Goal: Task Accomplishment & Management: Manage account settings

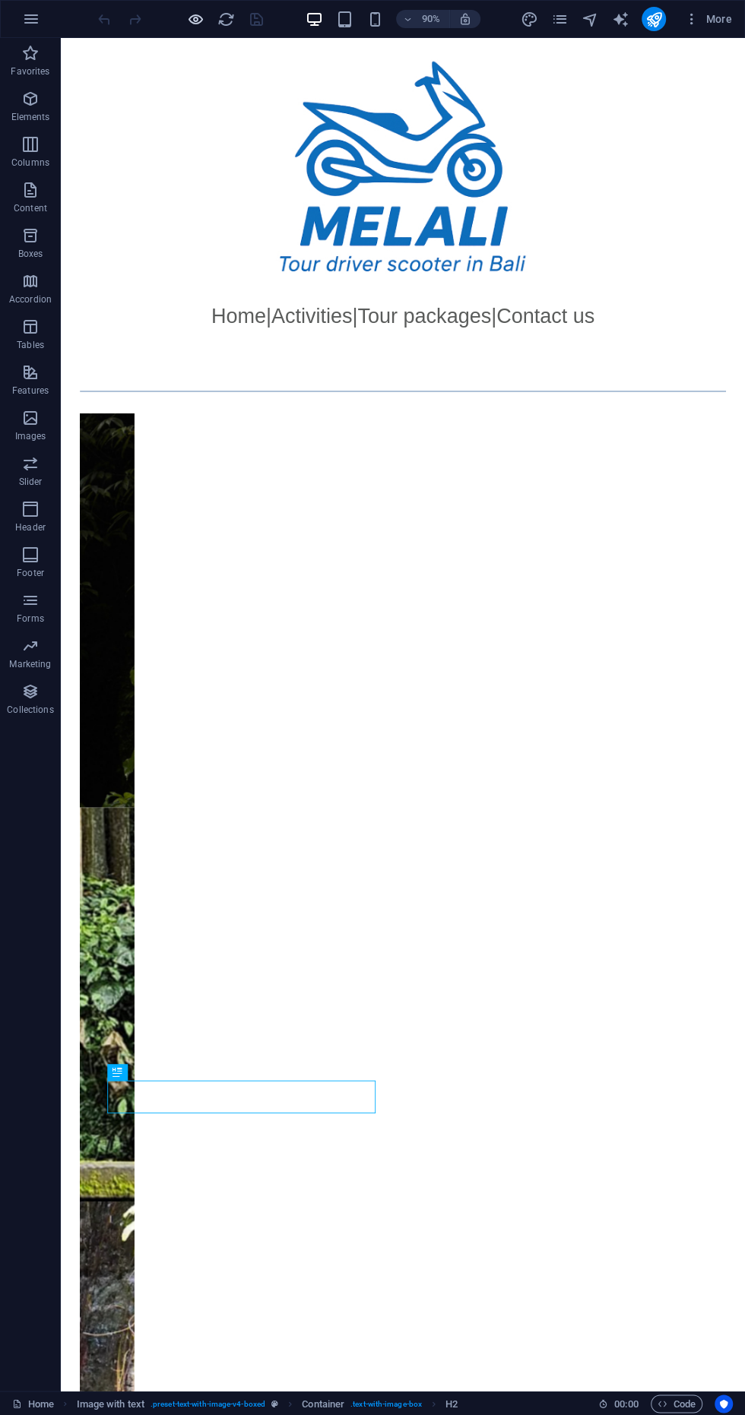
click at [190, 11] on icon "button" at bounding box center [195, 19] width 17 height 17
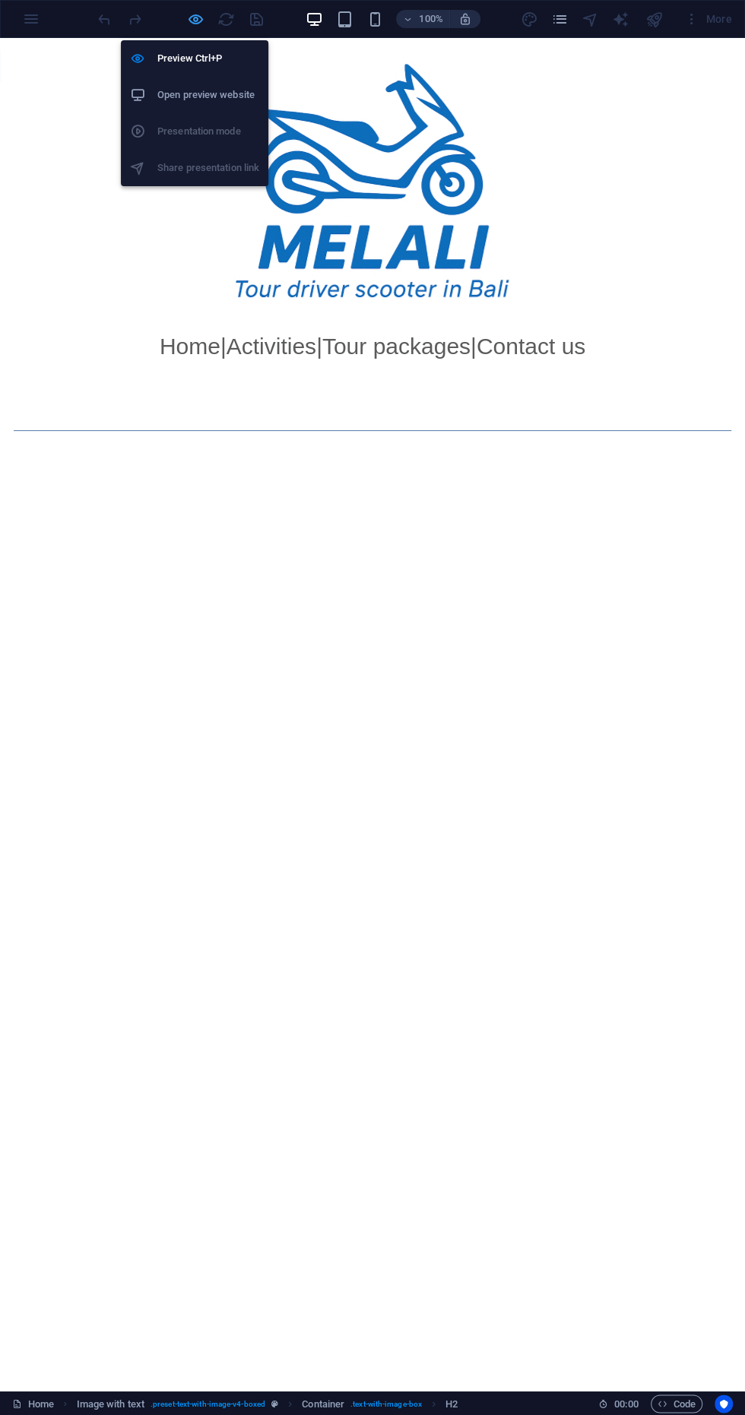
click at [195, 18] on icon "button" at bounding box center [195, 19] width 17 height 17
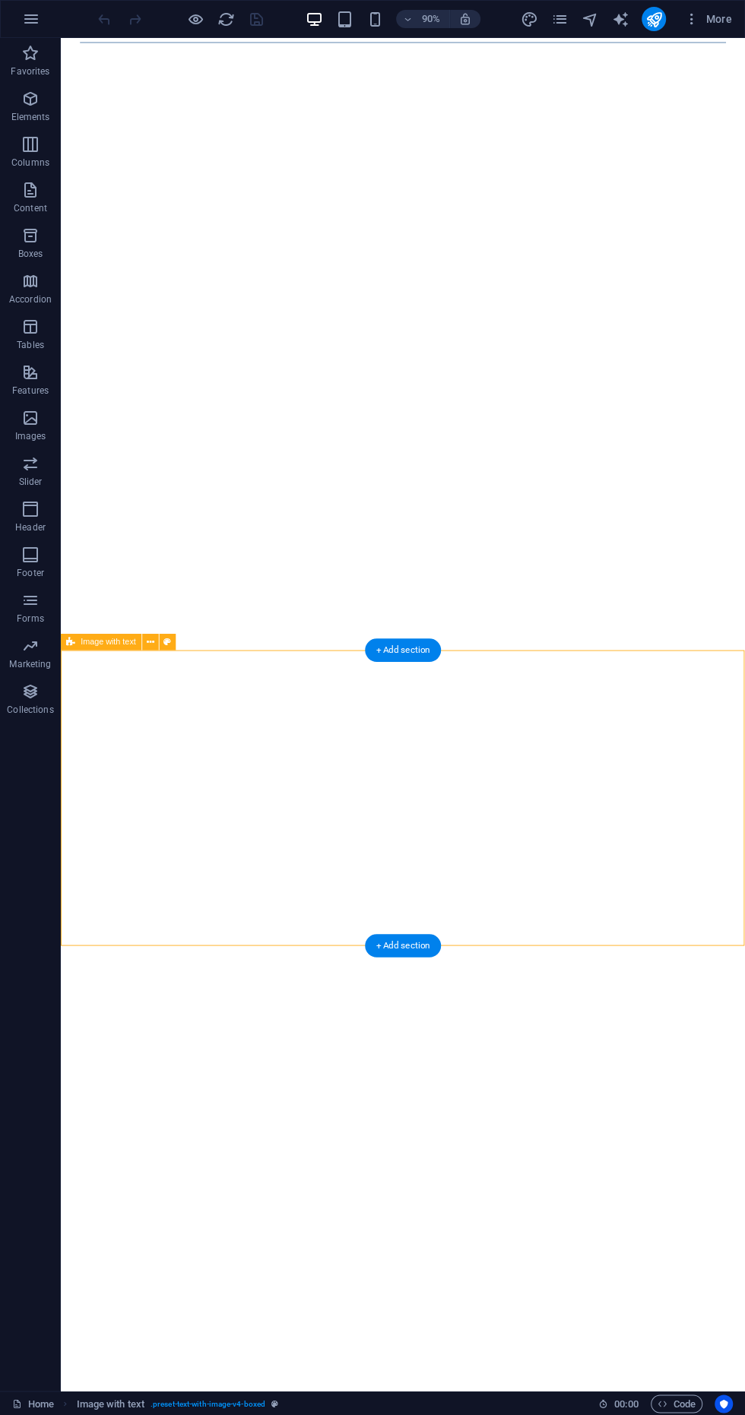
scroll to position [387, 0]
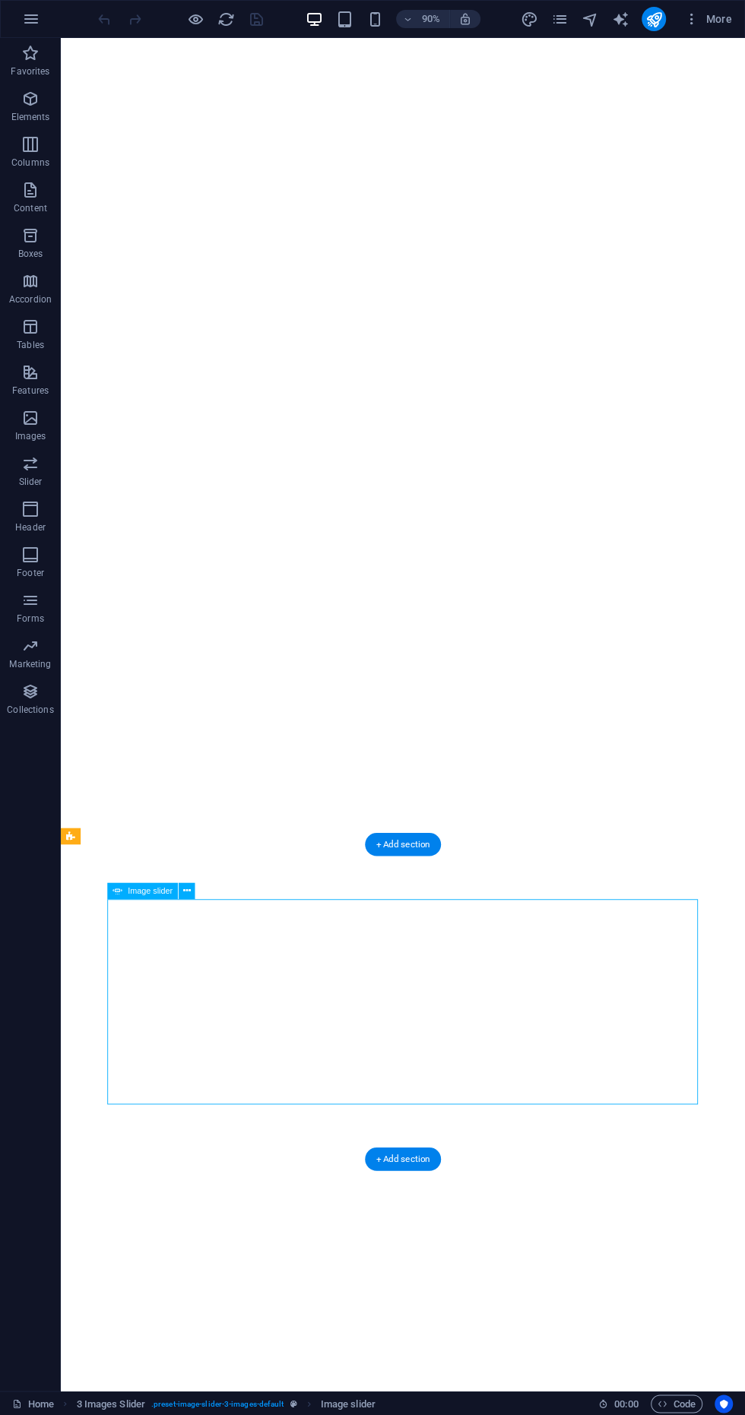
scroll to position [495, 0]
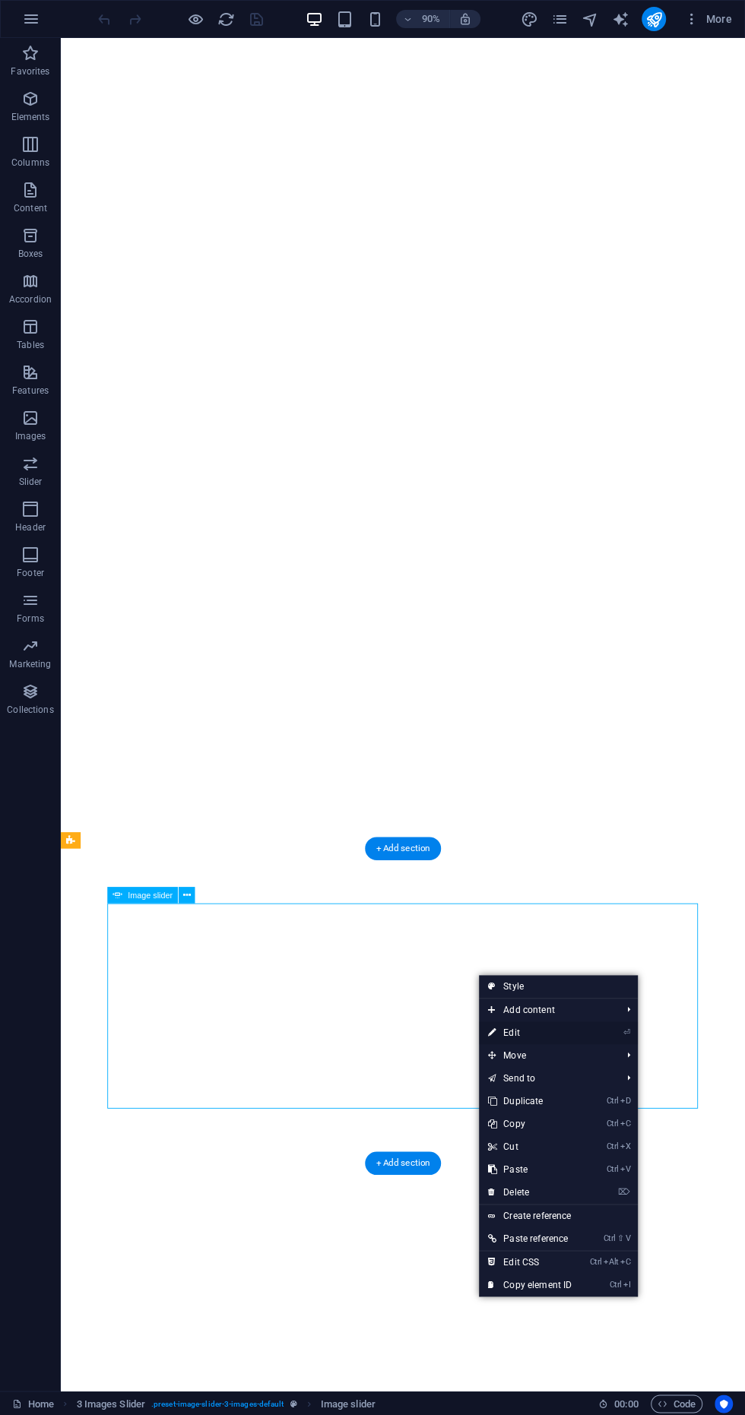
click at [560, 1030] on link "⏎ Edit" at bounding box center [530, 1032] width 102 height 23
select select "px"
select select "ms"
select select "s"
select select "progressive"
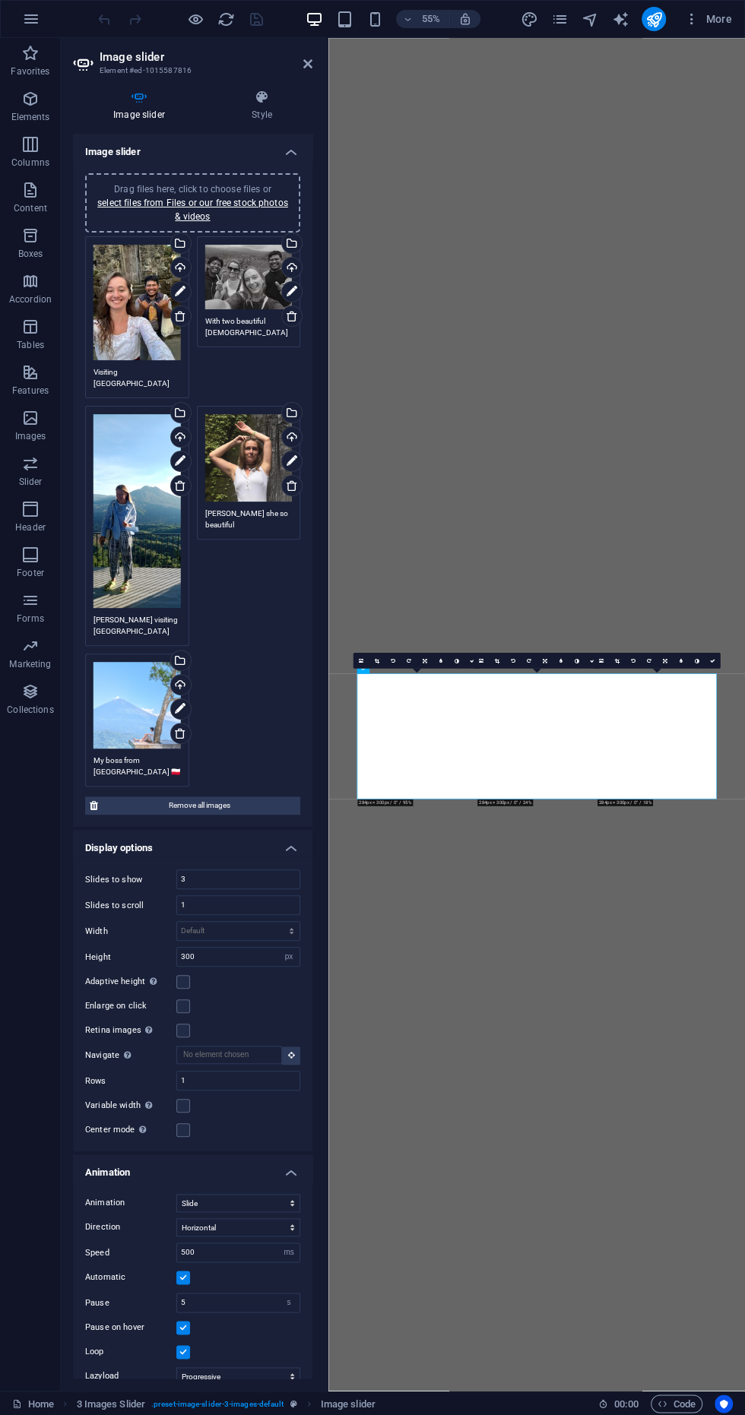
scroll to position [301, 0]
click at [150, 203] on link "select files from Files or our free stock photos & videos" at bounding box center [192, 210] width 191 height 24
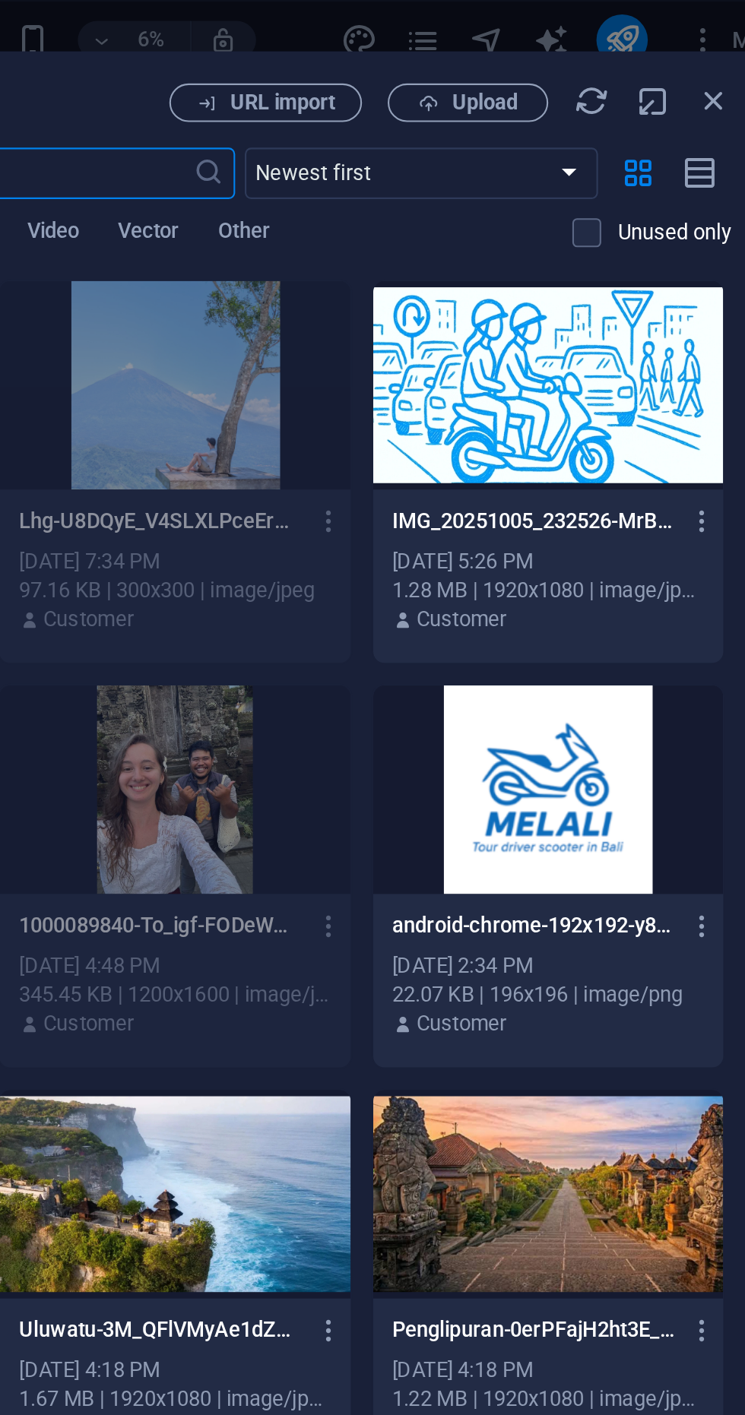
scroll to position [0, 0]
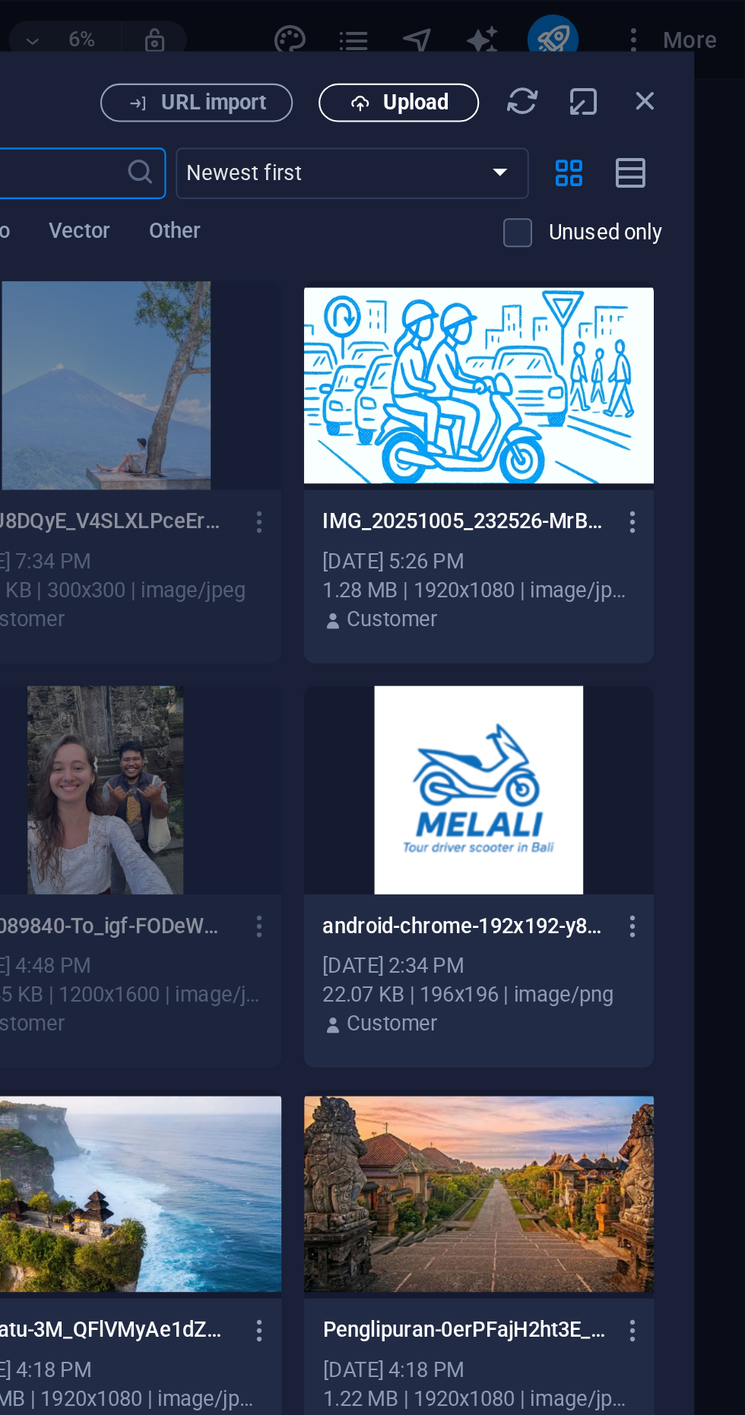
click at [568, 47] on span "Upload" at bounding box center [580, 49] width 62 height 10
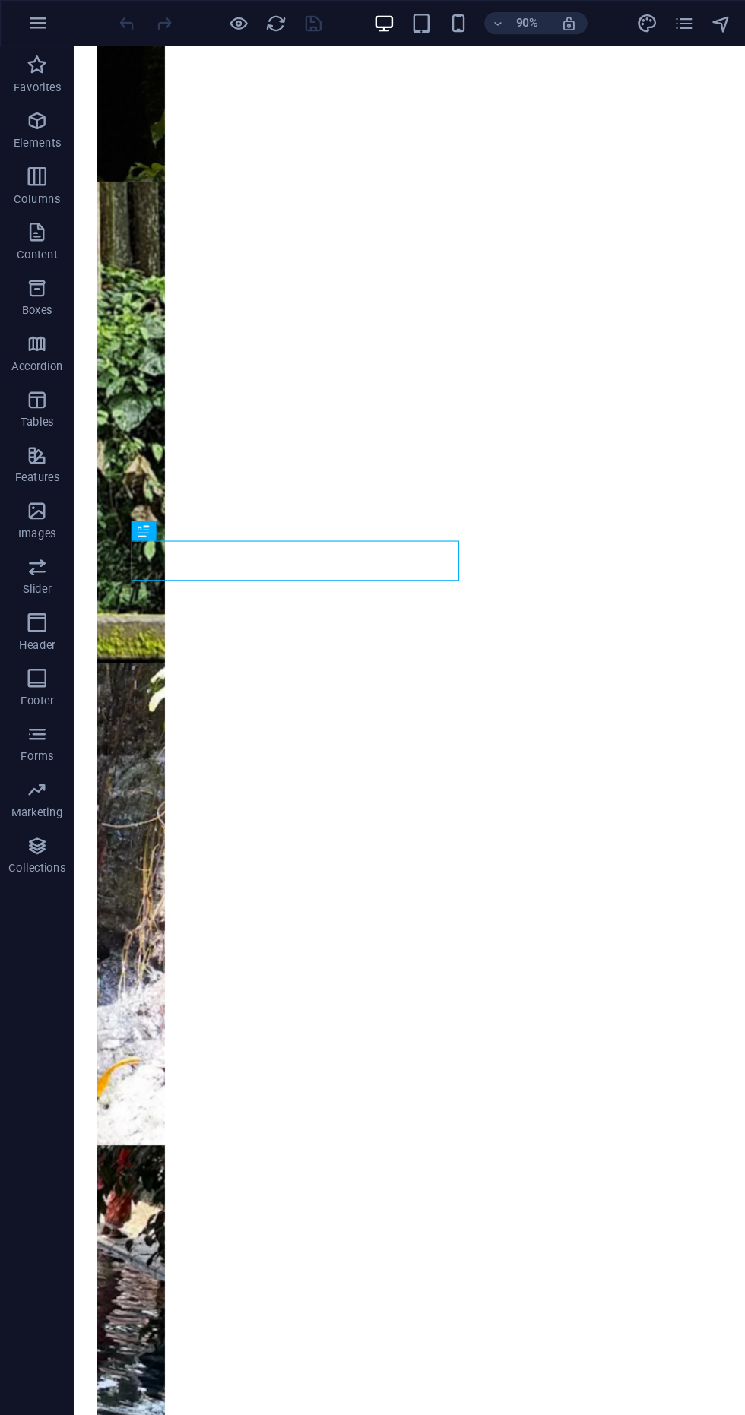
scroll to position [748, 0]
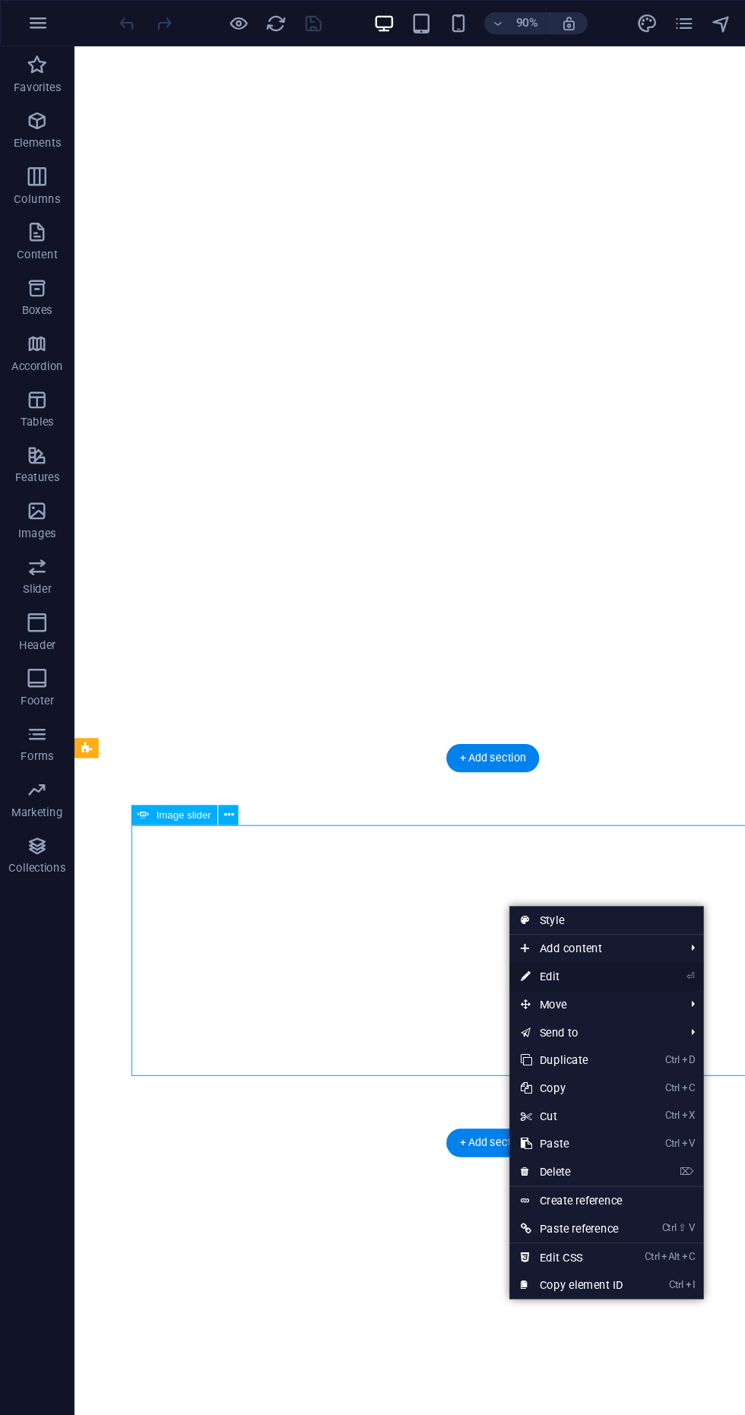
click at [483, 790] on link "⏎ Edit" at bounding box center [467, 798] width 102 height 23
select select "px"
select select "ms"
select select "s"
select select "progressive"
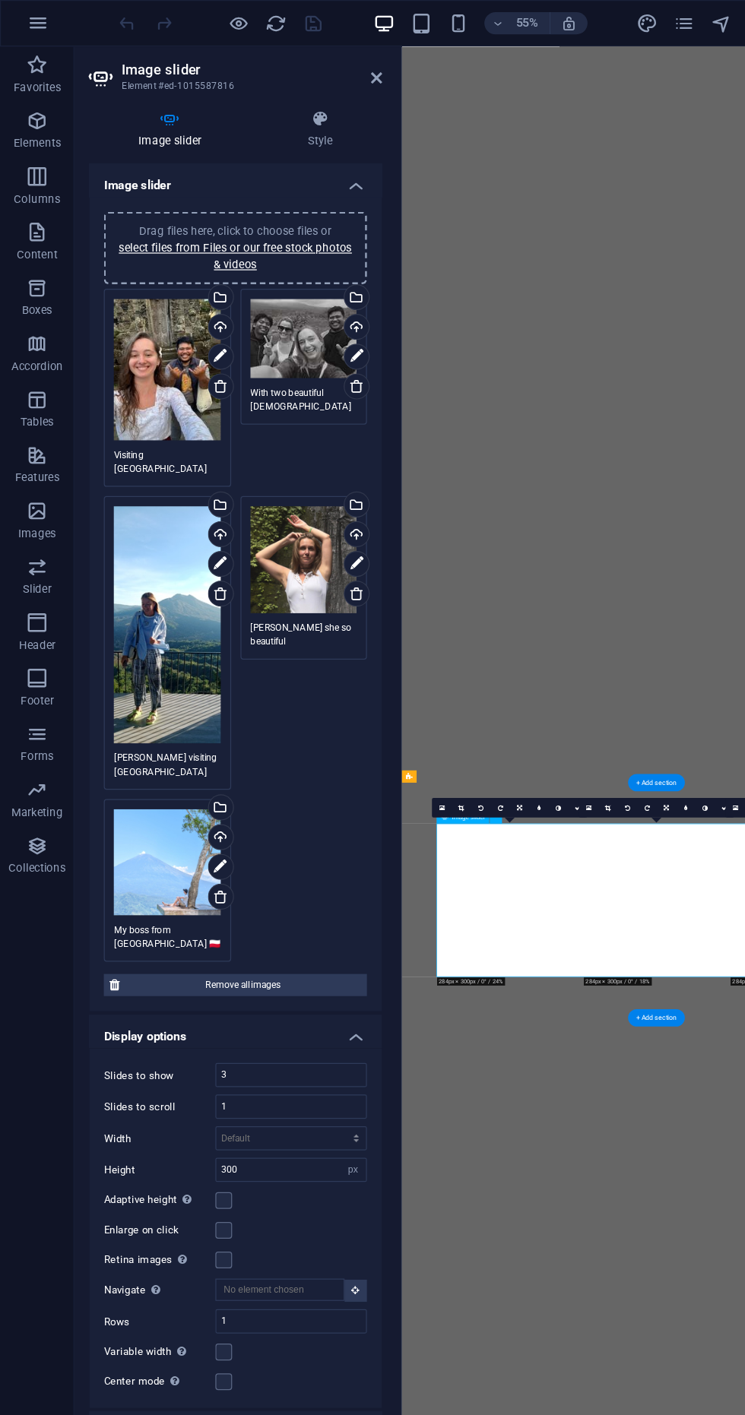
scroll to position [301, 0]
click at [176, 203] on link "select files from Files or our free stock photos & videos" at bounding box center [192, 210] width 191 height 24
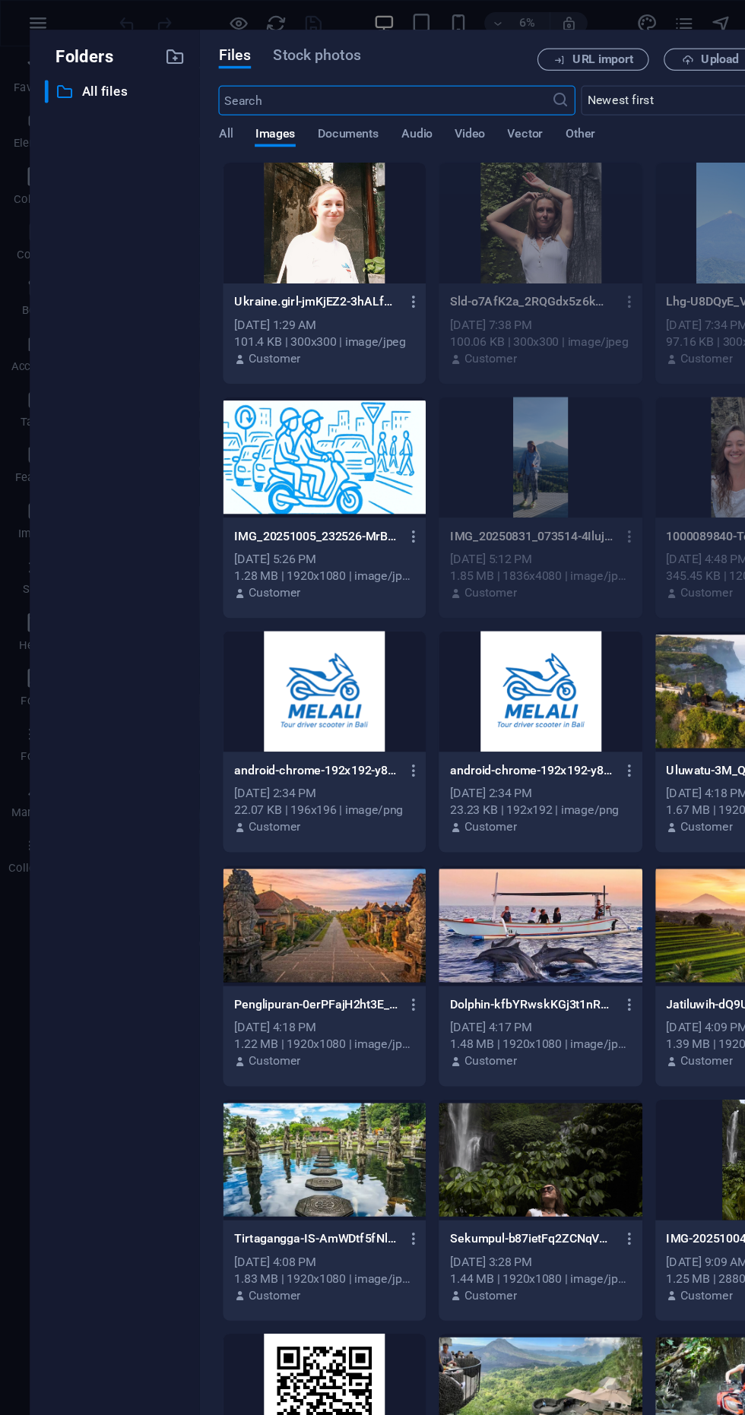
scroll to position [0, 0]
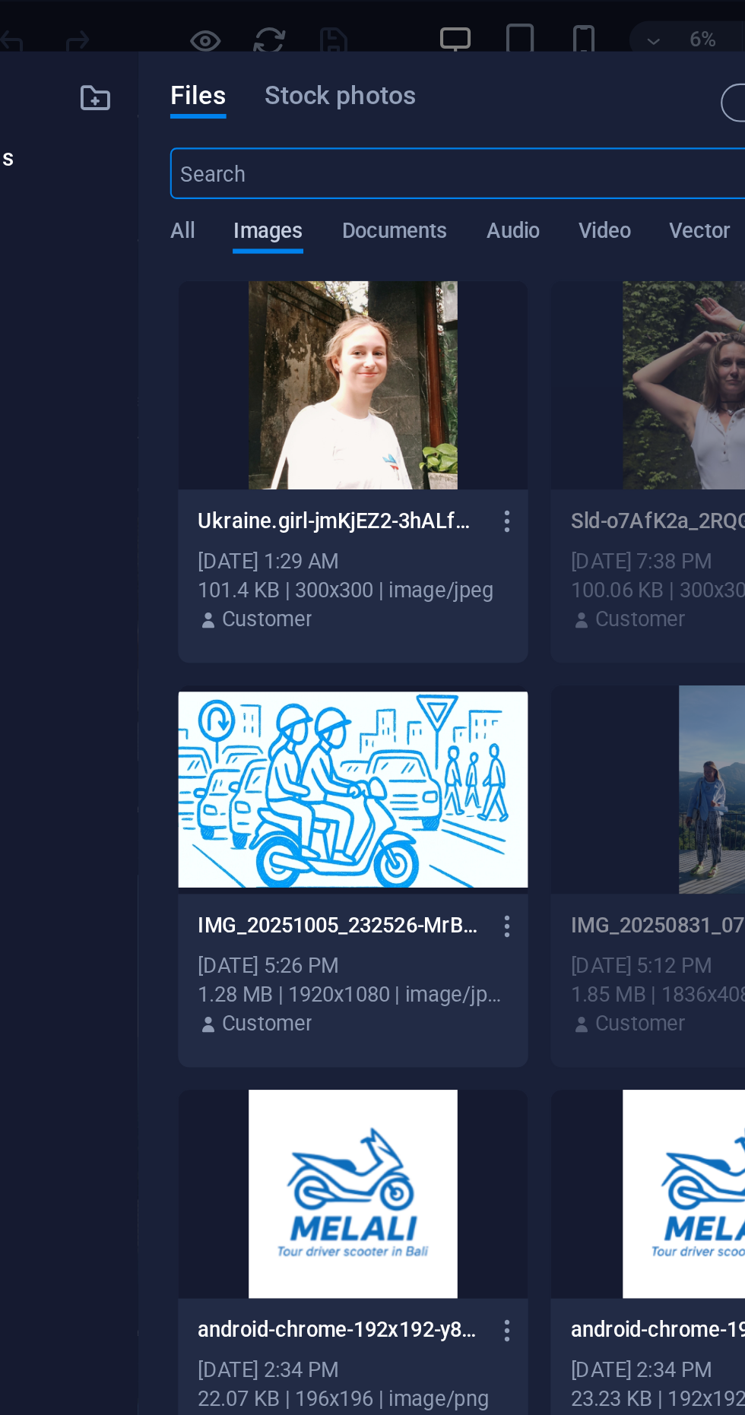
click at [239, 109] on span "Images" at bounding box center [224, 110] width 33 height 21
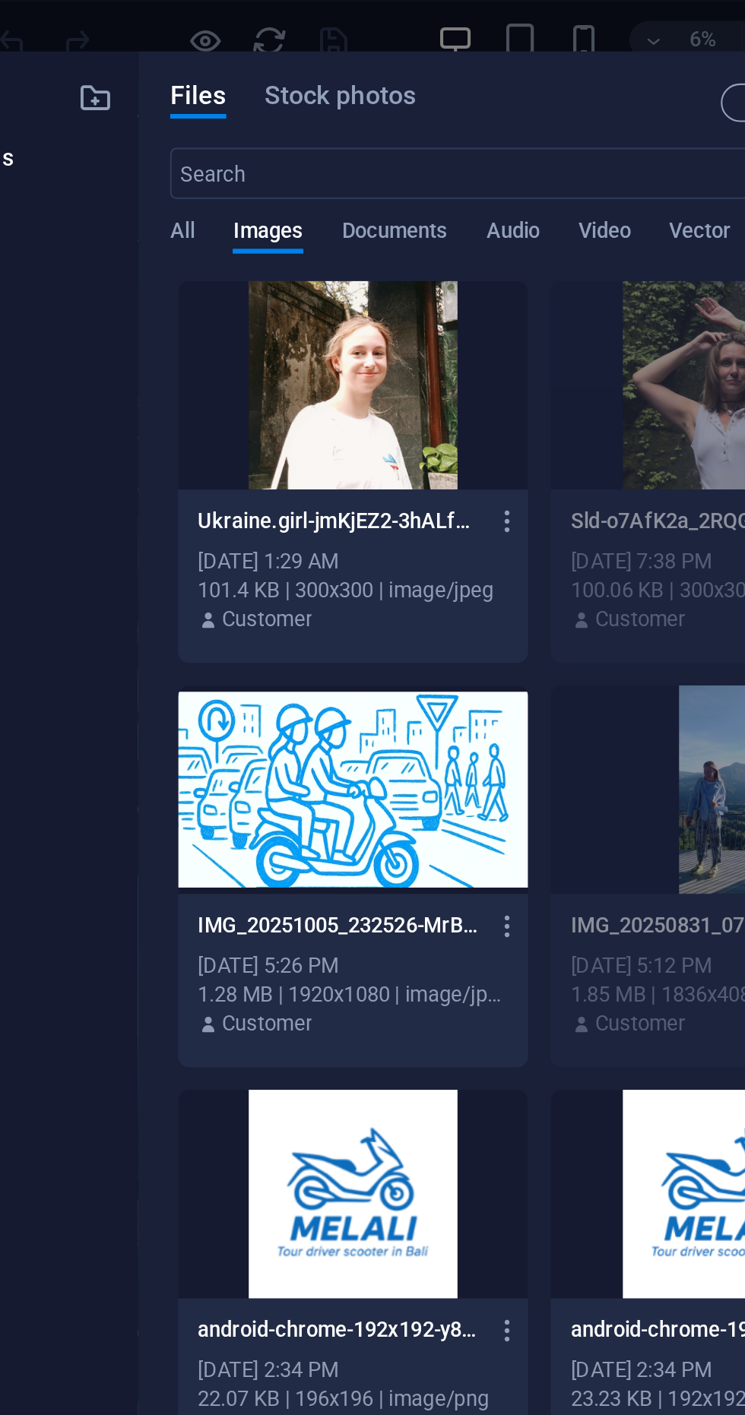
click at [243, 188] on div at bounding box center [265, 182] width 166 height 99
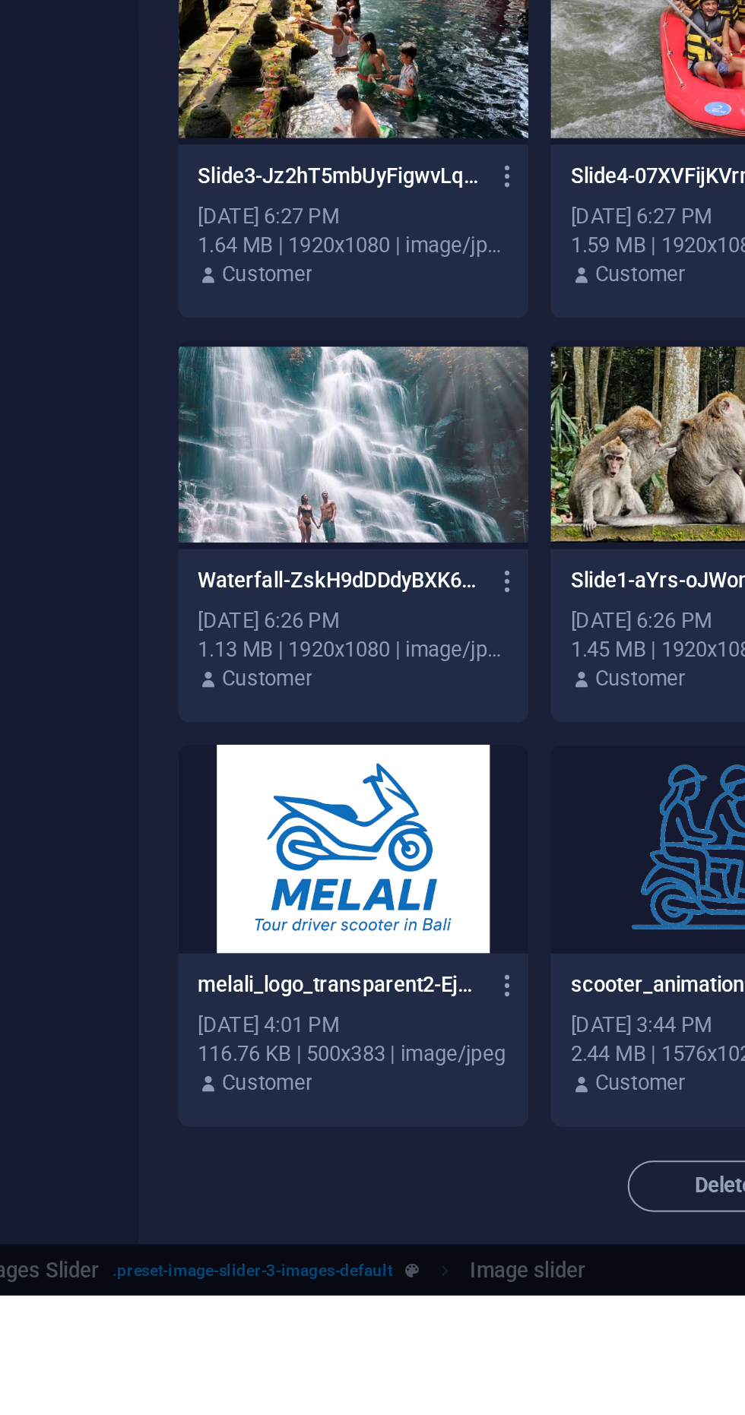
scroll to position [402, 0]
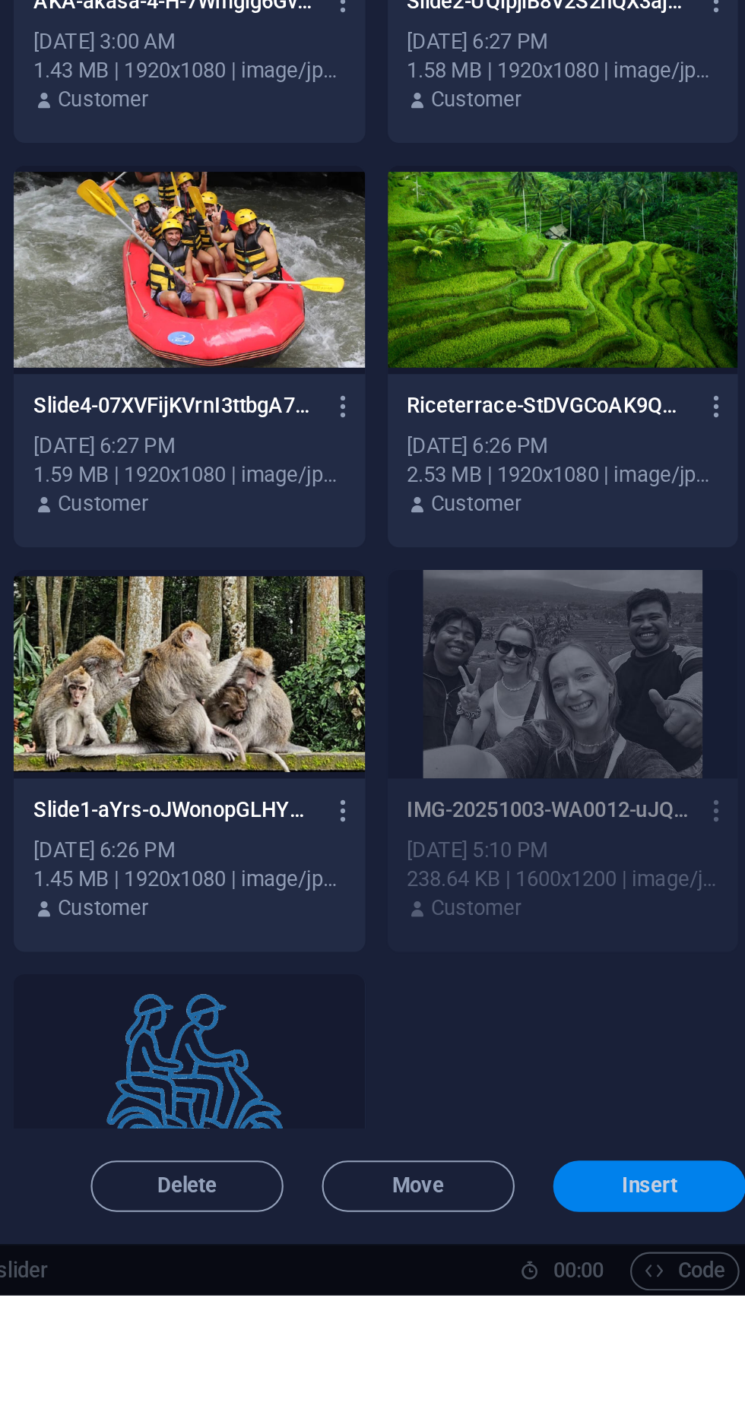
click at [650, 1375] on button "Insert" at bounding box center [659, 1363] width 91 height 24
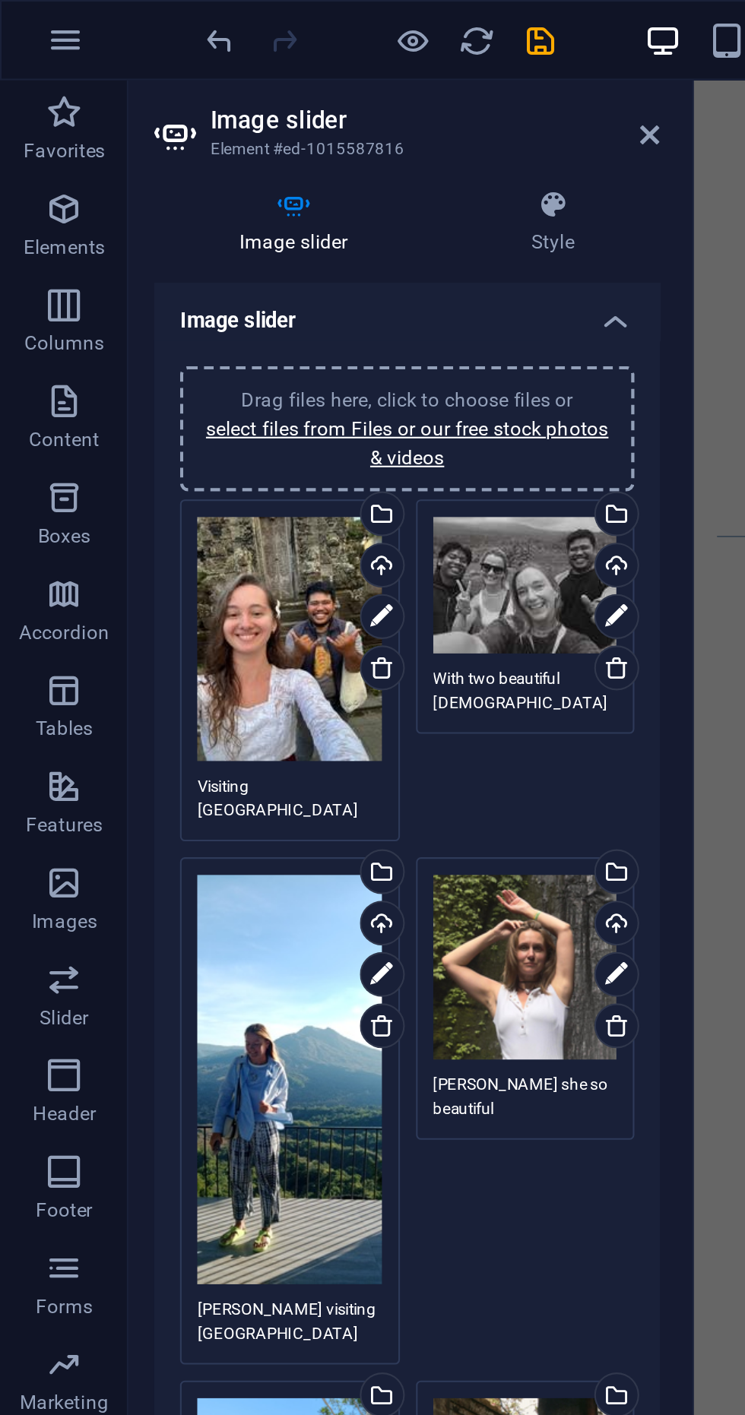
scroll to position [56, 0]
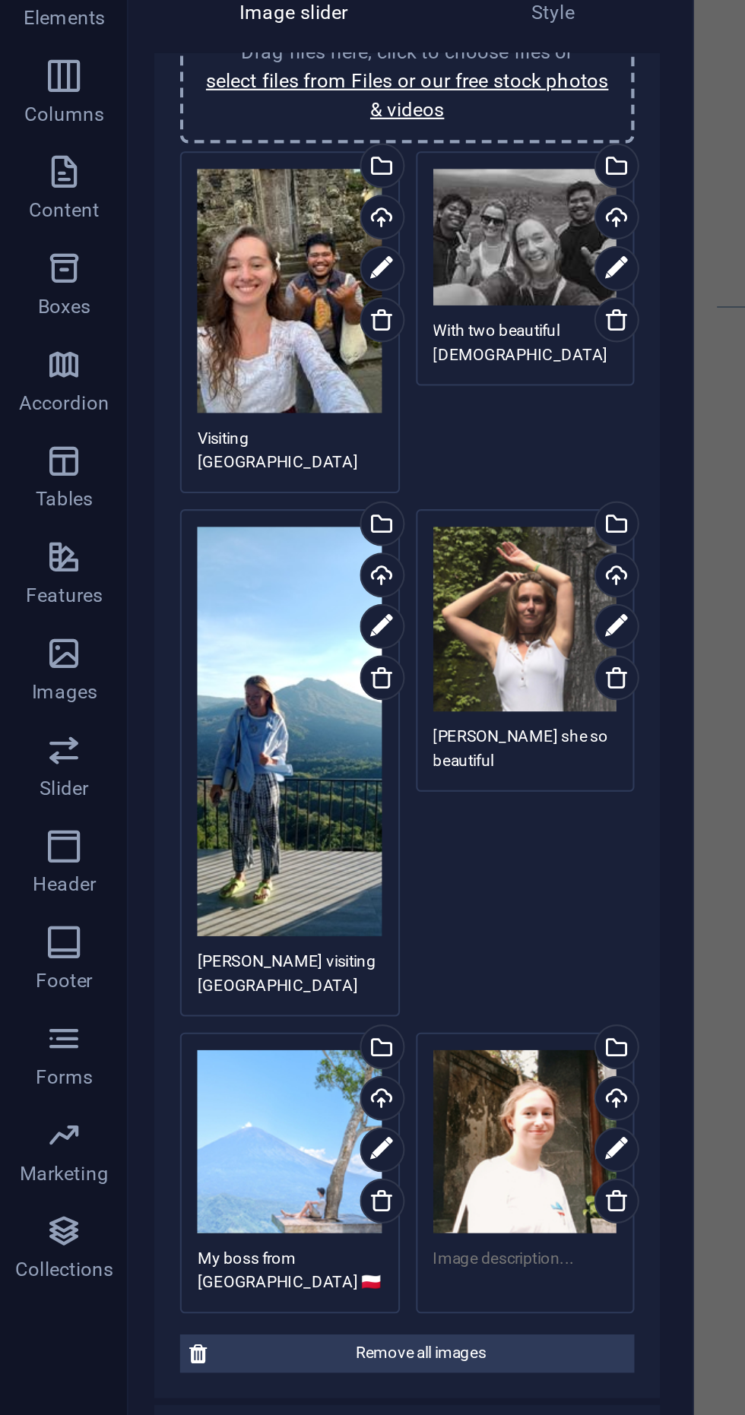
click at [232, 698] on textarea at bounding box center [248, 709] width 87 height 23
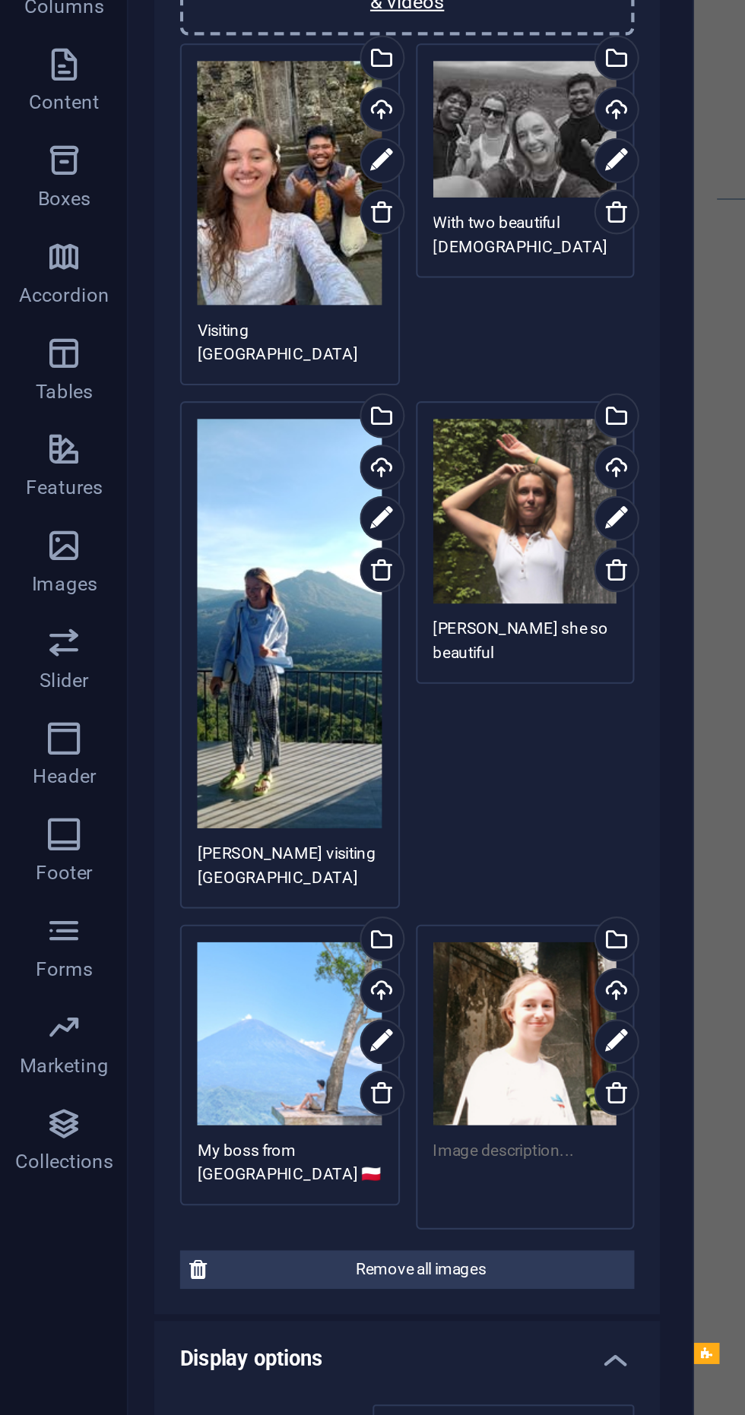
scroll to position [0, 0]
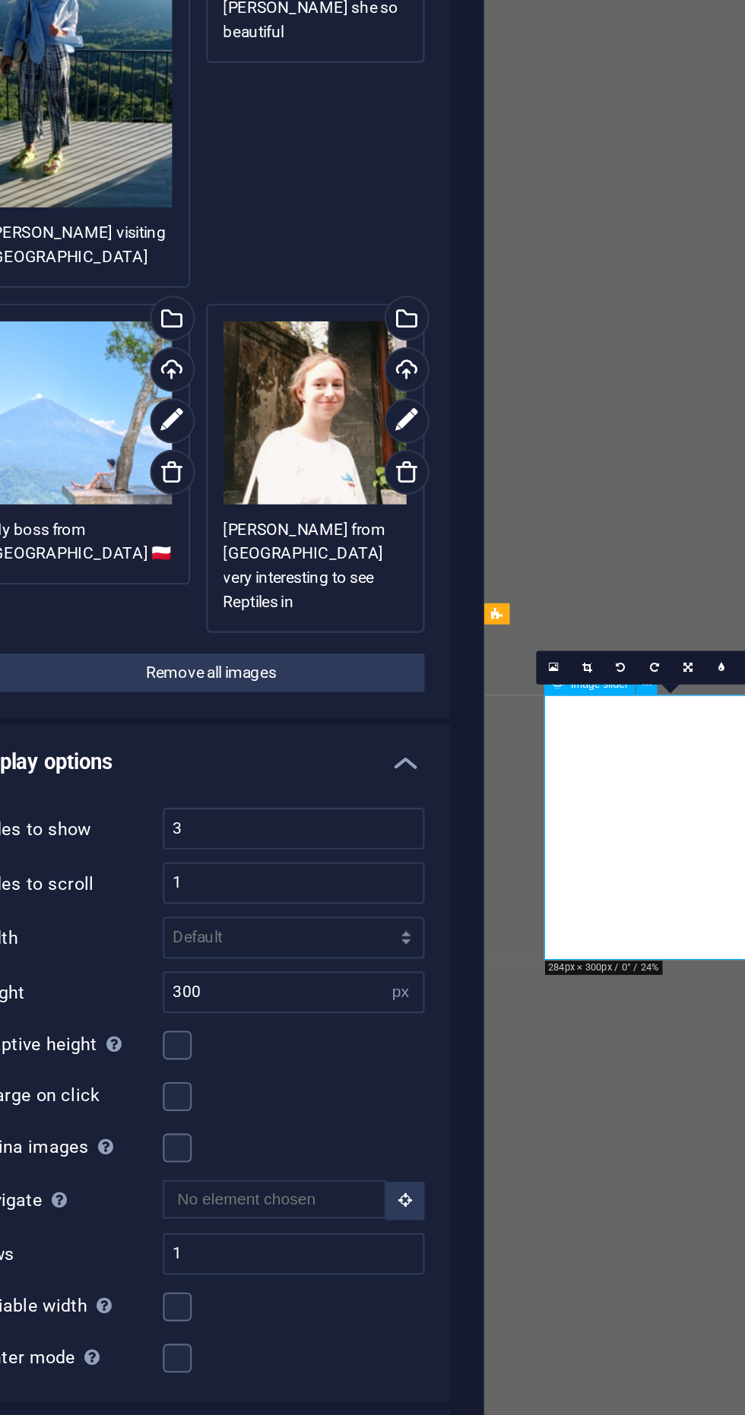
click at [266, 754] on textarea "Marta from Ukraine very interesting to see Reptiles in bali" at bounding box center [248, 777] width 87 height 46
type textarea "Marta from Ukraine 🇺🇦 very interesting to see Reptiles in bali"
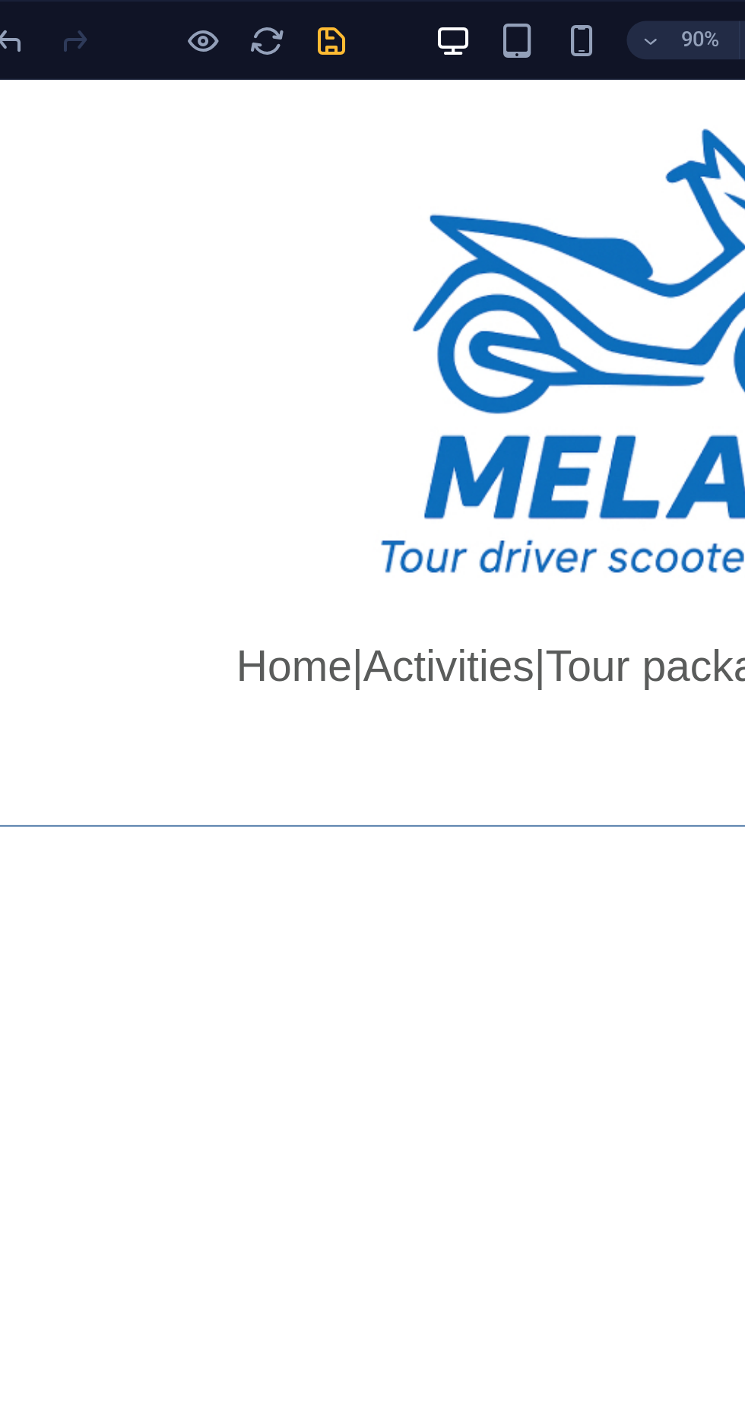
click at [260, 22] on icon "save" at bounding box center [256, 19] width 17 height 17
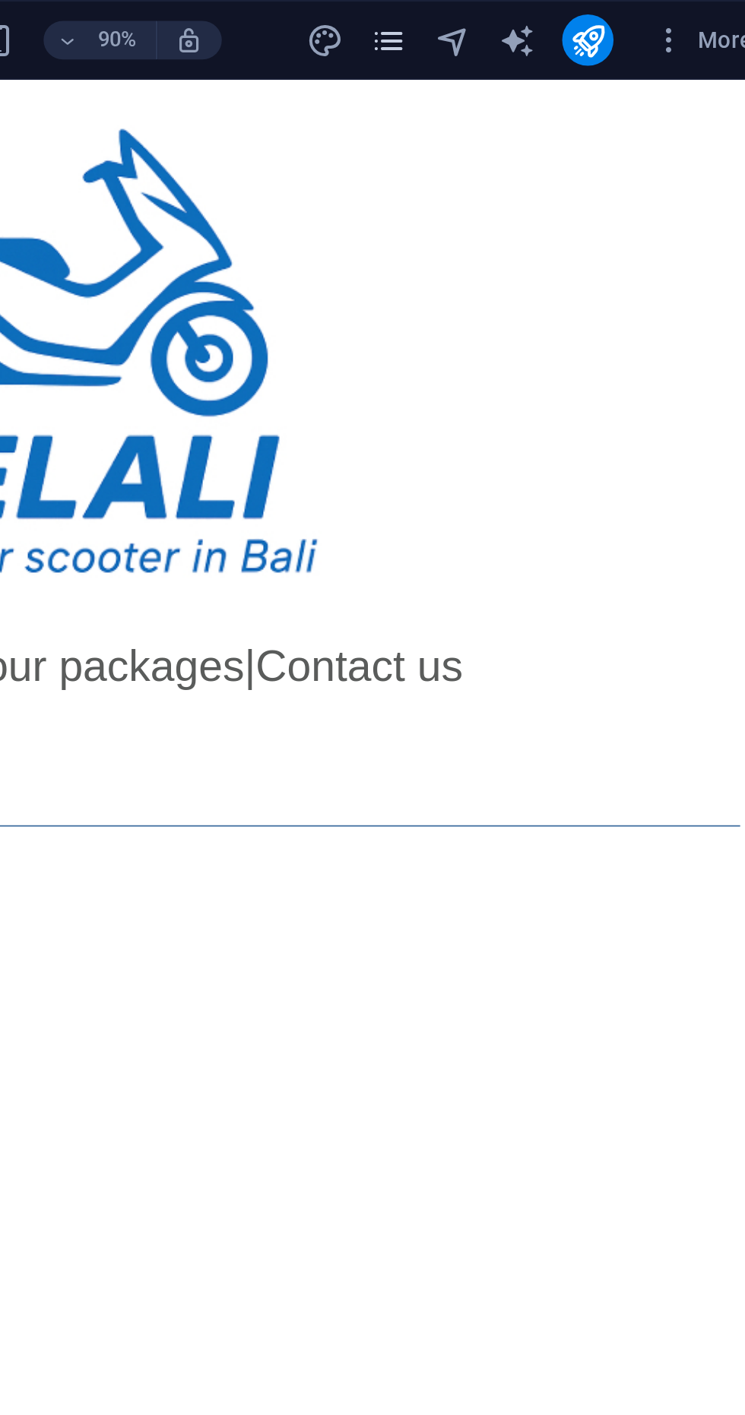
click at [562, 22] on icon "pages" at bounding box center [558, 19] width 17 height 17
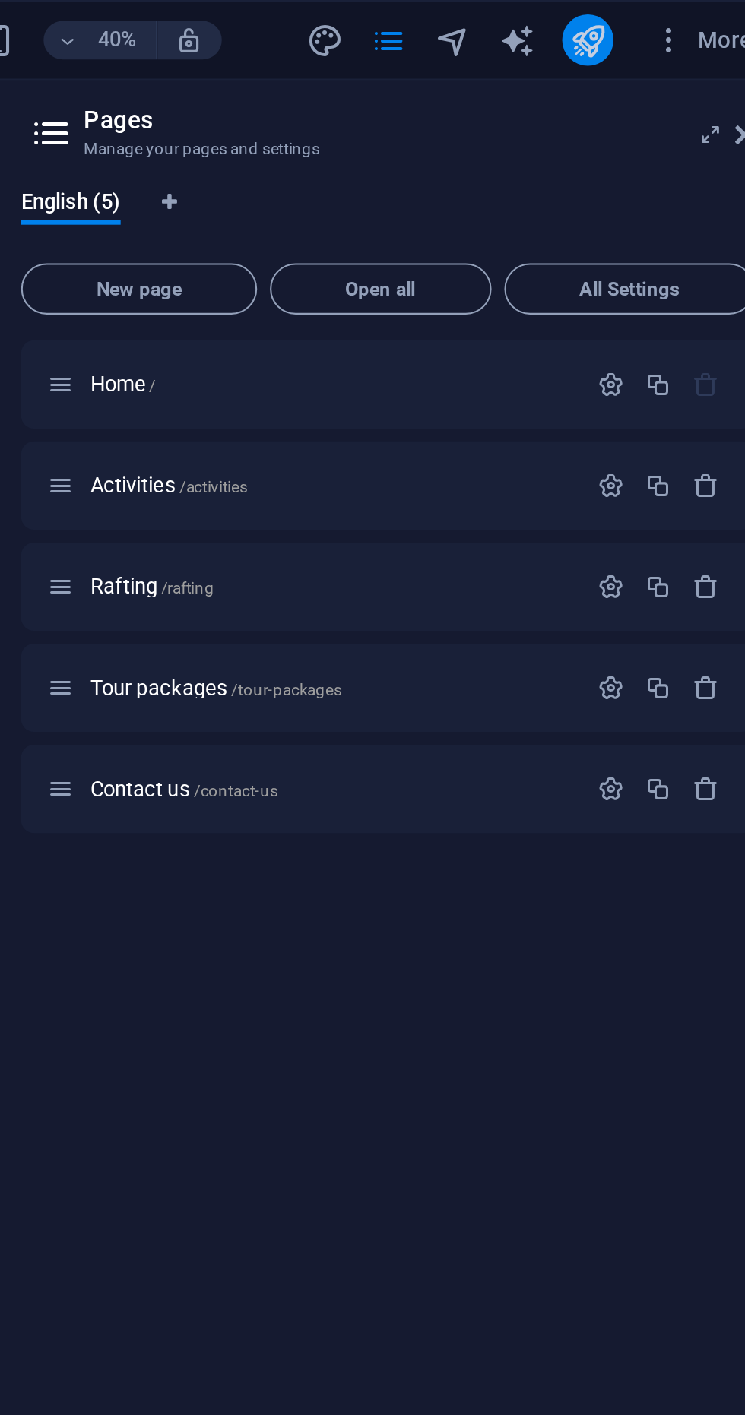
click at [650, 21] on icon "publish" at bounding box center [652, 19] width 17 height 17
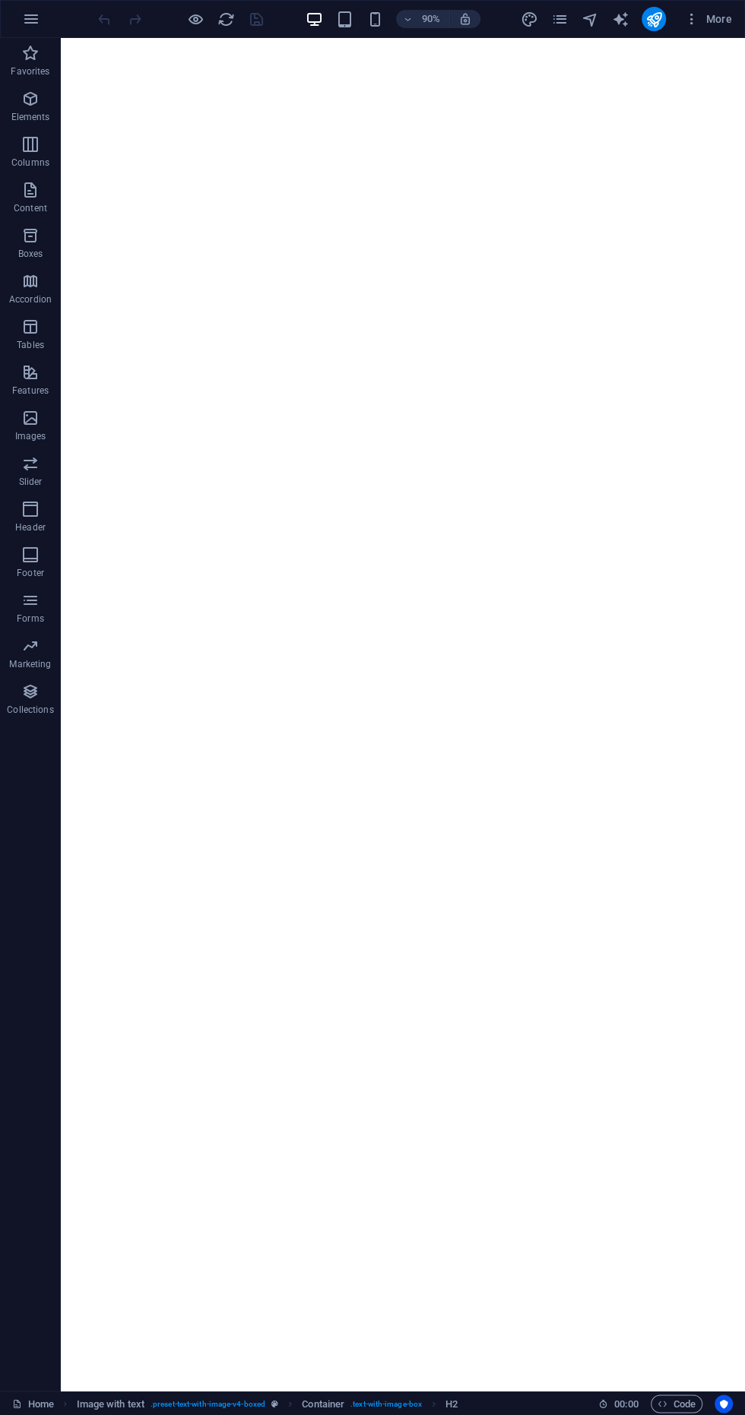
scroll to position [1254, 0]
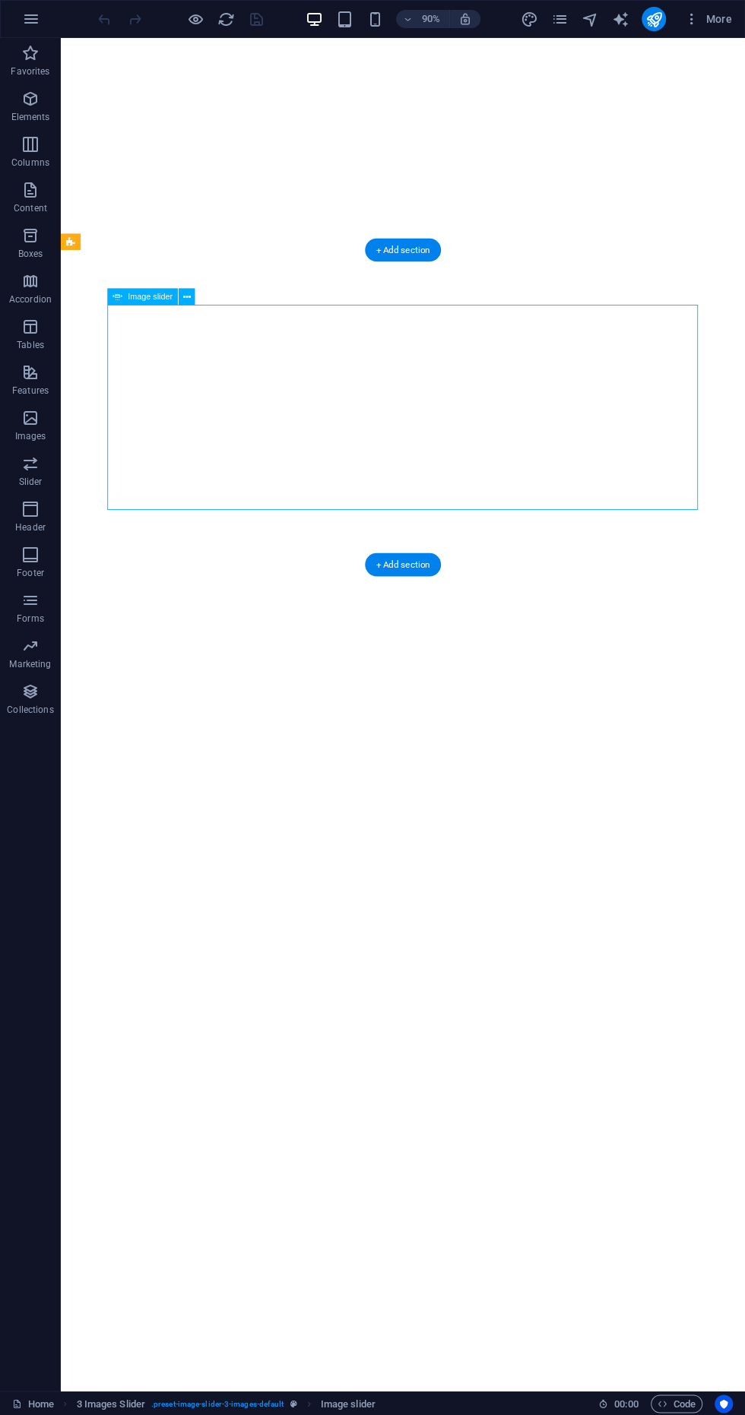
scroll to position [1155, 0]
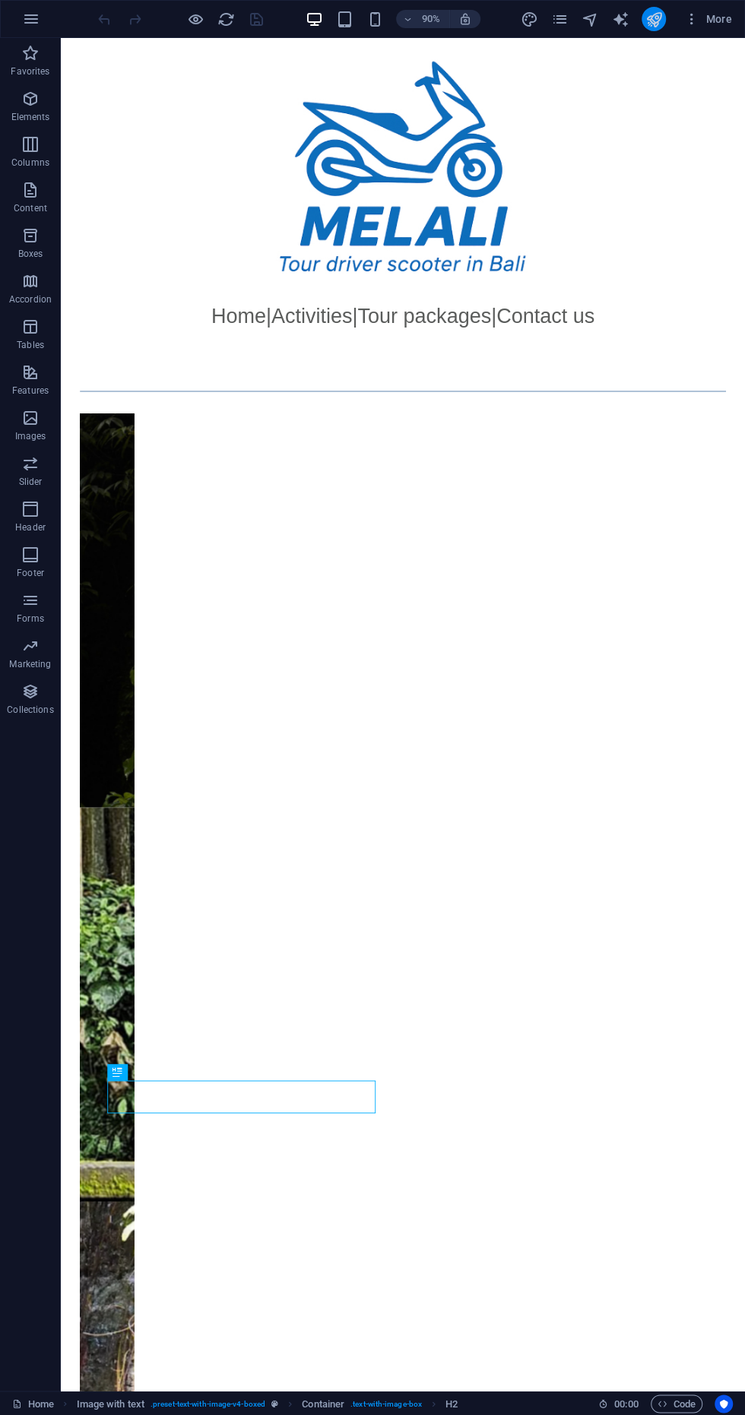
click at [653, 19] on icon "publish" at bounding box center [652, 19] width 17 height 17
click at [551, 27] on icon "pages" at bounding box center [558, 19] width 17 height 17
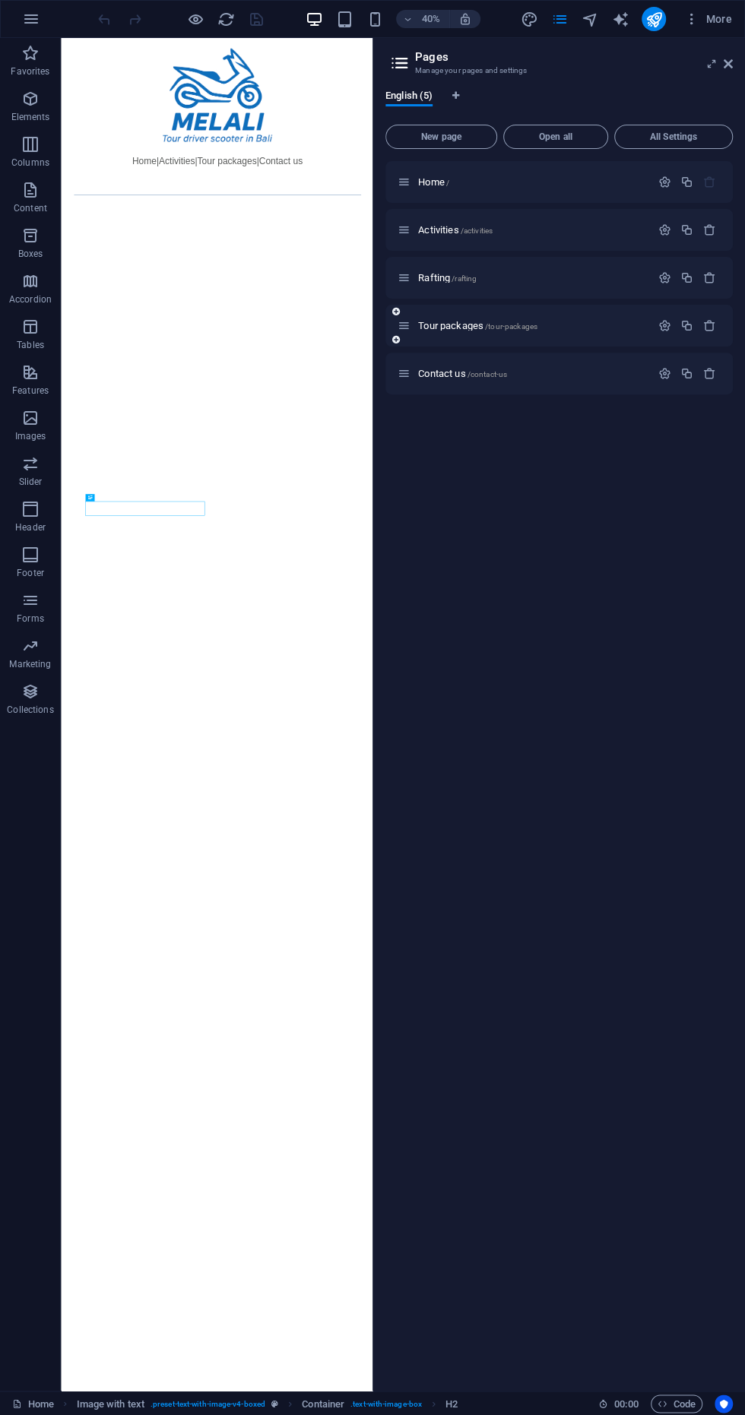
click at [403, 325] on icon at bounding box center [403, 325] width 13 height 13
click at [482, 330] on span "Tour packages /tour-packages" at bounding box center [477, 325] width 119 height 11
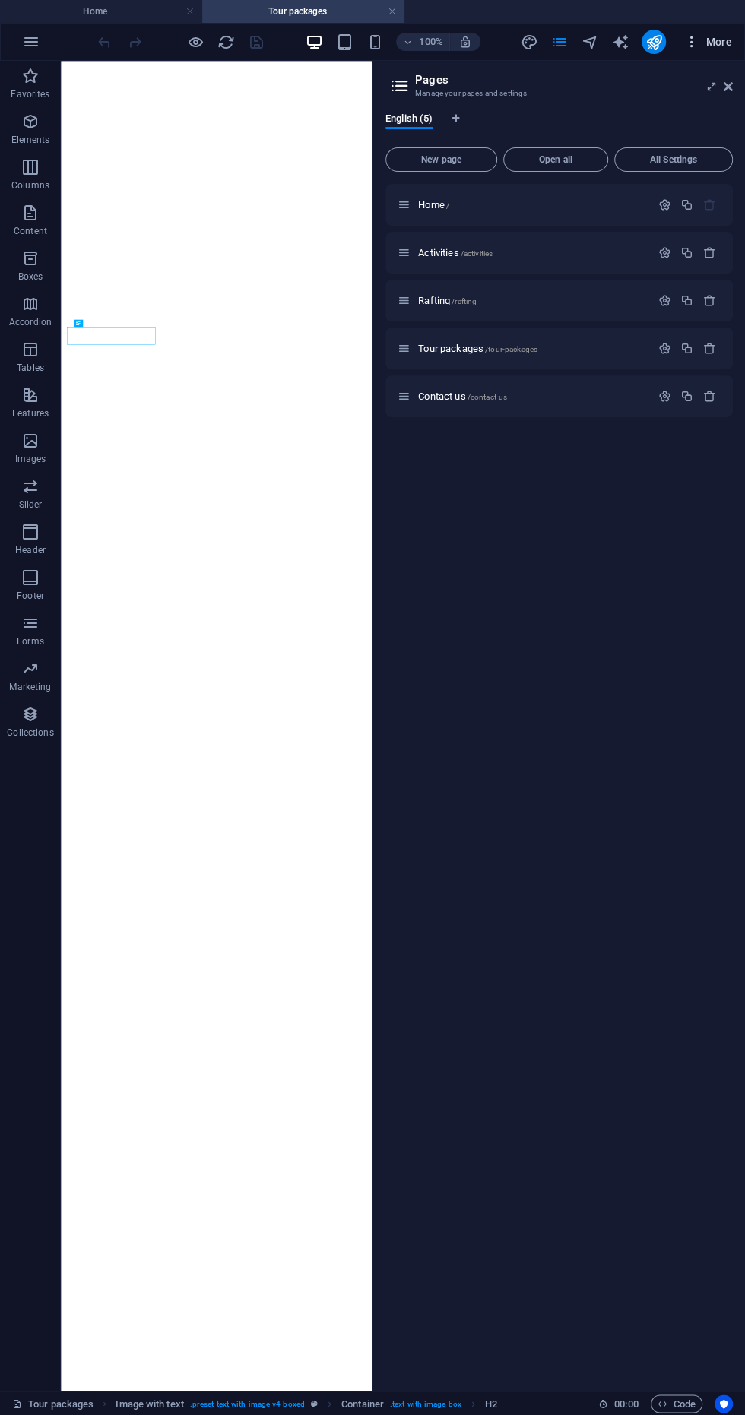
click at [713, 41] on span "More" at bounding box center [708, 41] width 48 height 15
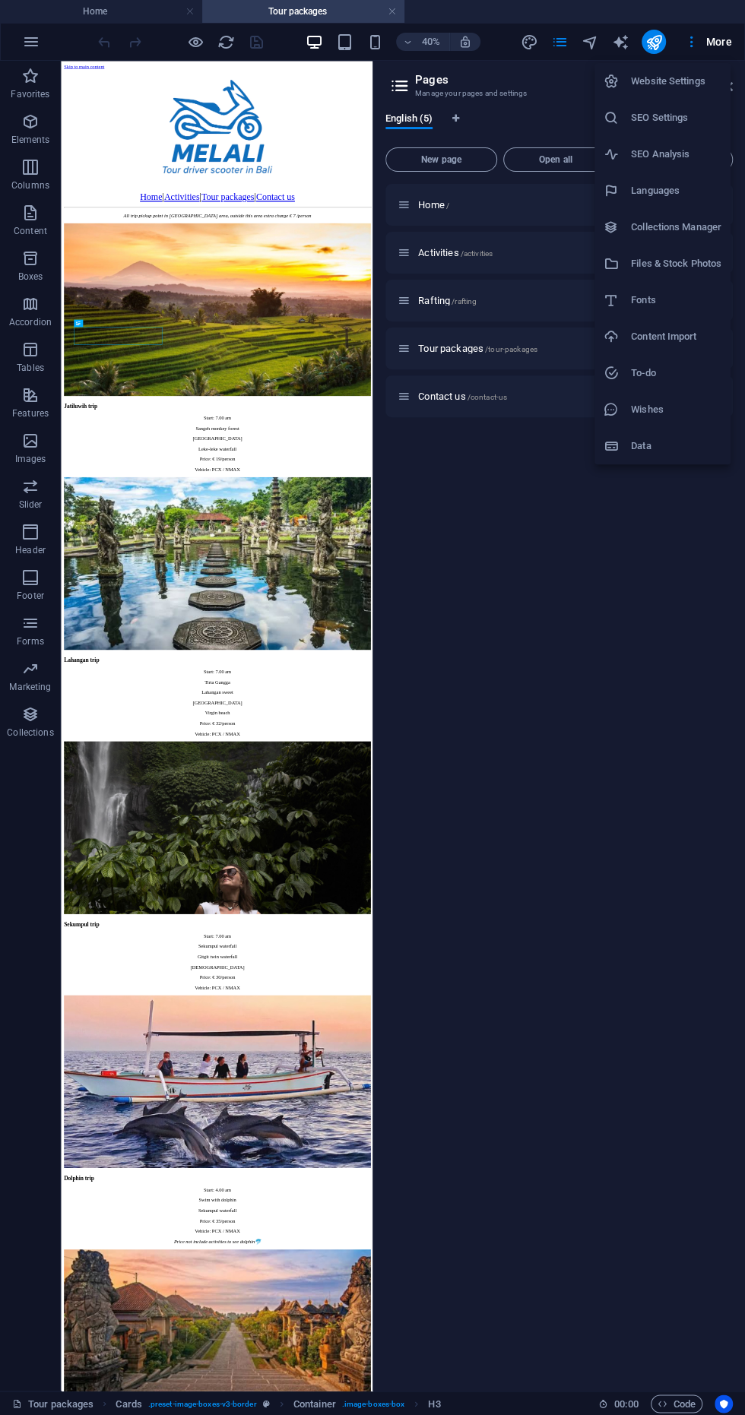
click at [587, 843] on div at bounding box center [372, 707] width 745 height 1415
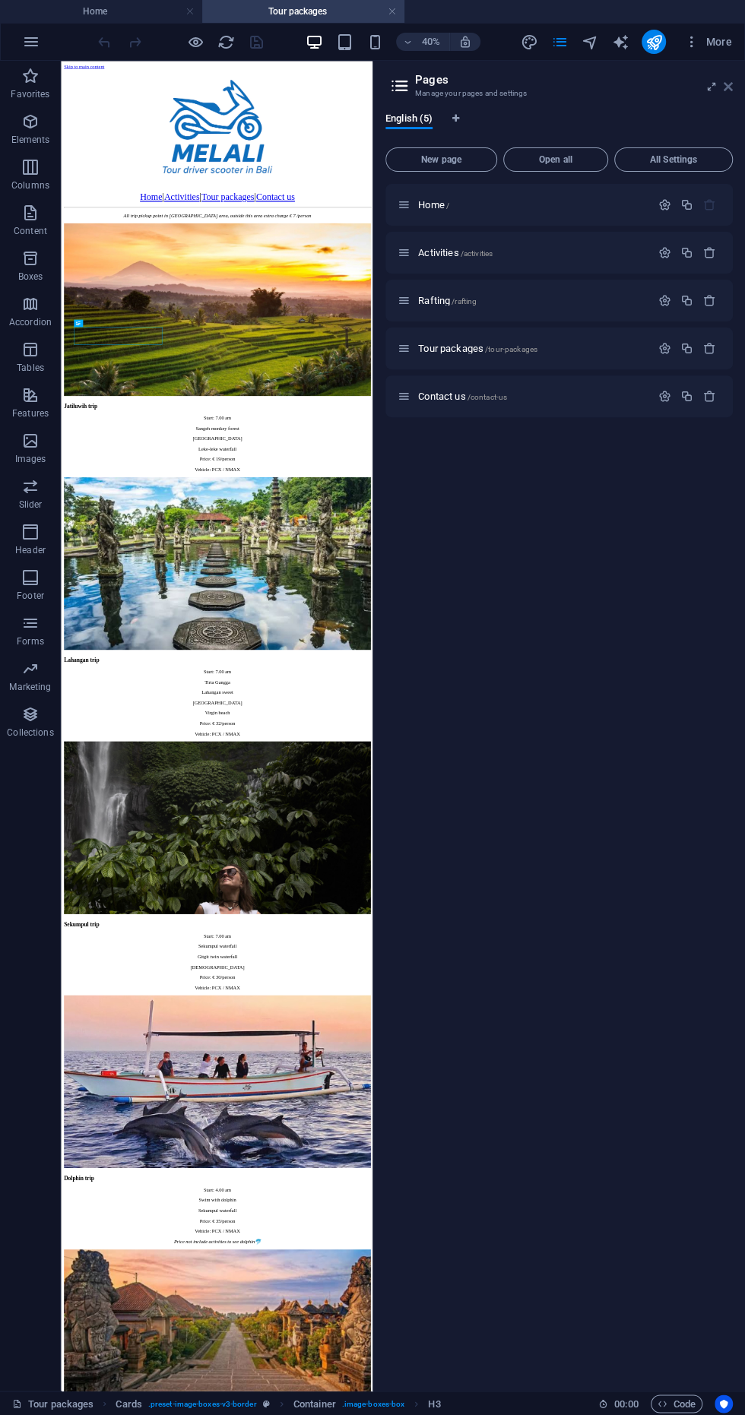
click at [726, 92] on icon at bounding box center [727, 87] width 9 height 12
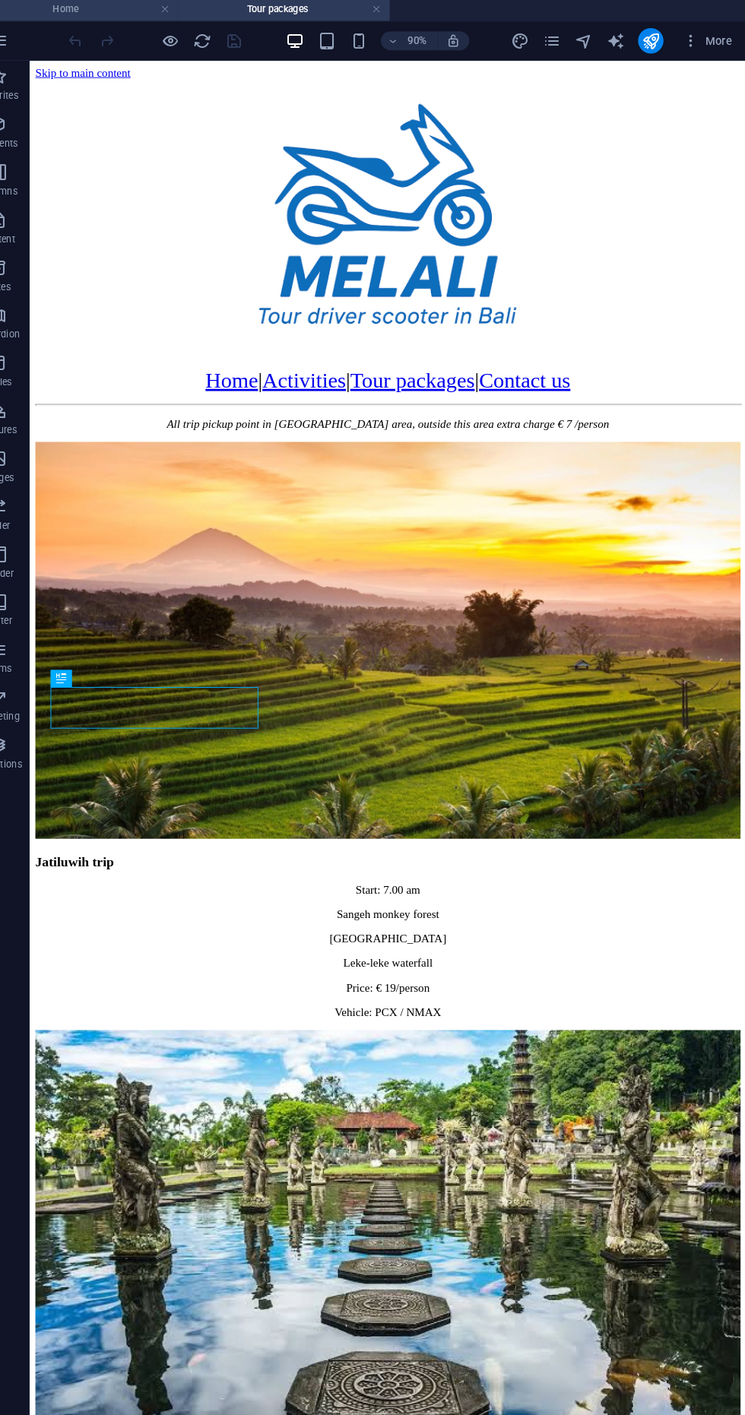
click at [79, 8] on h4 "Home" at bounding box center [101, 11] width 202 height 17
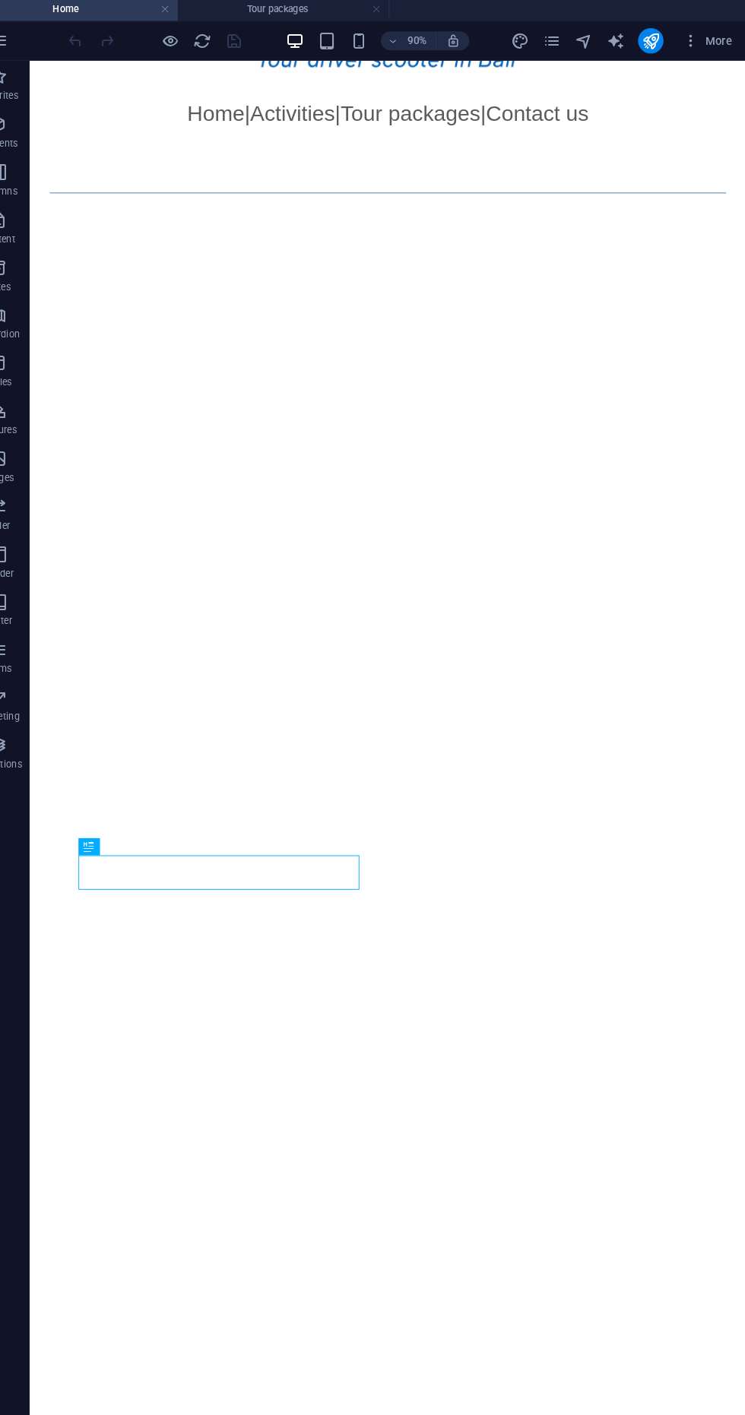
scroll to position [331, 0]
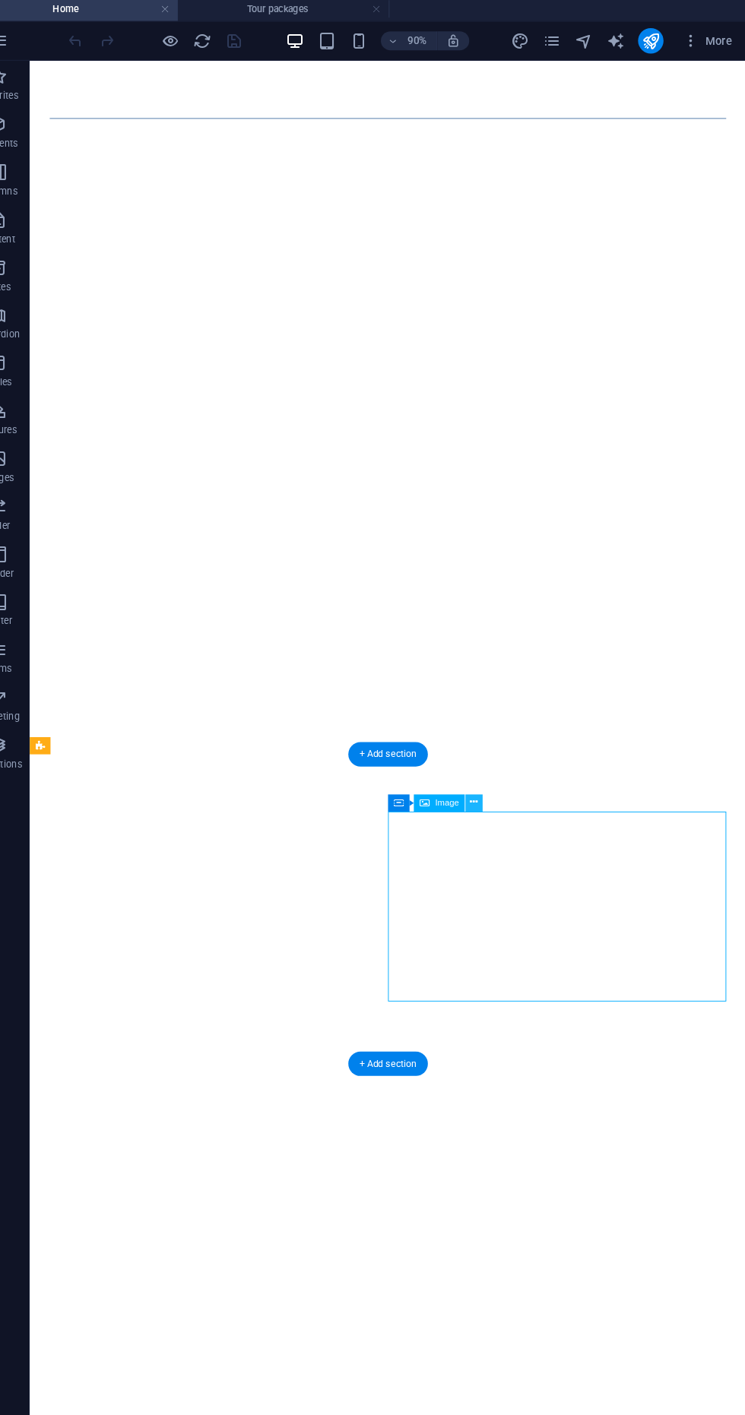
click at [492, 774] on button at bounding box center [484, 769] width 17 height 17
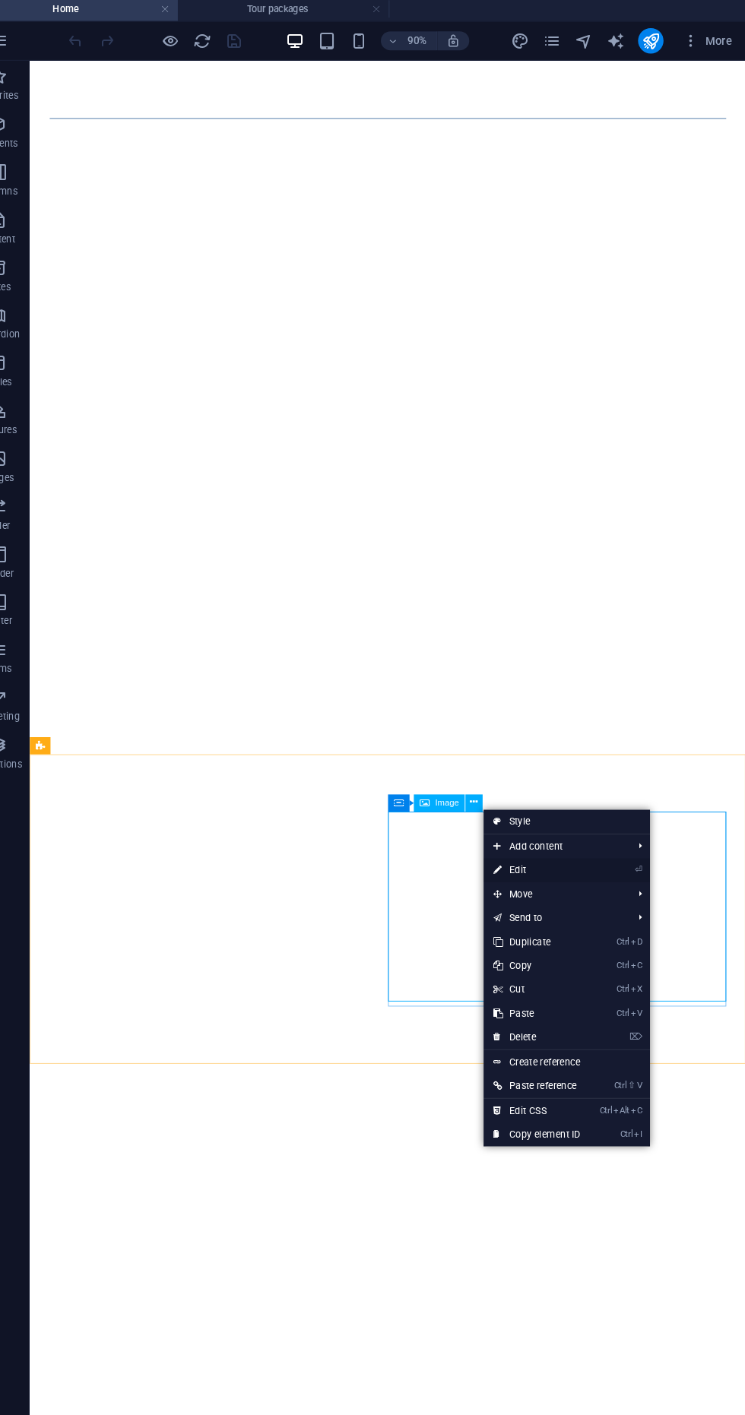
click at [577, 839] on link "⏎ Edit" at bounding box center [545, 833] width 102 height 23
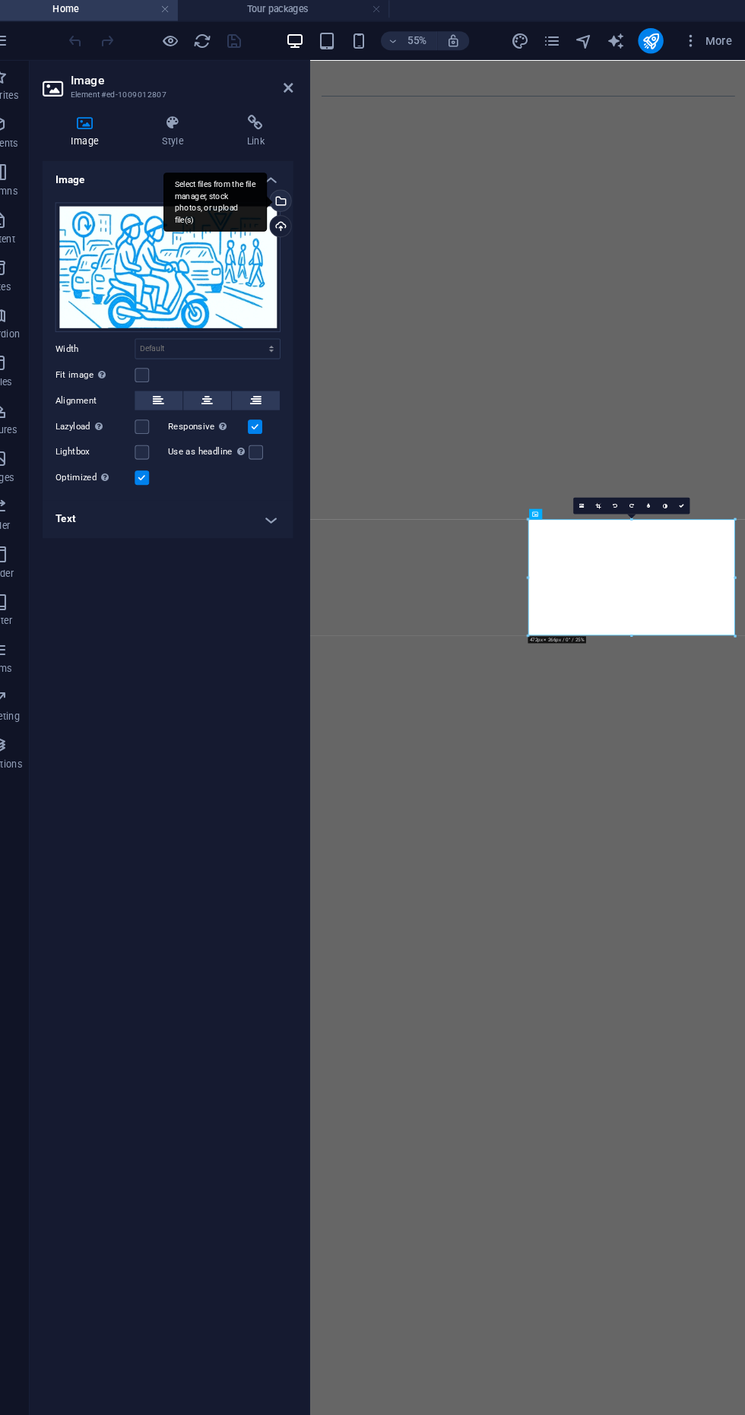
click at [287, 195] on div "Select files from the file manager, stock photos, or upload file(s)" at bounding box center [237, 195] width 99 height 57
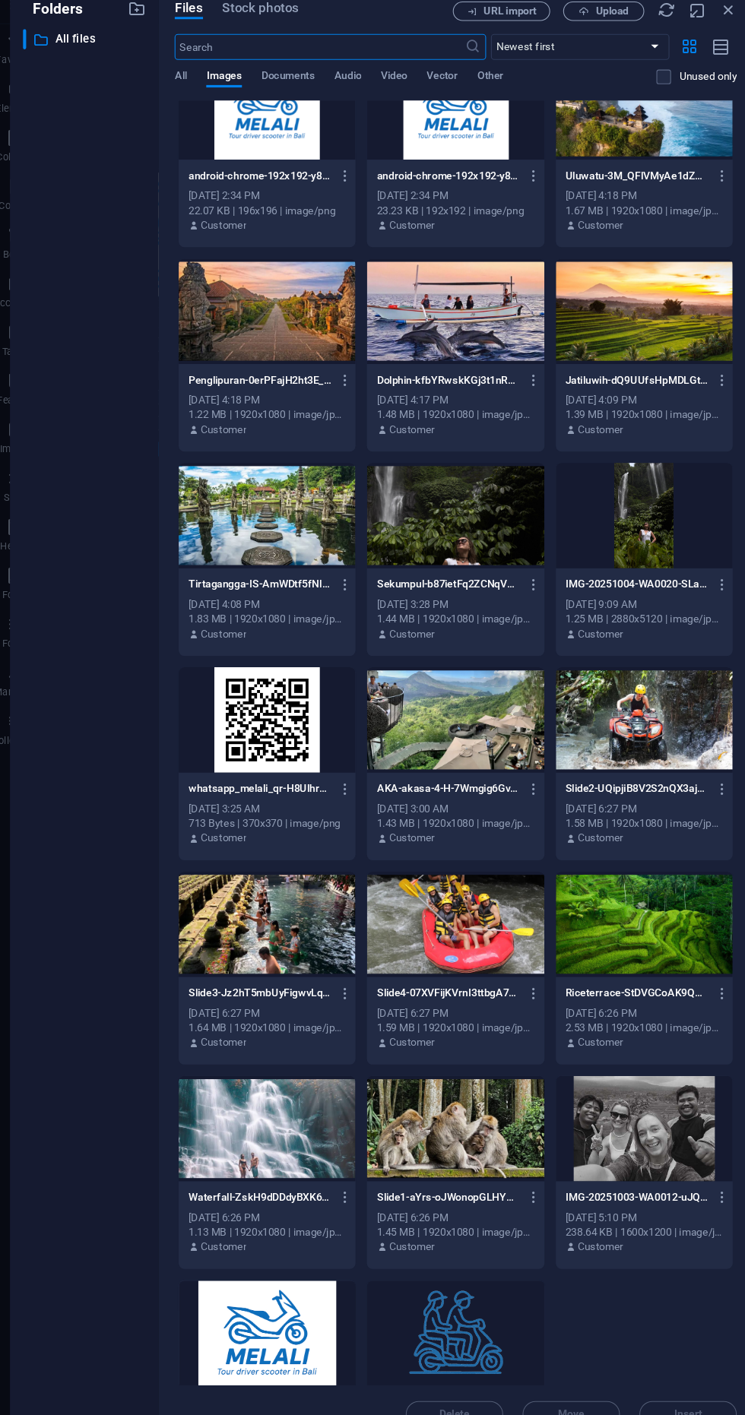
scroll to position [511, 0]
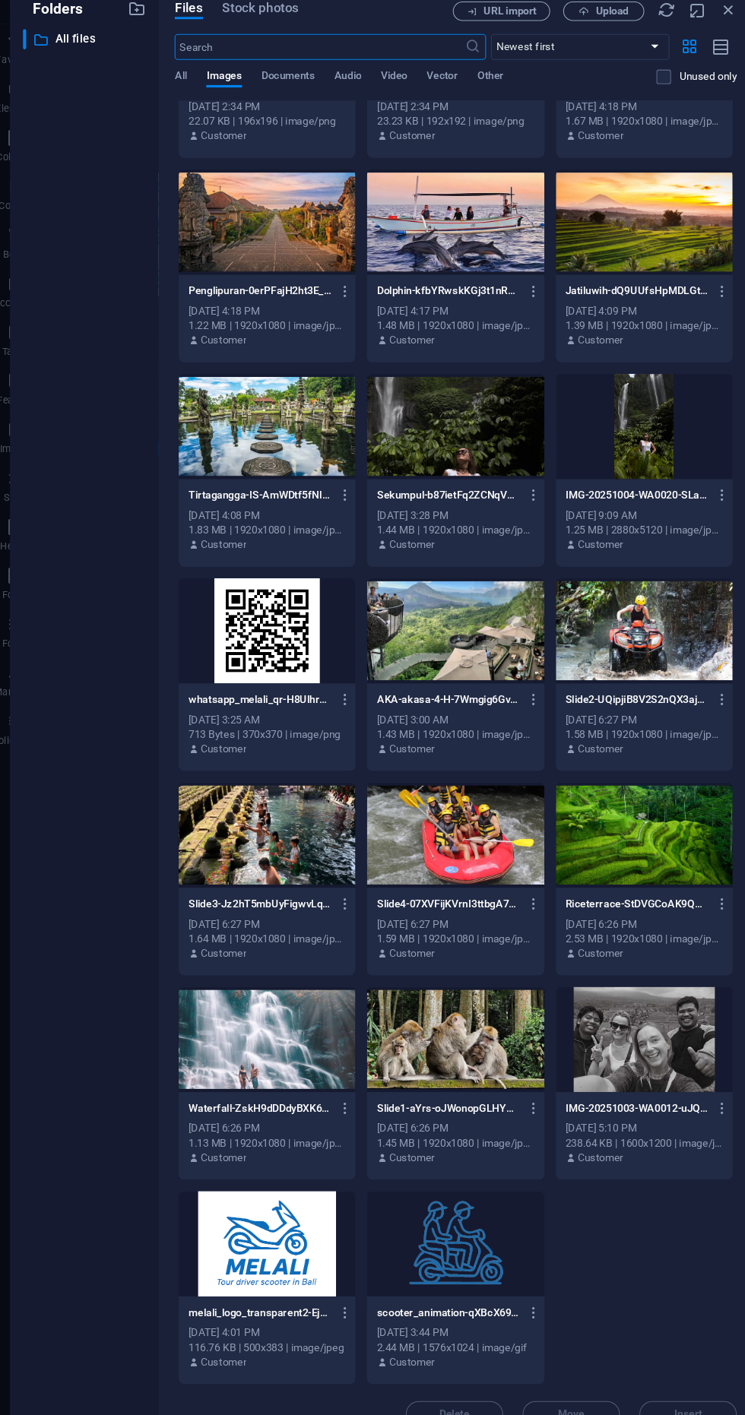
click at [623, 1022] on div at bounding box center [619, 1012] width 166 height 99
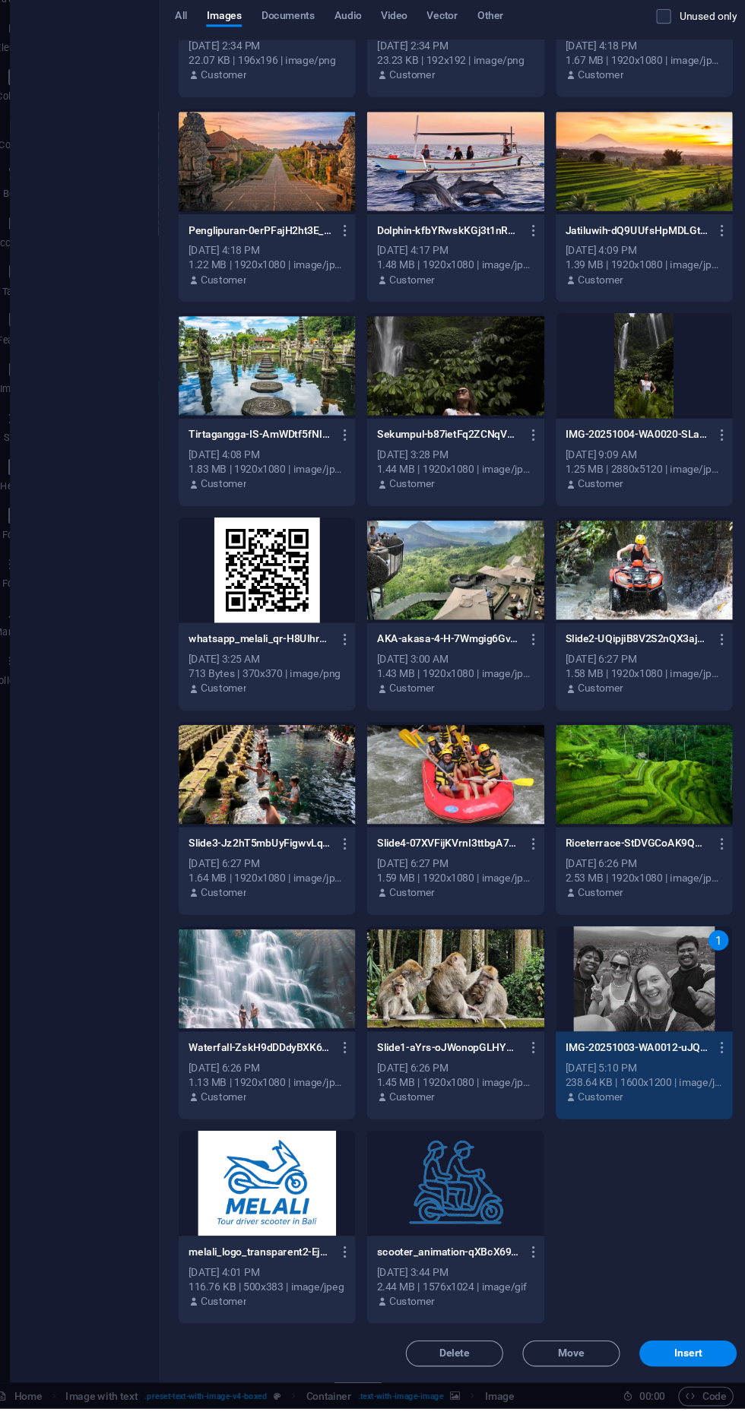
scroll to position [402, 0]
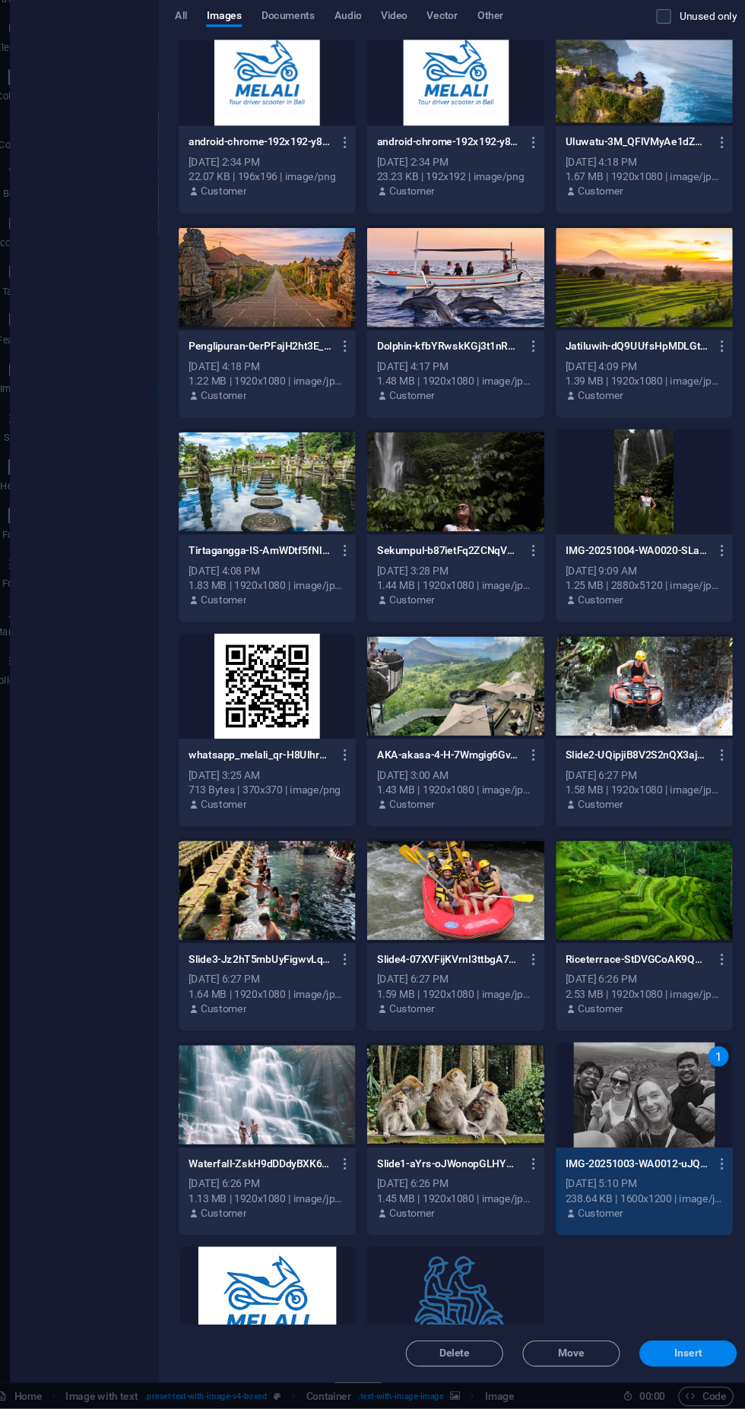
click at [659, 1368] on span "Insert" at bounding box center [660, 1362] width 27 height 9
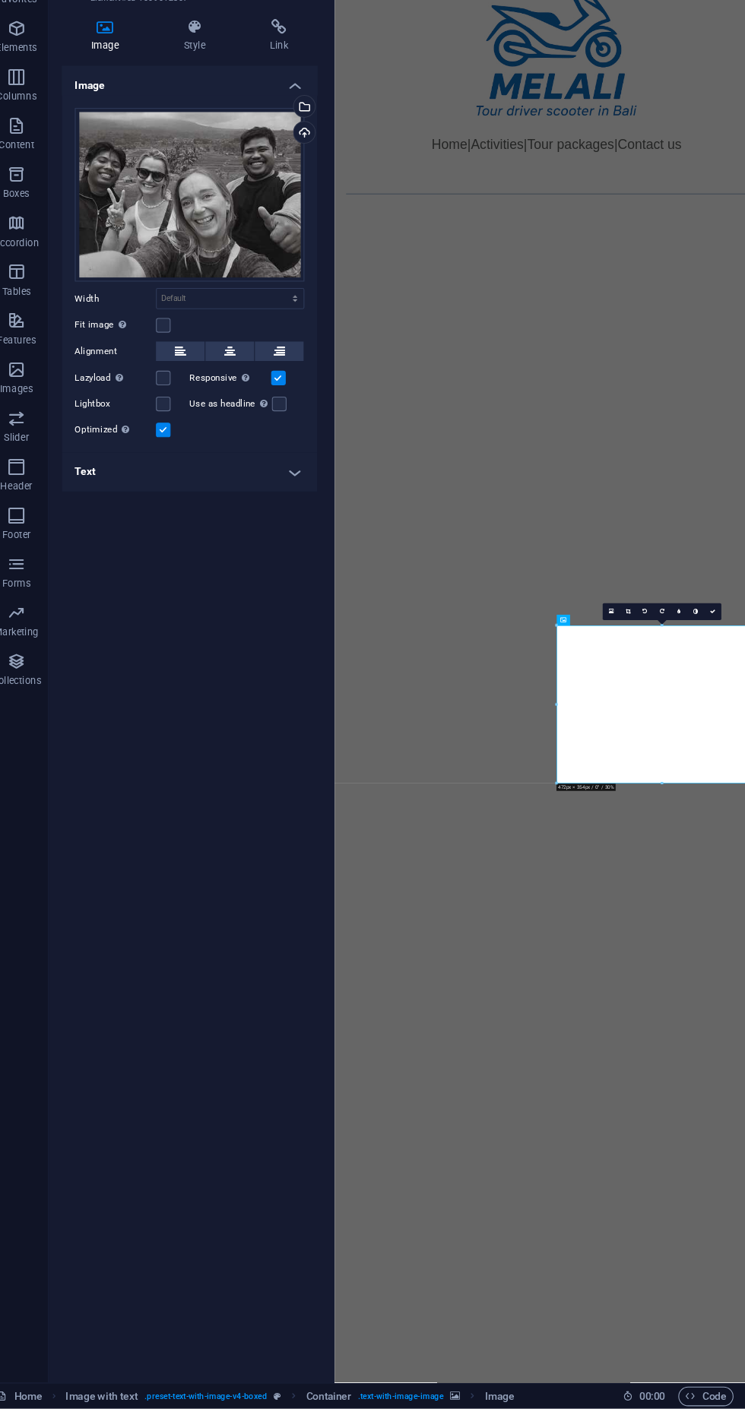
scroll to position [0, 0]
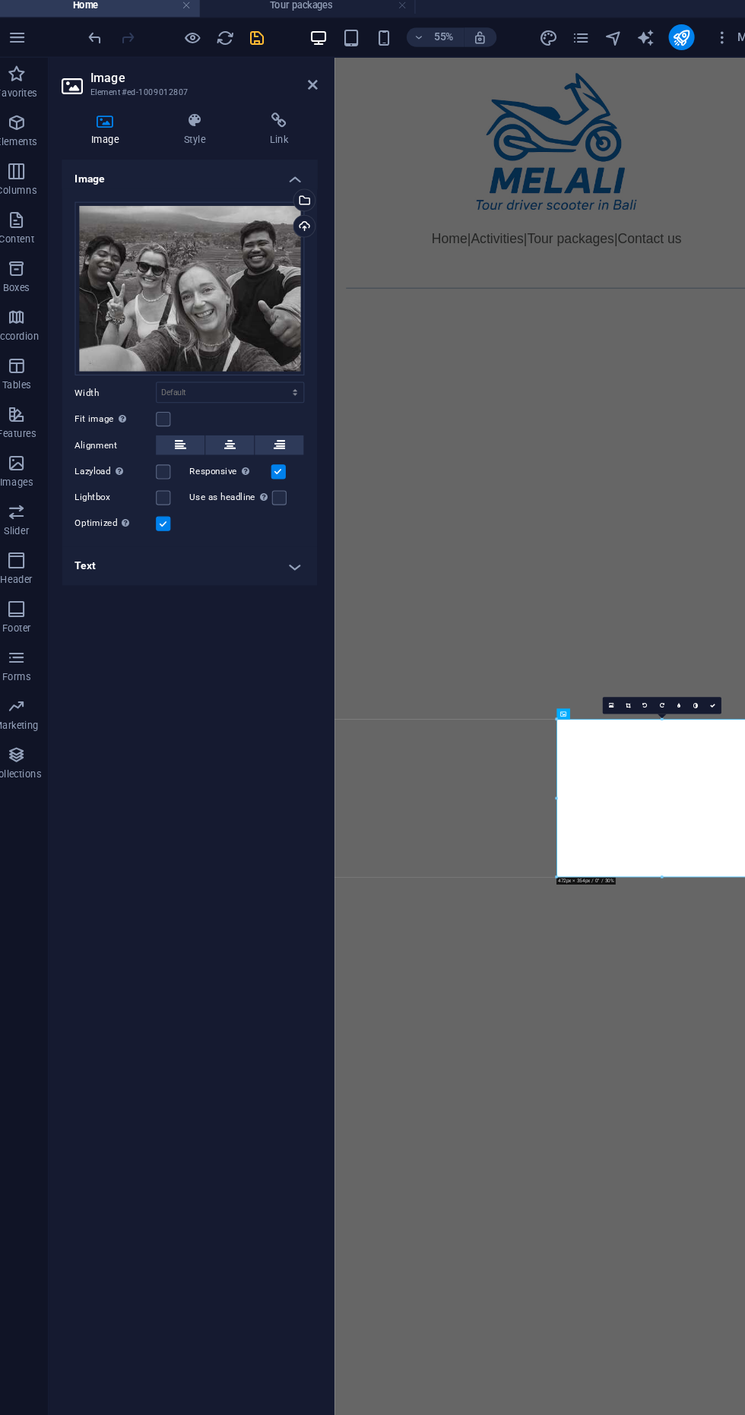
click at [255, 44] on icon "save" at bounding box center [256, 41] width 17 height 17
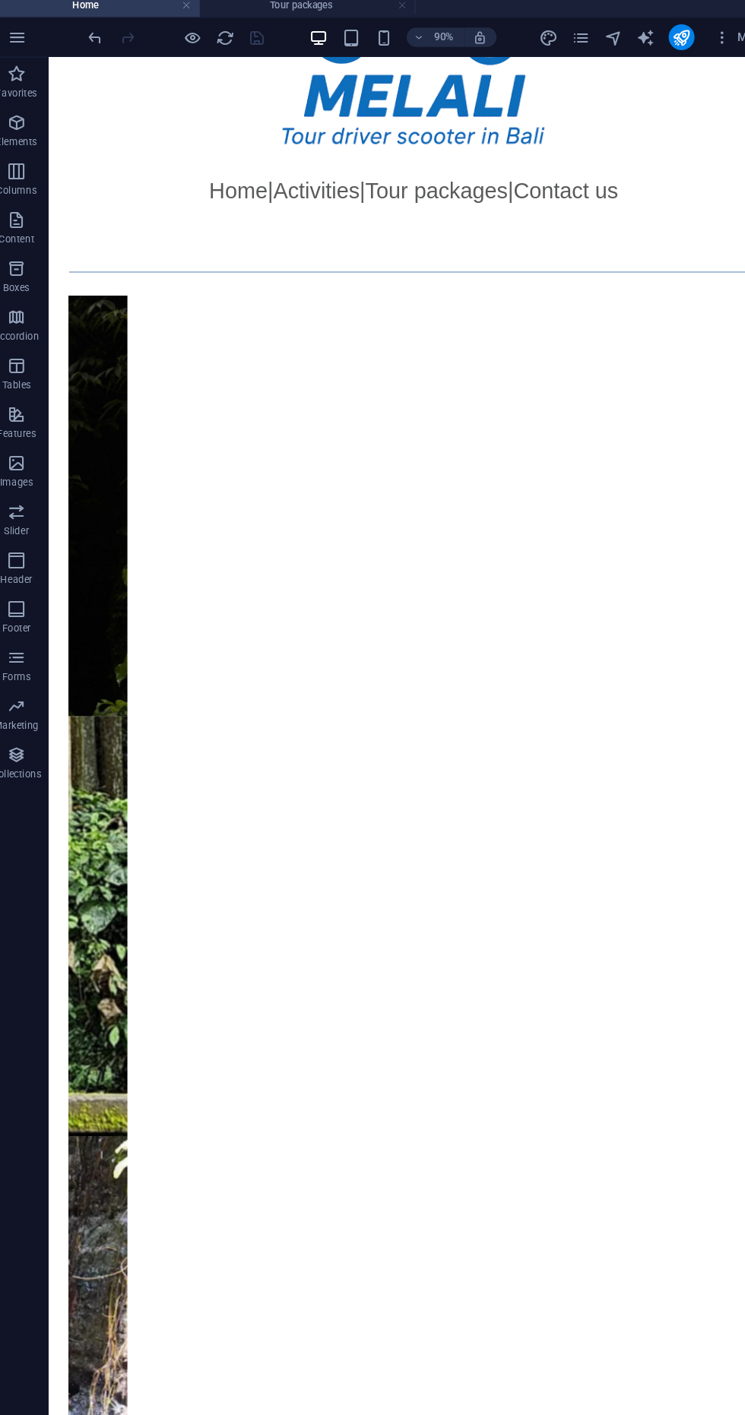
scroll to position [171, 0]
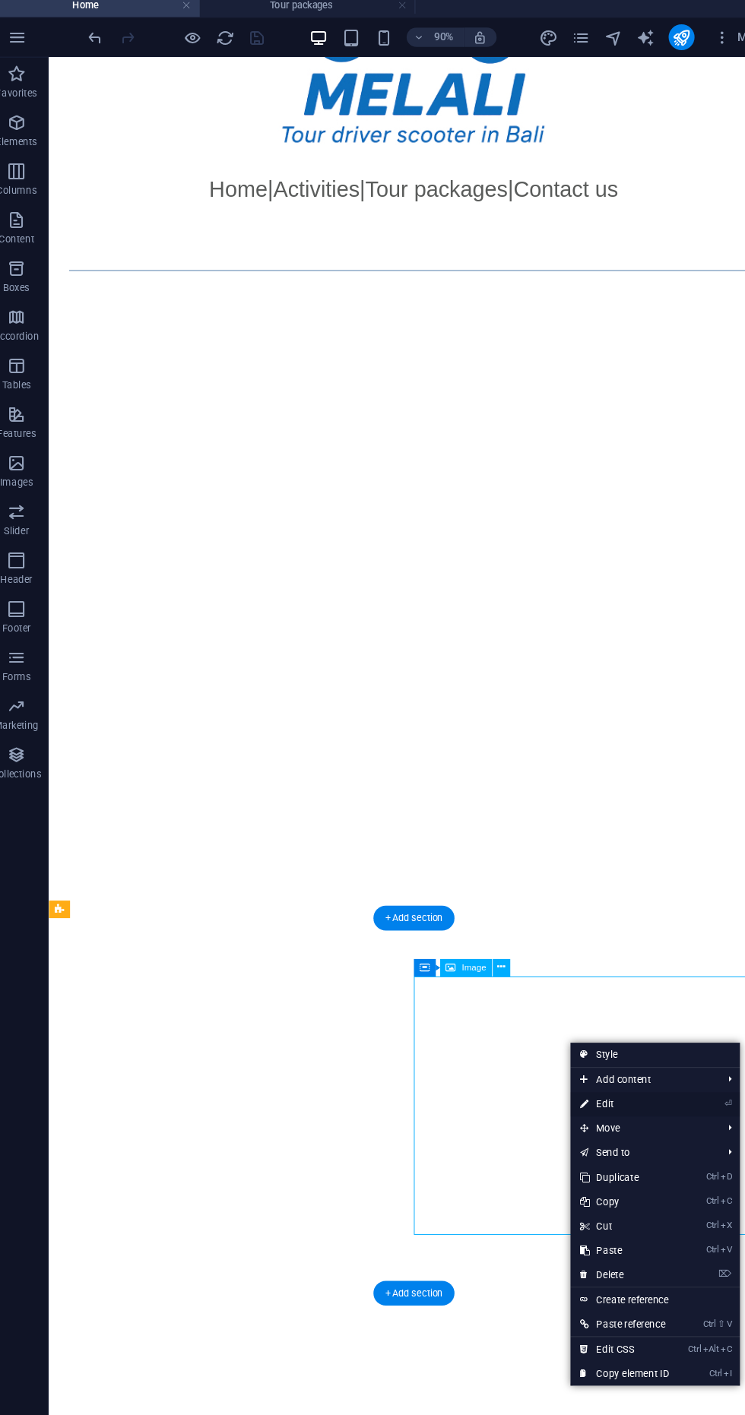
click at [618, 1032] on link "⏎ Edit" at bounding box center [600, 1041] width 102 height 23
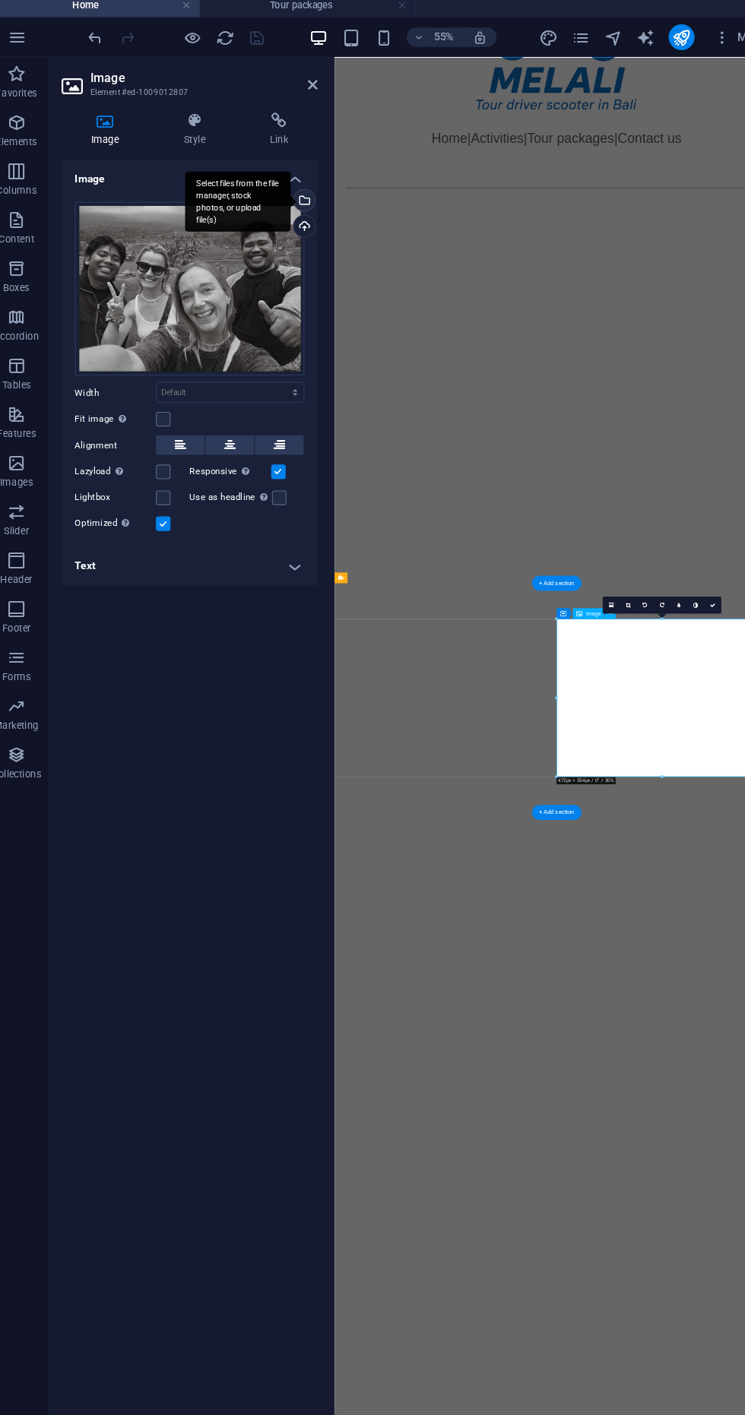
click at [287, 192] on div "Select files from the file manager, stock photos, or upload file(s)" at bounding box center [237, 195] width 99 height 57
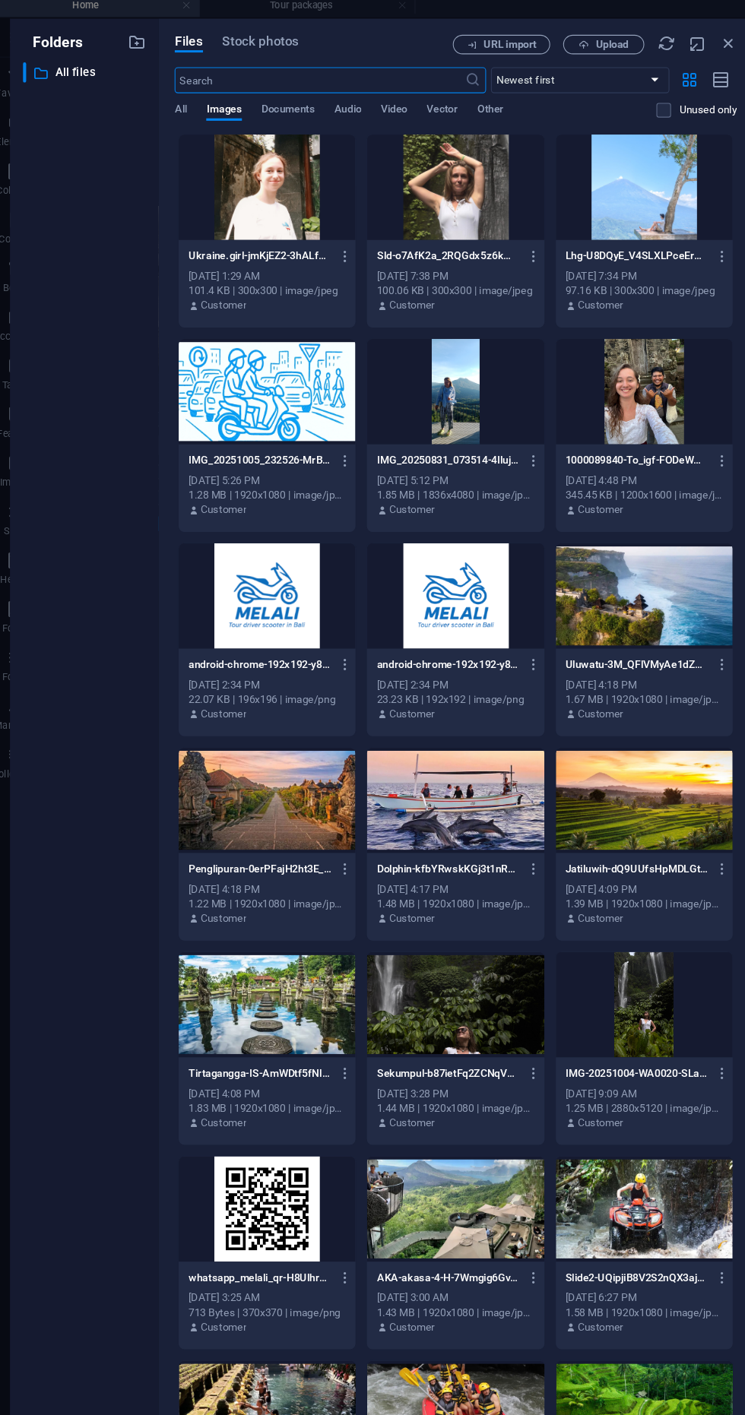
scroll to position [0, 0]
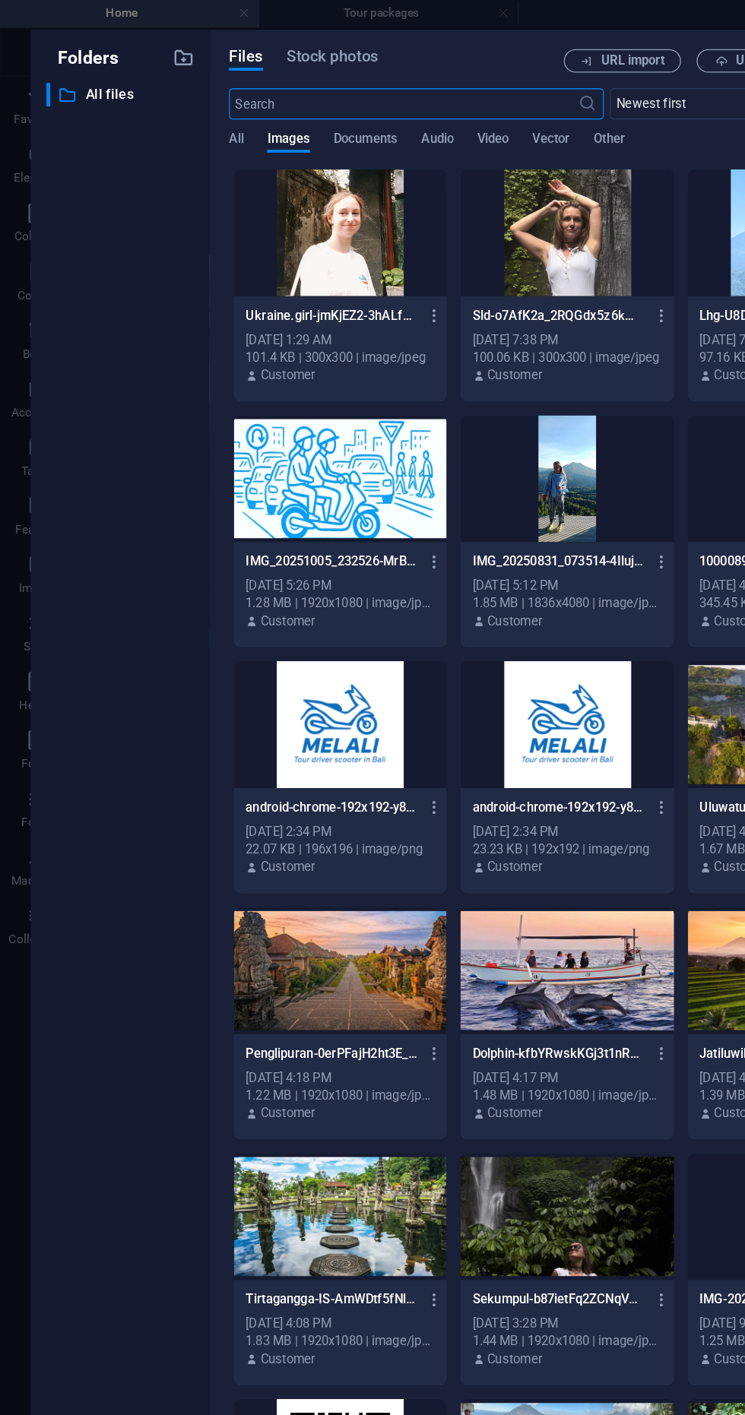
click at [239, 366] on div at bounding box center [265, 373] width 166 height 99
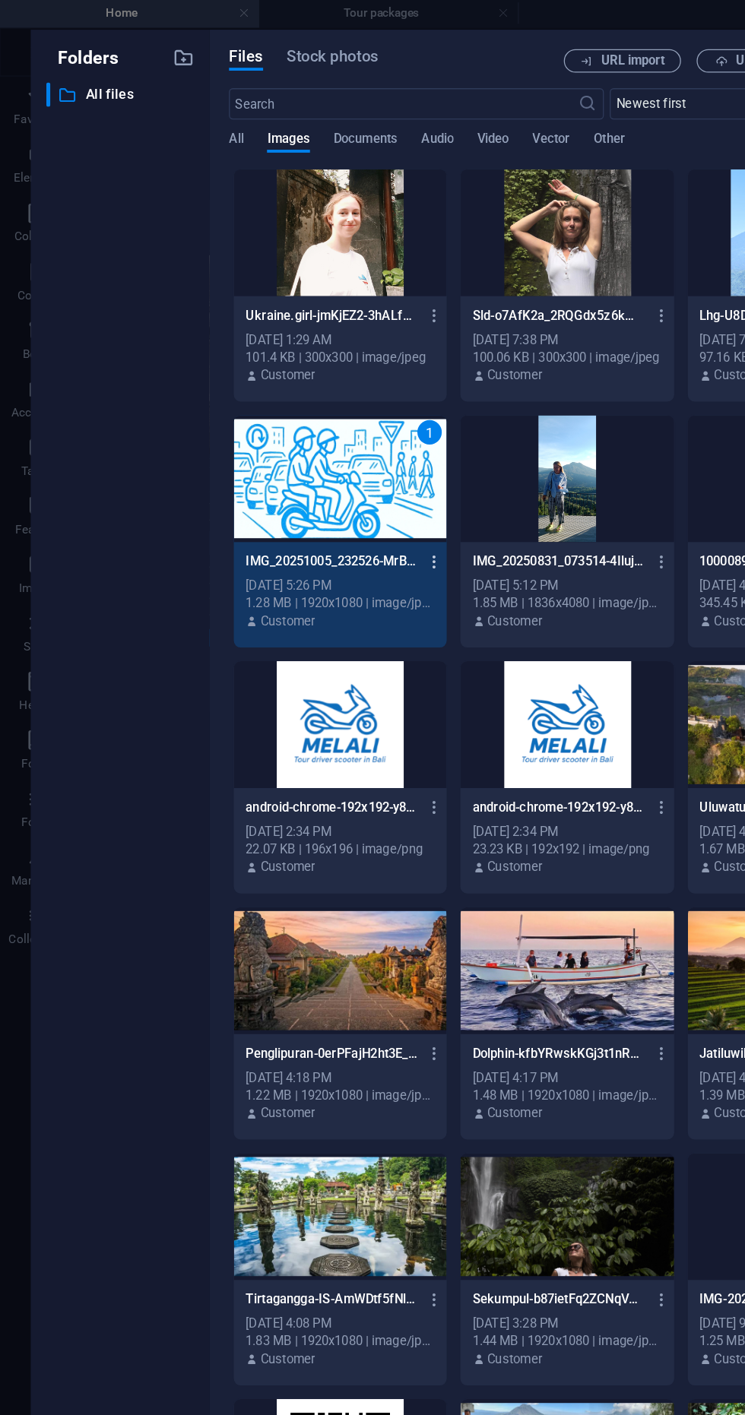
click at [338, 439] on icon "button" at bounding box center [338, 439] width 14 height 14
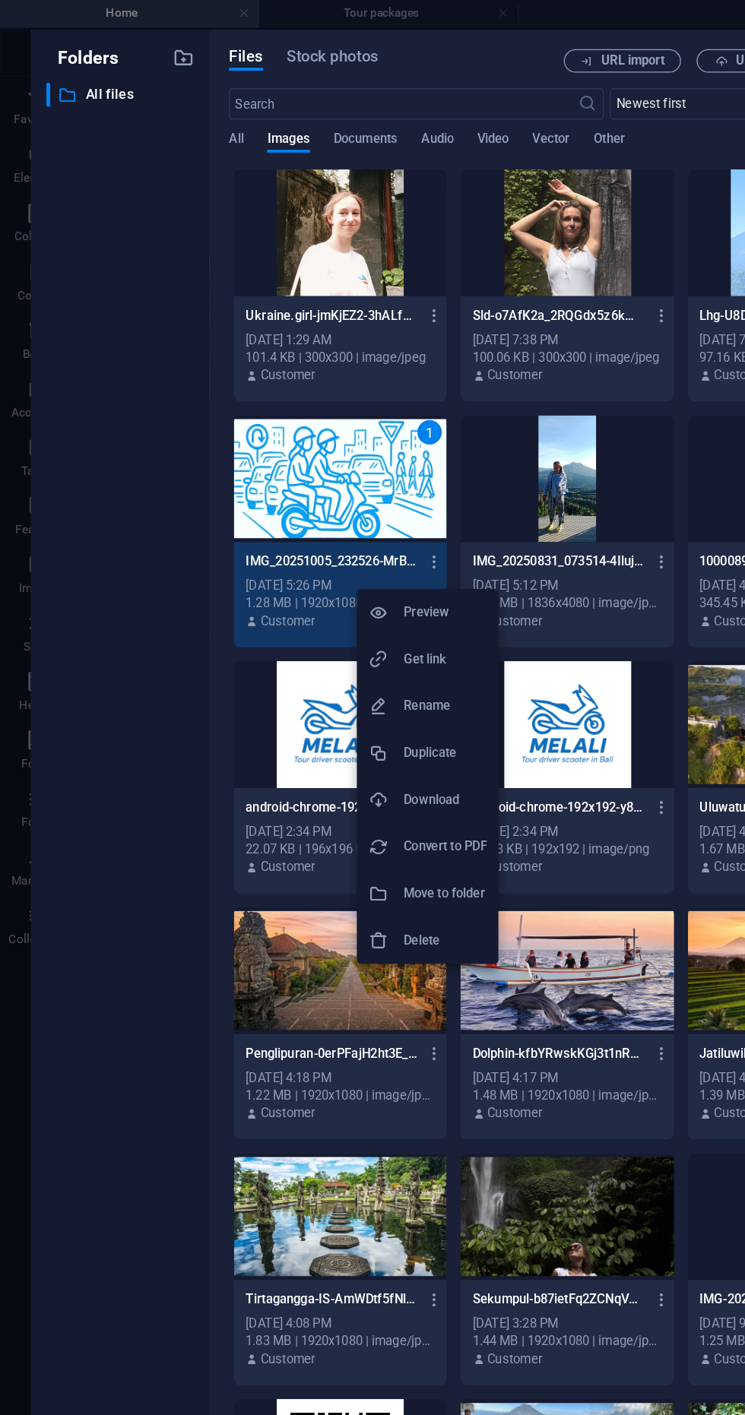
click at [352, 730] on h6 "Delete" at bounding box center [347, 733] width 65 height 18
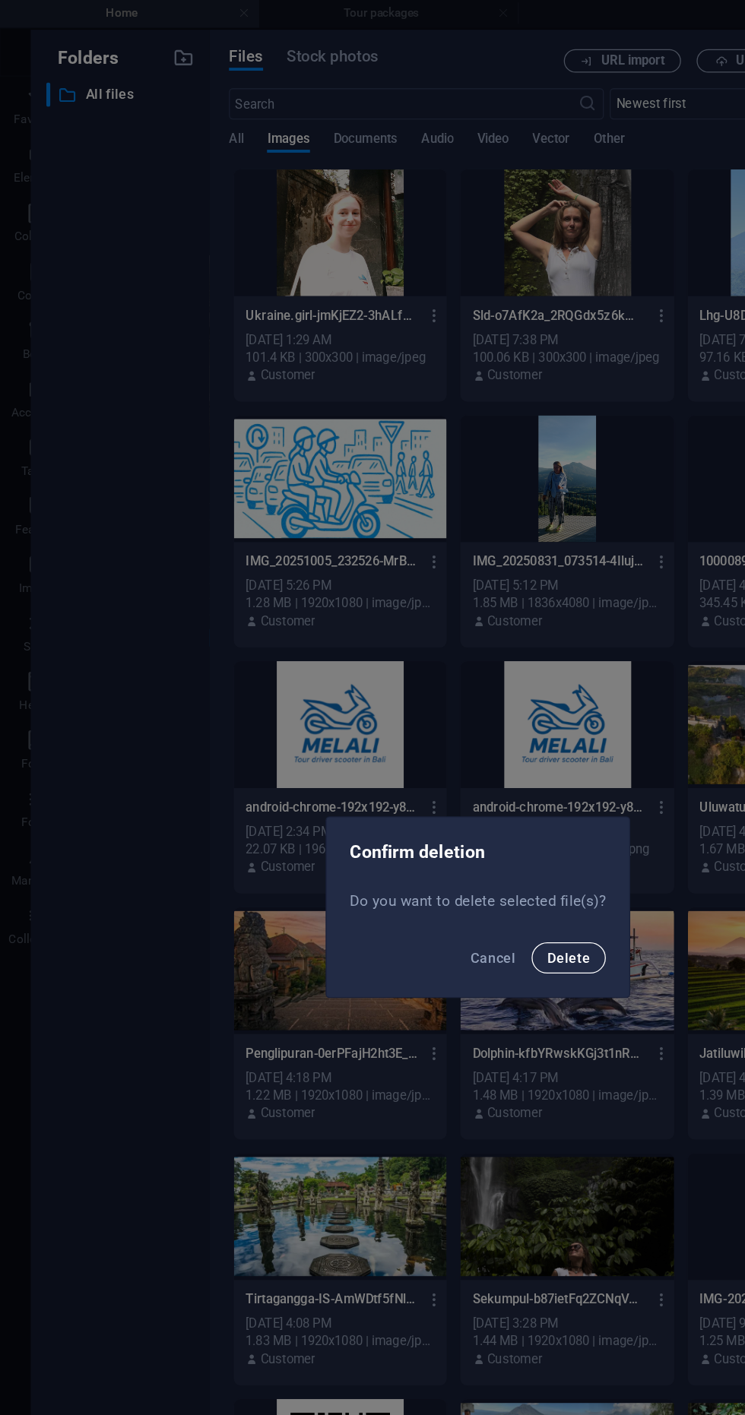
click at [448, 744] on span "Delete" at bounding box center [442, 747] width 33 height 12
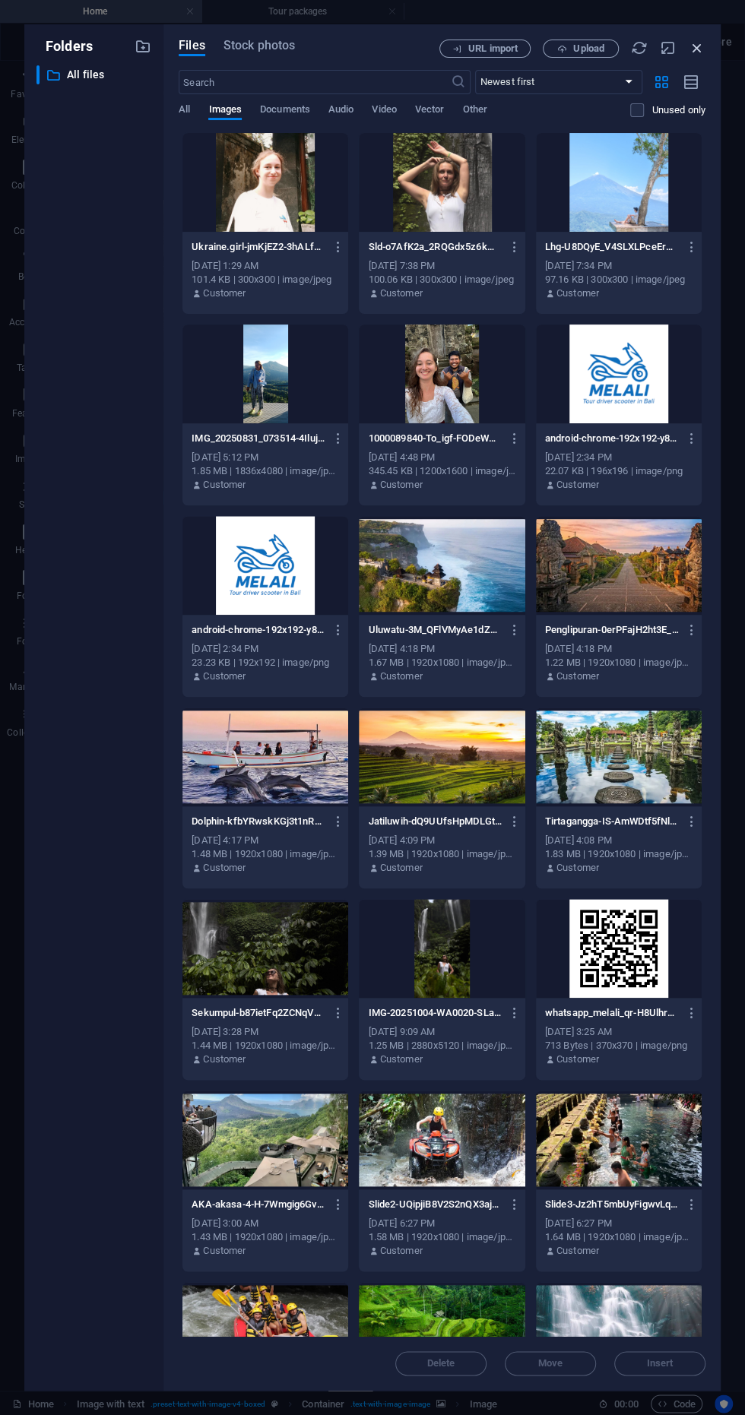
click at [696, 47] on icon "button" at bounding box center [696, 48] width 17 height 17
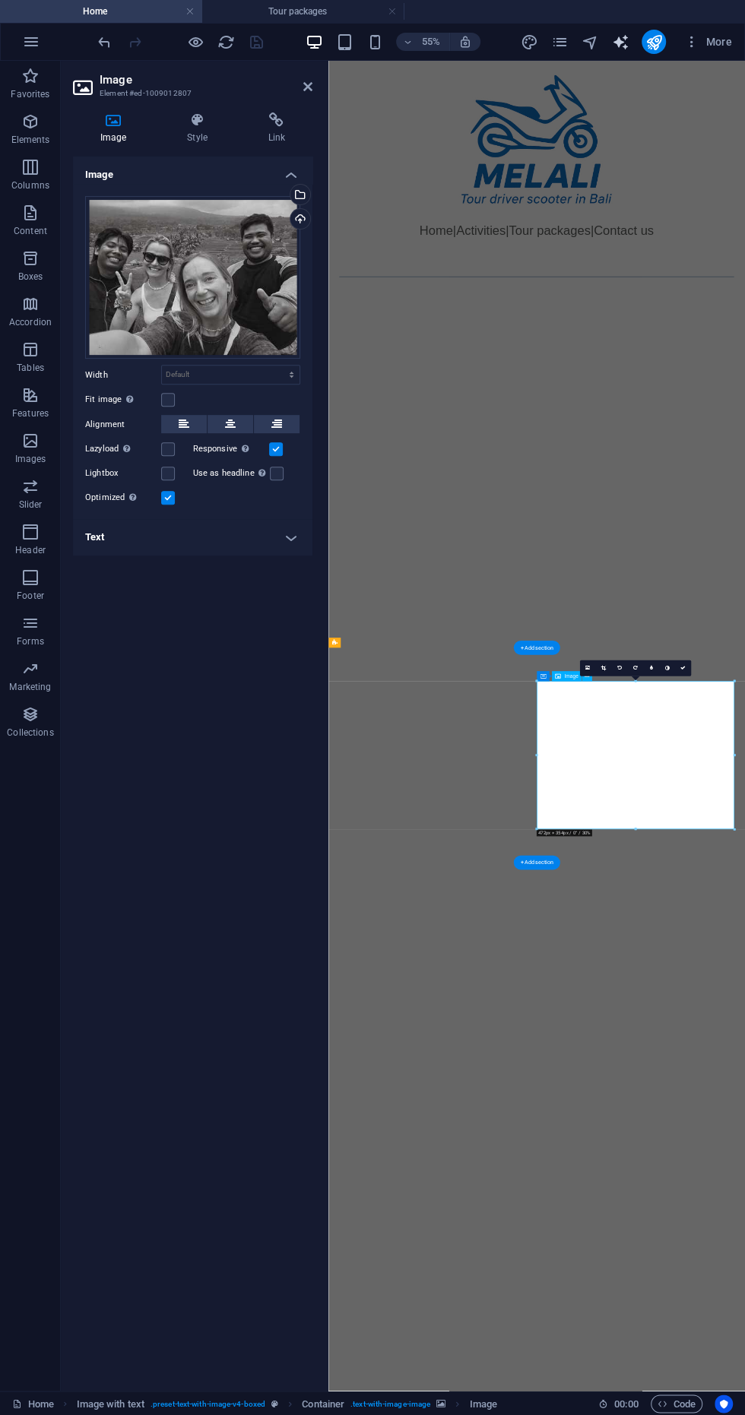
click at [622, 41] on icon "text_generator" at bounding box center [619, 41] width 17 height 17
select select "English"
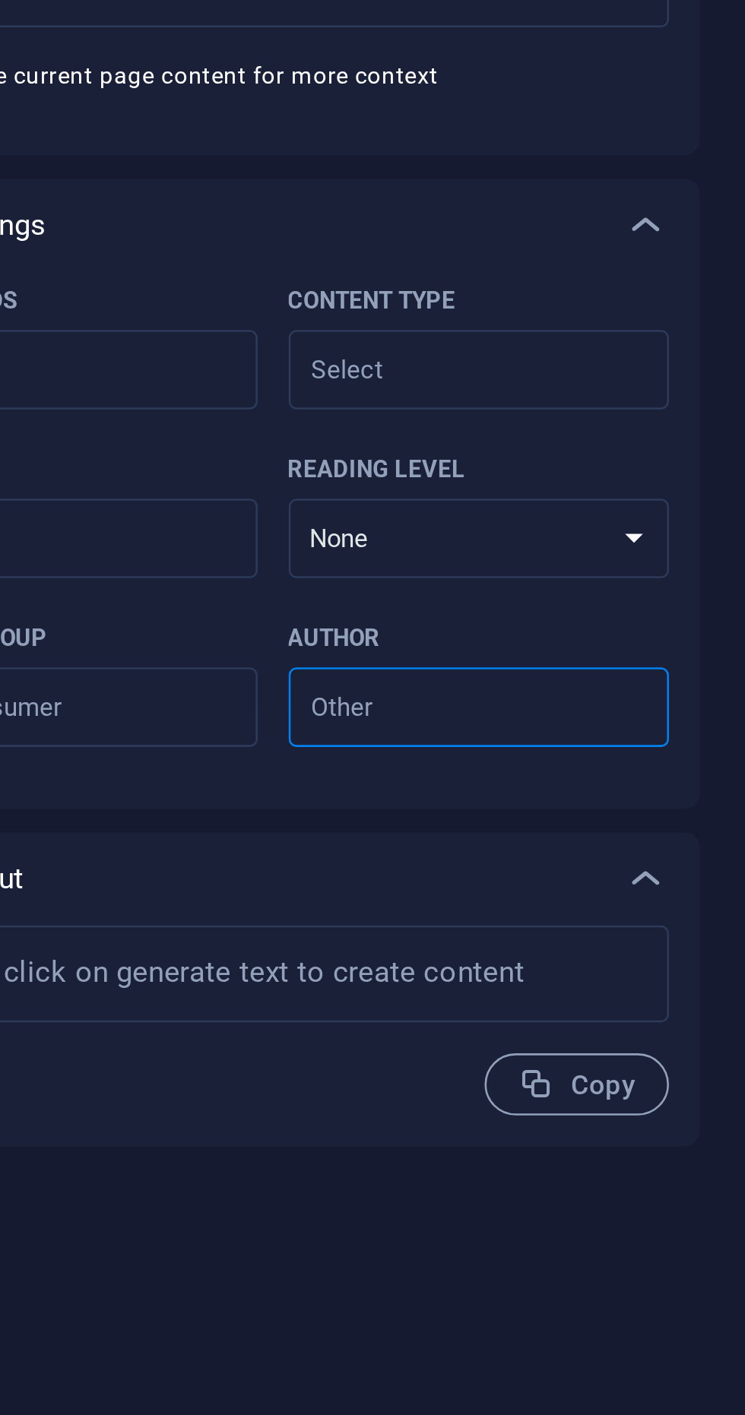
type textarea "x"
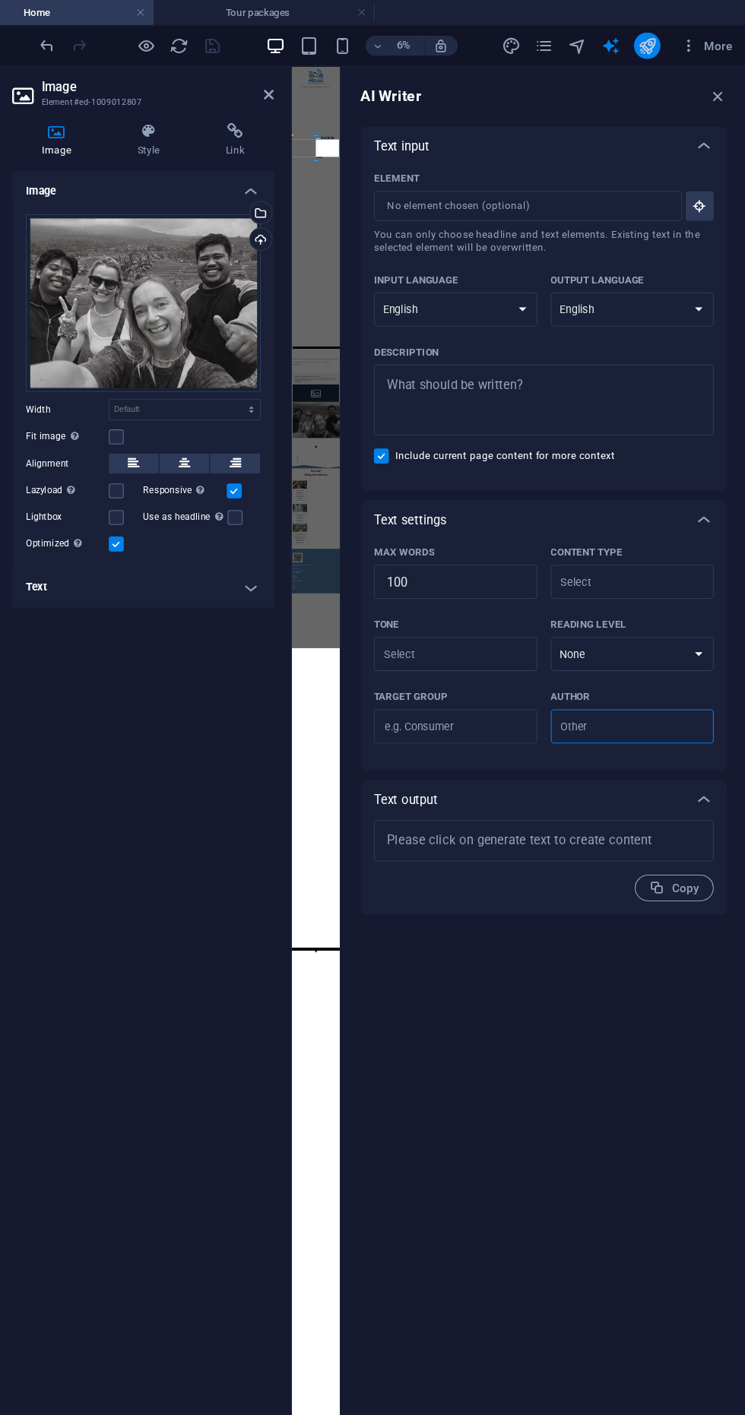
click at [653, 43] on icon "publish" at bounding box center [652, 41] width 17 height 17
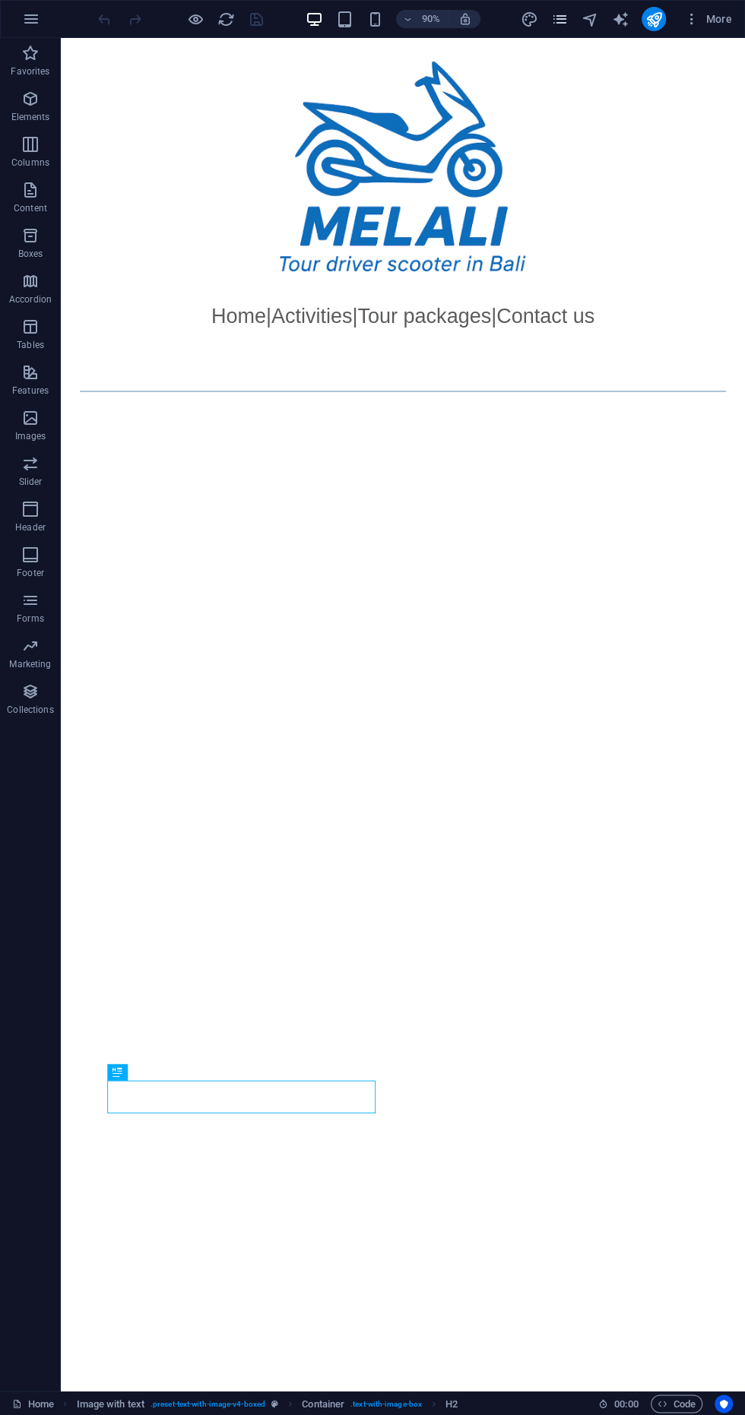
click at [558, 27] on icon "pages" at bounding box center [558, 19] width 17 height 17
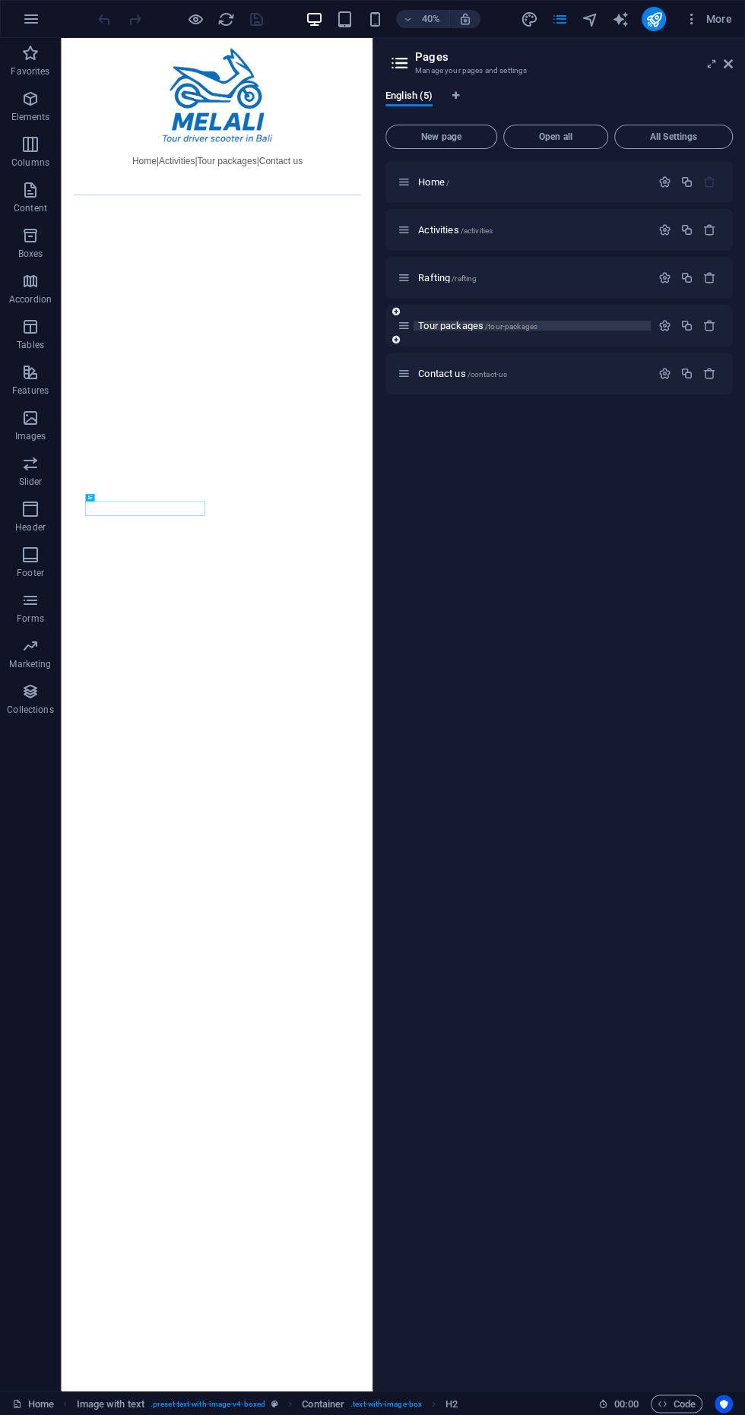
click at [428, 326] on span "Tour packages /tour-packages" at bounding box center [477, 325] width 119 height 11
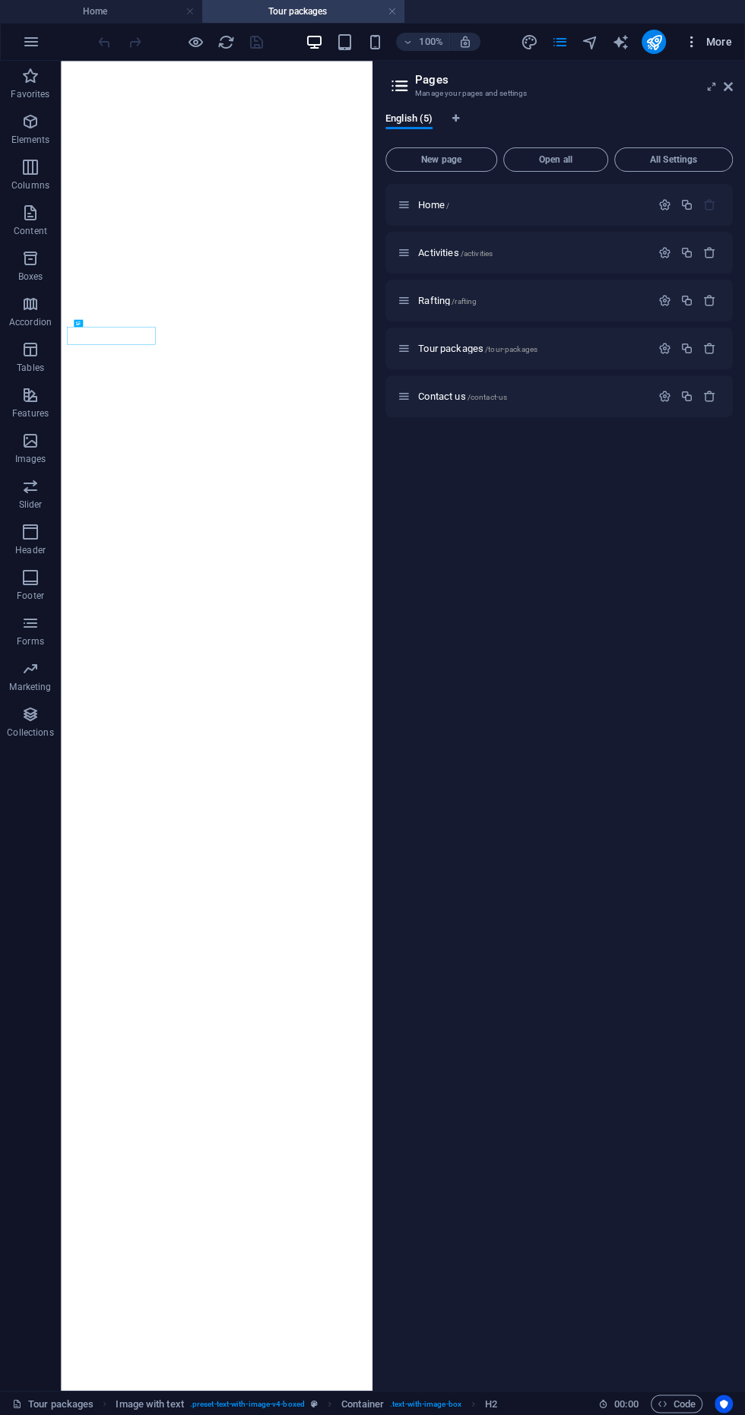
click at [715, 47] on span "More" at bounding box center [708, 41] width 48 height 15
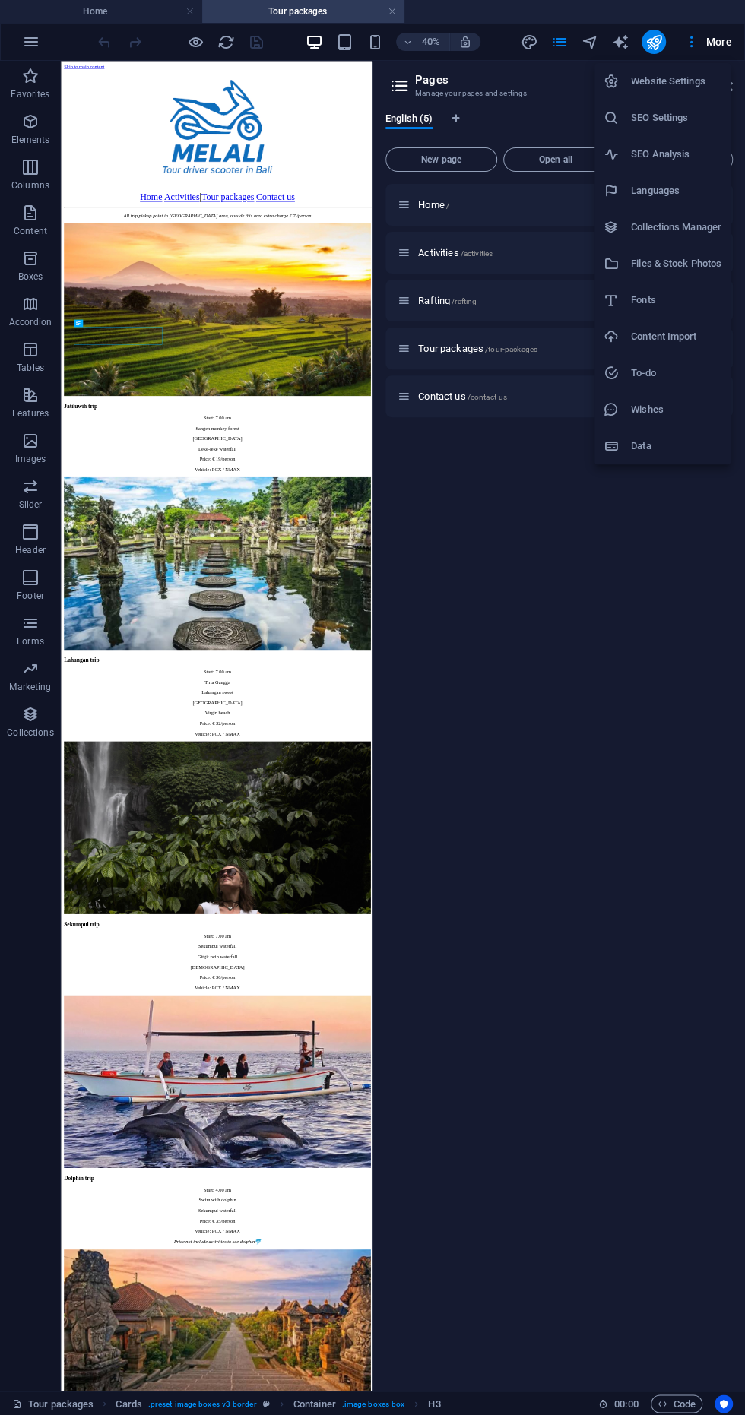
click at [640, 725] on div at bounding box center [372, 707] width 745 height 1415
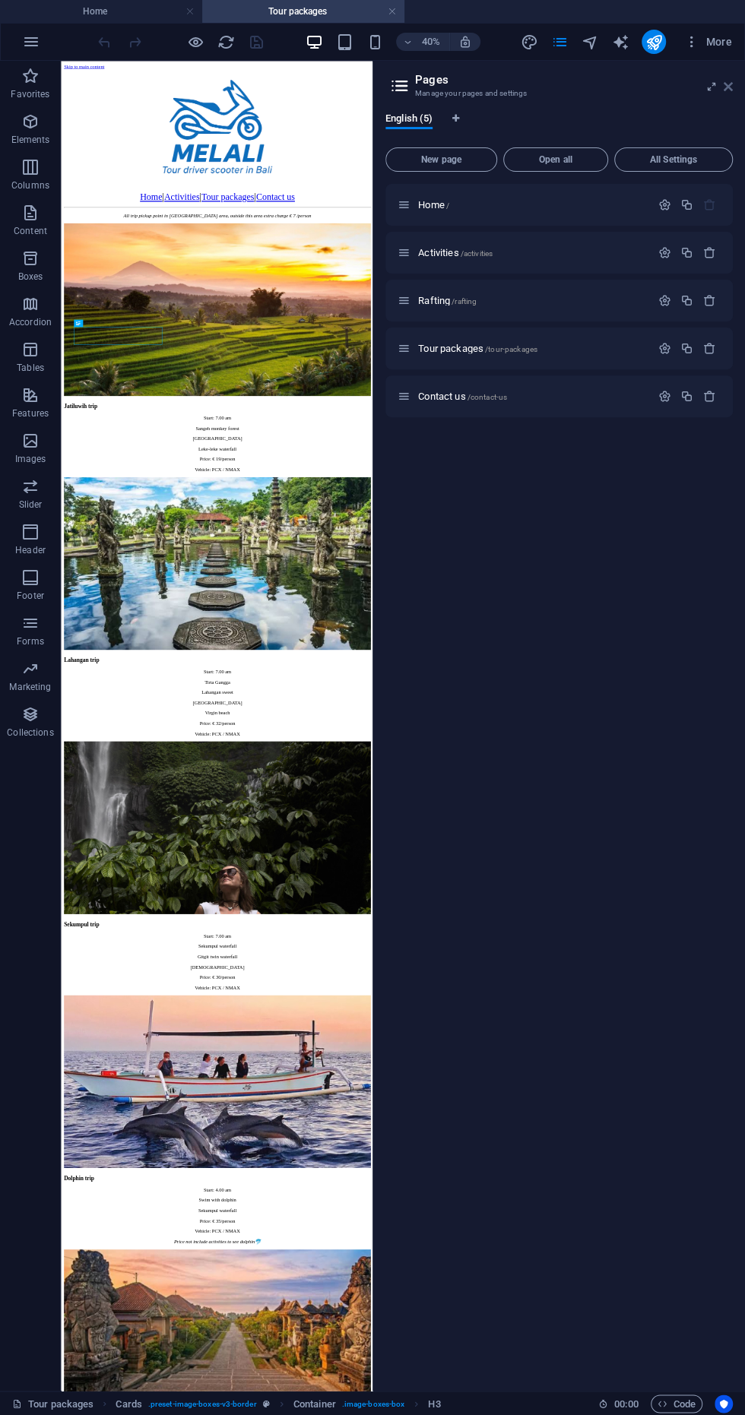
click at [727, 86] on icon at bounding box center [727, 87] width 9 height 12
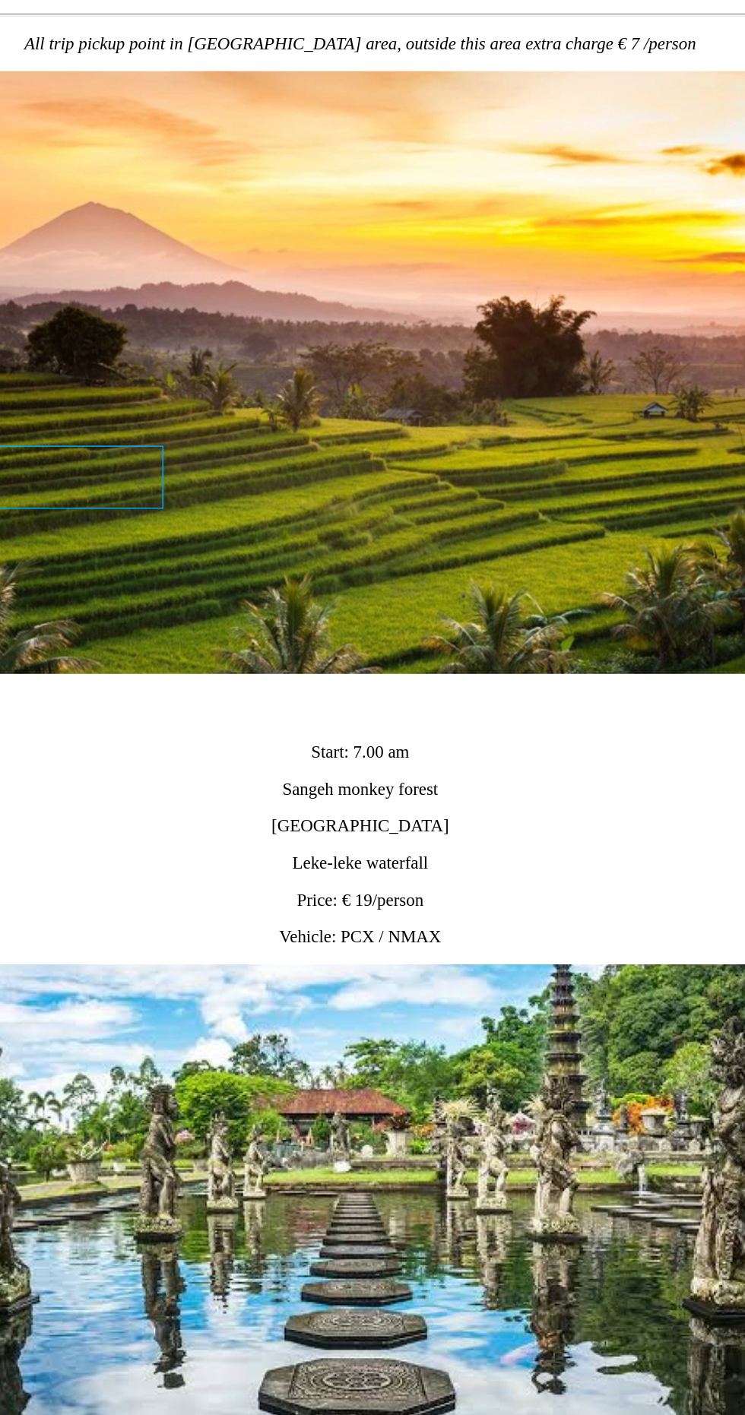
scroll to position [213, 0]
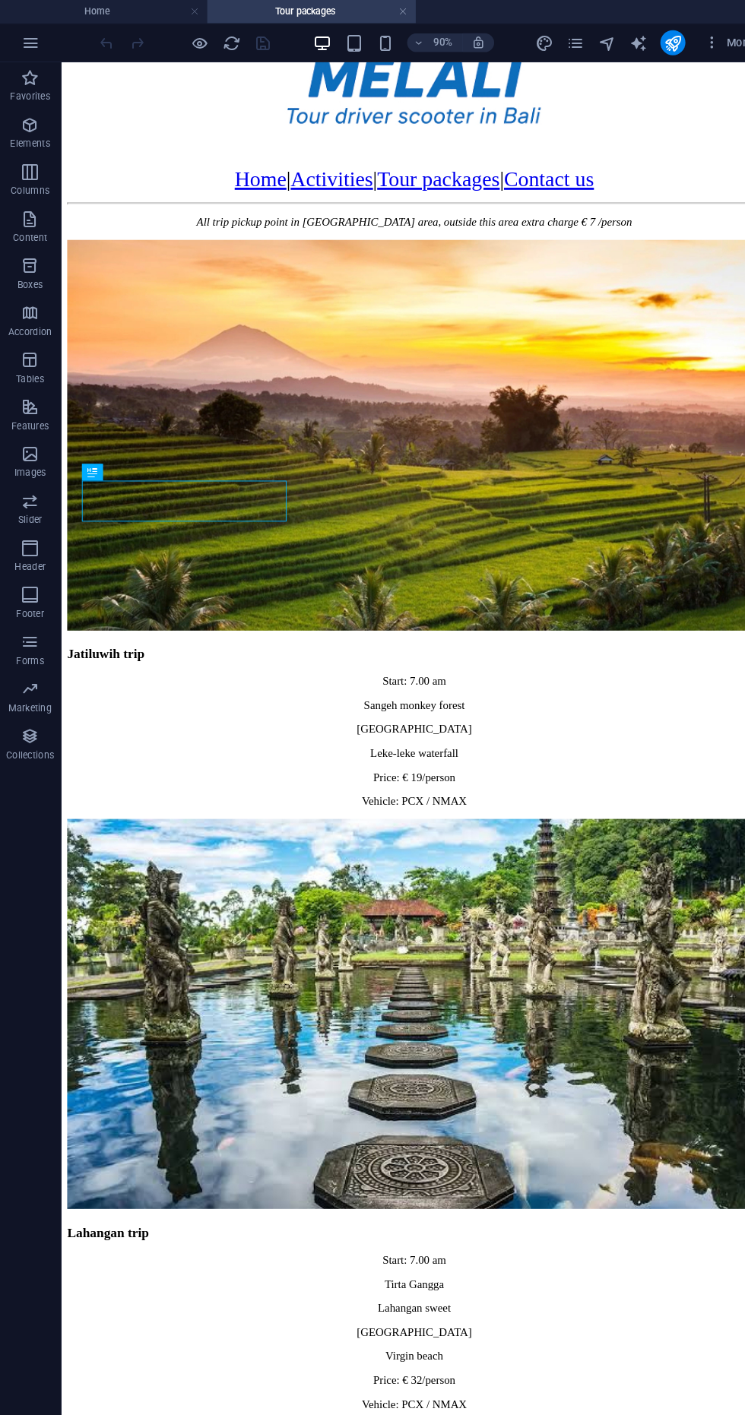
click at [205, 758] on div "Jatiluwih trip Start: 7.00 am Sangeh monkey forest Jatiluwih rice terrace Leke-…" at bounding box center [441, 1195] width 748 height 1885
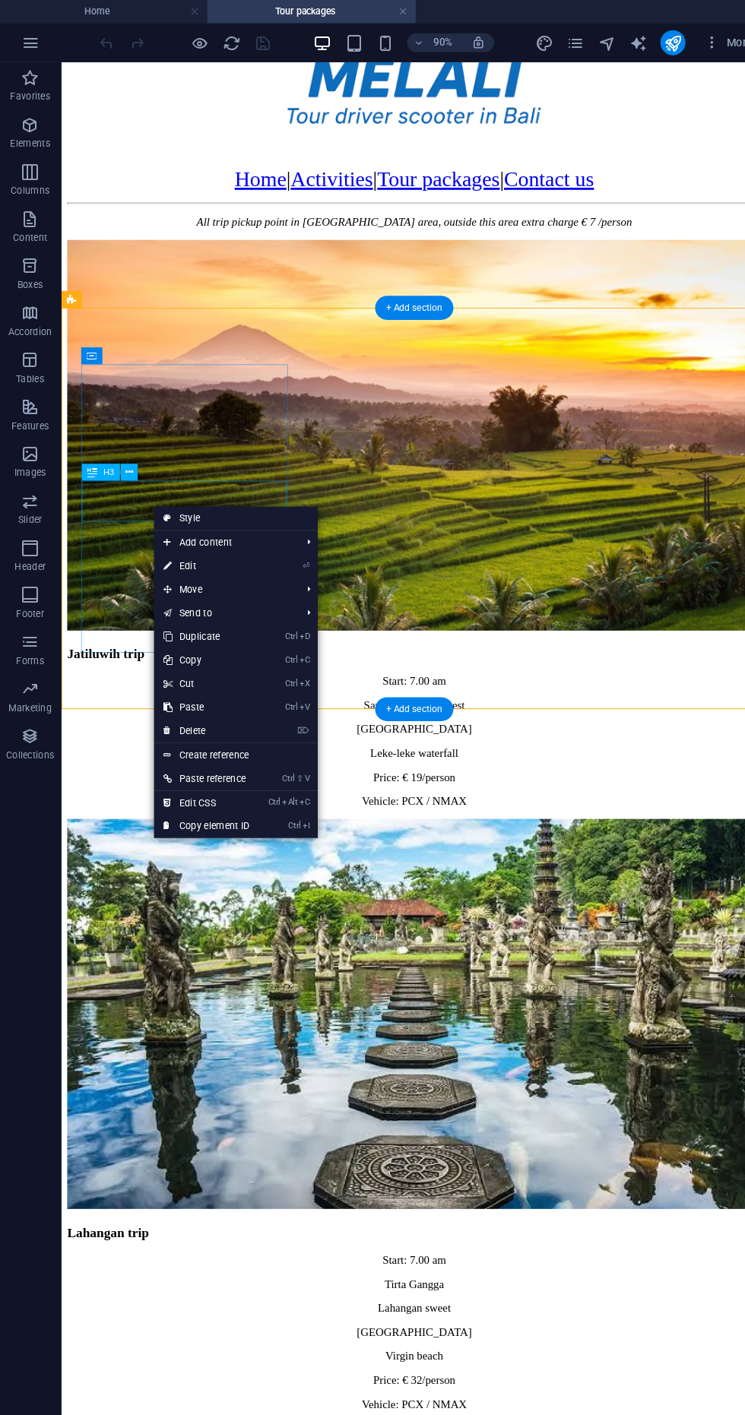
click at [150, 722] on div "Start: 7.00 am Sangeh monkey forest Jatiluwih rice terrace Leke-leke waterfall …" at bounding box center [441, 793] width 748 height 143
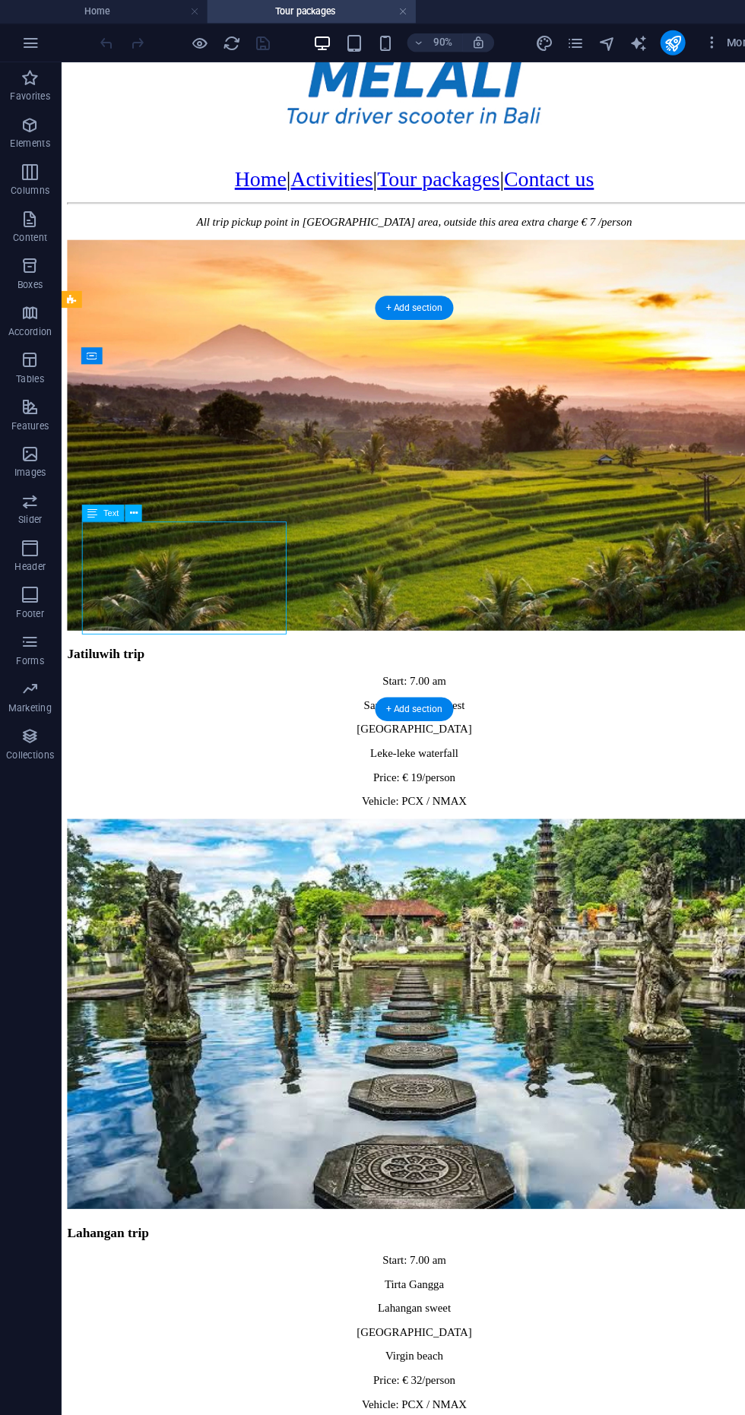
click at [199, 691] on div "Jatiluwih trip" at bounding box center [441, 699] width 748 height 17
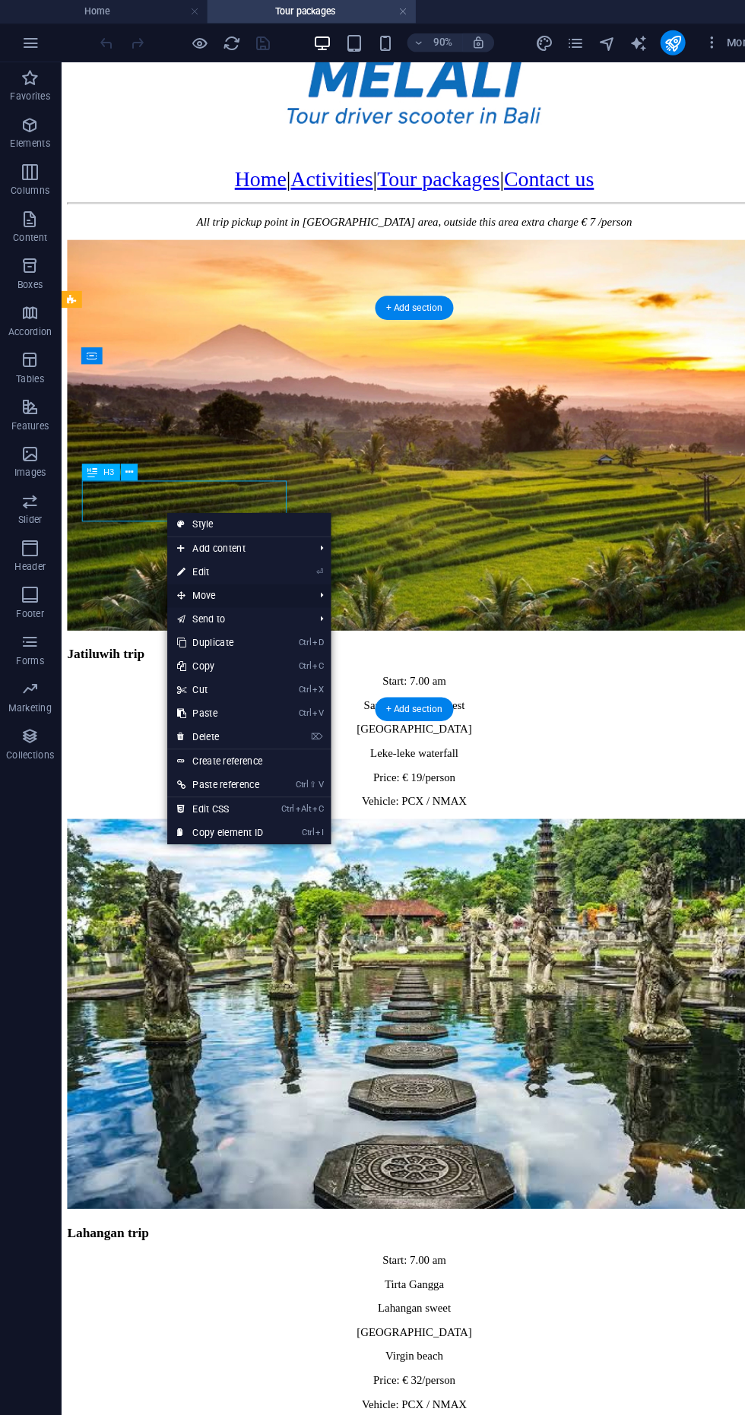
click at [170, 568] on span "Move" at bounding box center [231, 578] width 136 height 23
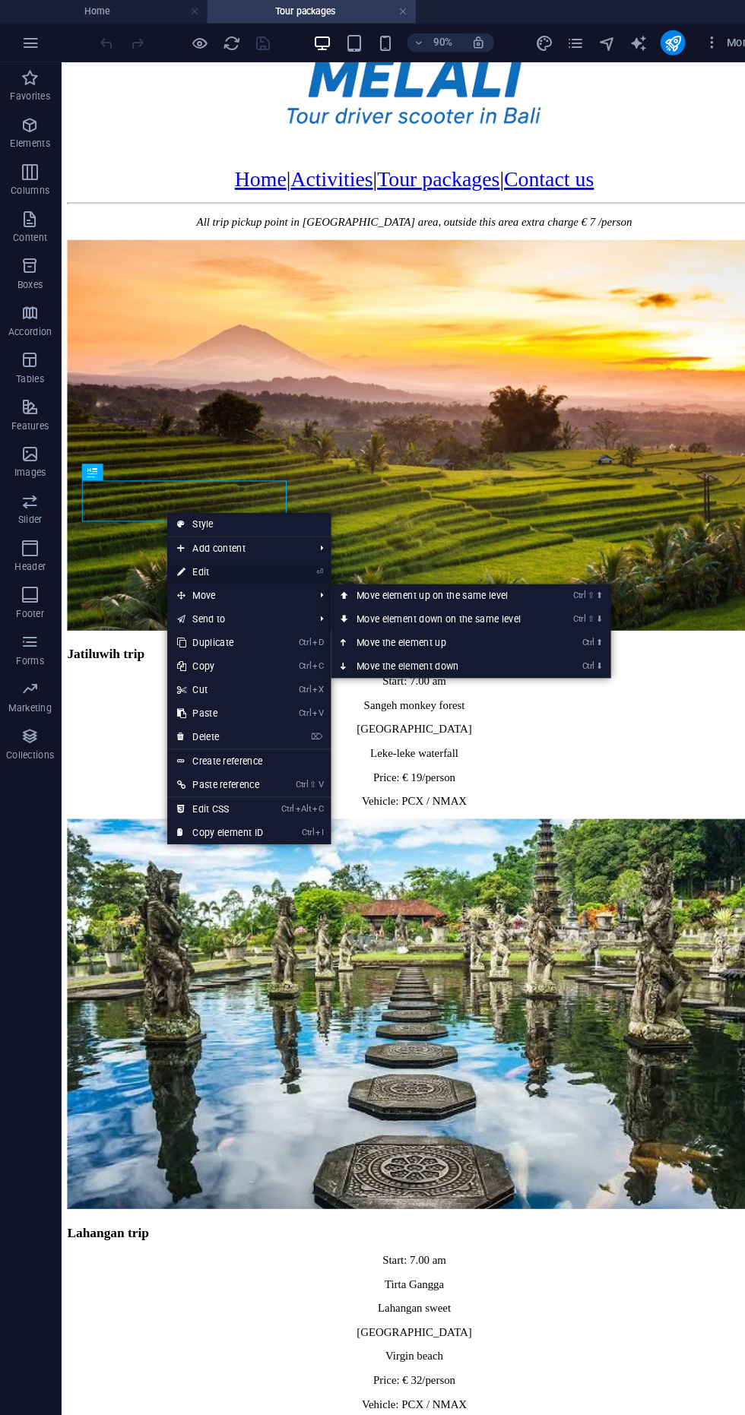
click at [183, 562] on link "⏎ Edit" at bounding box center [214, 555] width 102 height 23
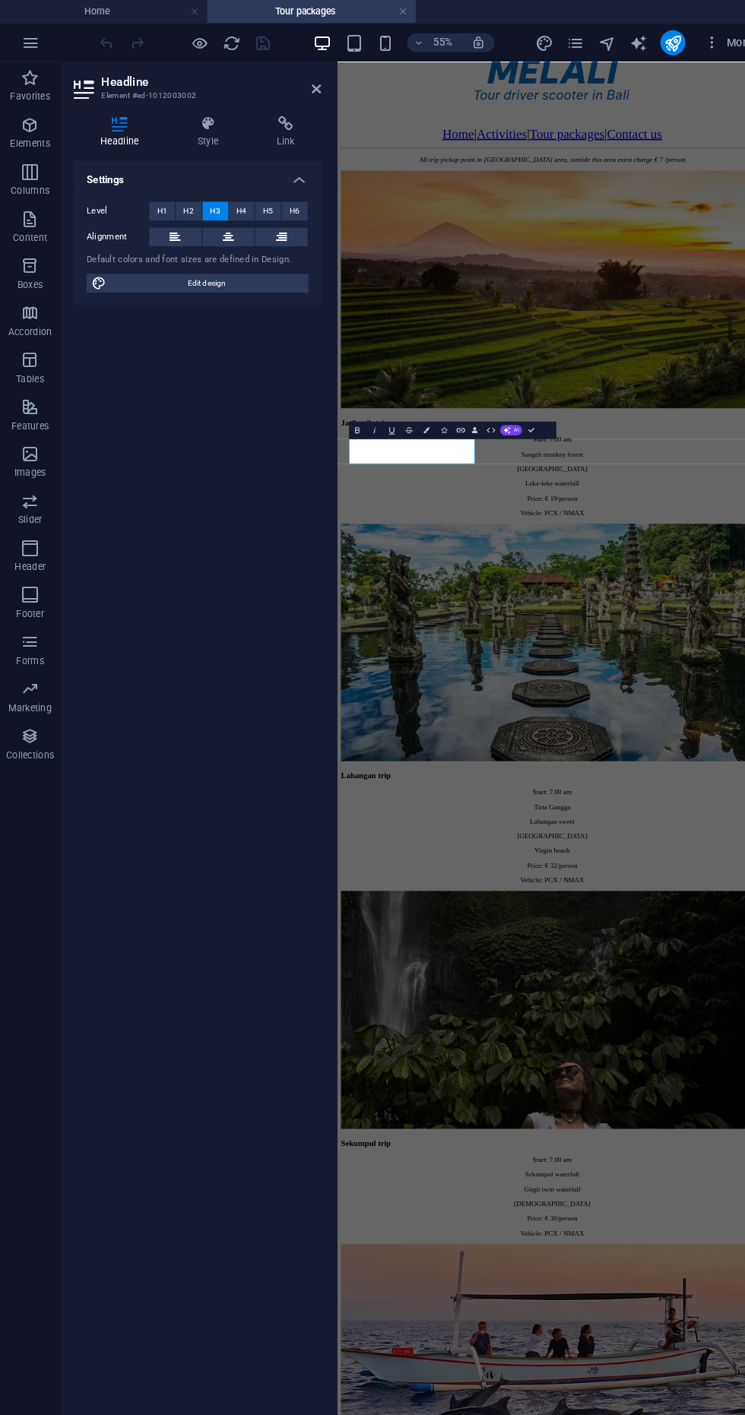
scroll to position [0, 0]
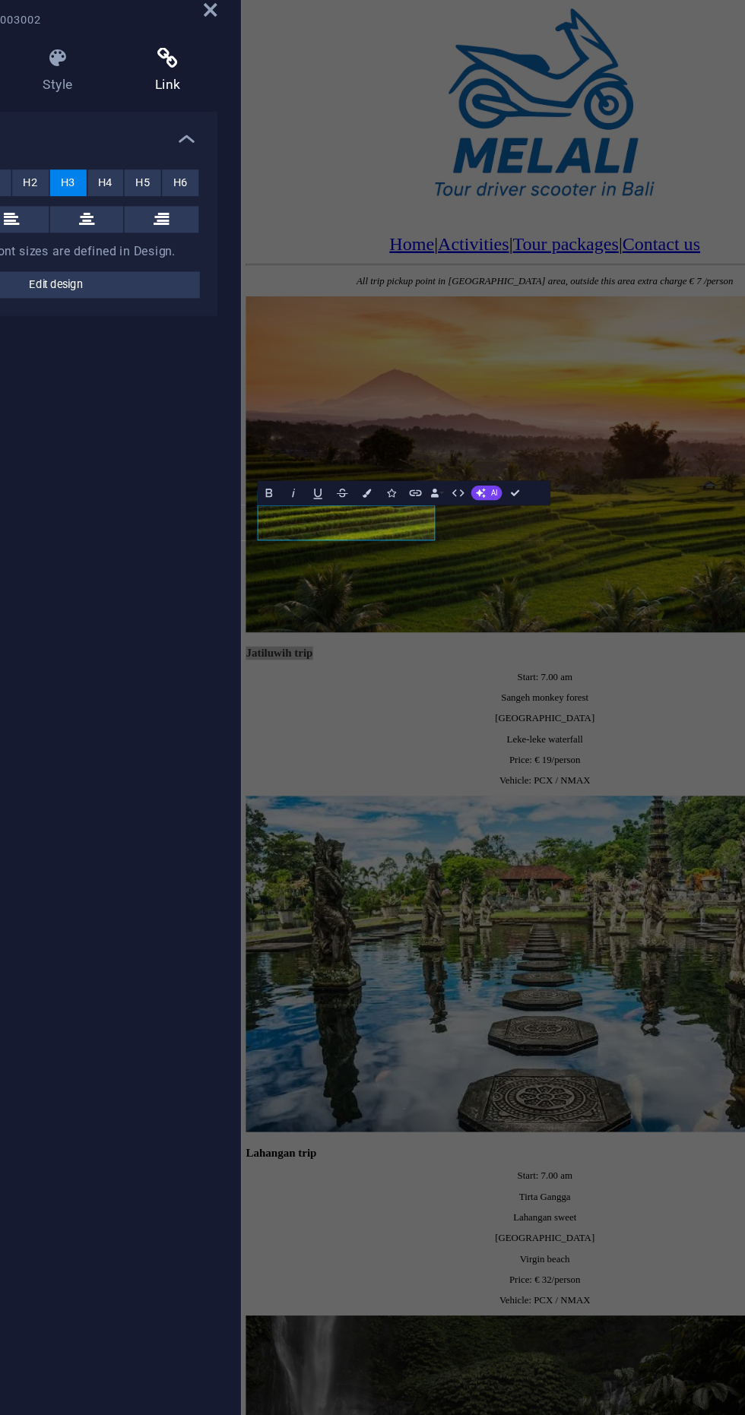
click at [266, 128] on h4 "Link" at bounding box center [279, 128] width 68 height 32
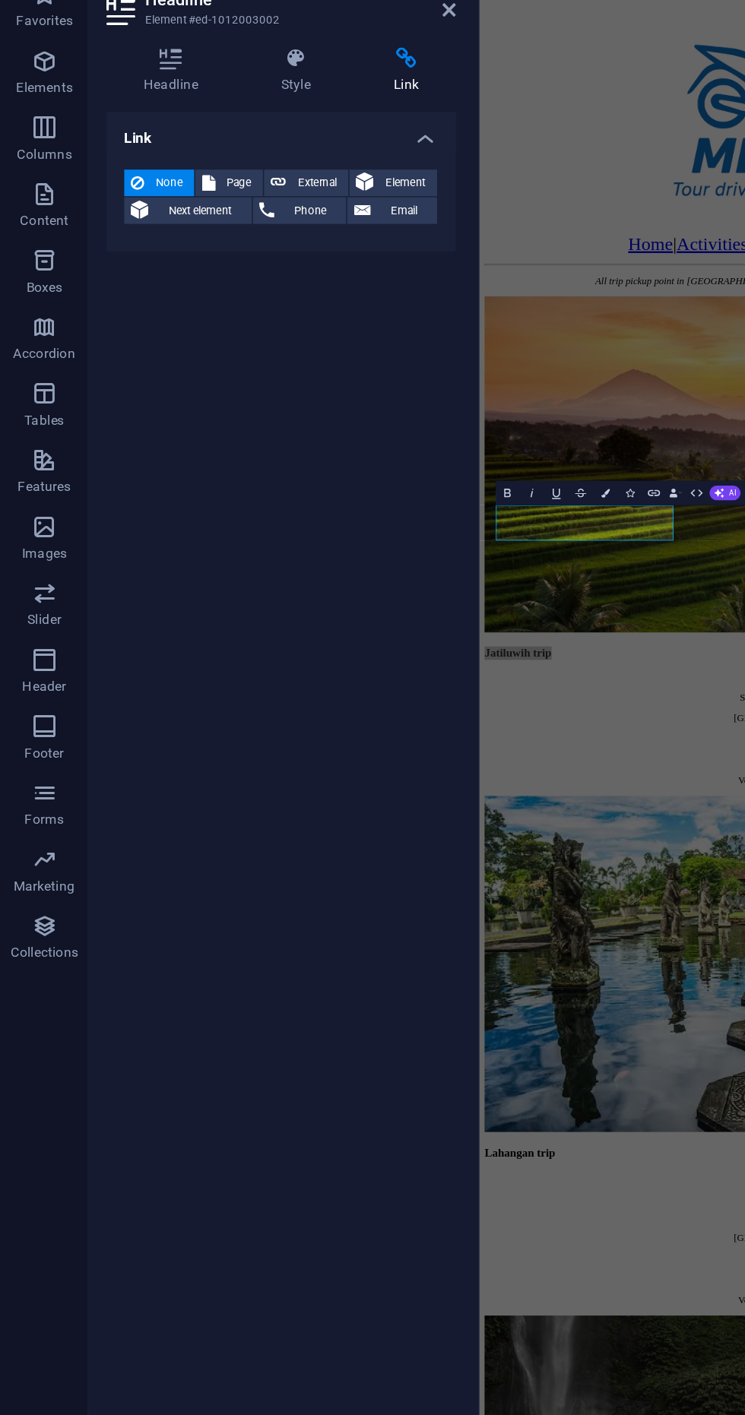
click at [279, 127] on icon at bounding box center [279, 119] width 68 height 15
click at [150, 205] on button "Page" at bounding box center [157, 205] width 46 height 18
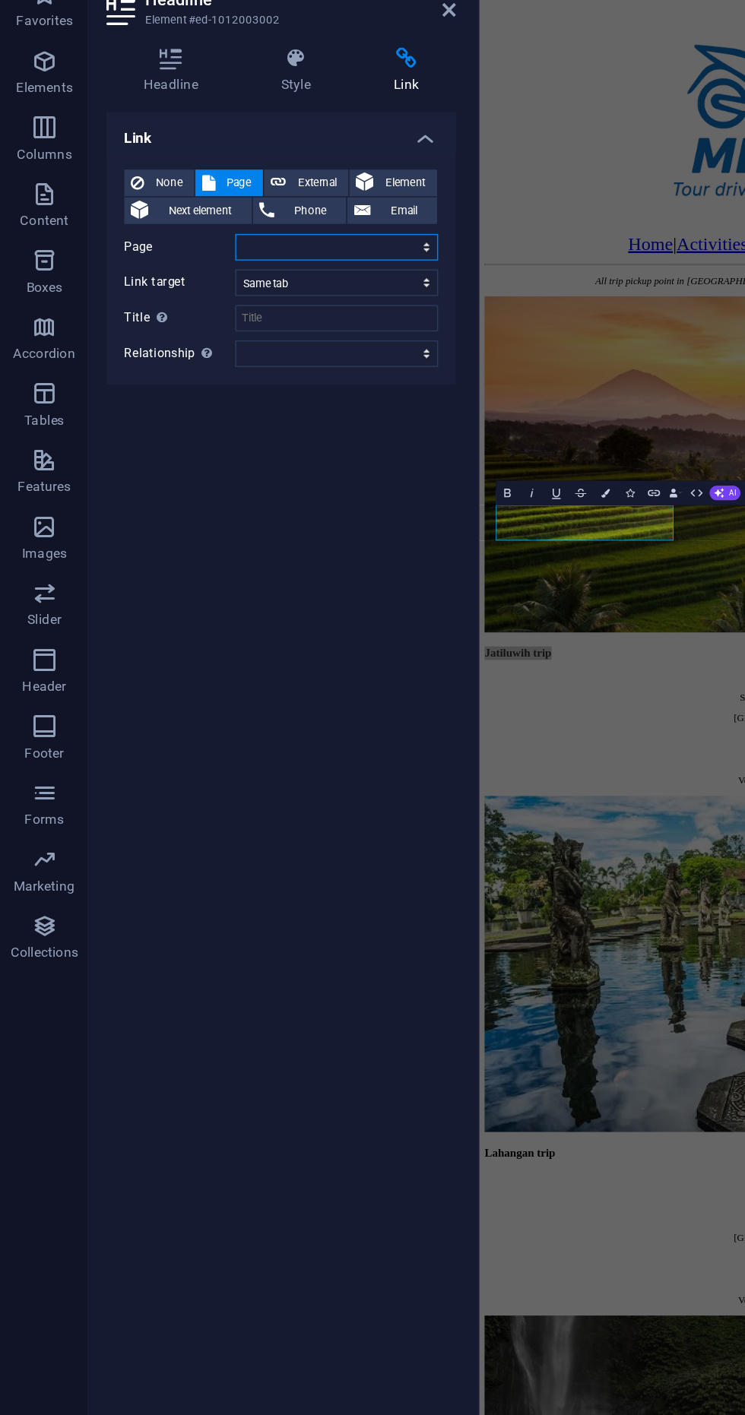
click at [203, 250] on select "Home Activities Rafting Tour packages Contact us" at bounding box center [230, 249] width 139 height 18
select select "4"
click at [161, 240] on select "Home Activities Rafting Tour packages Contact us" at bounding box center [230, 249] width 139 height 18
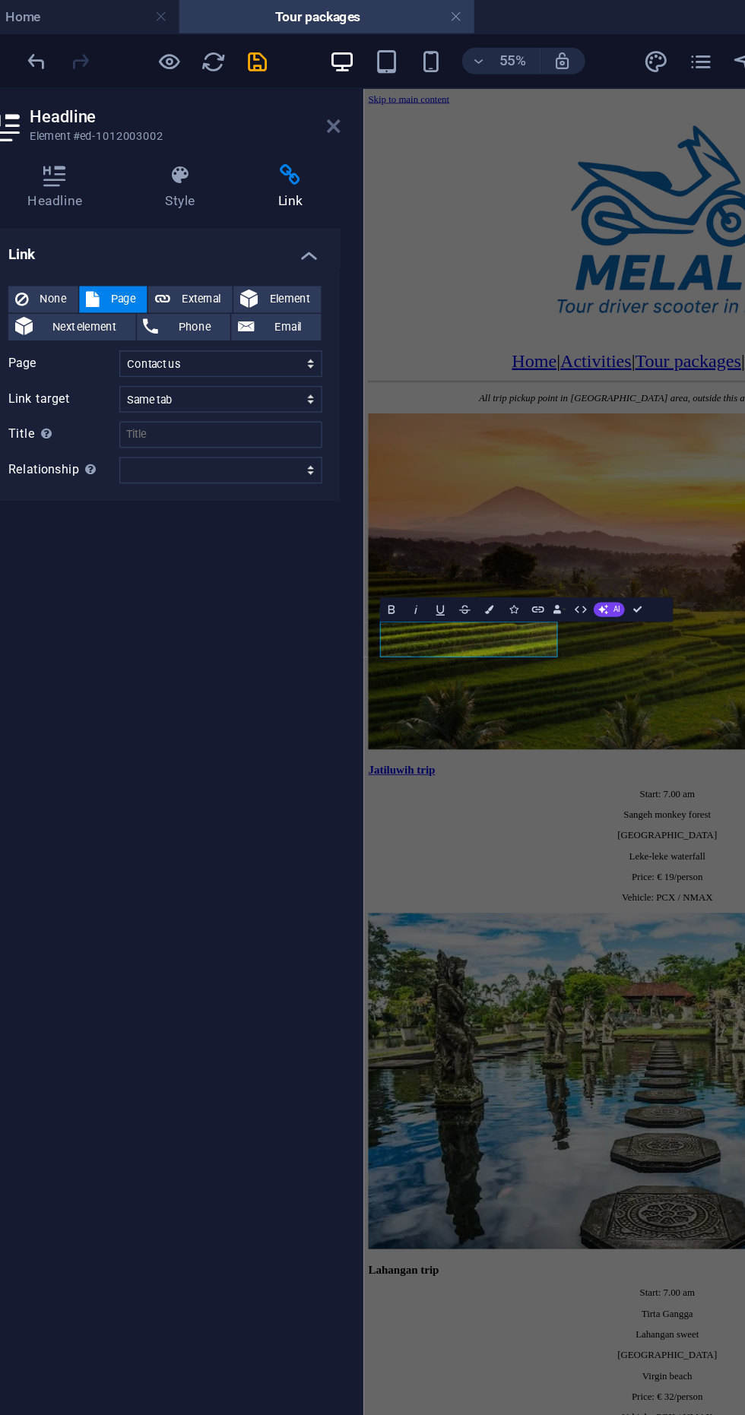
click at [303, 87] on icon at bounding box center [307, 87] width 9 height 12
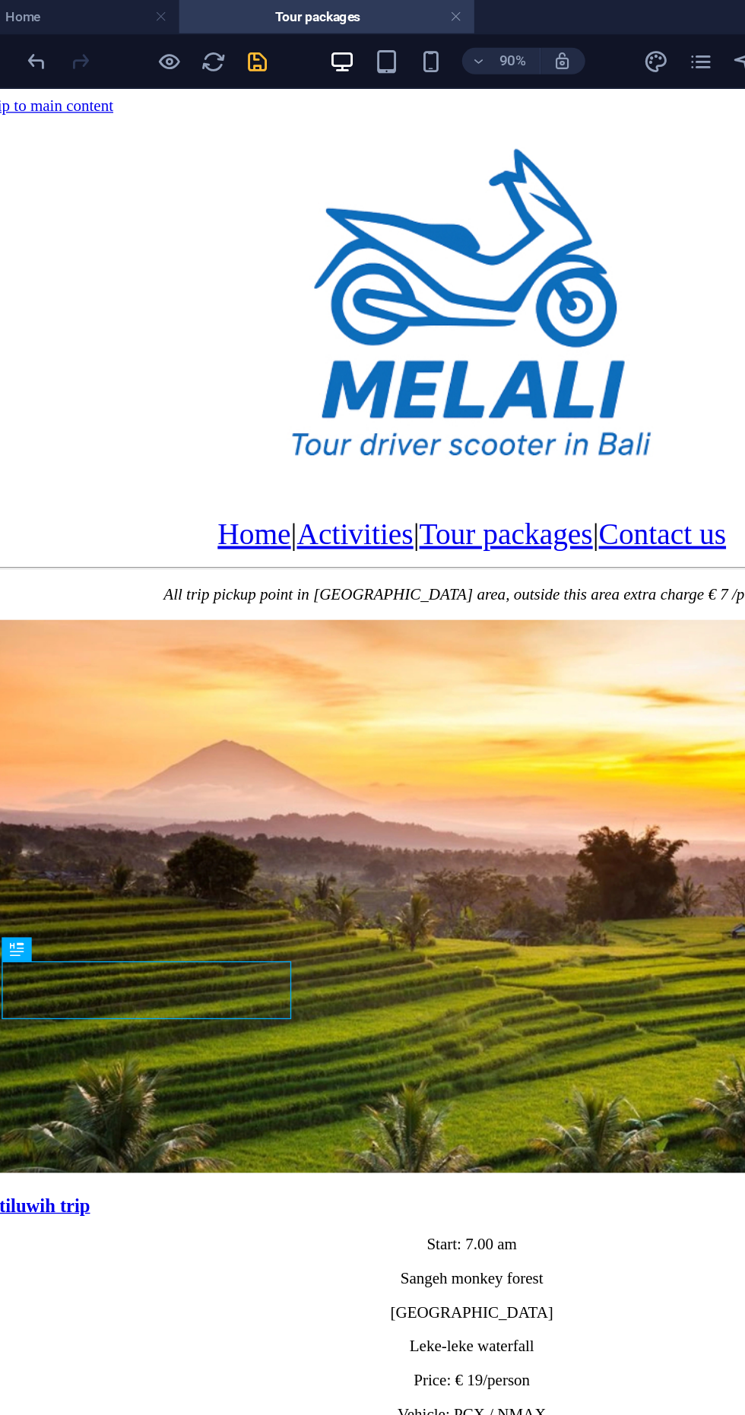
click at [248, 48] on icon "save" at bounding box center [256, 41] width 17 height 17
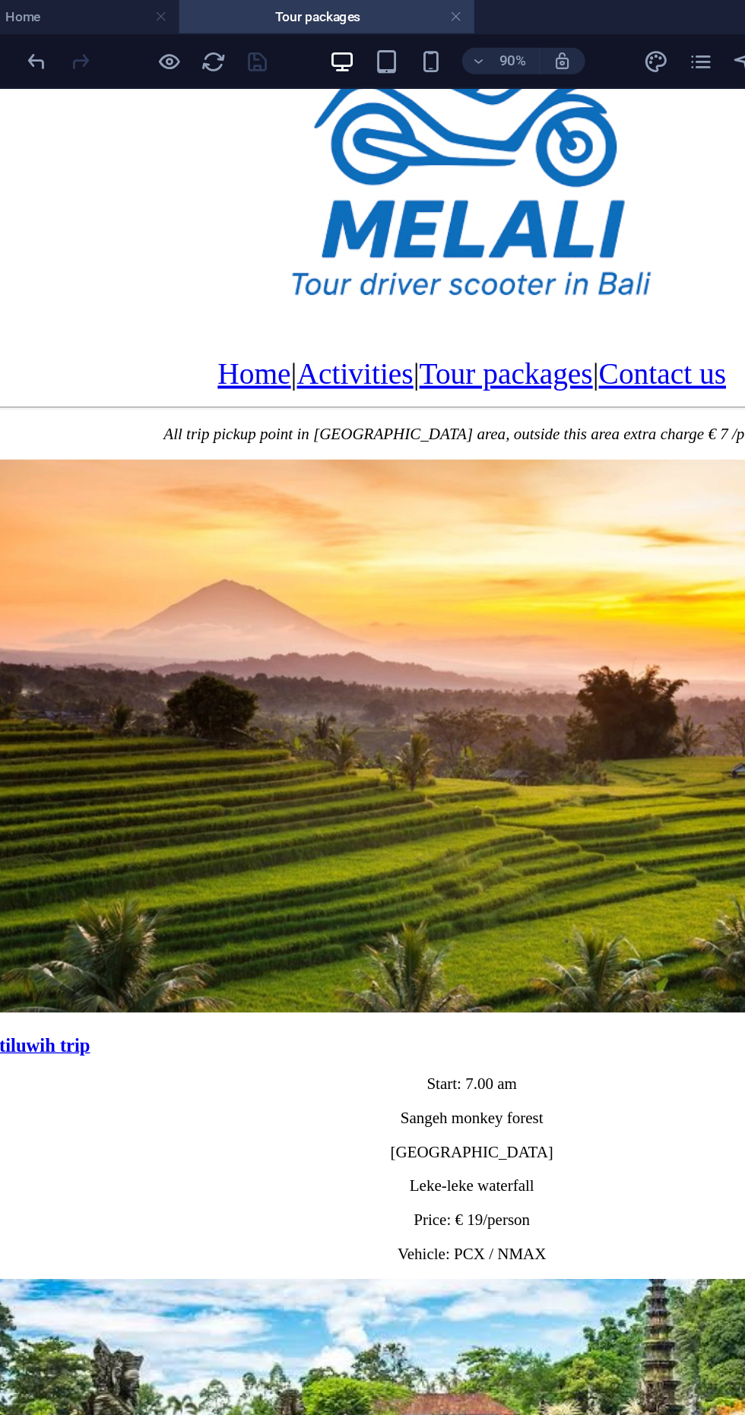
scroll to position [127, 0]
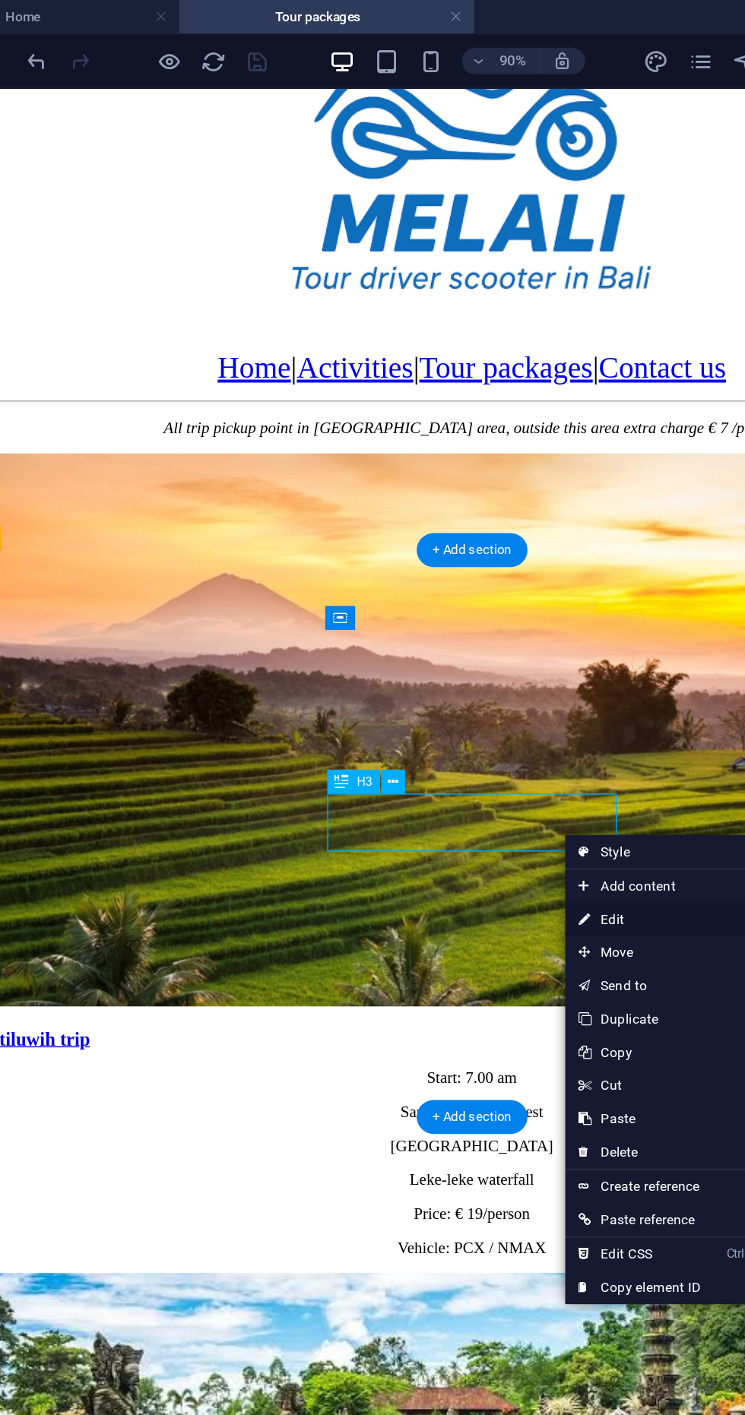
click at [514, 635] on link "⏎ Edit" at bounding box center [518, 629] width 102 height 23
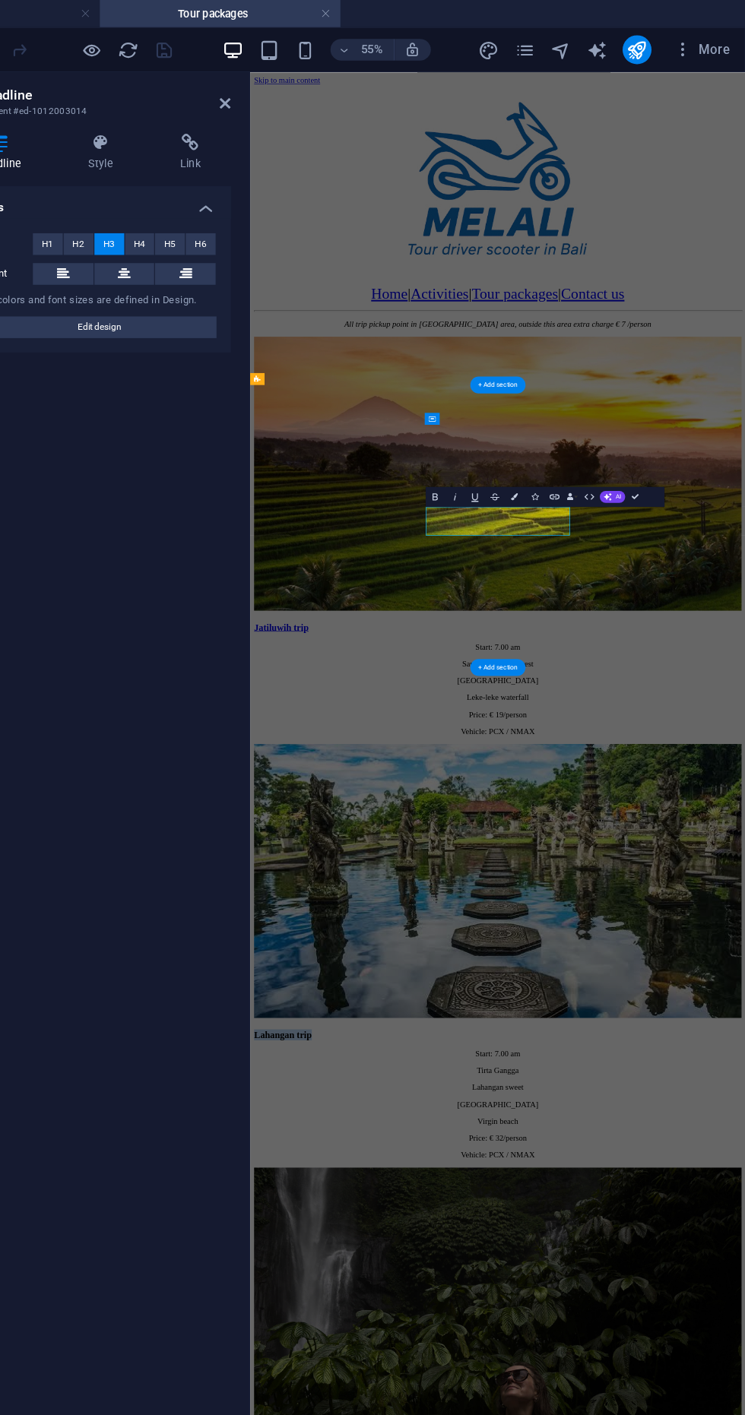
scroll to position [0, 0]
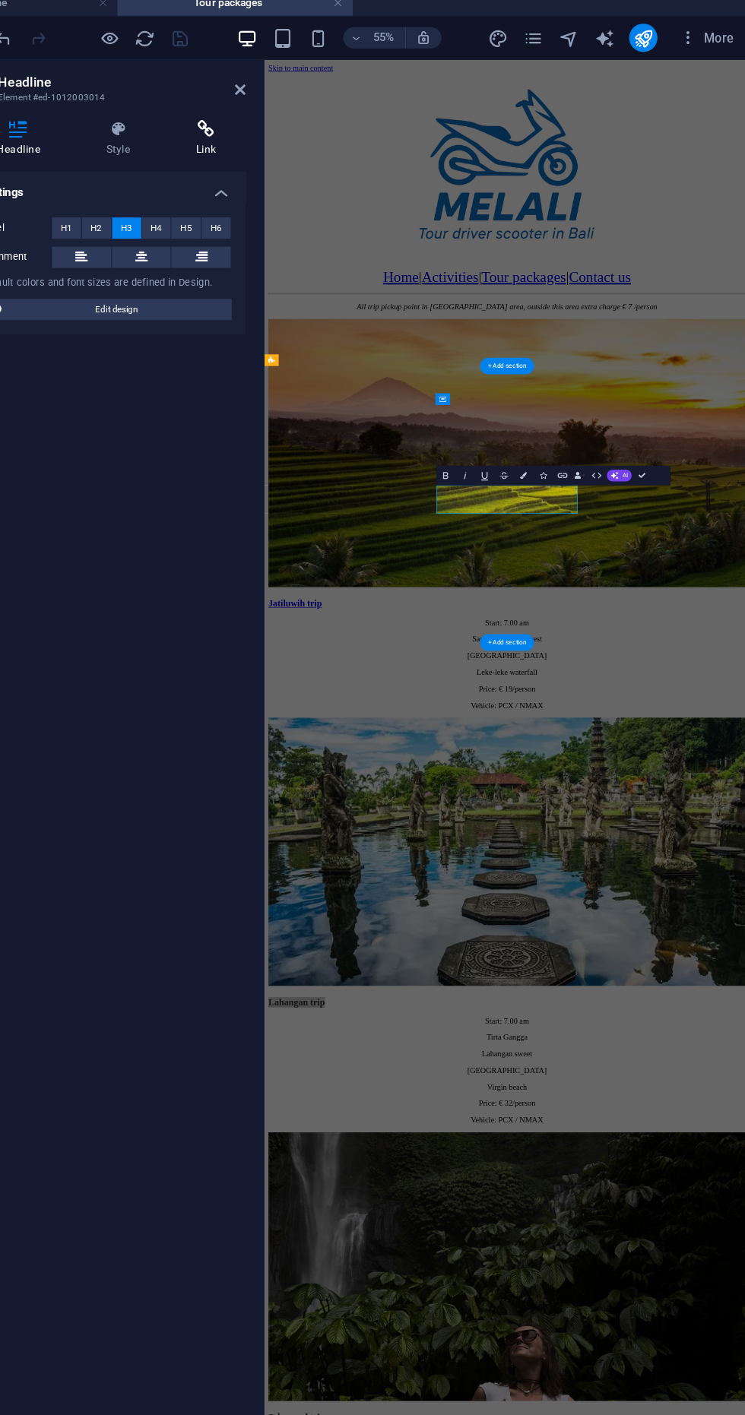
click at [263, 135] on h4 "Link" at bounding box center [279, 128] width 68 height 32
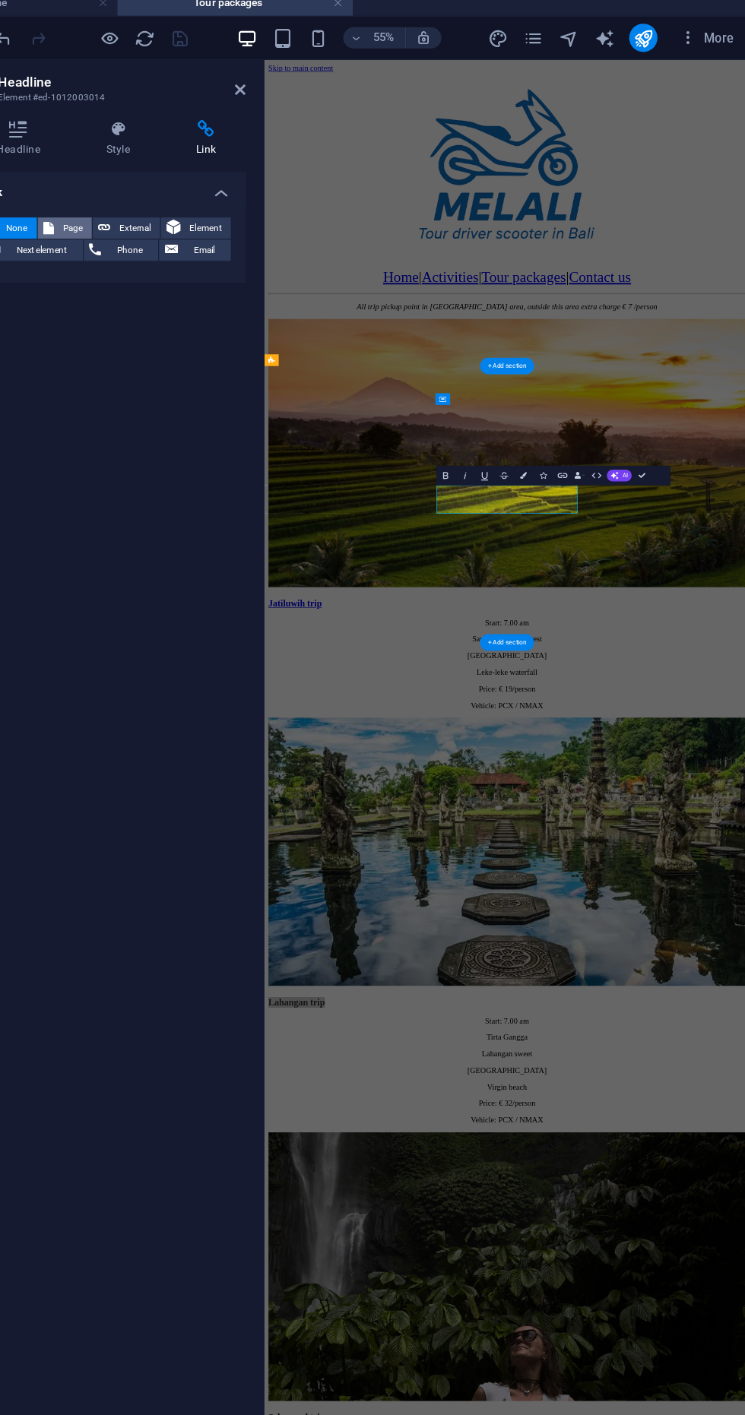
click at [153, 202] on span "Page" at bounding box center [164, 205] width 24 height 18
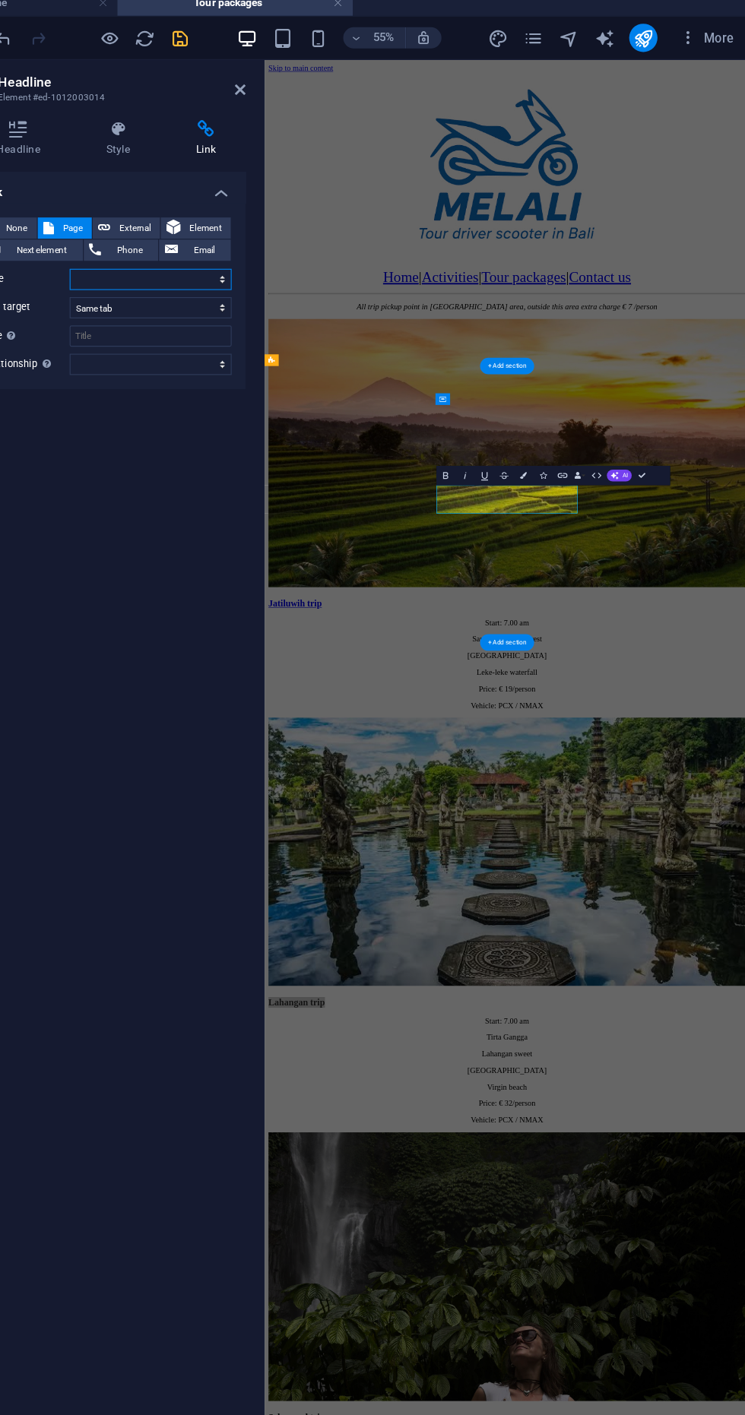
click at [192, 251] on select "Home Activities Rafting Tour packages Contact us" at bounding box center [230, 249] width 139 height 18
select select "4"
click at [161, 240] on select "Home Activities Rafting Tour packages Contact us" at bounding box center [230, 249] width 139 height 18
click at [256, 41] on icon "save" at bounding box center [256, 41] width 17 height 17
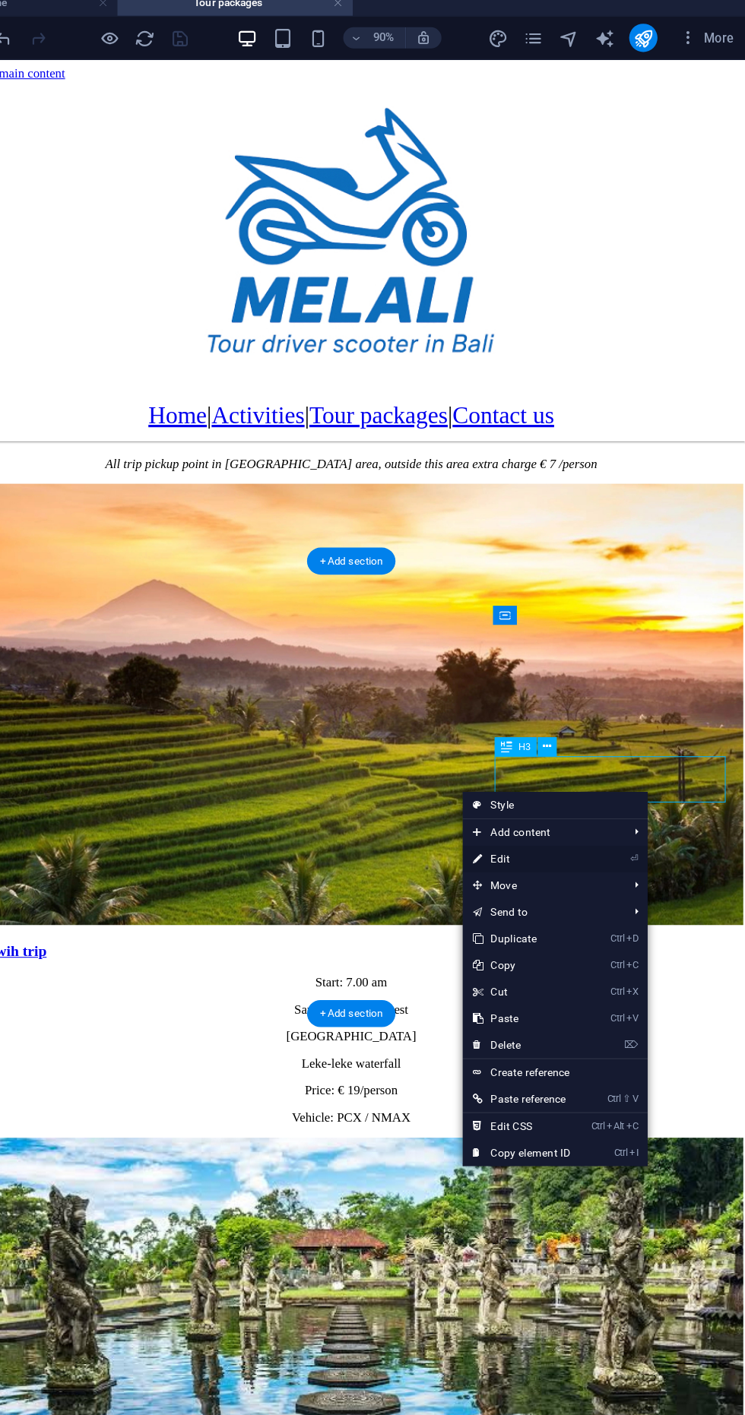
click at [578, 750] on link "⏎ Edit" at bounding box center [549, 746] width 102 height 23
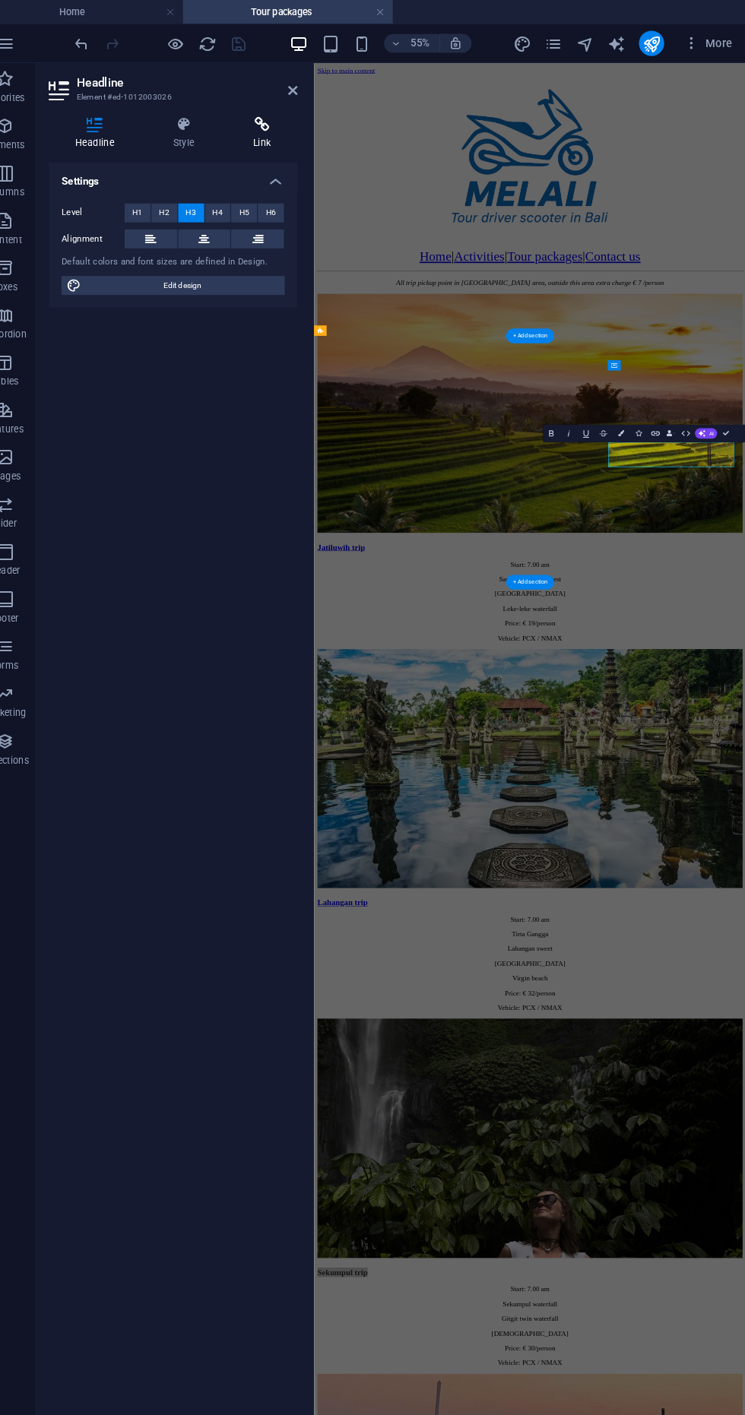
click at [276, 138] on h4 "Link" at bounding box center [279, 128] width 68 height 32
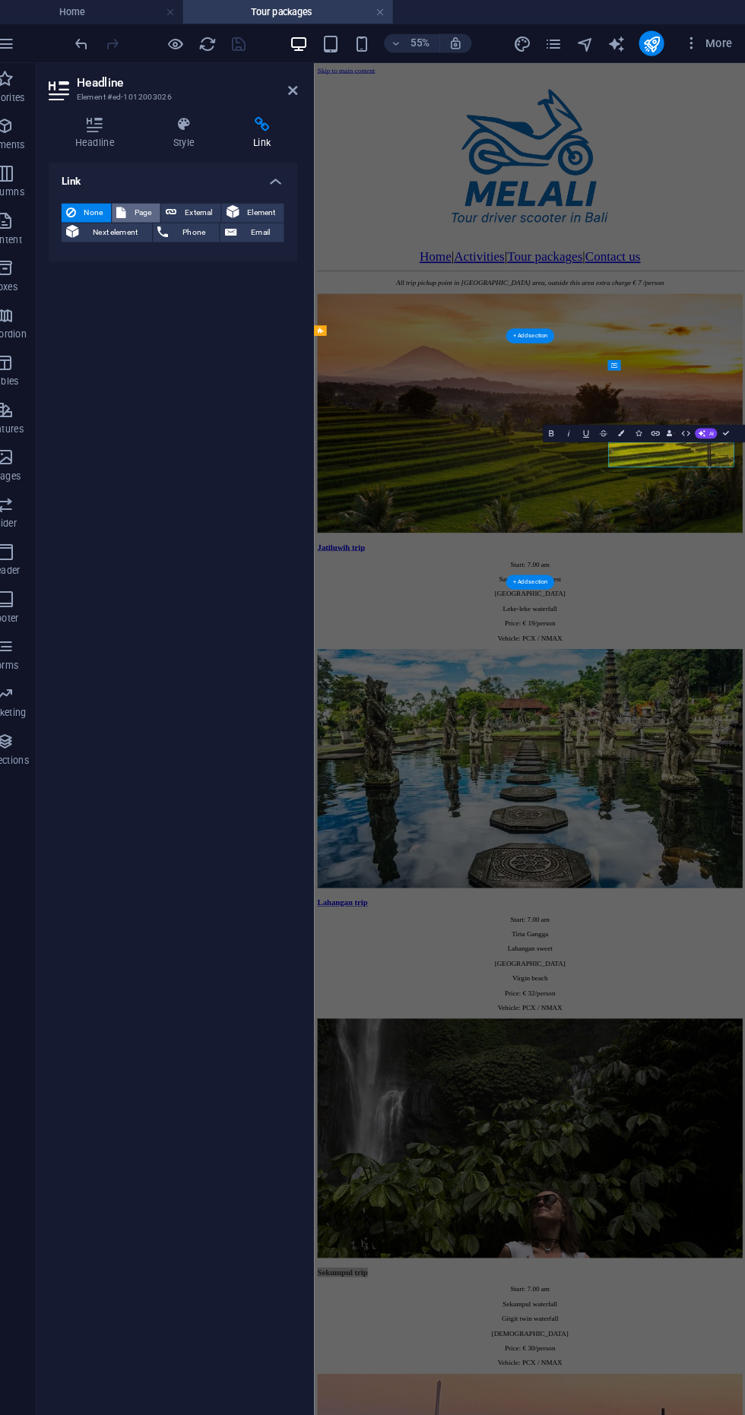
click at [142, 204] on icon at bounding box center [142, 205] width 9 height 18
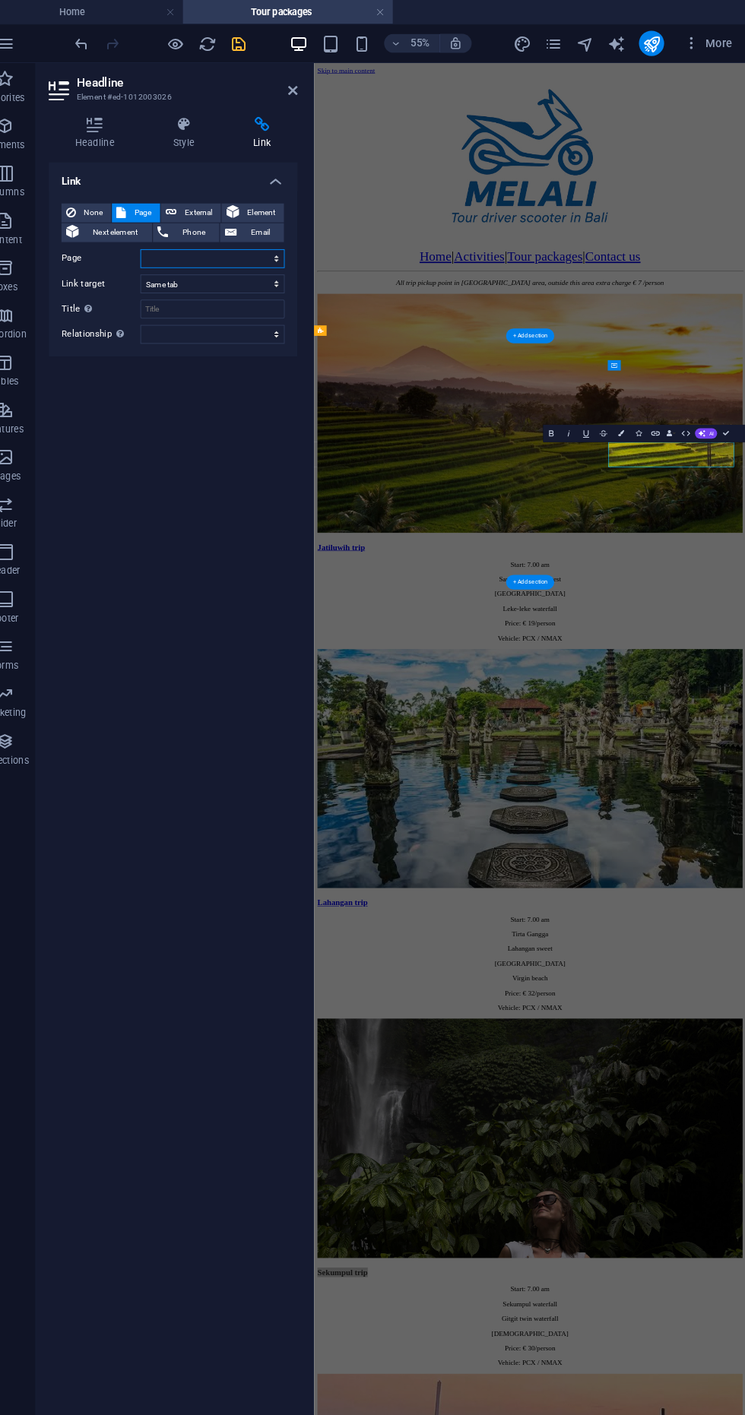
click at [178, 256] on select "Home Activities Rafting Tour packages Contact us" at bounding box center [230, 249] width 139 height 18
select select "4"
click at [161, 240] on select "Home Activities Rafting Tour packages Contact us" at bounding box center [230, 249] width 139 height 18
click at [252, 49] on icon "save" at bounding box center [256, 41] width 17 height 17
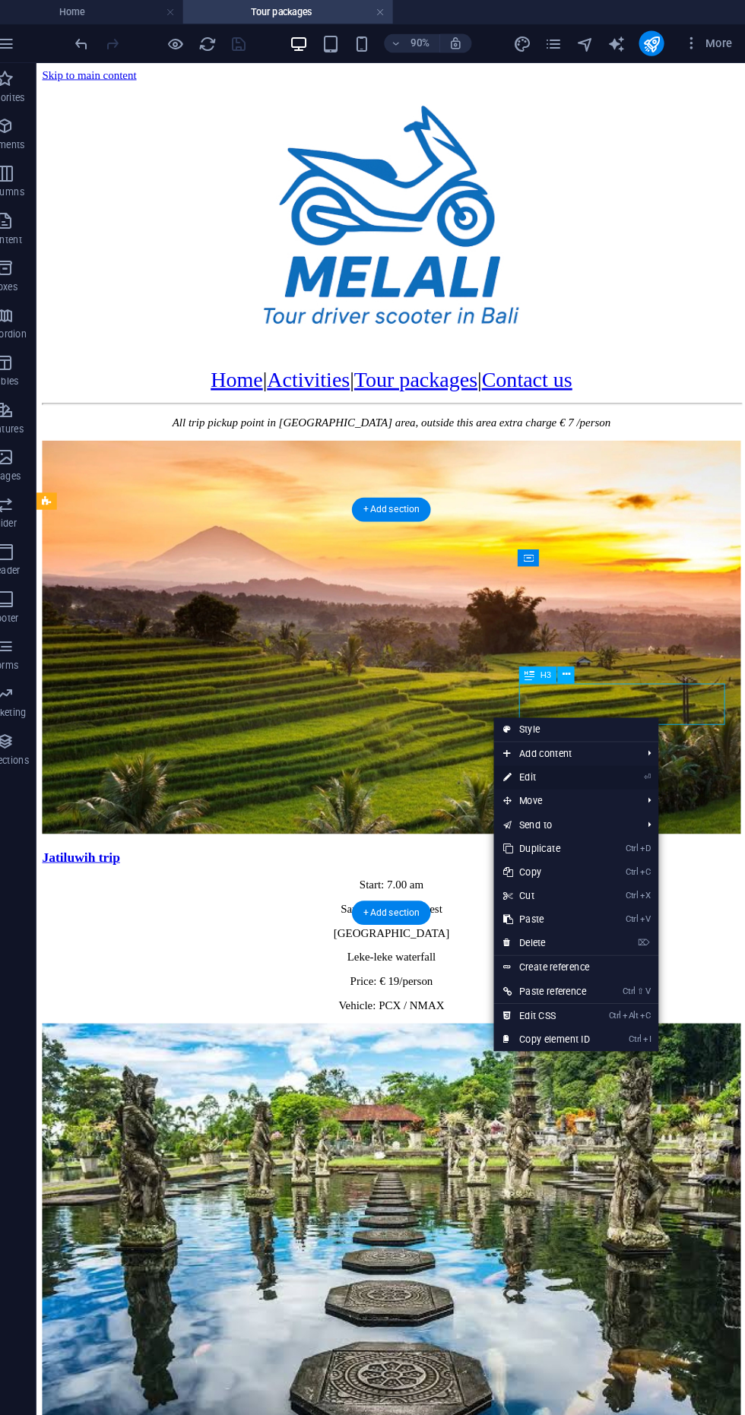
click at [581, 749] on link "⏎ Edit" at bounding box center [552, 749] width 102 height 23
select select "4"
select select
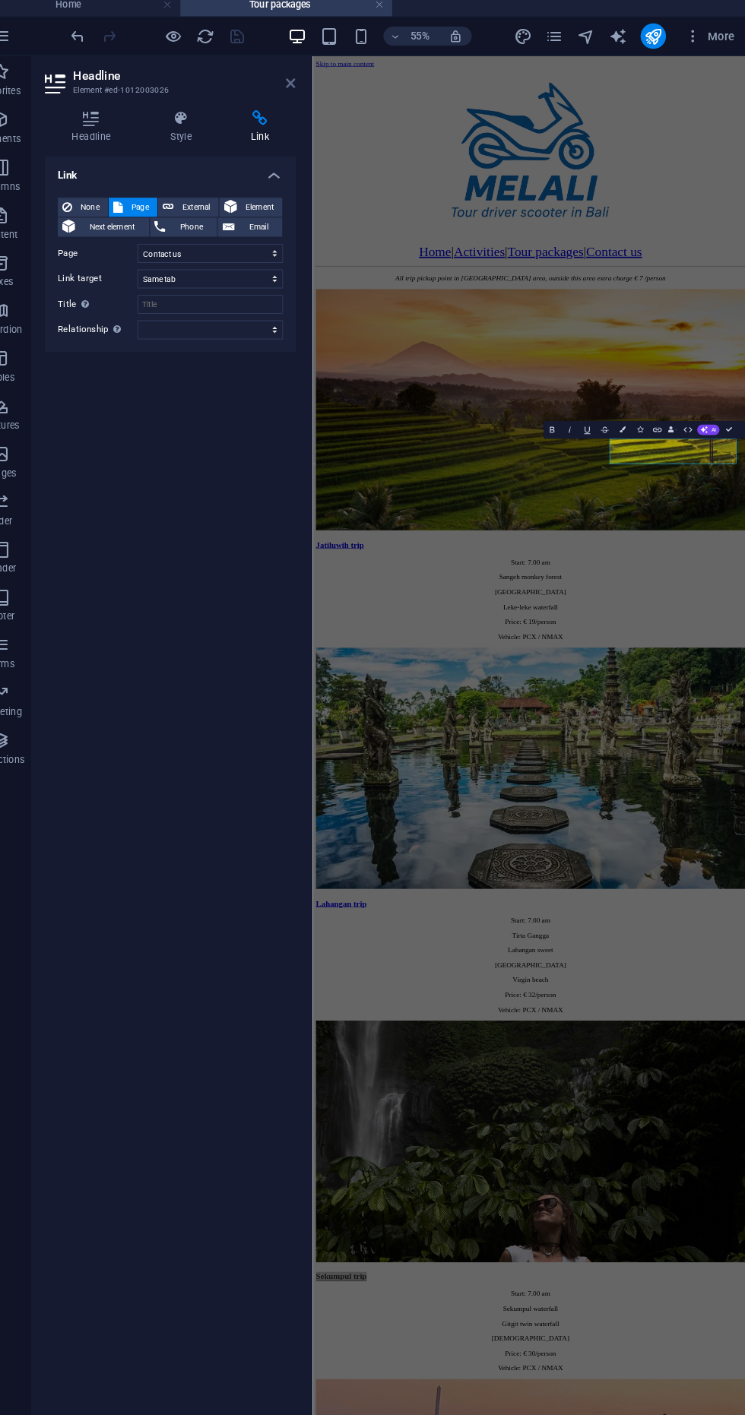
click at [308, 86] on icon at bounding box center [307, 87] width 9 height 12
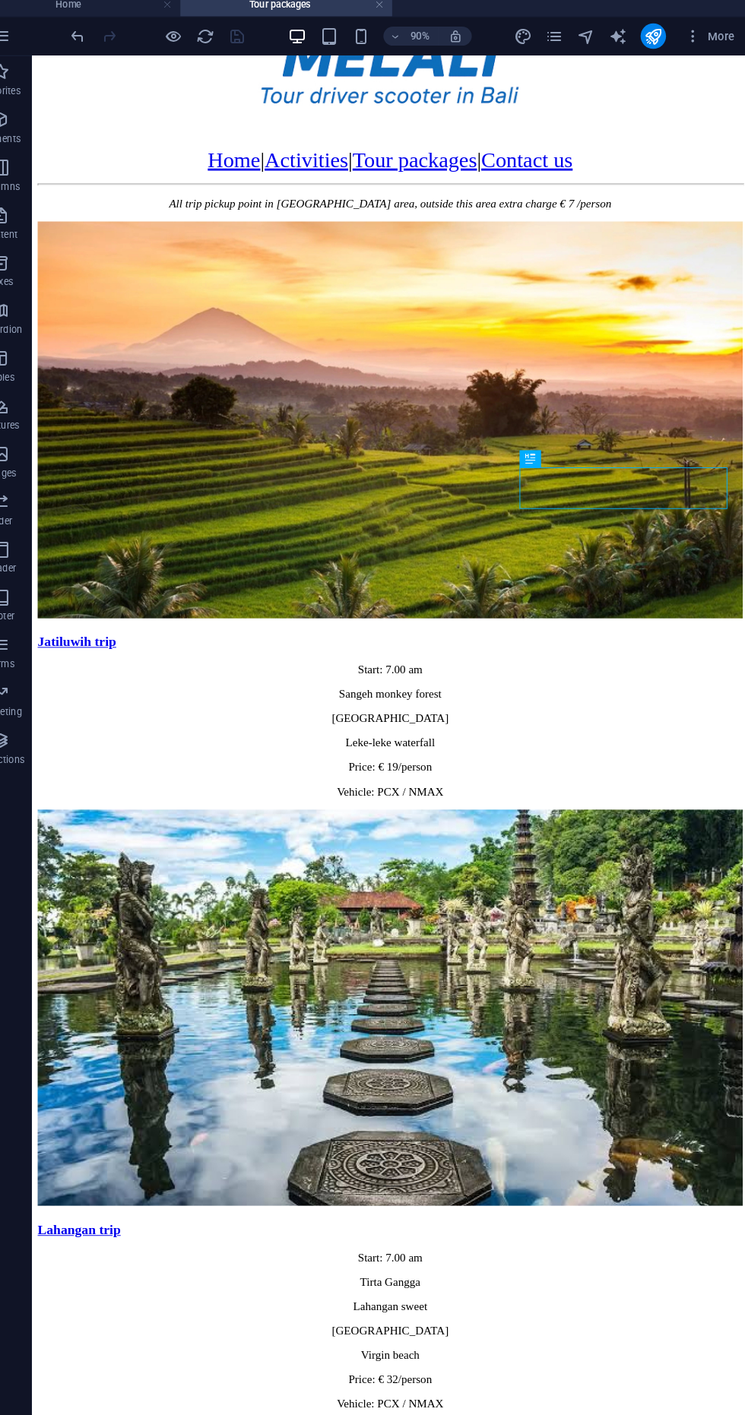
scroll to position [228, 0]
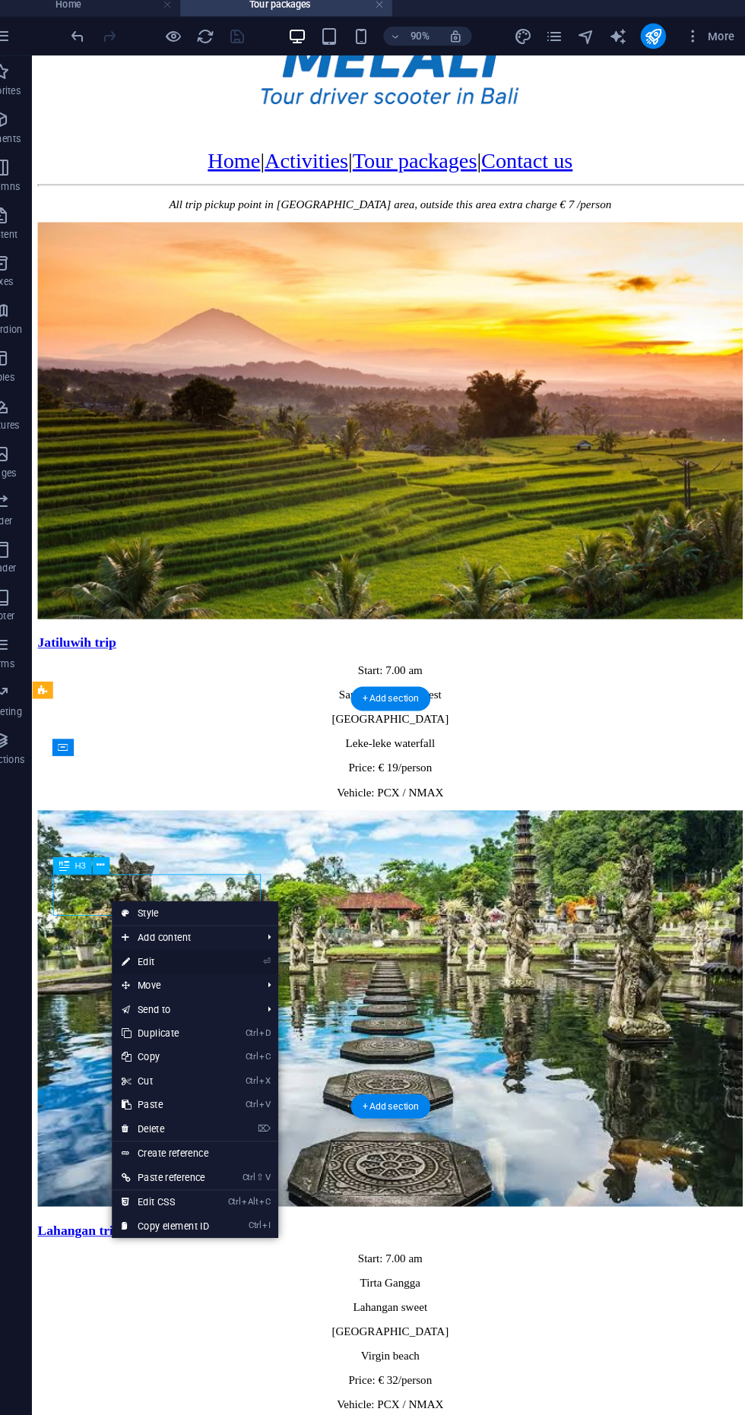
click at [218, 925] on link "⏎ Edit" at bounding box center [188, 925] width 102 height 23
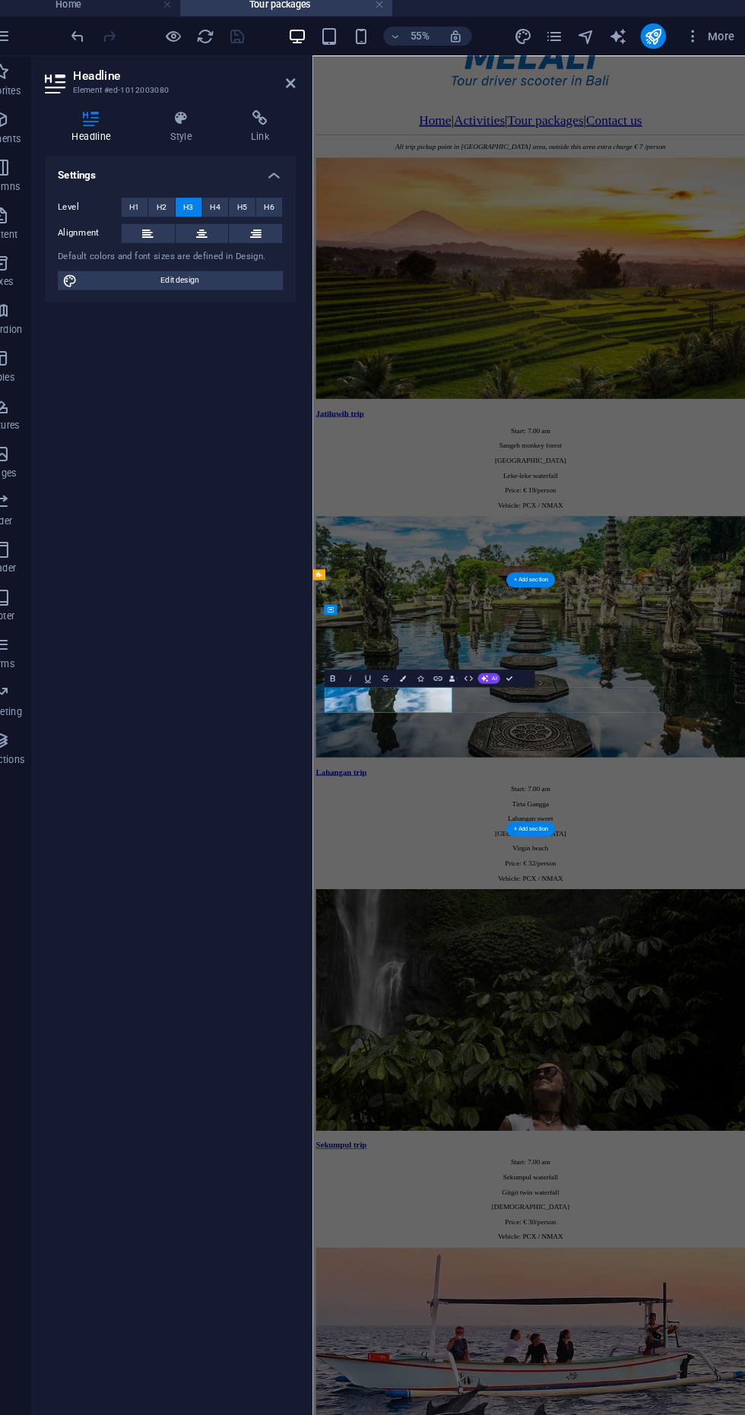
scroll to position [0, 0]
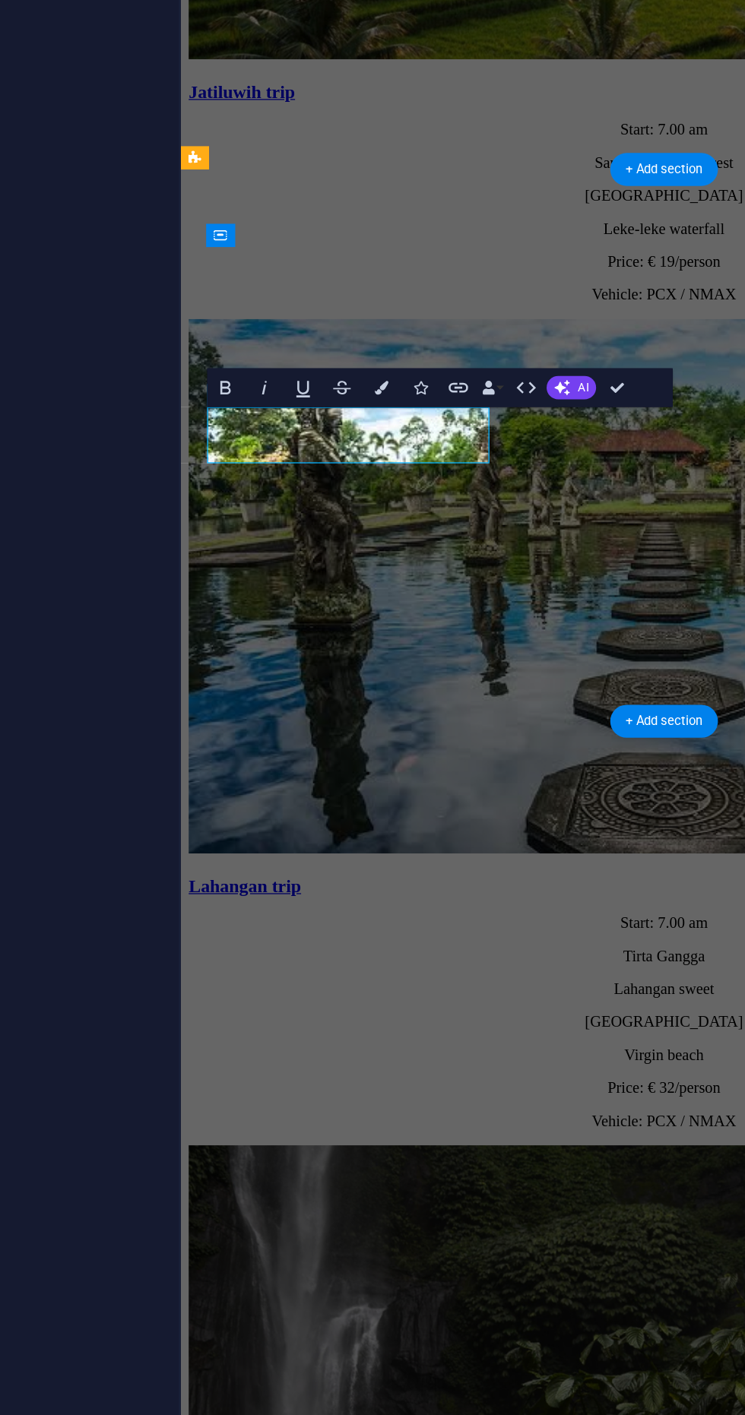
click at [234, 0] on div "Jatiluwih trip Start: 7.00 am Sangeh monkey forest Jatiluwih rice terrace Leke-…" at bounding box center [558, 353] width 745 height 1880
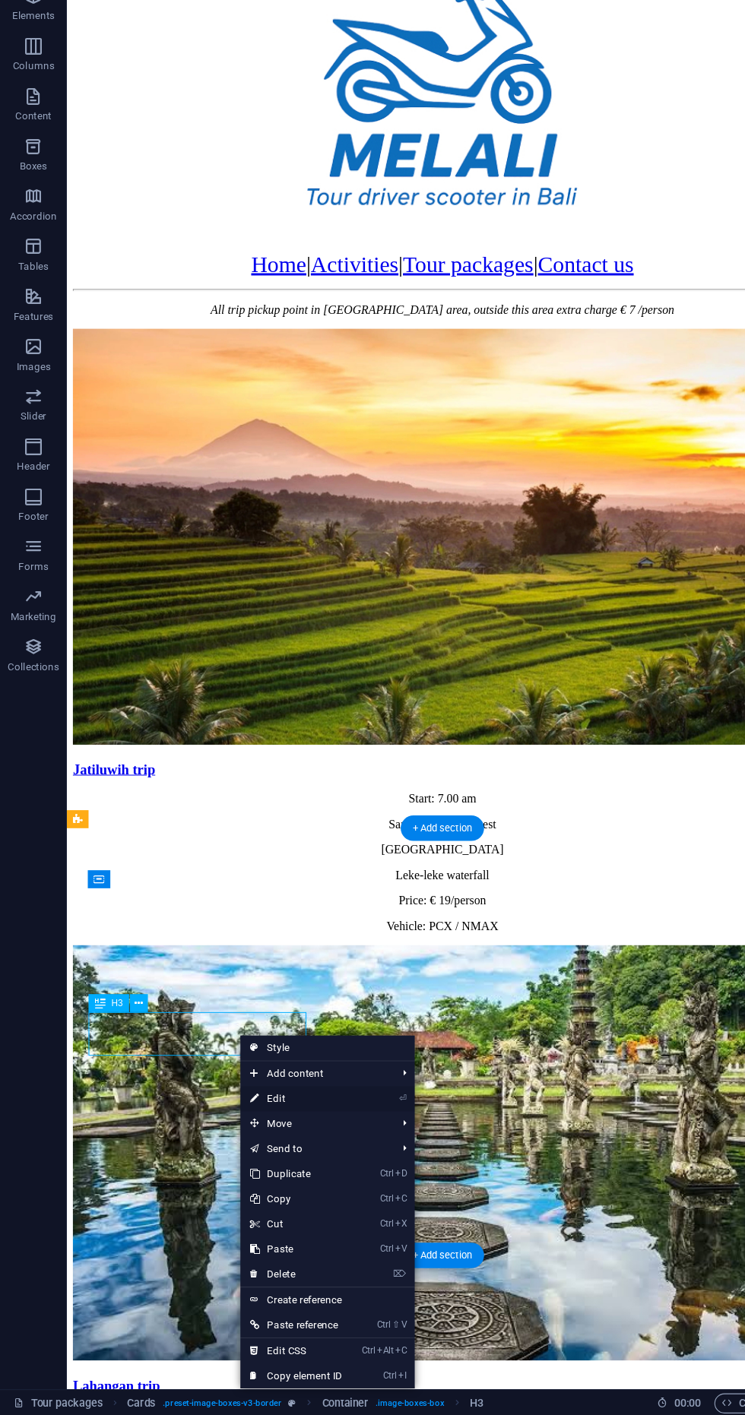
click at [302, 1128] on link "⏎ Edit" at bounding box center [270, 1126] width 102 height 23
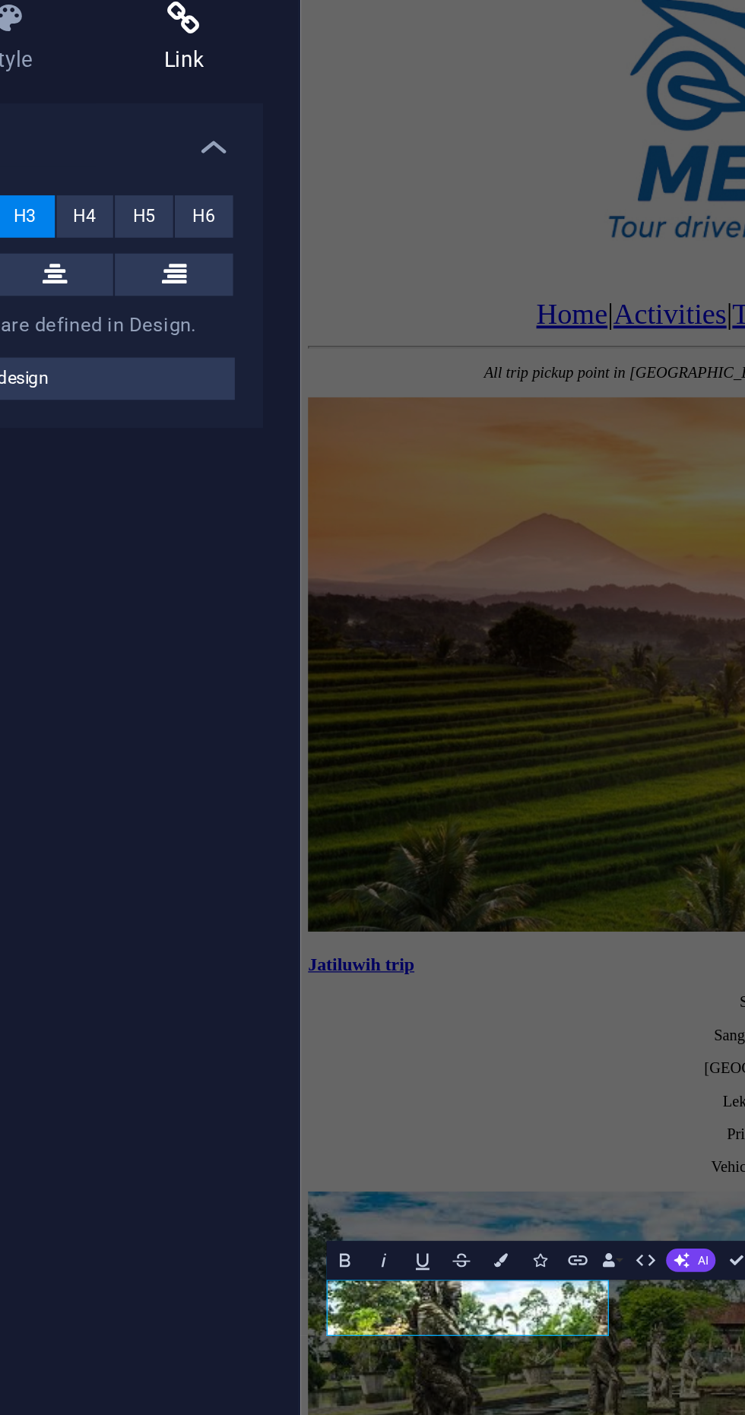
click at [270, 125] on icon at bounding box center [279, 119] width 68 height 15
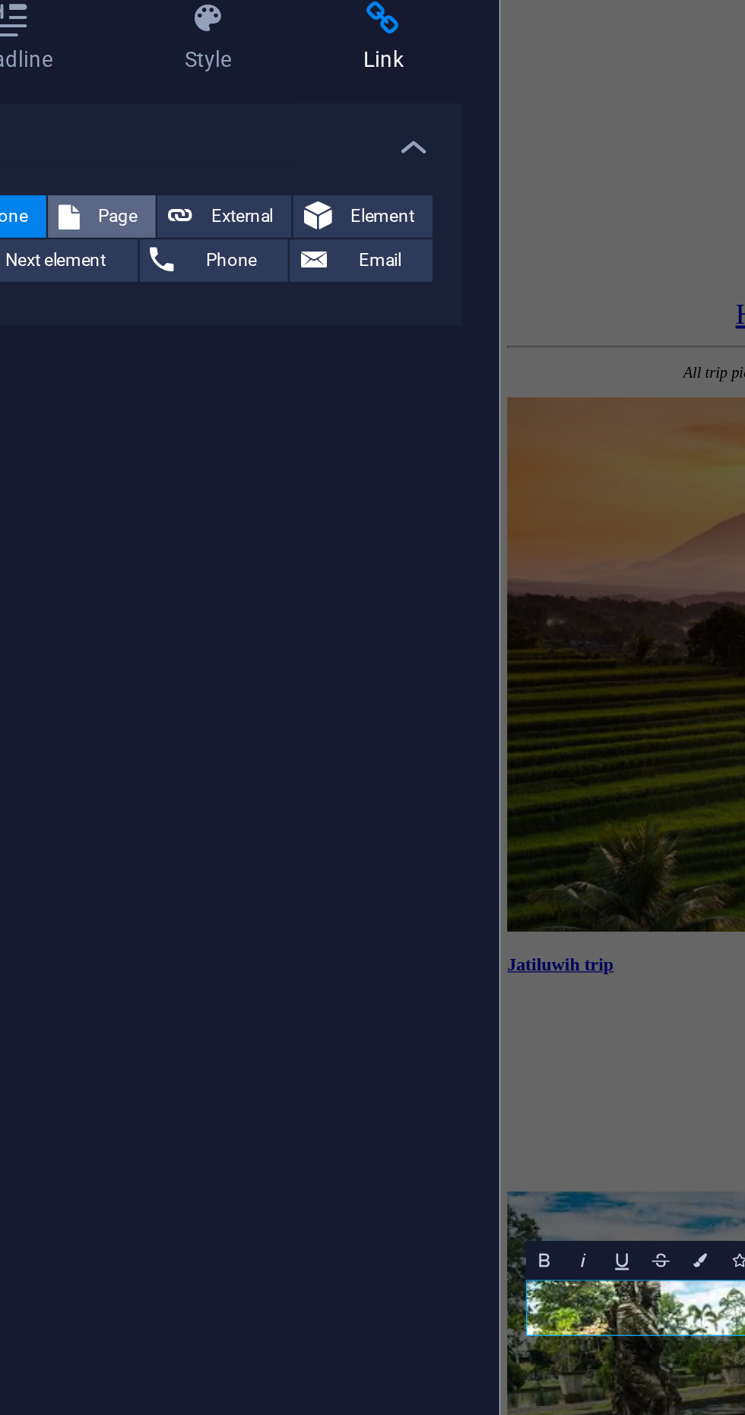
click at [153, 208] on span "Page" at bounding box center [164, 205] width 24 height 18
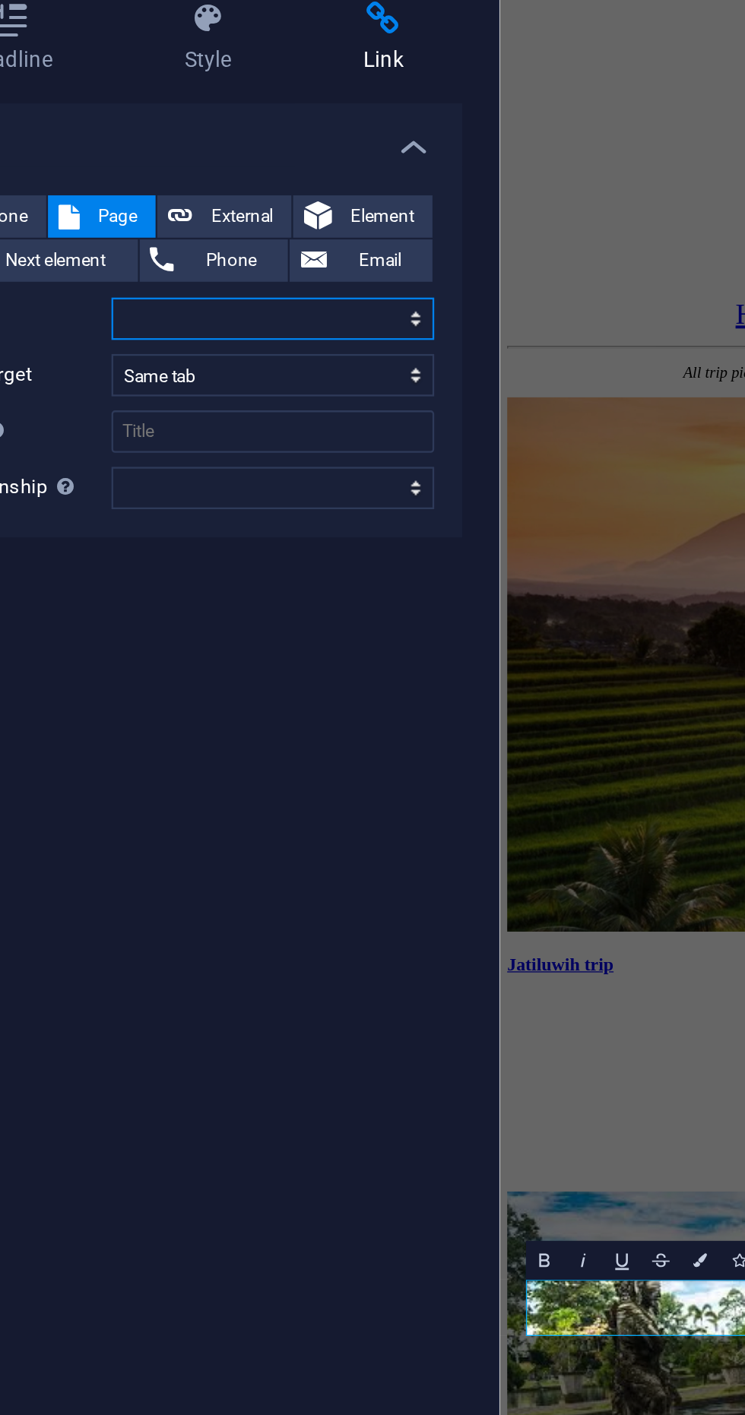
click at [174, 248] on select "Home Activities Rafting Tour packages Contact us" at bounding box center [230, 249] width 139 height 18
select select "4"
click at [161, 240] on select "Home Activities Rafting Tour packages Contact us" at bounding box center [230, 249] width 139 height 18
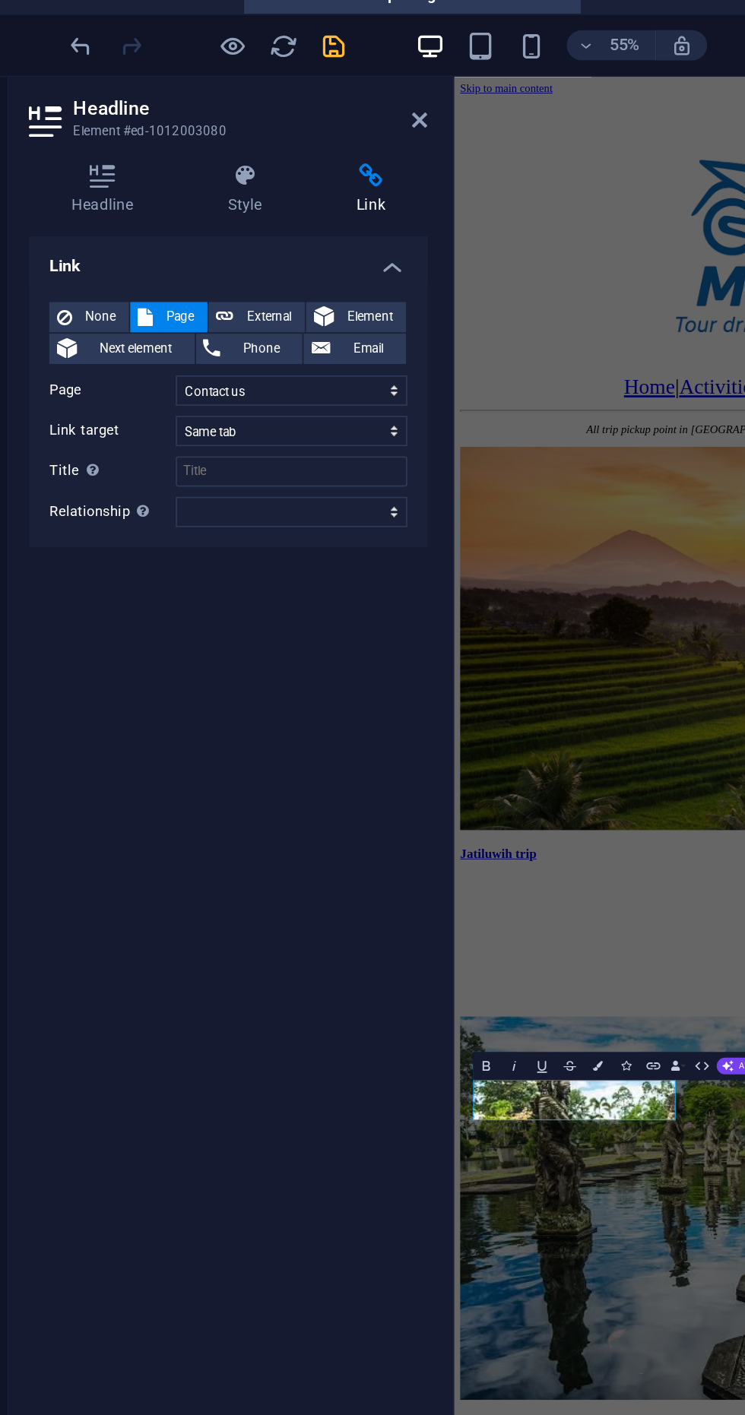
click at [251, 49] on icon "save" at bounding box center [256, 41] width 17 height 17
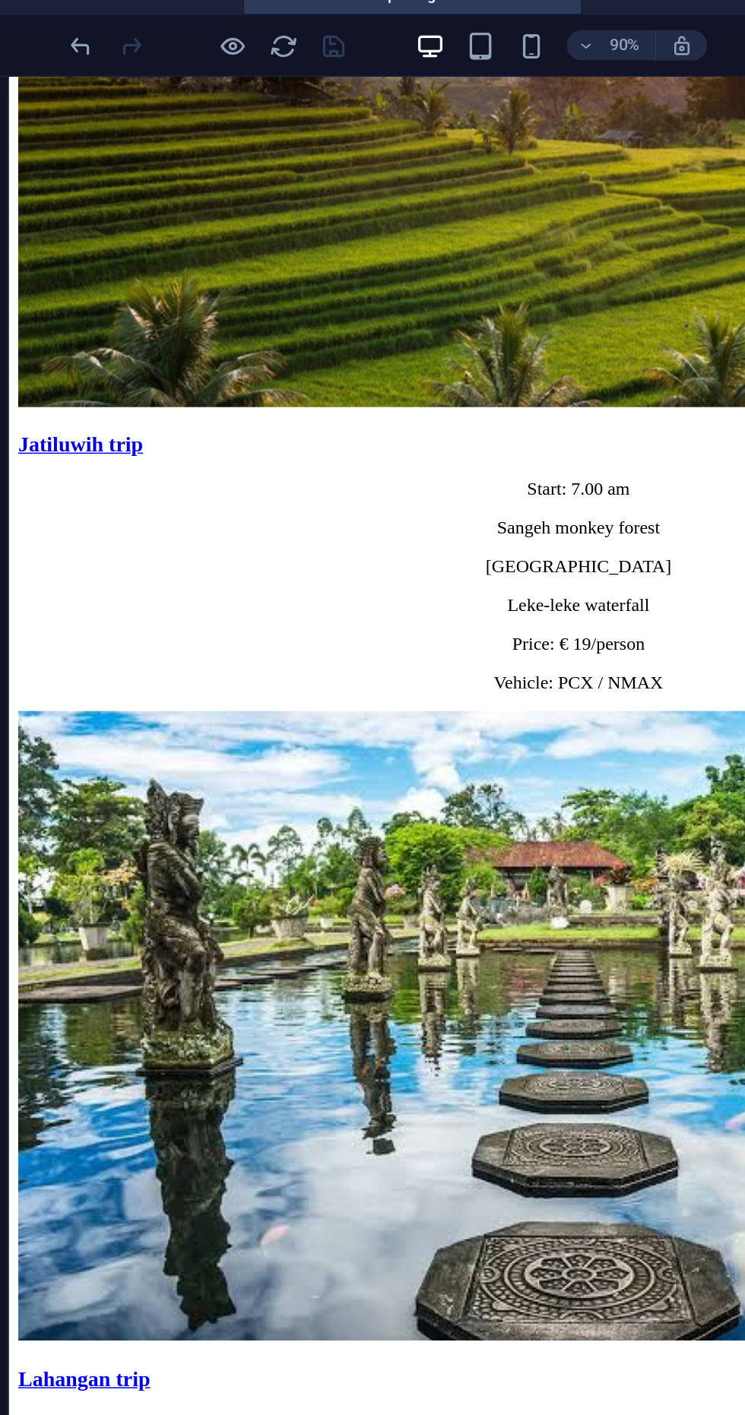
scroll to position [606, 0]
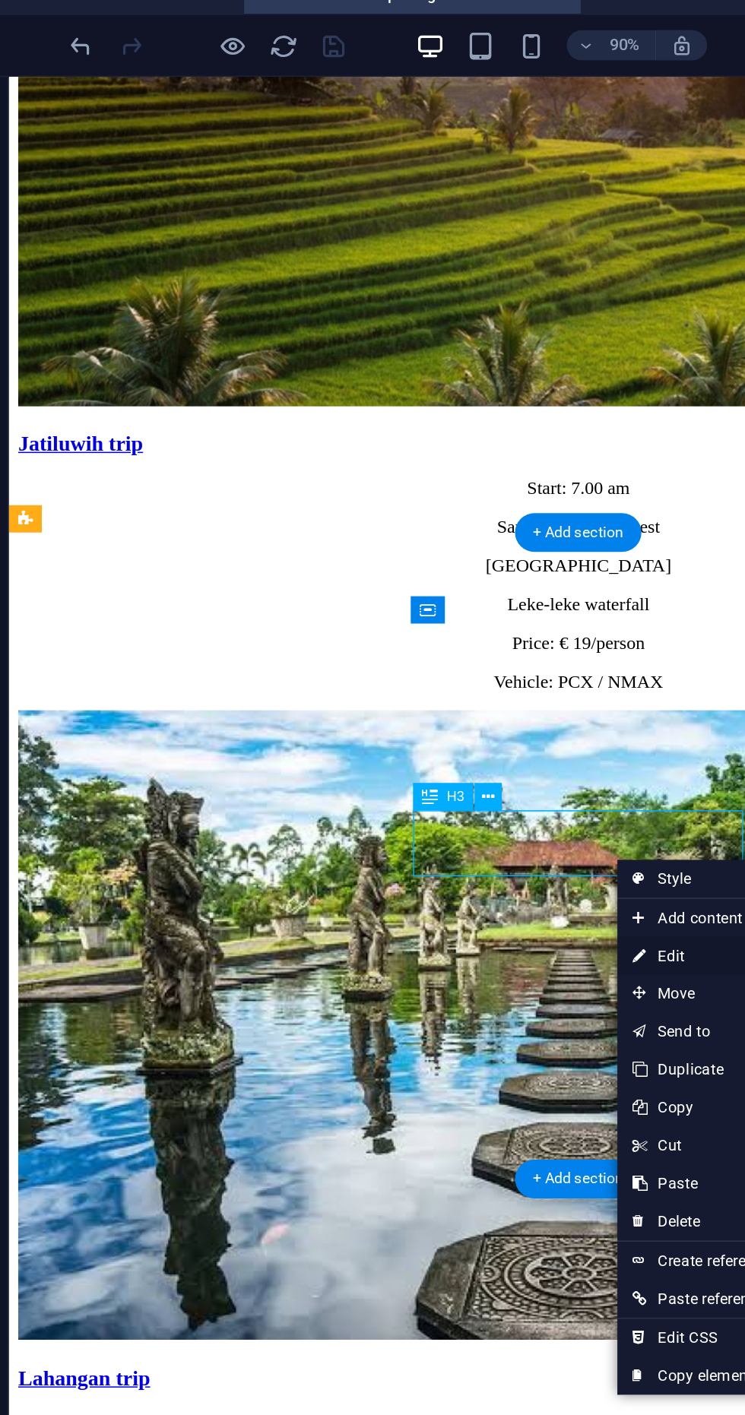
click at [473, 590] on link "⏎ Edit" at bounding box center [477, 588] width 102 height 23
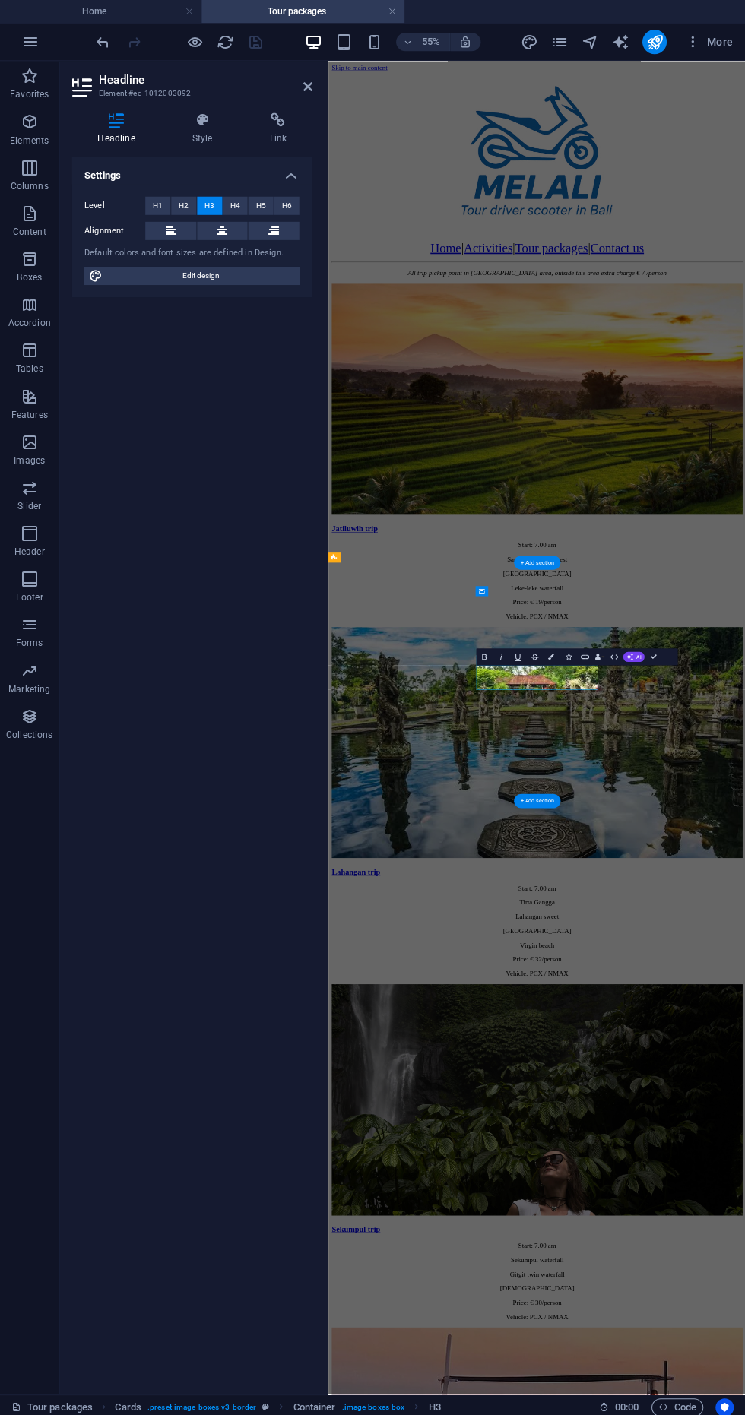
scroll to position [0, 0]
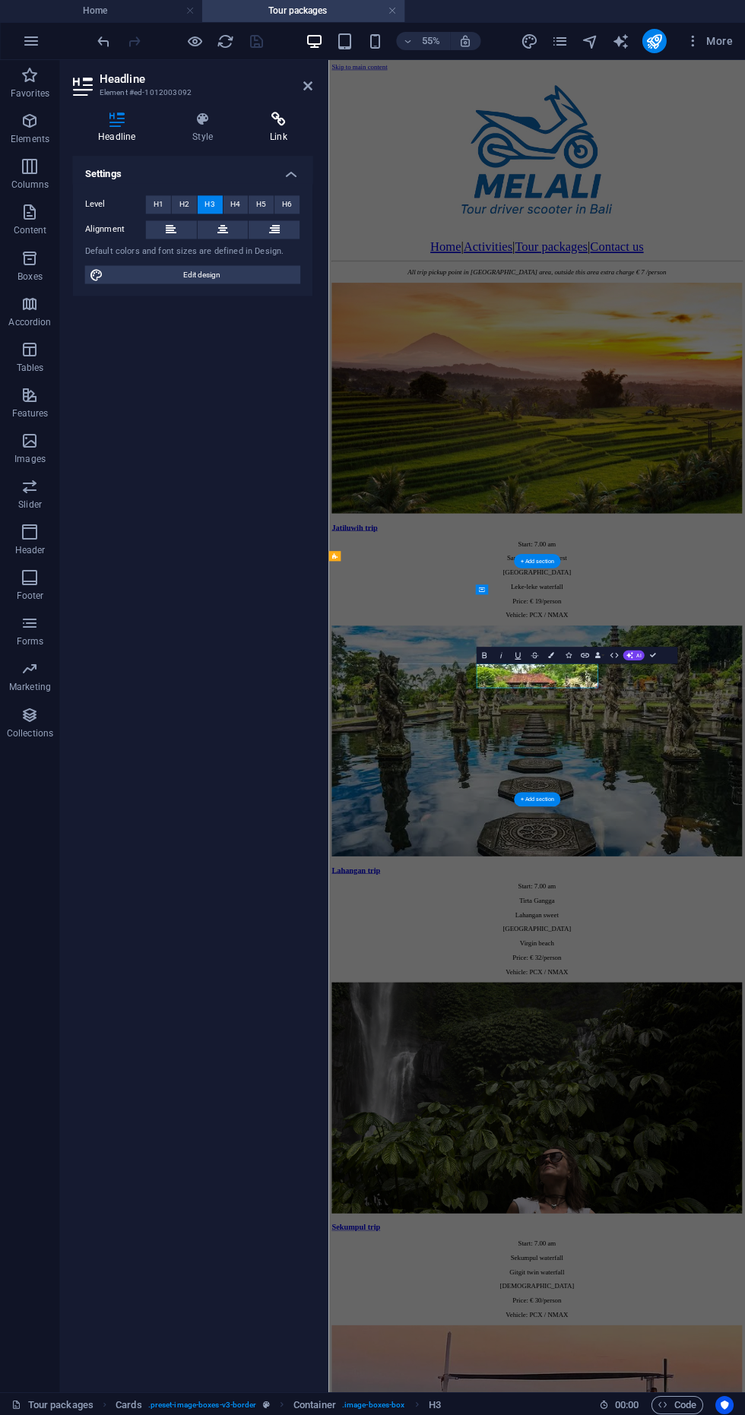
click at [260, 131] on h4 "Link" at bounding box center [279, 128] width 68 height 32
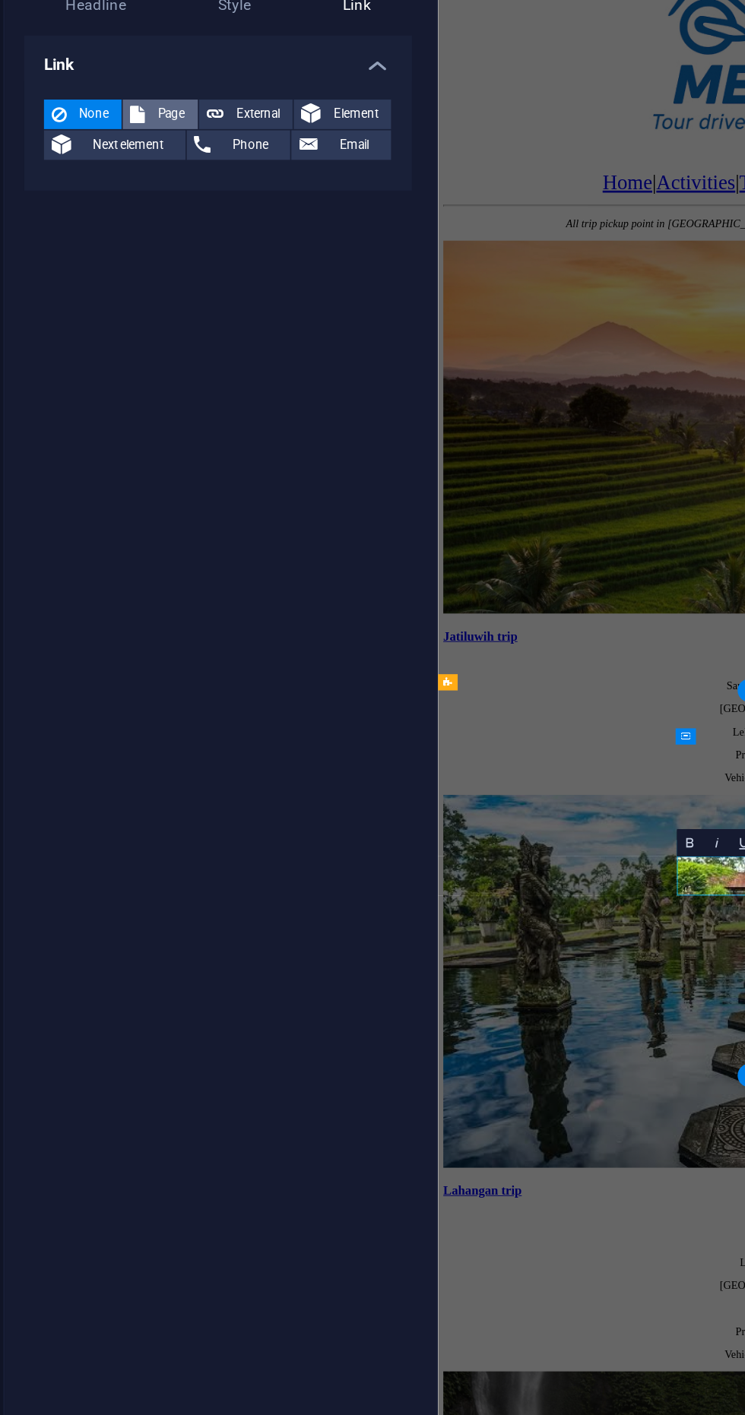
click at [142, 204] on icon at bounding box center [142, 205] width 9 height 18
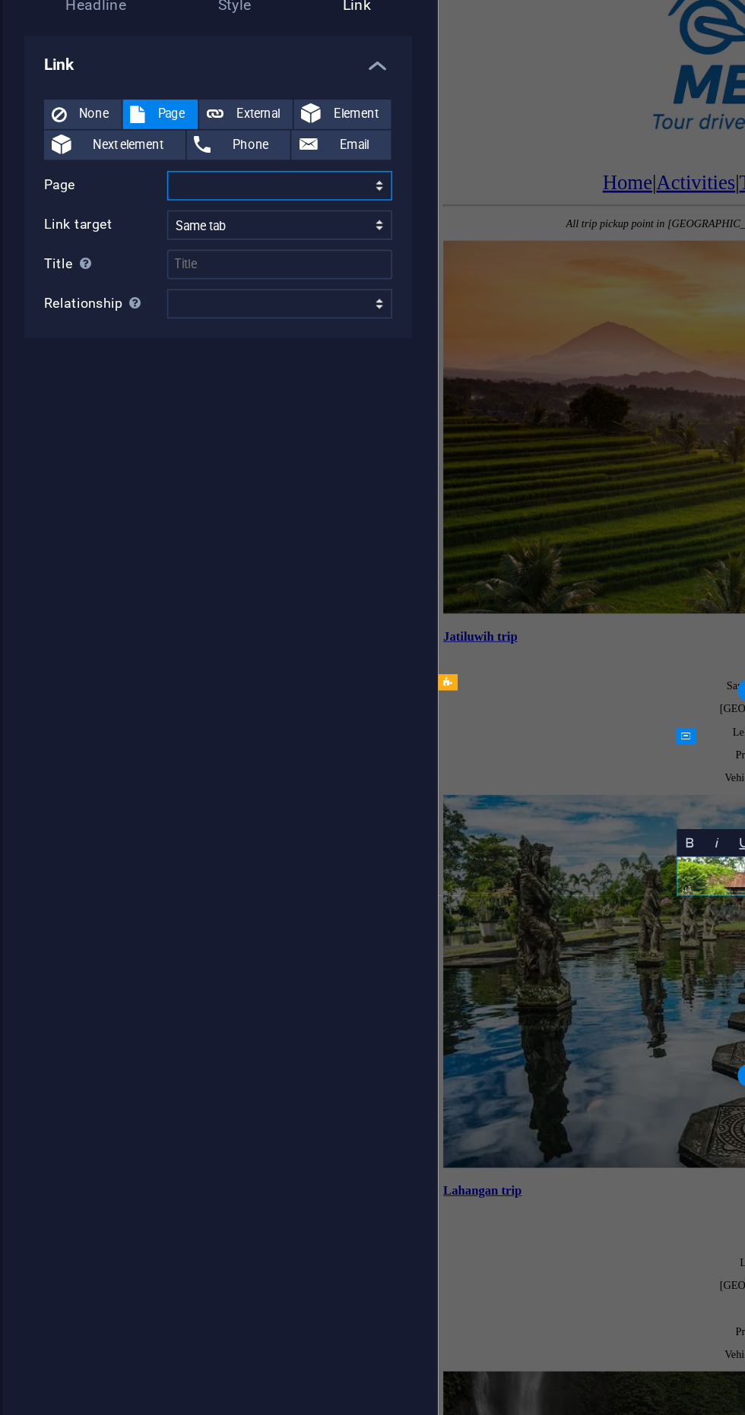
click at [171, 244] on select "Home Activities Rafting Tour packages Contact us" at bounding box center [230, 249] width 139 height 18
select select "4"
click at [161, 240] on select "Home Activities Rafting Tour packages Contact us" at bounding box center [230, 249] width 139 height 18
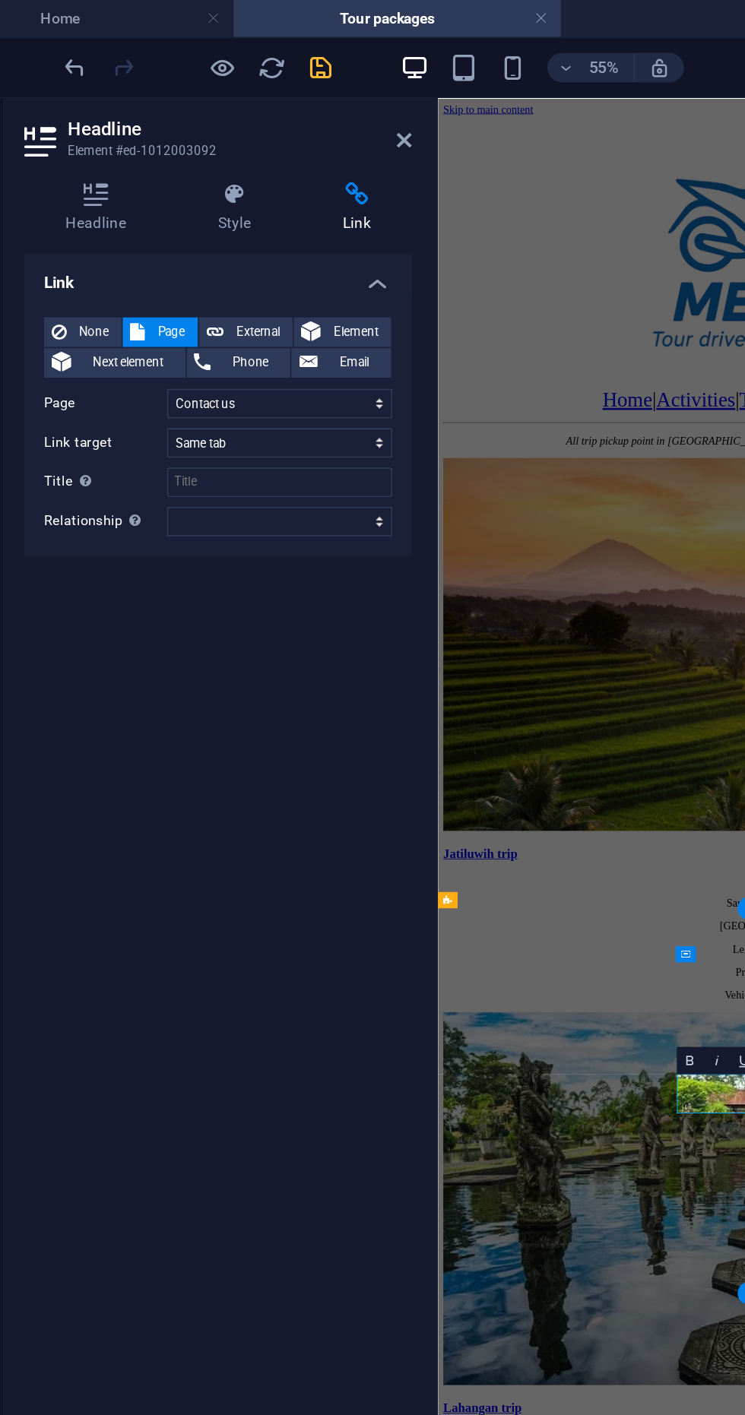
click at [254, 44] on icon "save" at bounding box center [256, 41] width 17 height 17
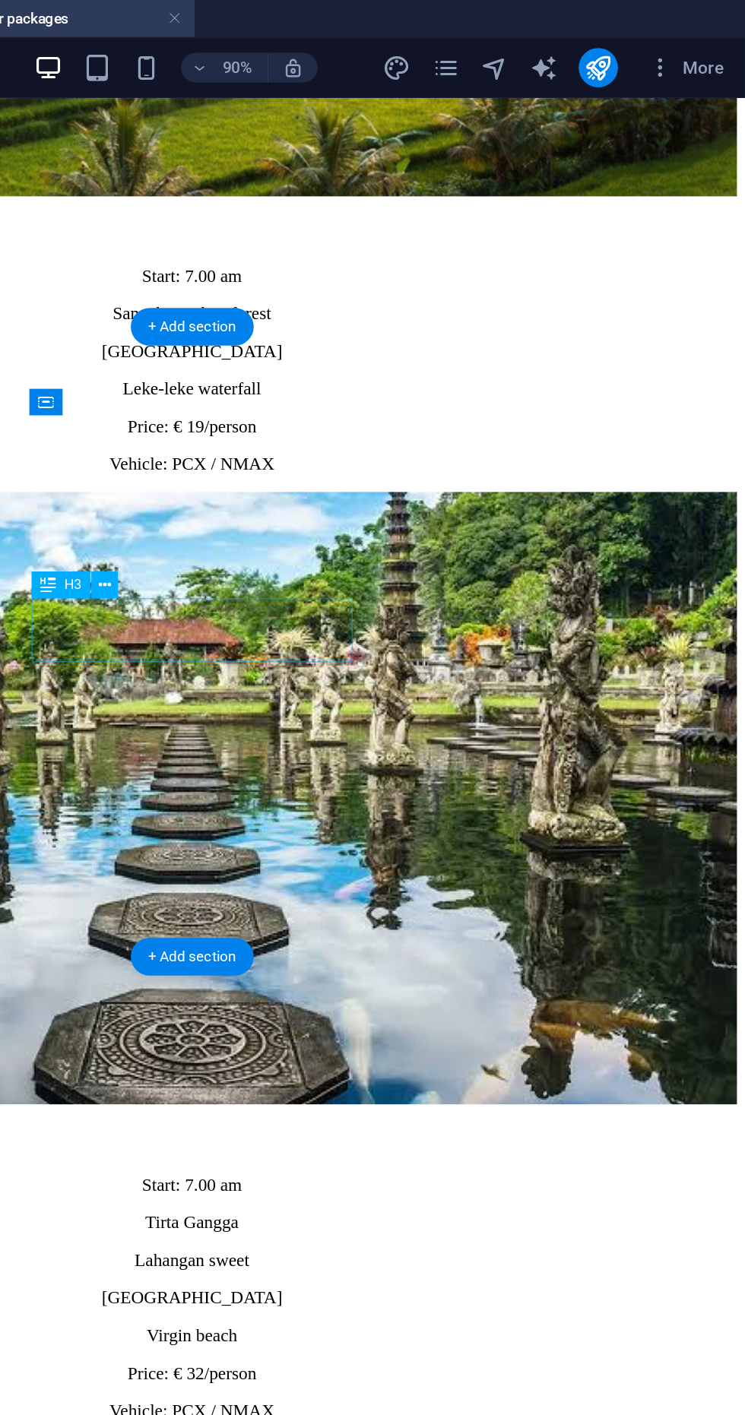
scroll to position [742, 0]
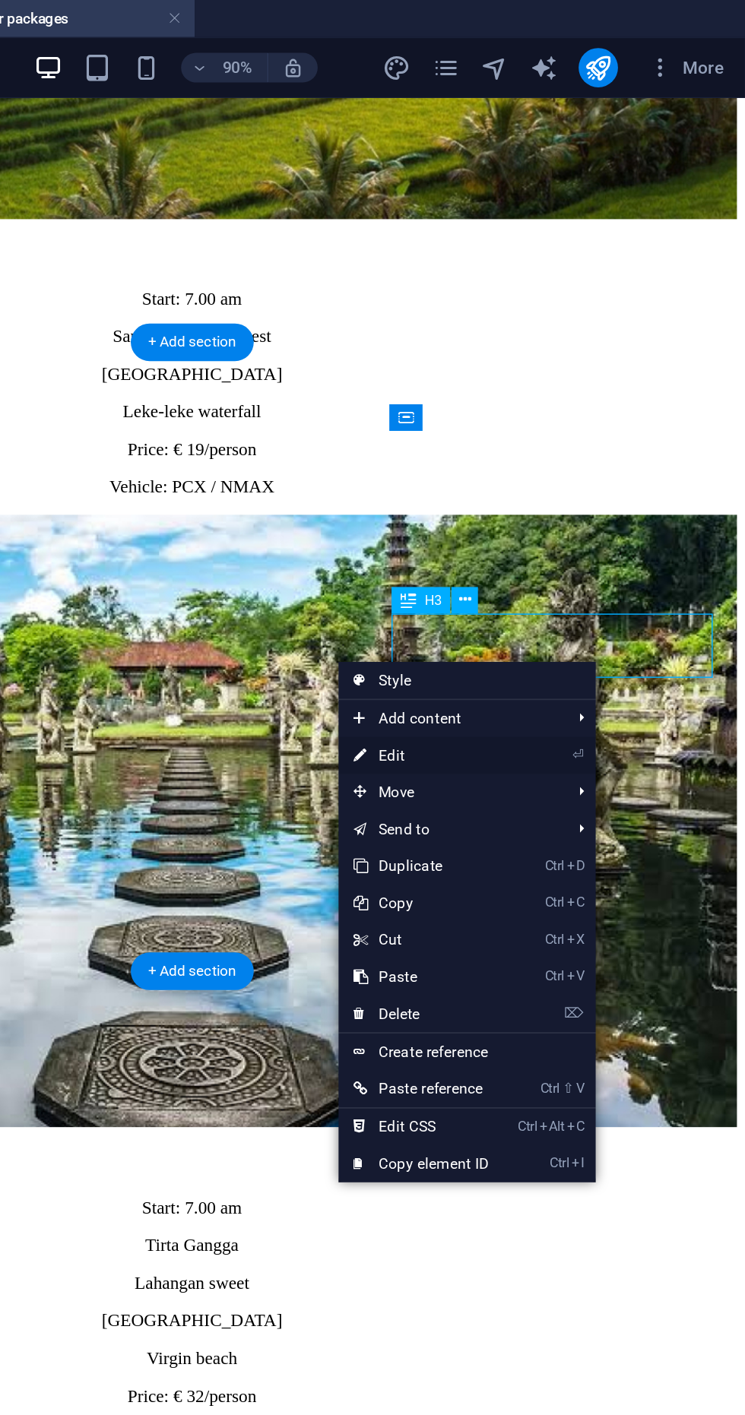
click at [581, 470] on link "⏎ Edit" at bounding box center [544, 466] width 102 height 23
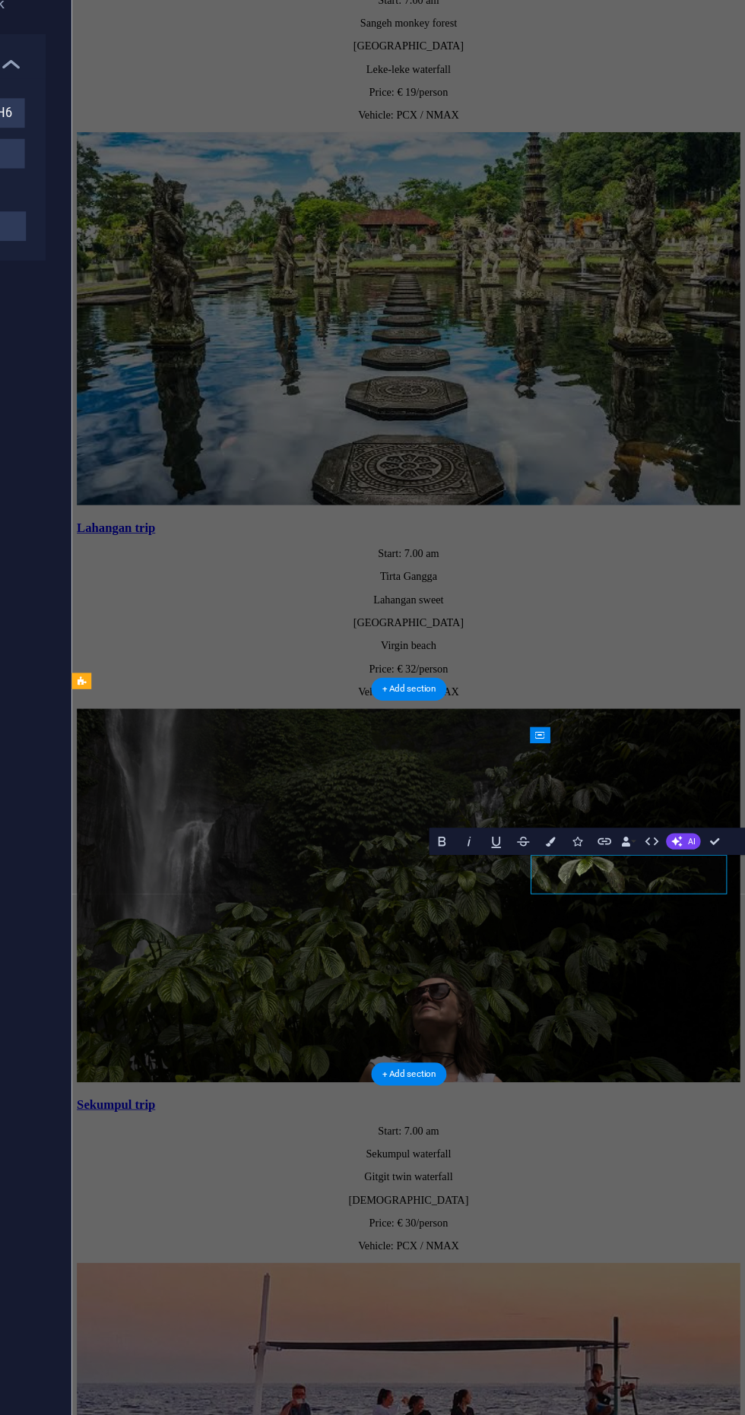
scroll to position [0, 0]
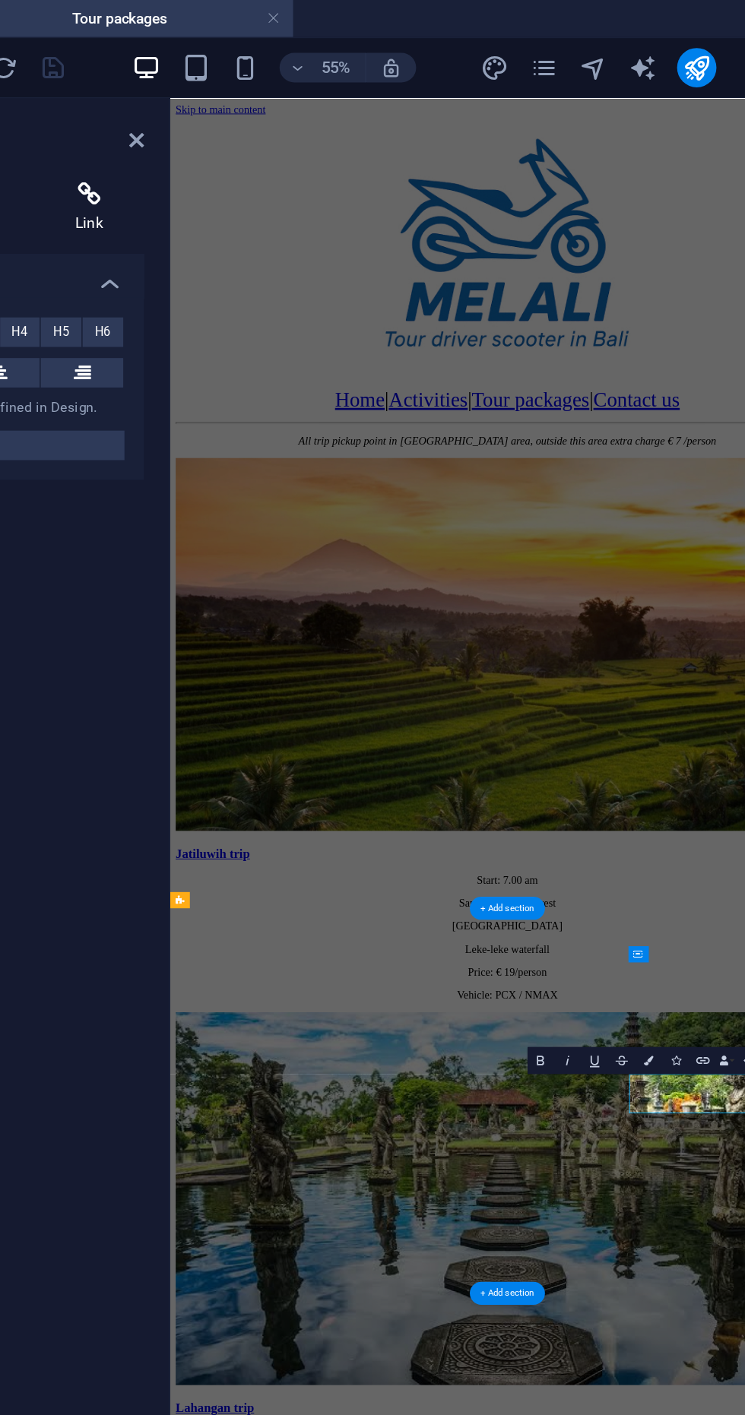
click at [277, 124] on icon at bounding box center [279, 119] width 68 height 15
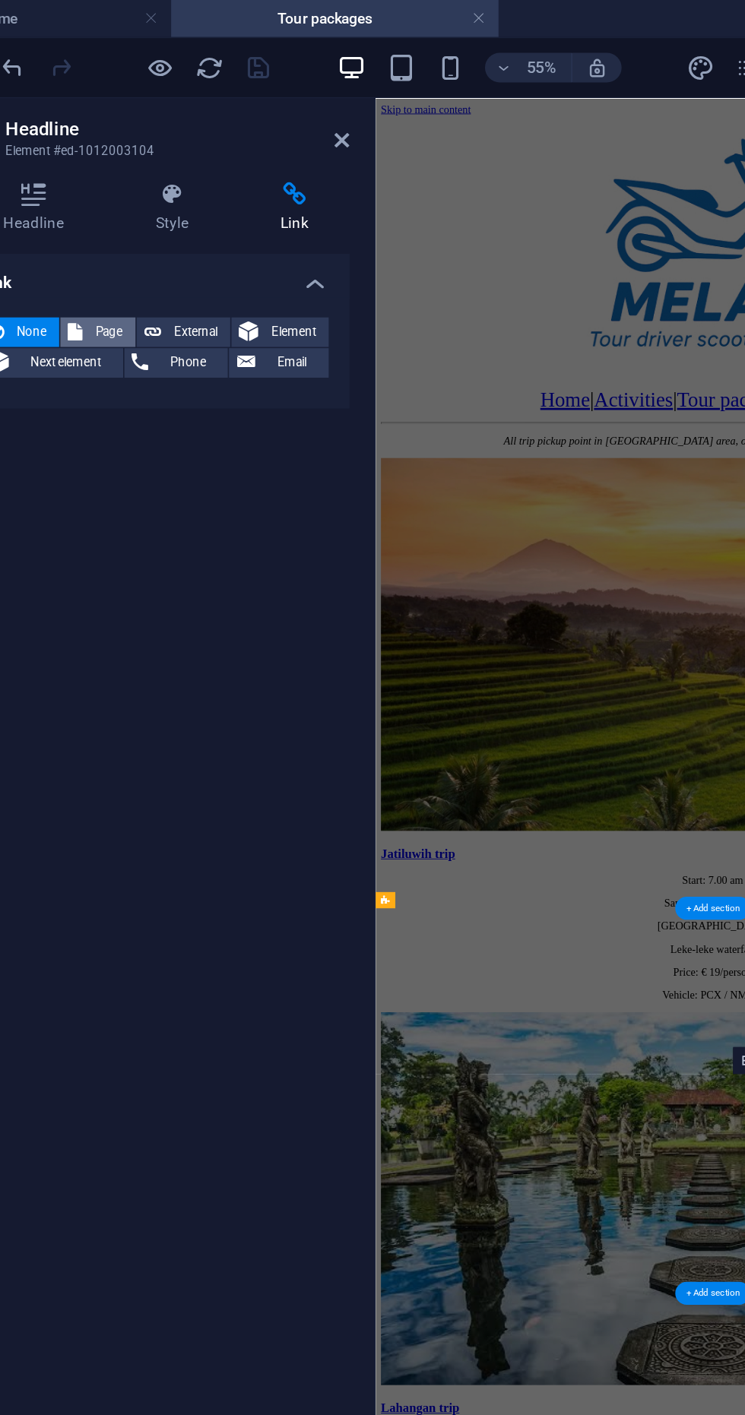
click at [153, 208] on span "Page" at bounding box center [164, 205] width 24 height 18
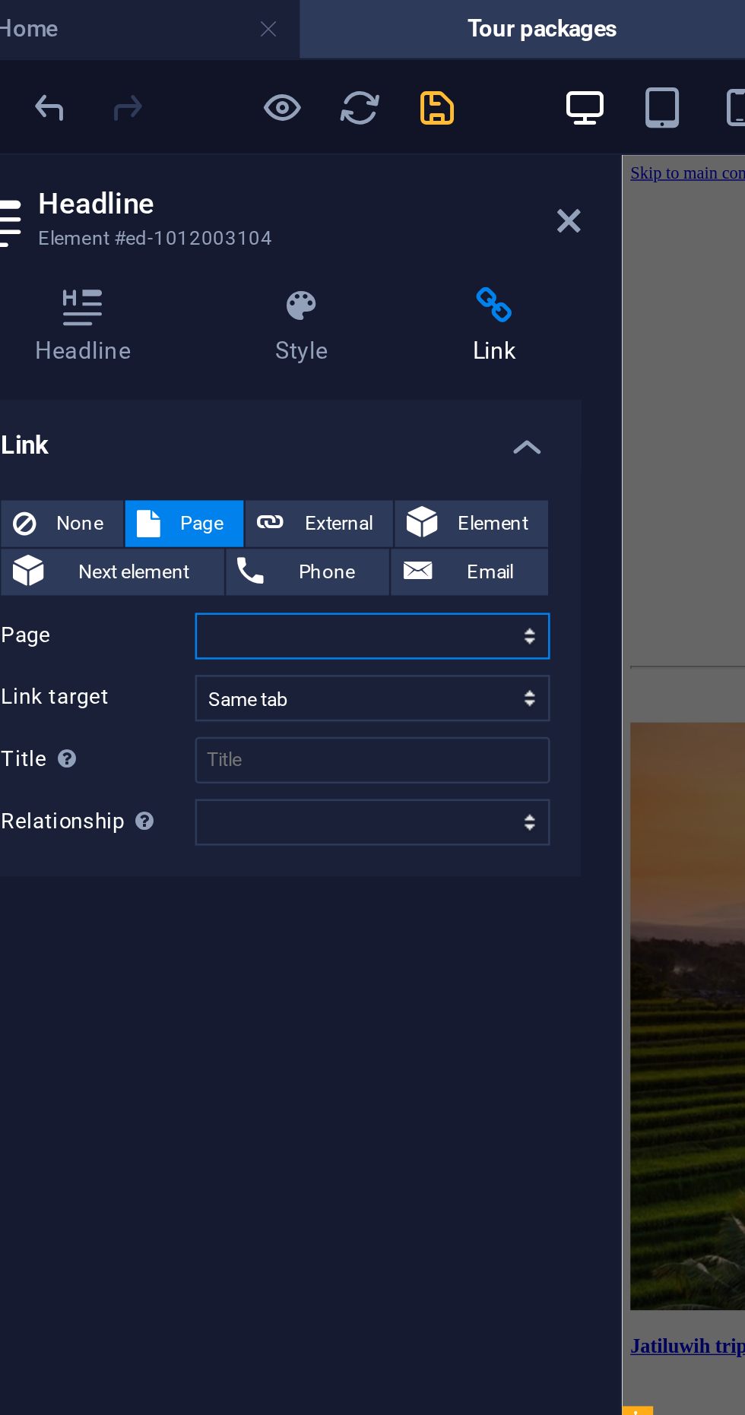
click at [295, 254] on select "Home Activities Rafting Tour packages Contact us" at bounding box center [230, 249] width 139 height 18
select select "4"
click at [161, 240] on select "Home Activities Rafting Tour packages Contact us" at bounding box center [230, 249] width 139 height 18
click at [251, 41] on icon "save" at bounding box center [256, 41] width 17 height 17
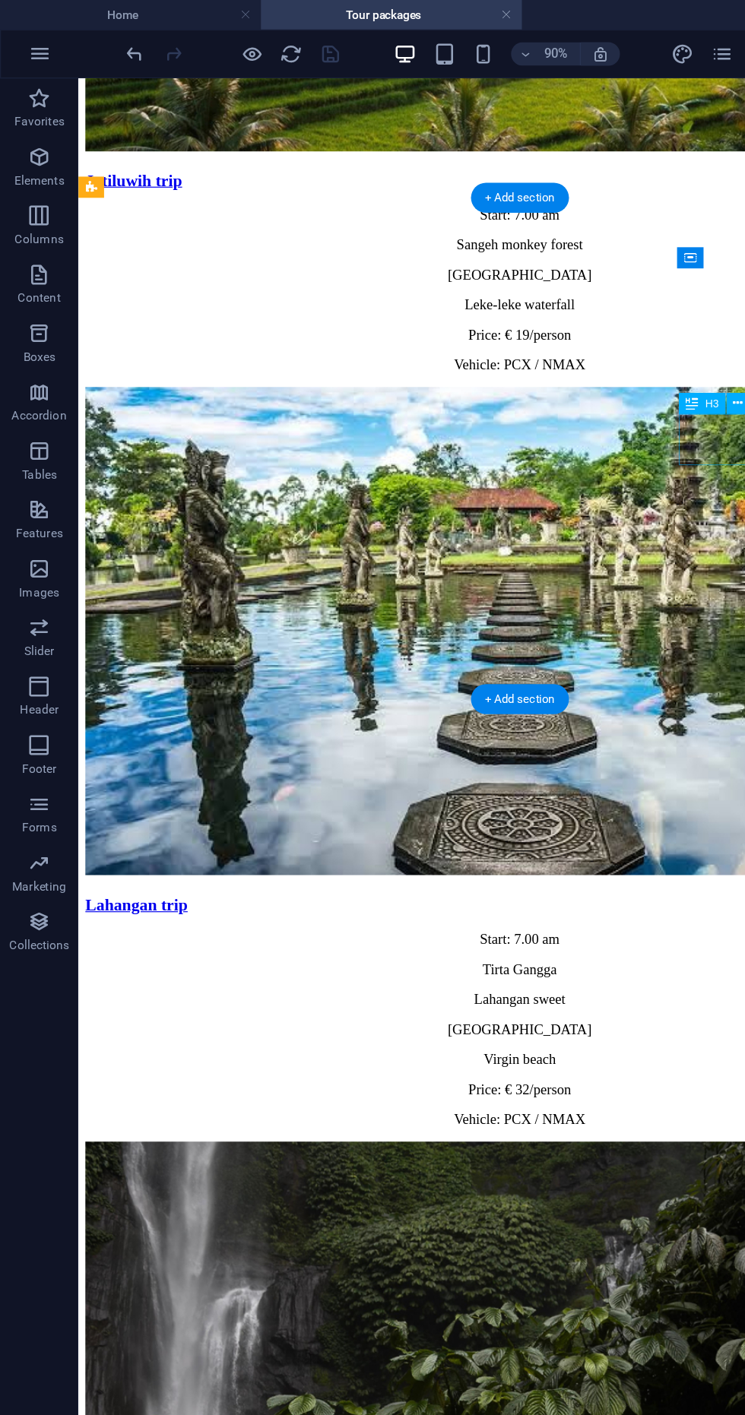
scroll to position [879, 0]
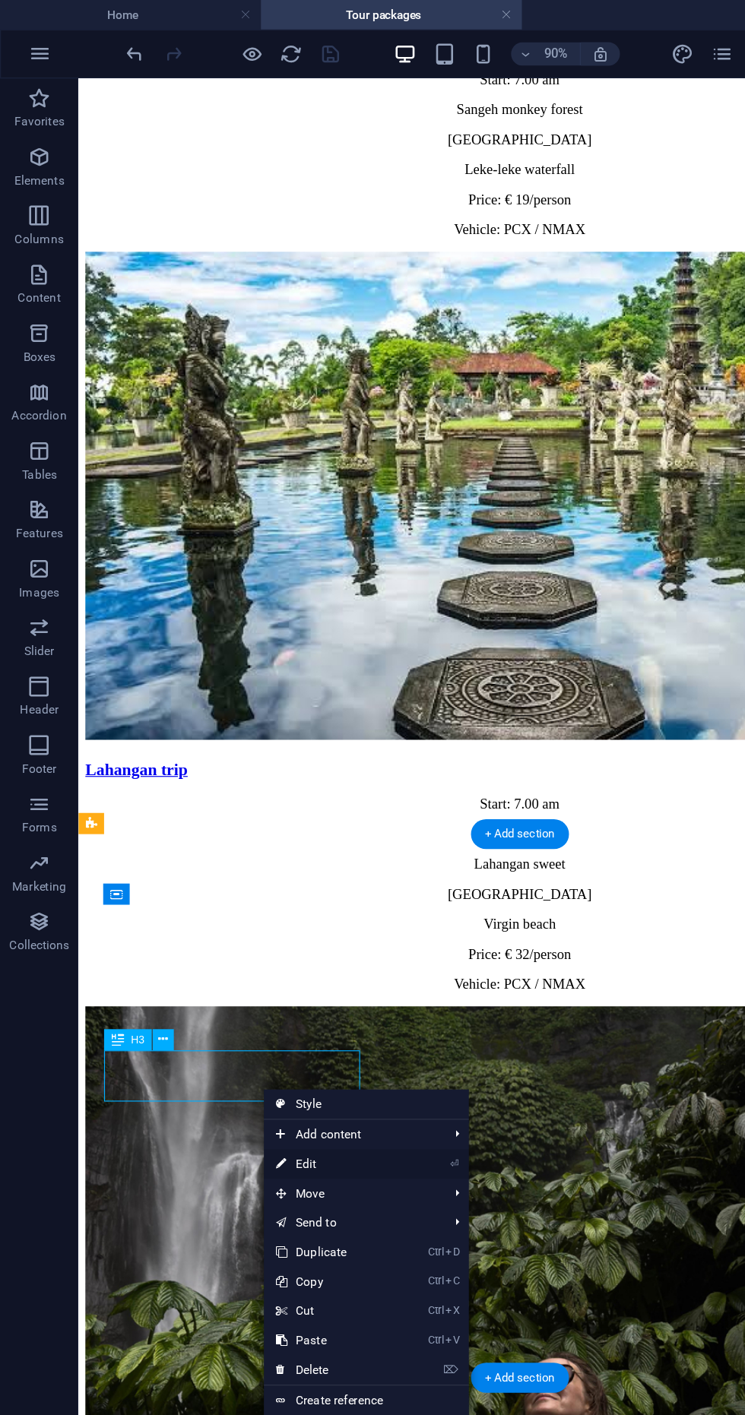
click at [286, 900] on link "⏎ Edit" at bounding box center [255, 901] width 102 height 23
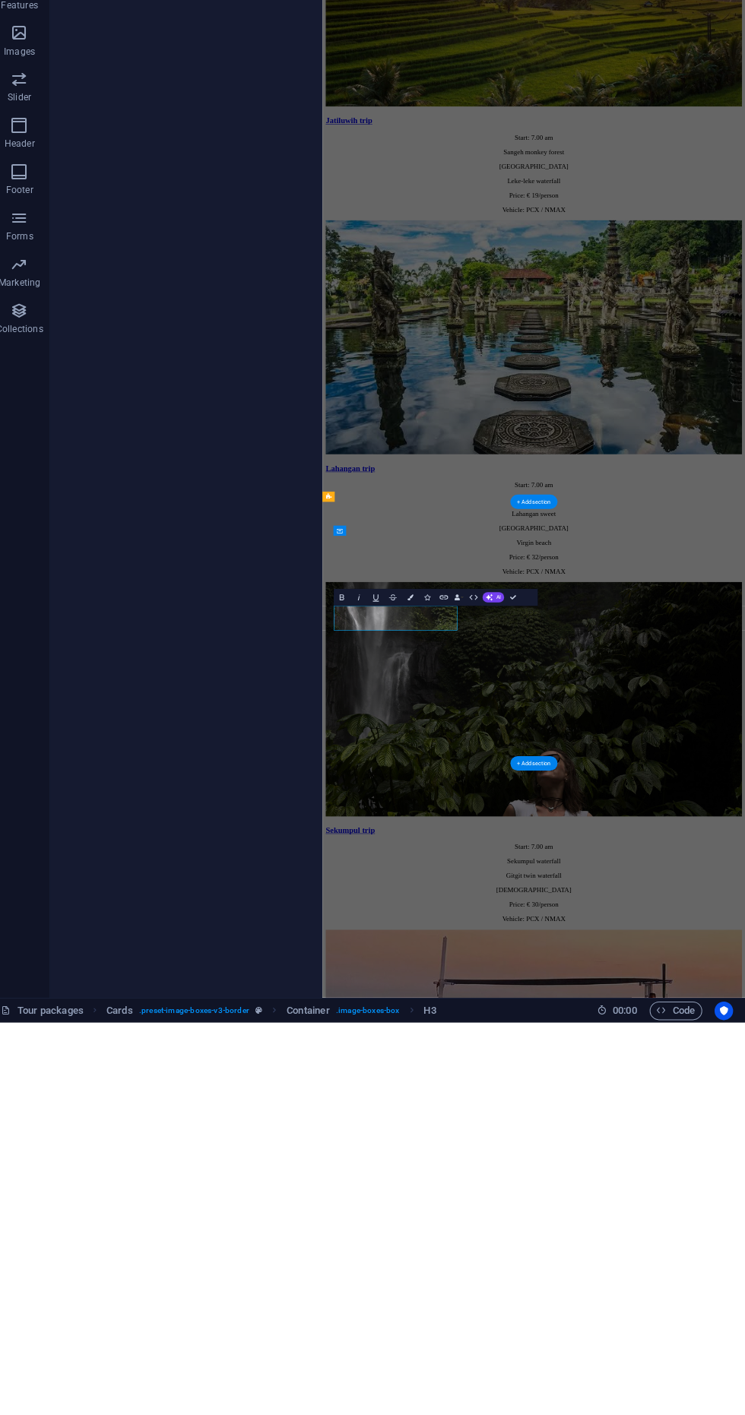
scroll to position [0, 0]
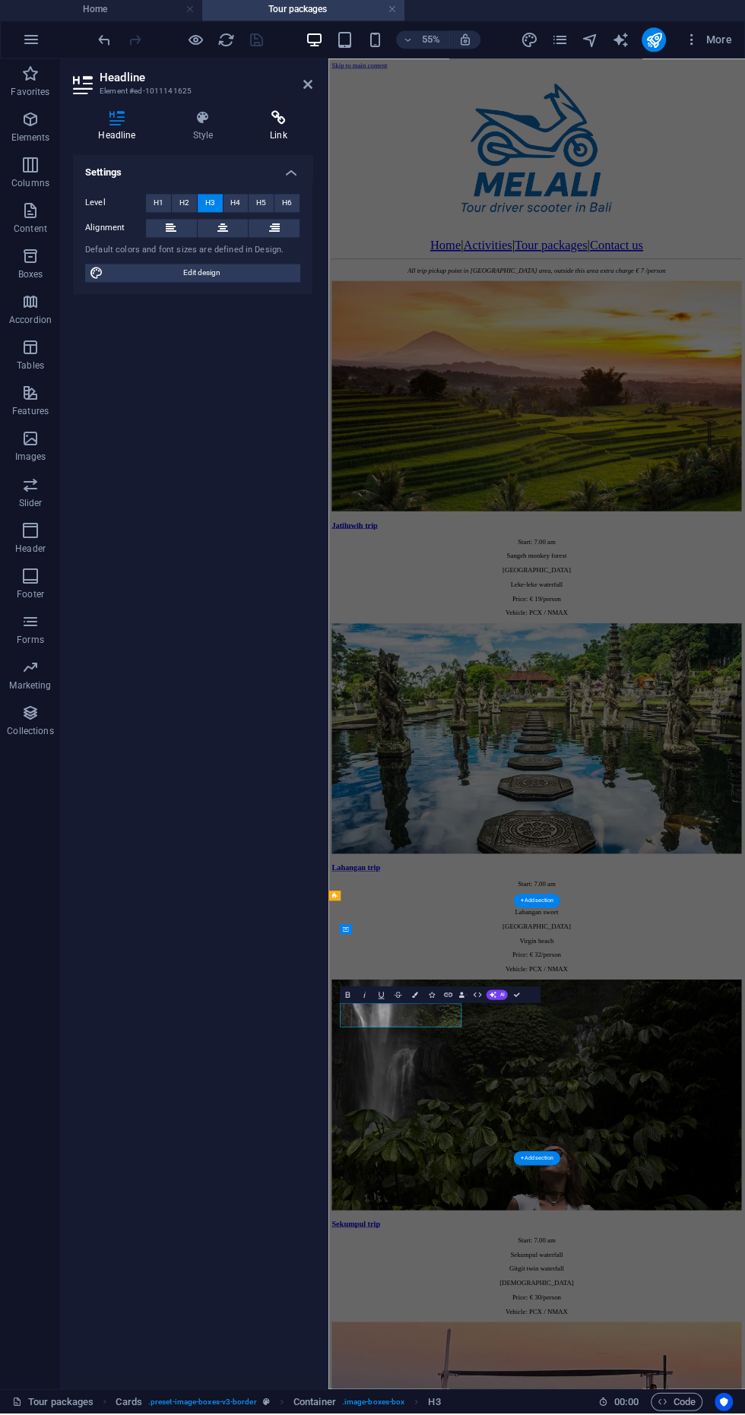
click at [261, 114] on icon at bounding box center [279, 119] width 68 height 15
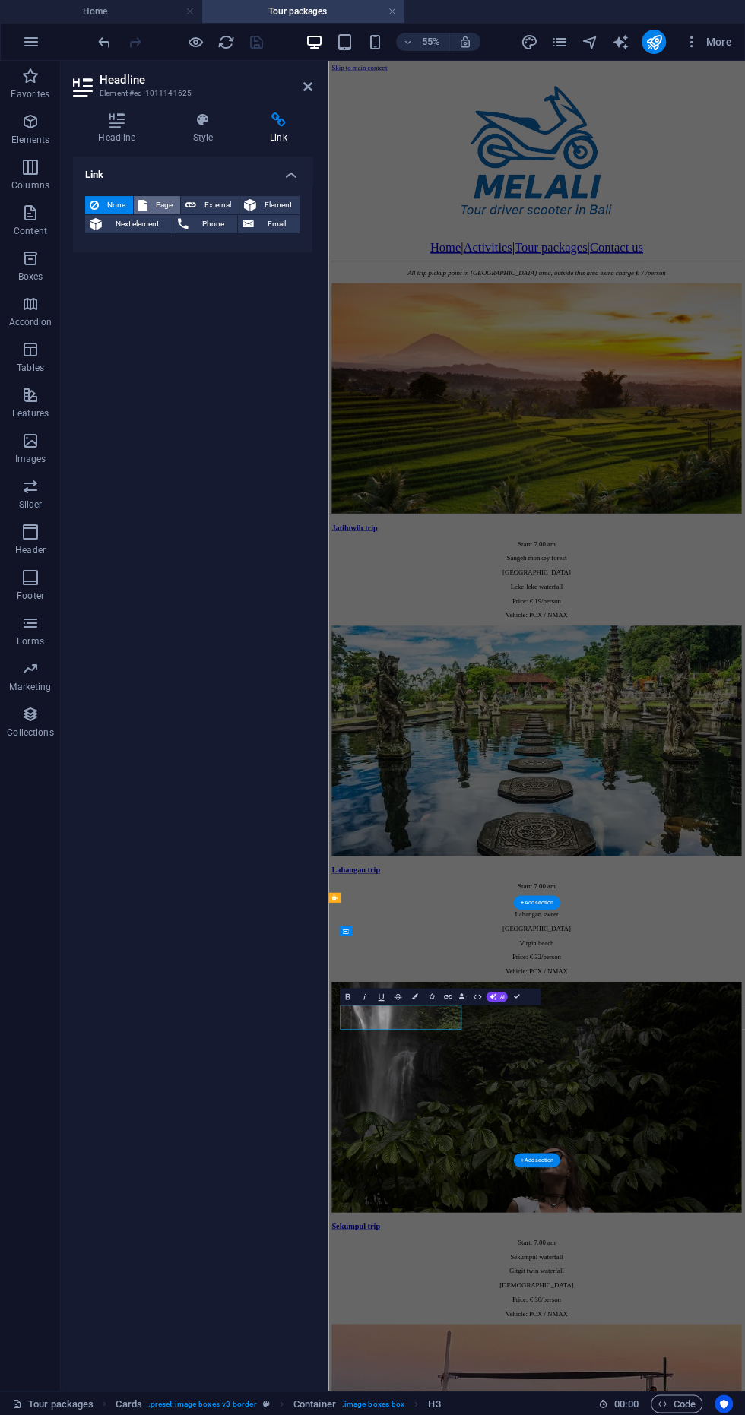
click at [144, 199] on icon at bounding box center [142, 205] width 9 height 18
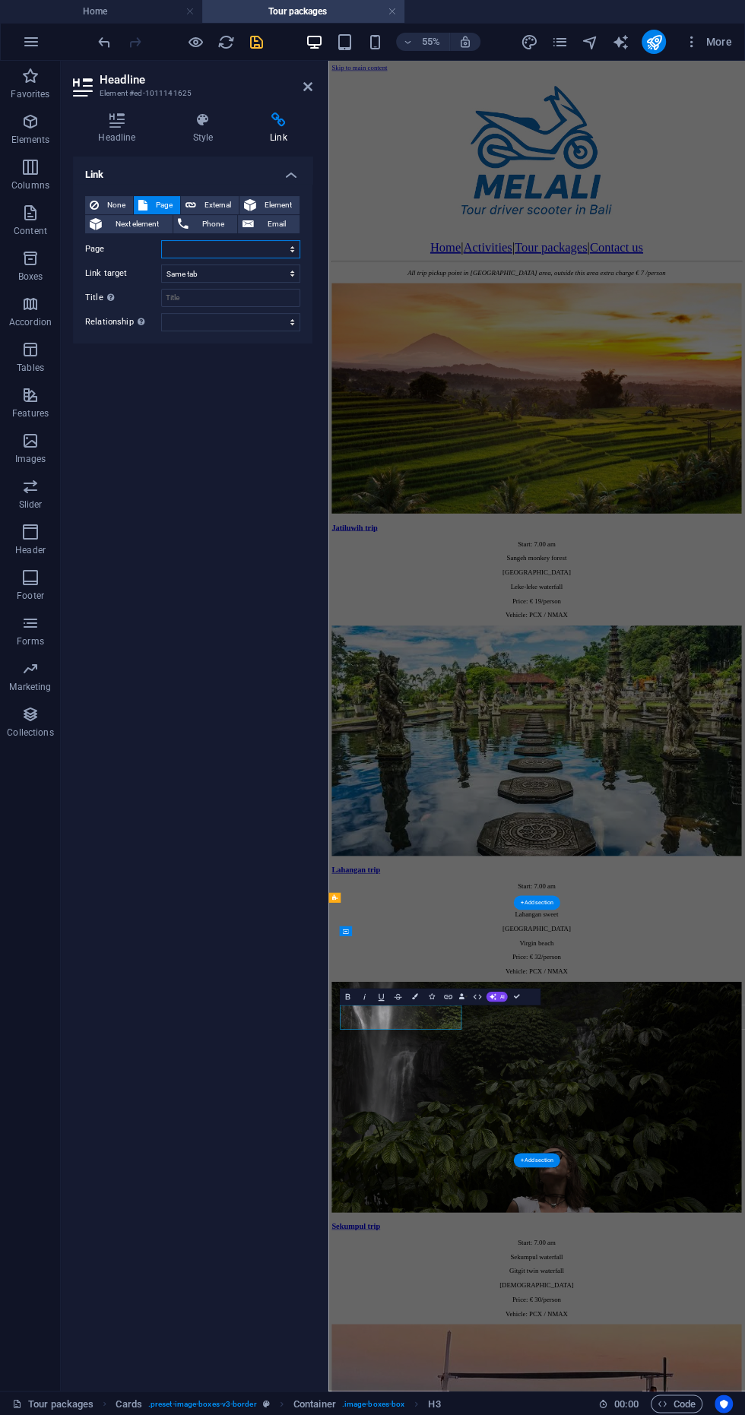
click at [176, 244] on select "Home Activities Rafting Tour packages Contact us" at bounding box center [230, 249] width 139 height 18
select select "4"
click at [161, 240] on select "Home Activities Rafting Tour packages Contact us" at bounding box center [230, 249] width 139 height 18
click at [245, 70] on header "Headline Element #ed-1011141625" at bounding box center [192, 81] width 239 height 40
click at [255, 41] on icon "save" at bounding box center [256, 41] width 17 height 17
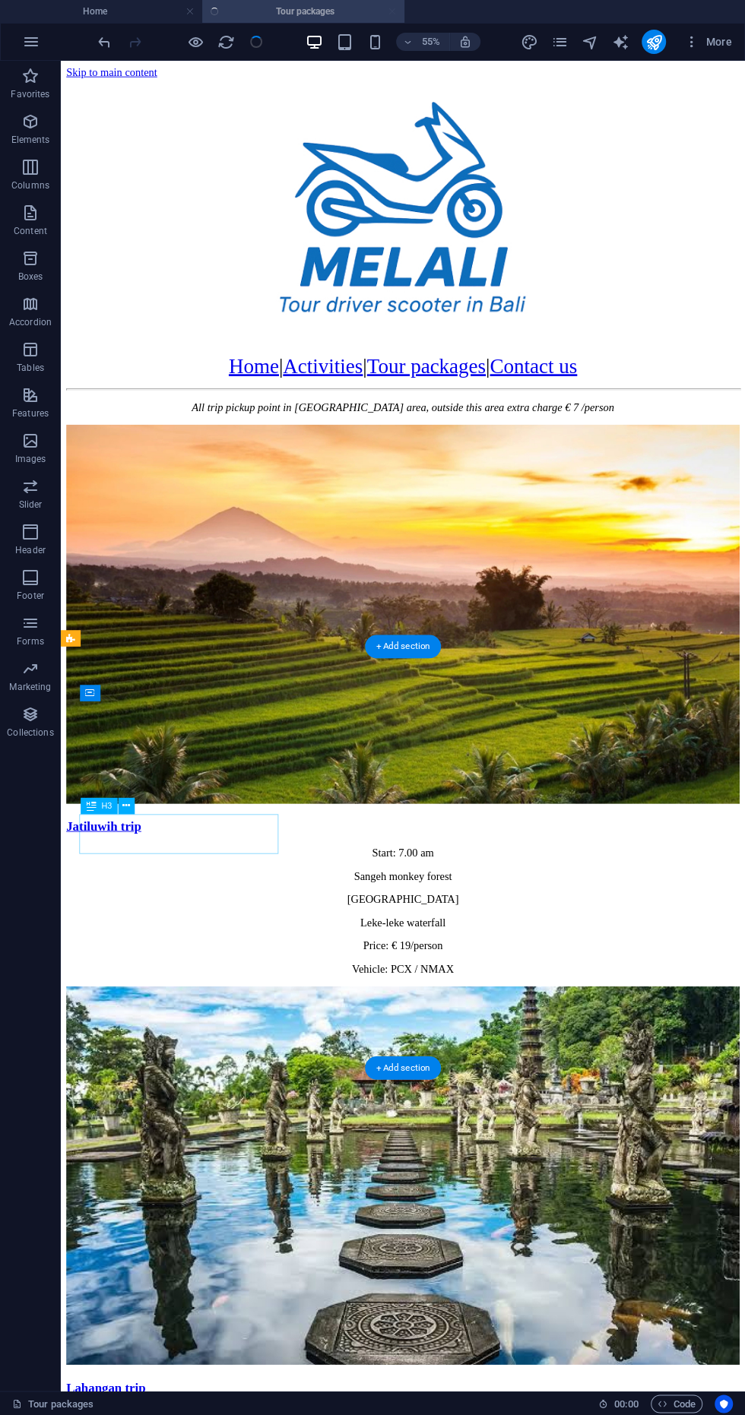
scroll to position [879, 0]
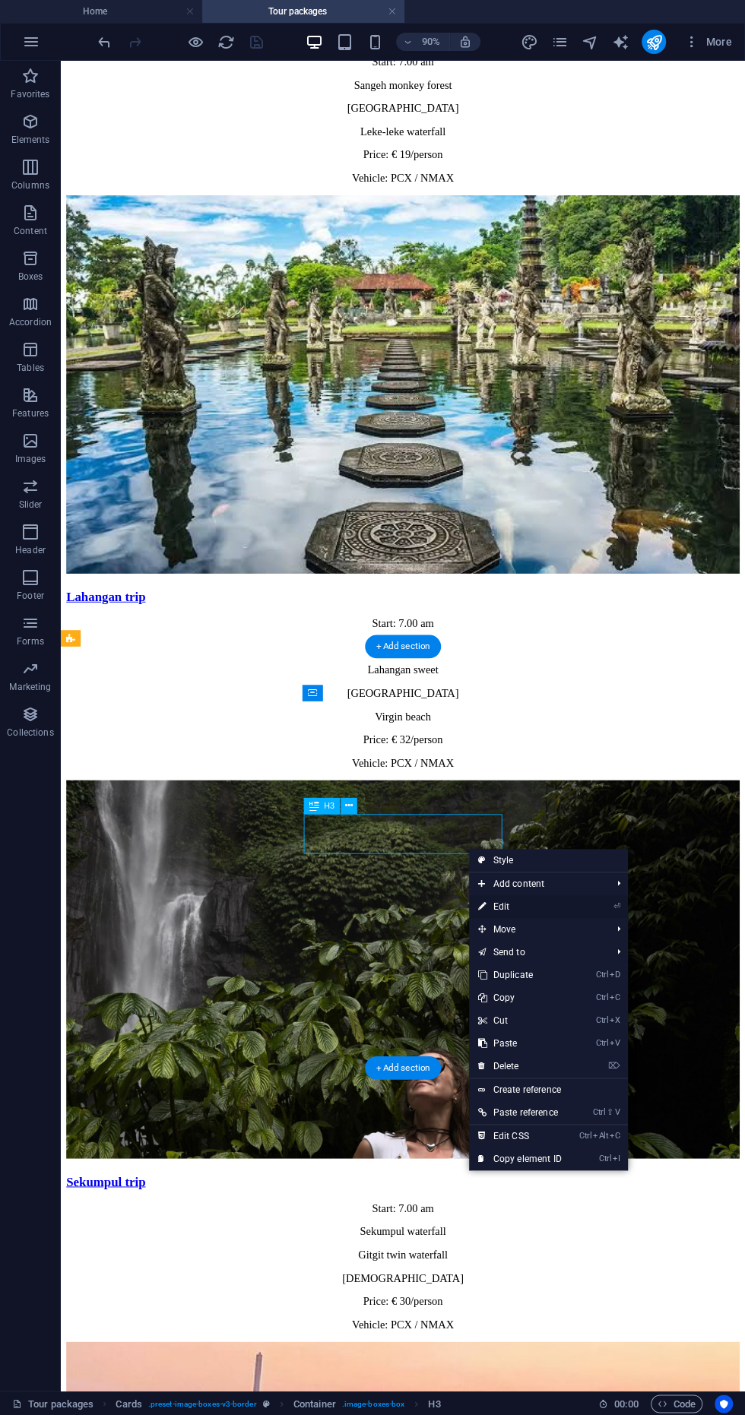
click at [542, 895] on link "⏎ Edit" at bounding box center [520, 906] width 102 height 23
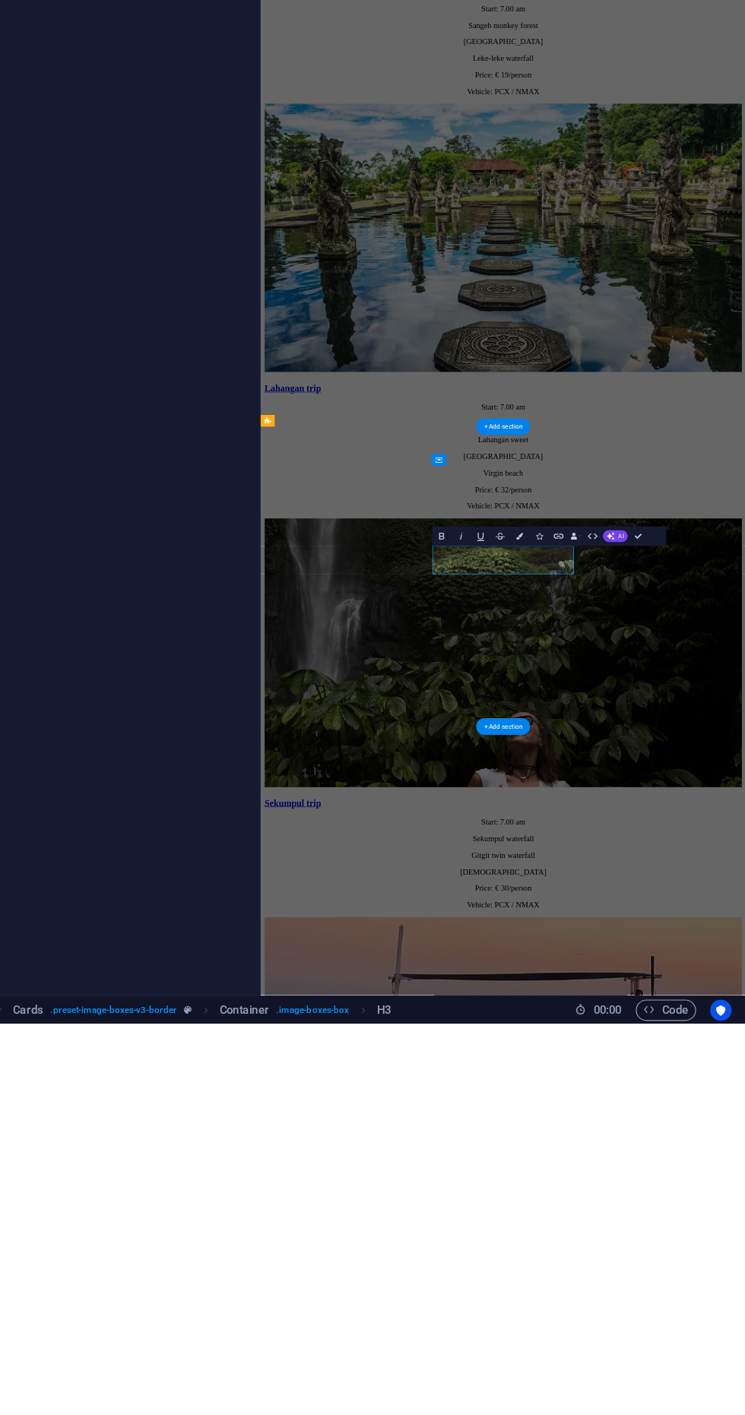
scroll to position [0, 0]
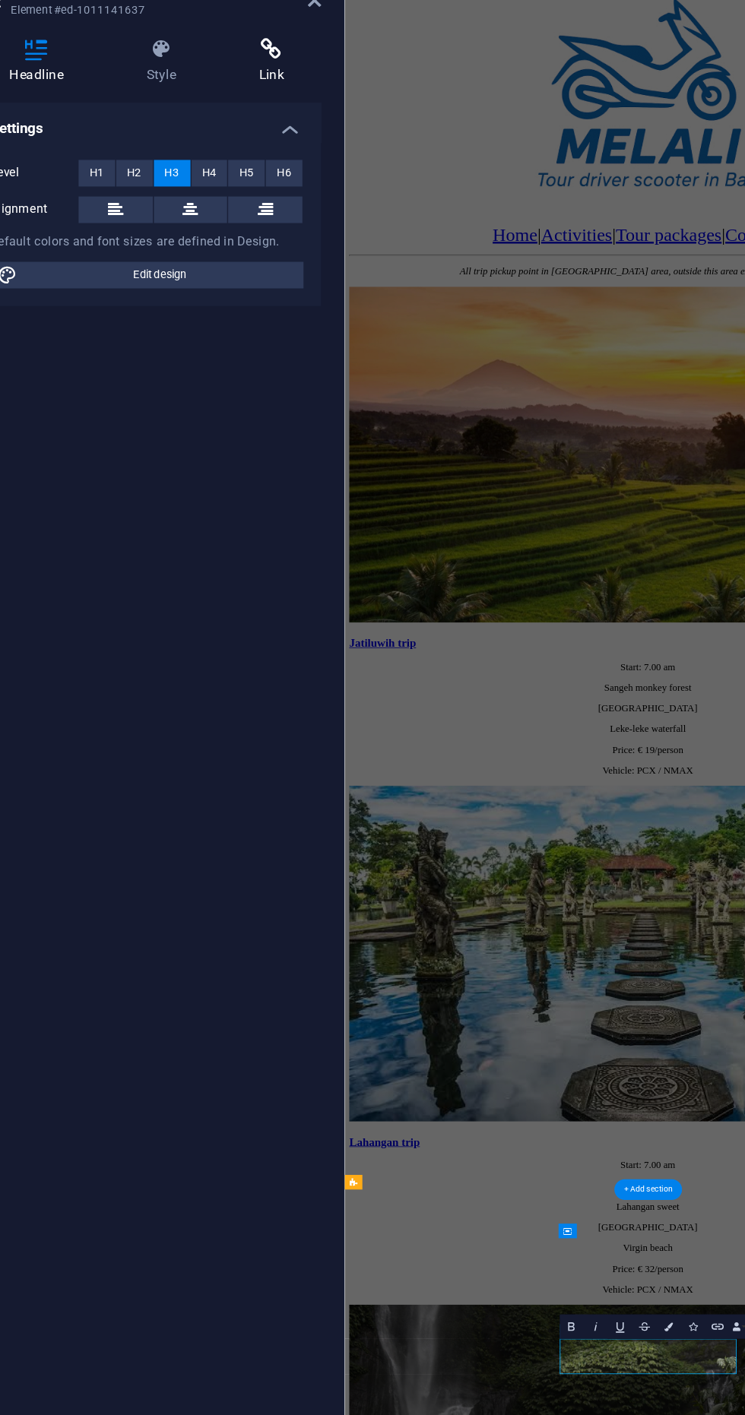
click at [268, 128] on h4 "Link" at bounding box center [279, 128] width 68 height 32
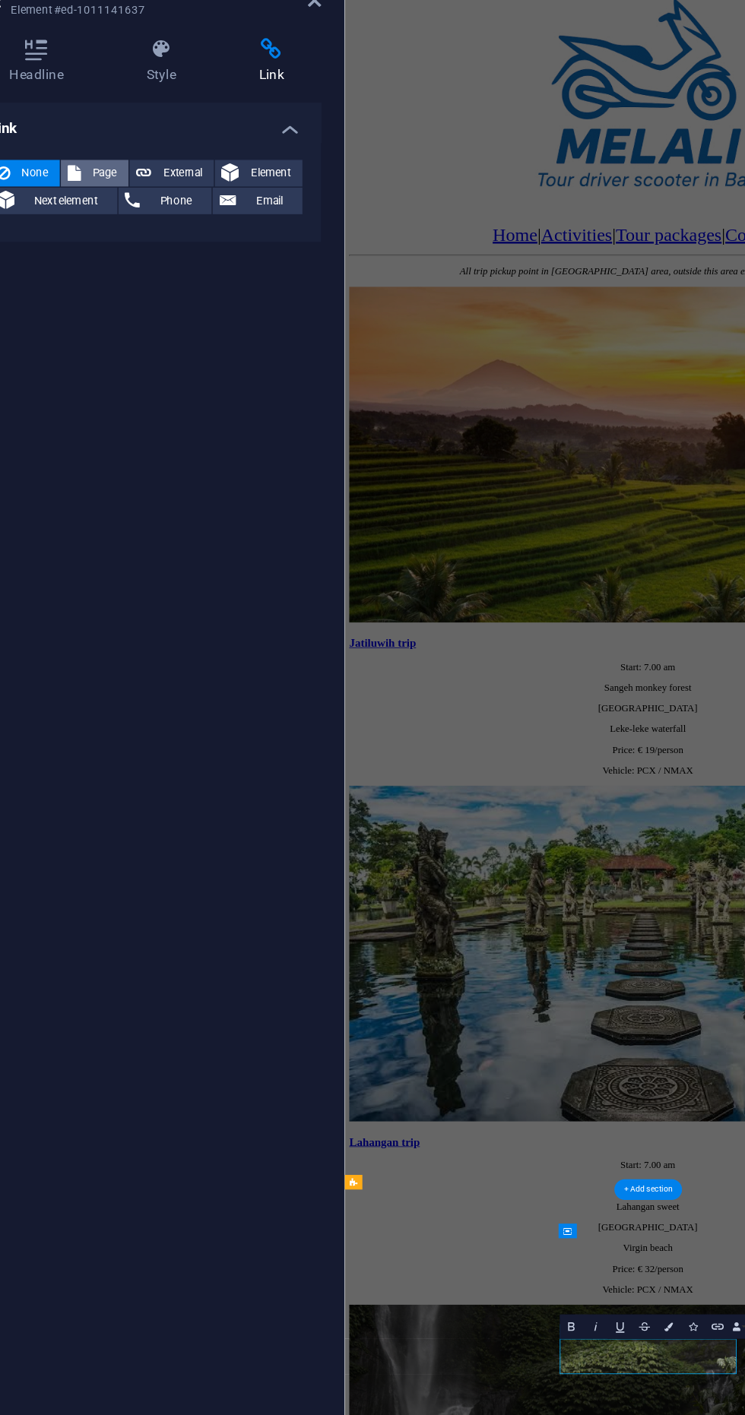
click at [143, 199] on icon at bounding box center [142, 205] width 9 height 18
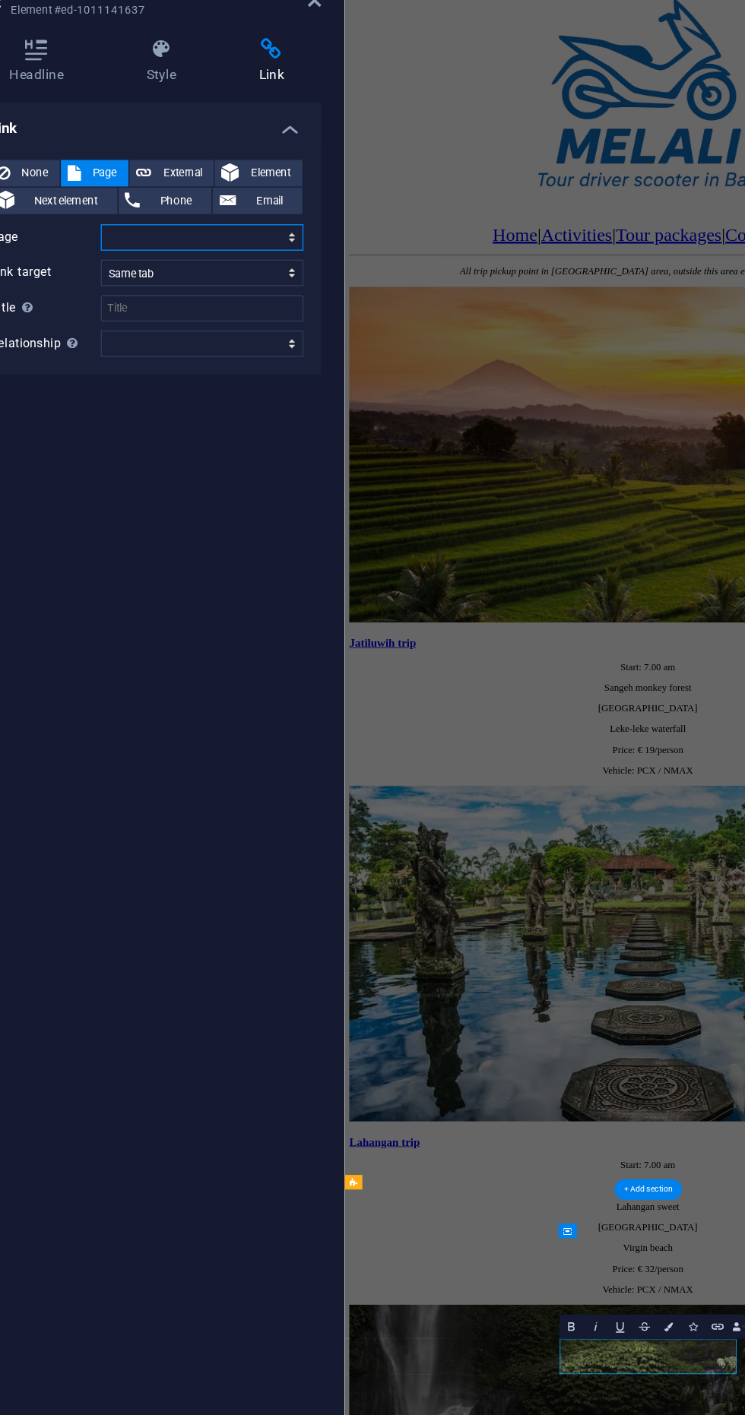
click at [182, 247] on select "Home Activities Rafting Tour packages Contact us" at bounding box center [230, 249] width 139 height 18
select select "4"
click at [161, 240] on select "Home Activities Rafting Tour packages Contact us" at bounding box center [230, 249] width 139 height 18
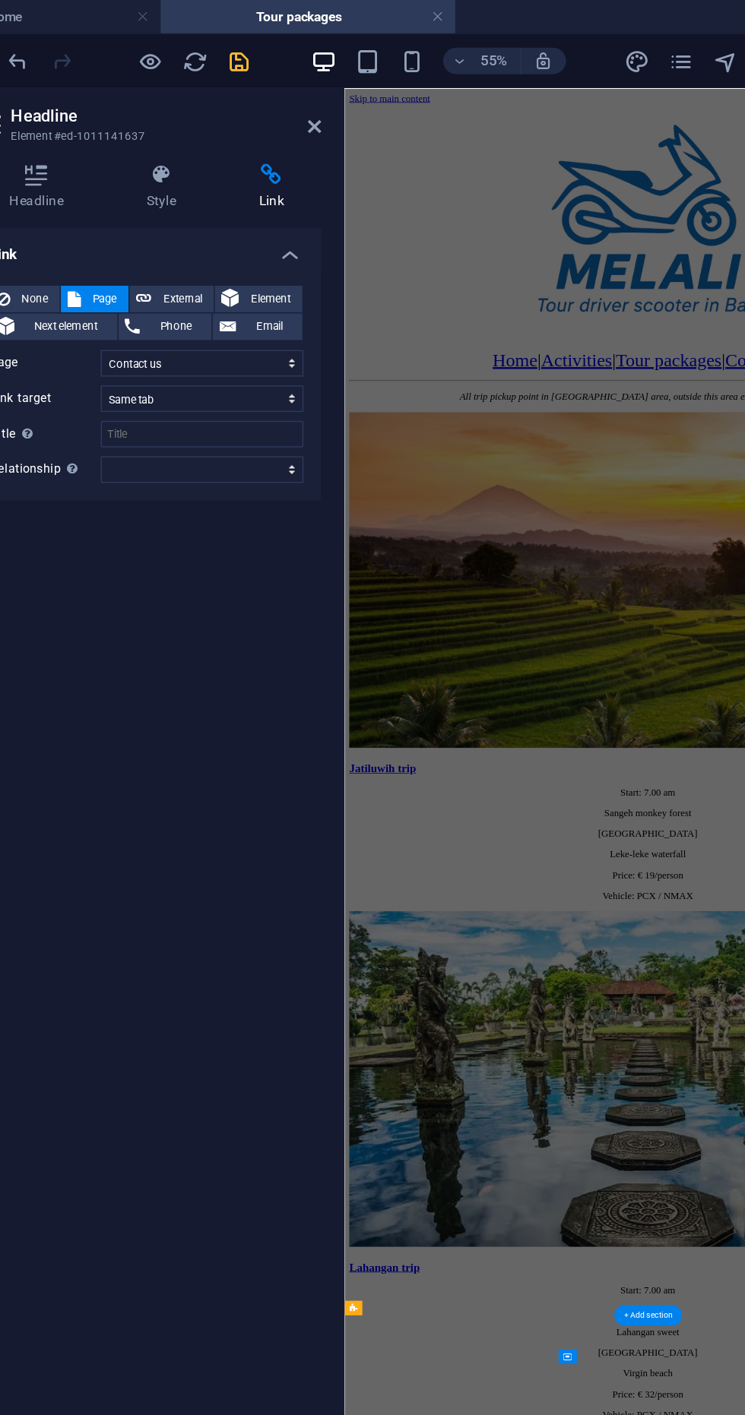
click at [254, 47] on icon "save" at bounding box center [256, 41] width 17 height 17
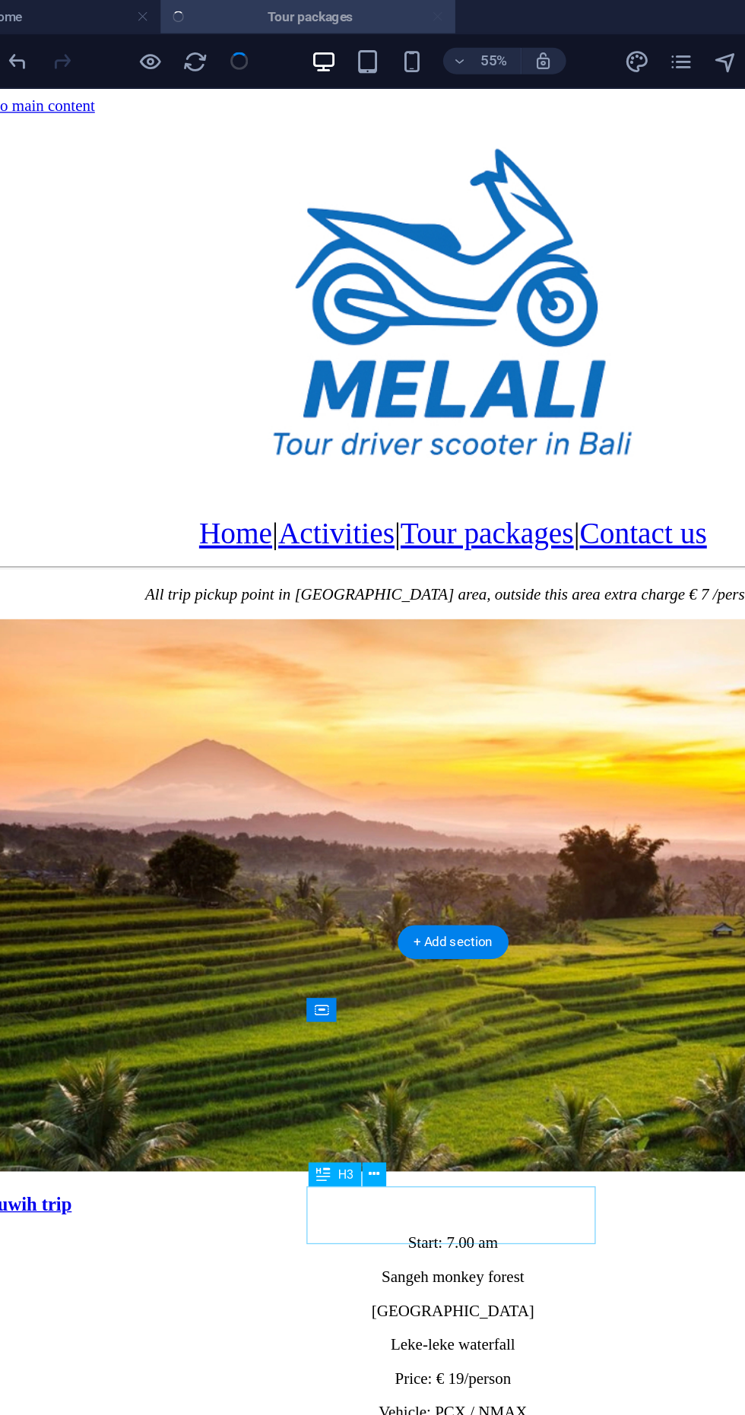
scroll to position [879, 0]
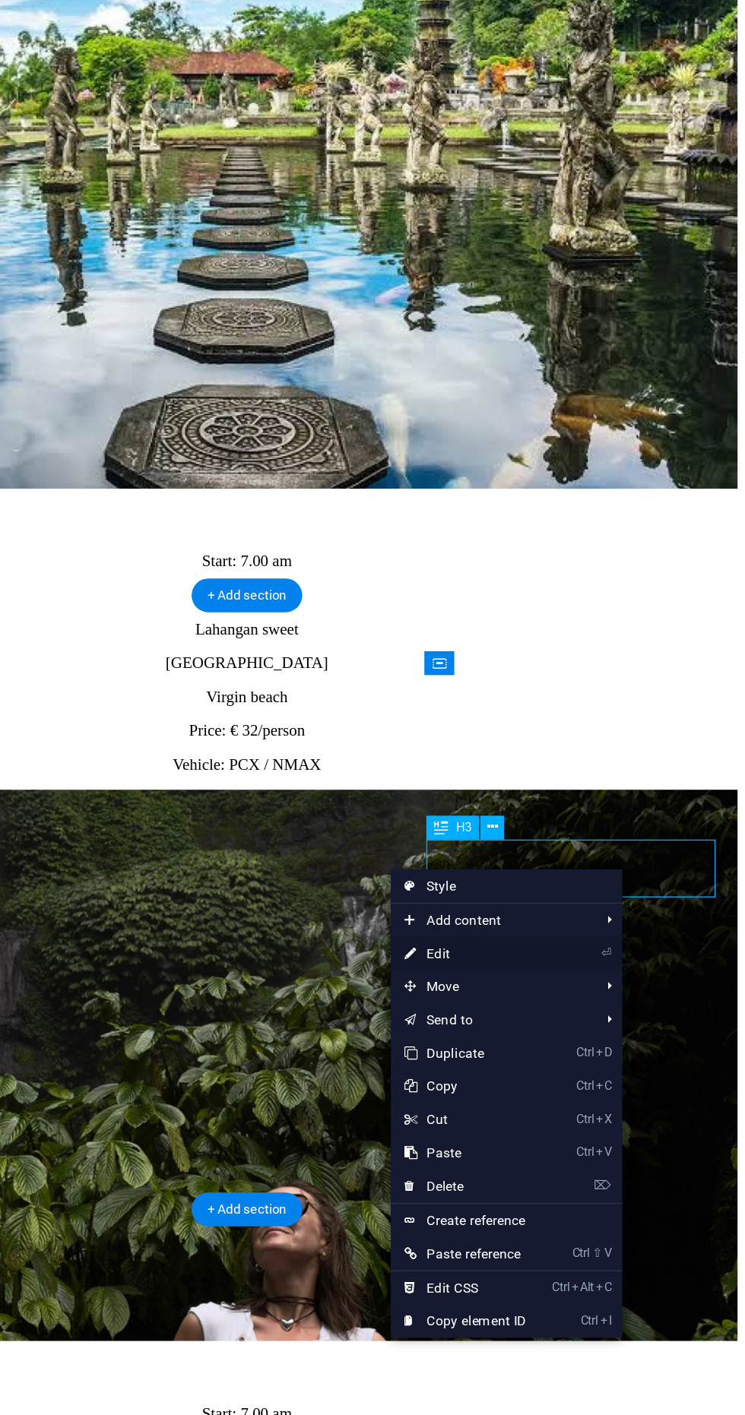
click at [582, 894] on link "⏎ Edit" at bounding box center [552, 892] width 102 height 23
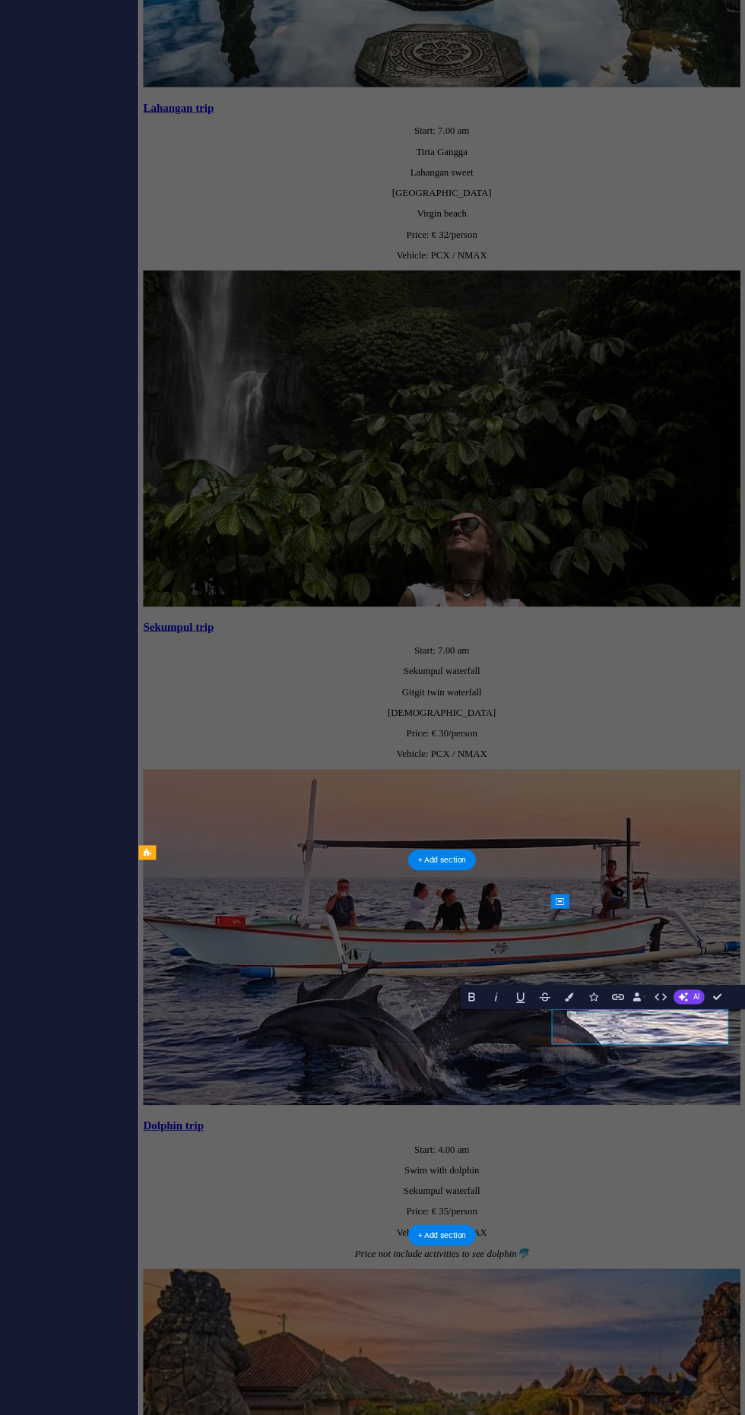
scroll to position [0, 0]
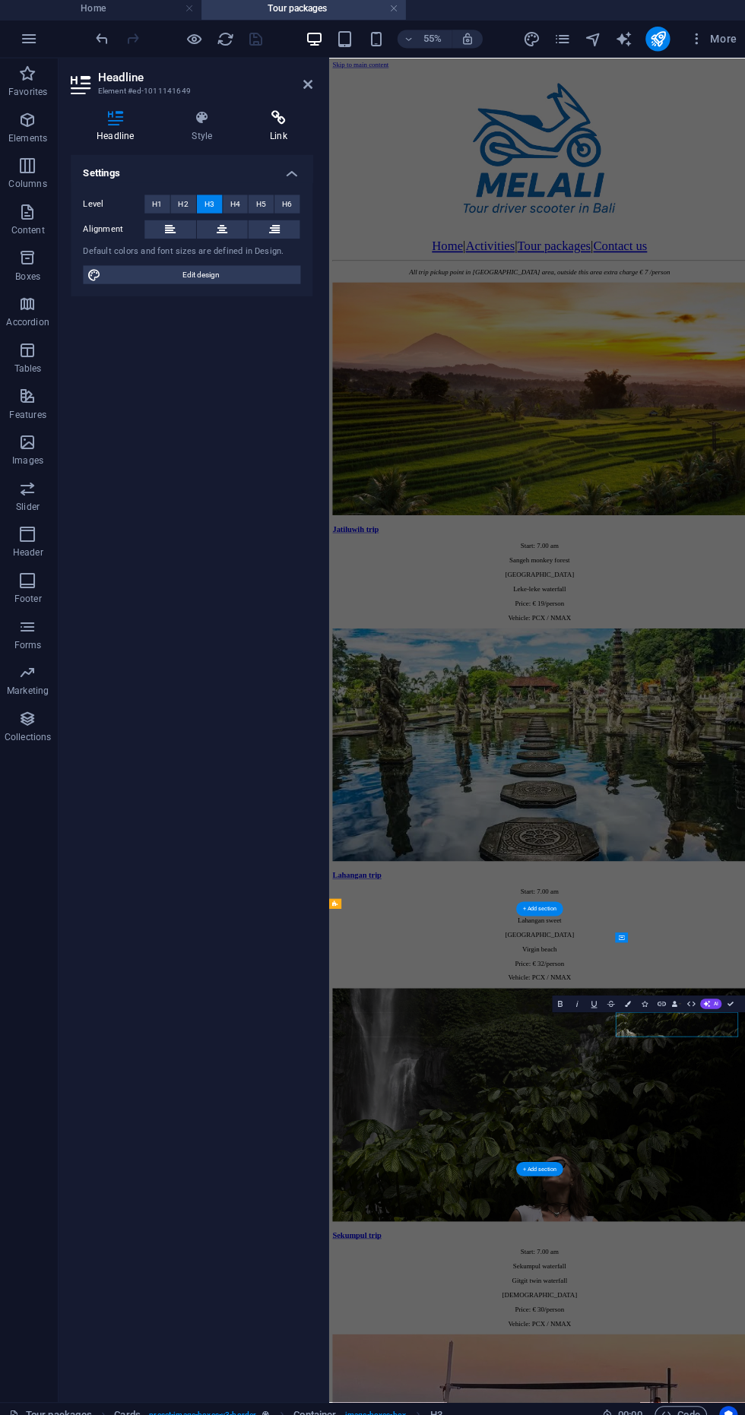
click at [258, 125] on icon at bounding box center [279, 119] width 68 height 15
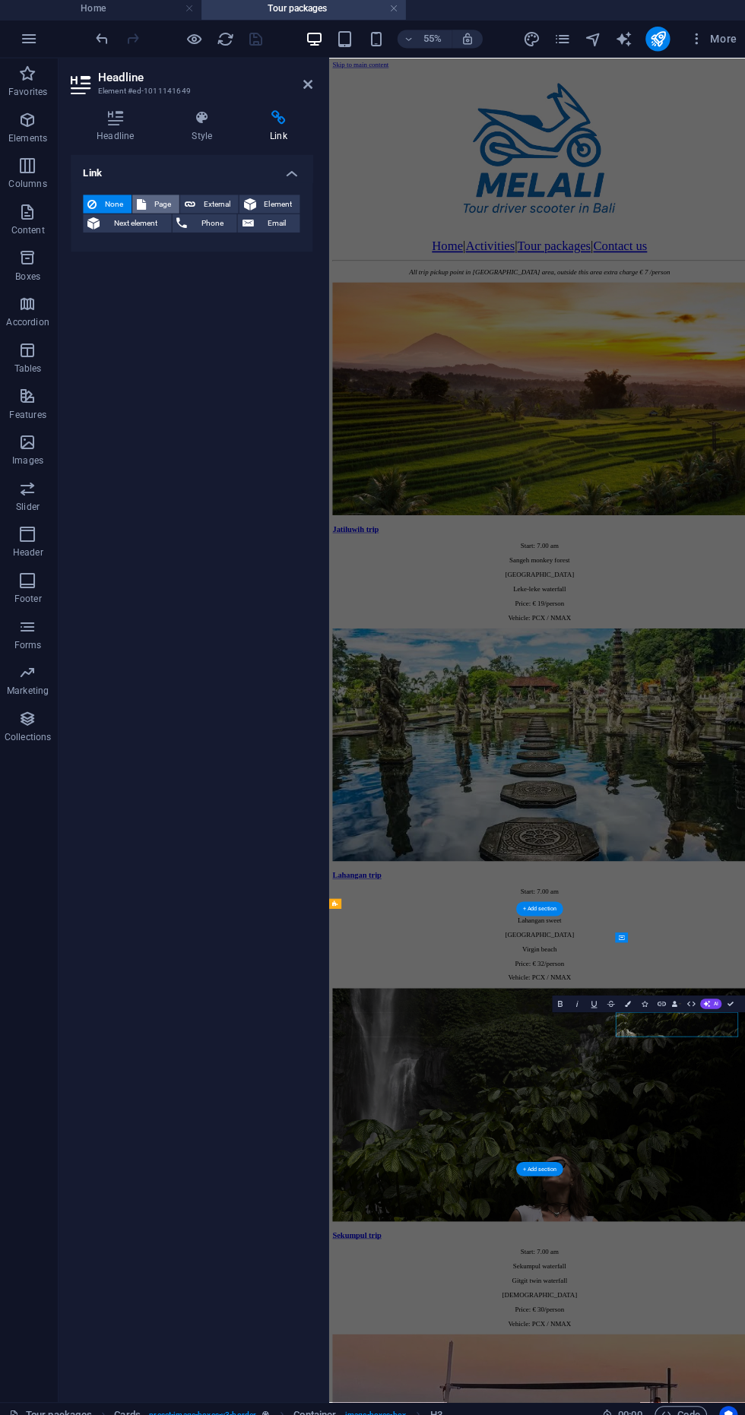
click at [138, 204] on icon at bounding box center [142, 205] width 9 height 18
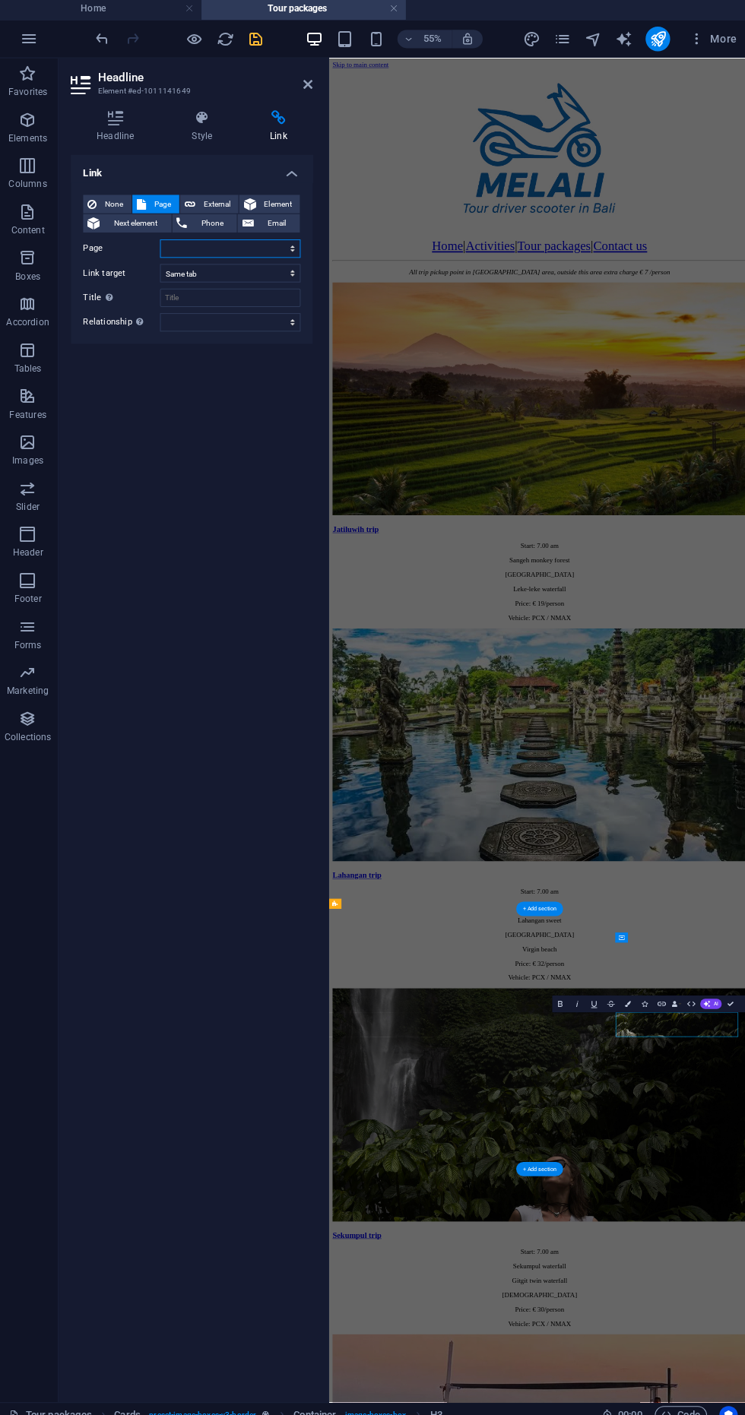
click at [170, 250] on select "Home Activities Rafting Tour packages Contact us" at bounding box center [230, 249] width 139 height 18
select select "4"
click at [161, 240] on select "Home Activities Rafting Tour packages Contact us" at bounding box center [230, 249] width 139 height 18
click at [253, 47] on icon "save" at bounding box center [256, 41] width 17 height 17
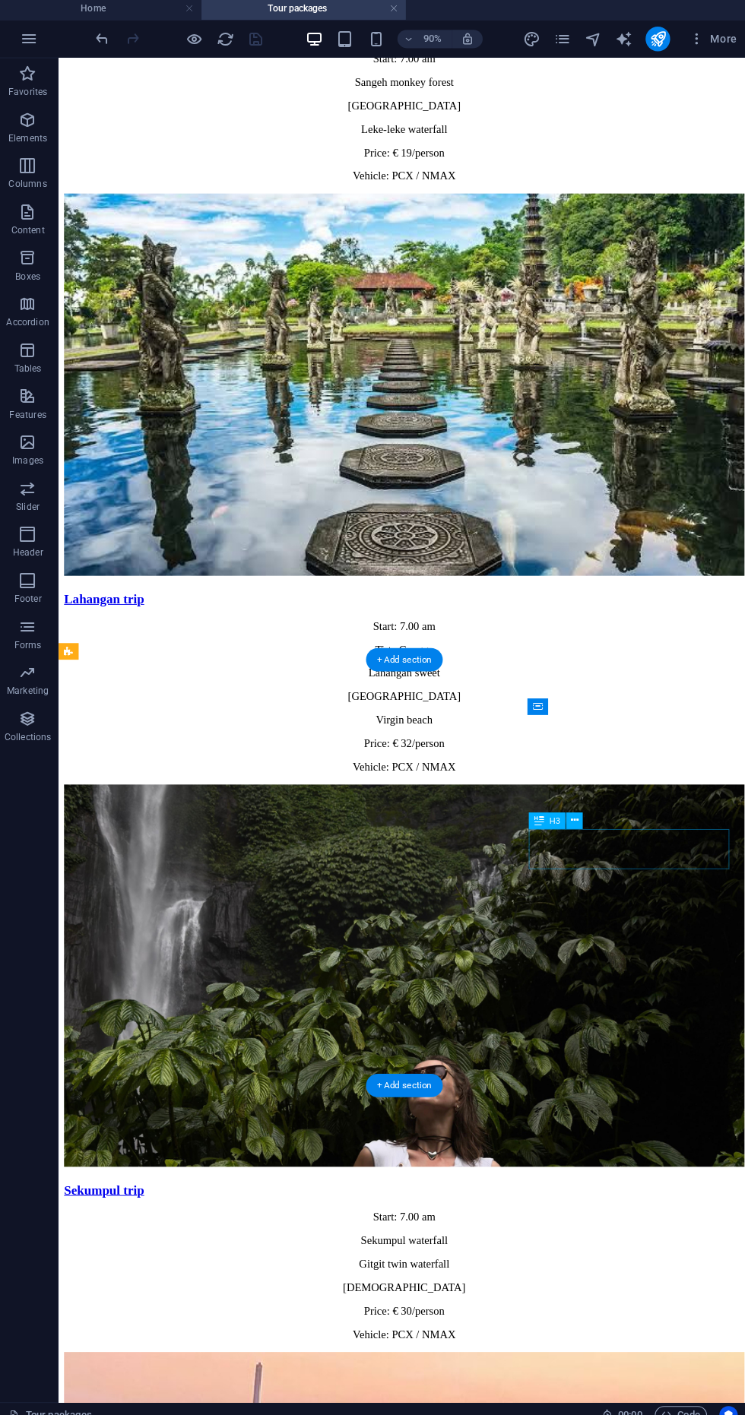
scroll to position [869, 0]
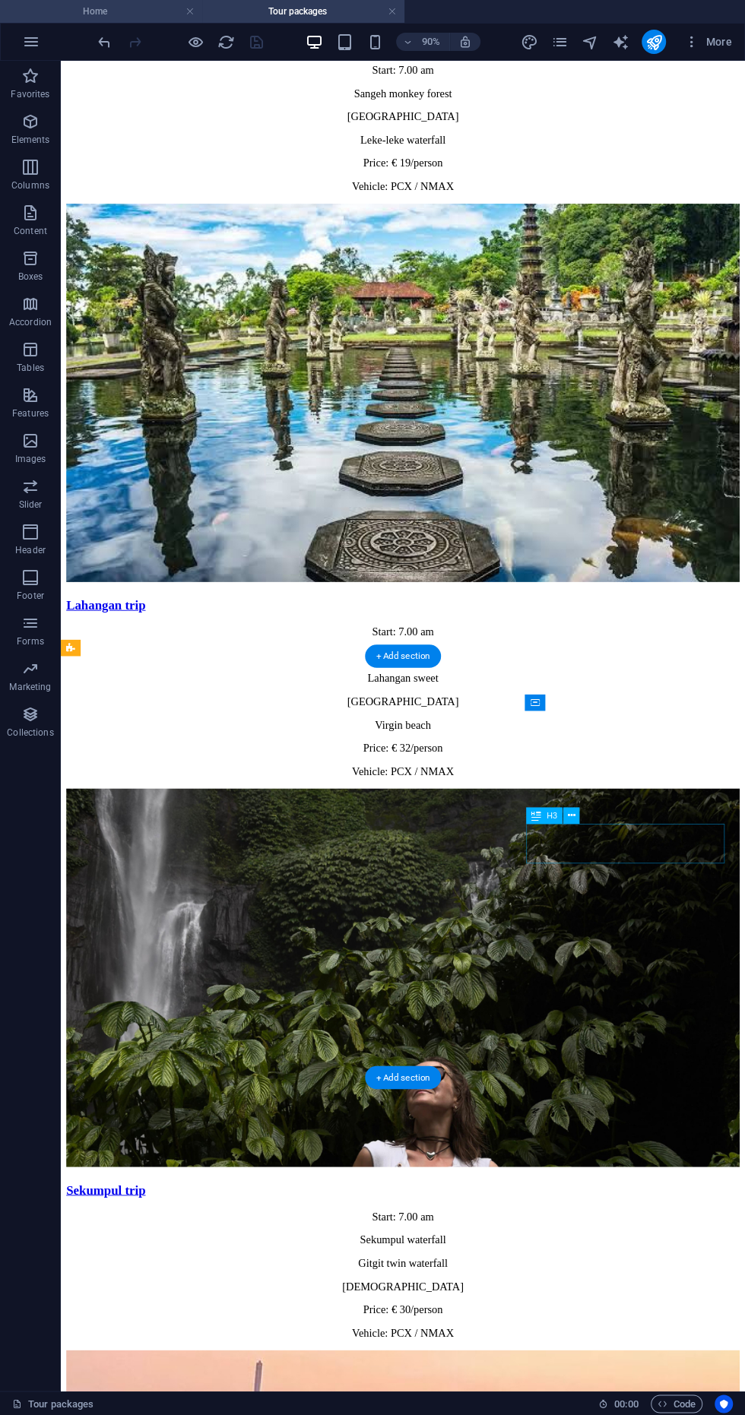
click at [82, 16] on h4 "Home" at bounding box center [101, 11] width 202 height 17
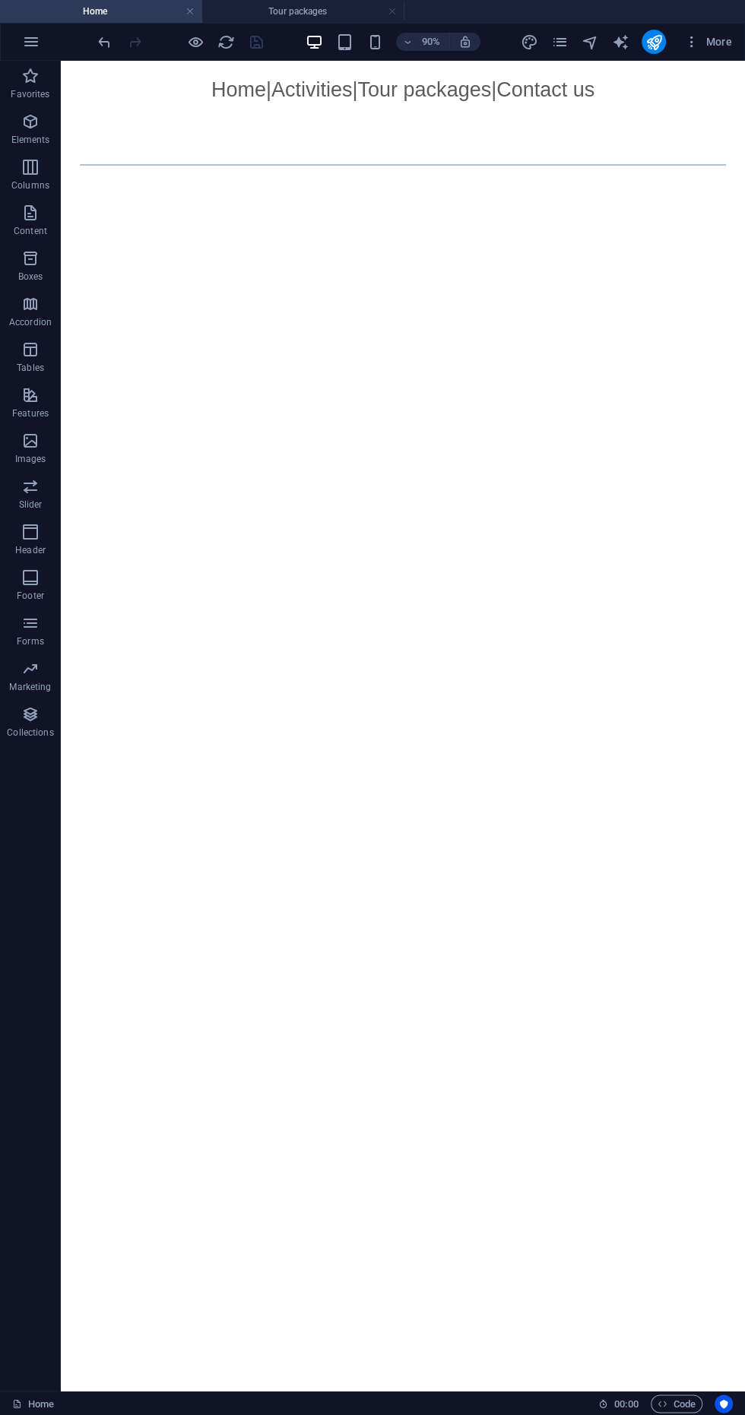
scroll to position [1344, 0]
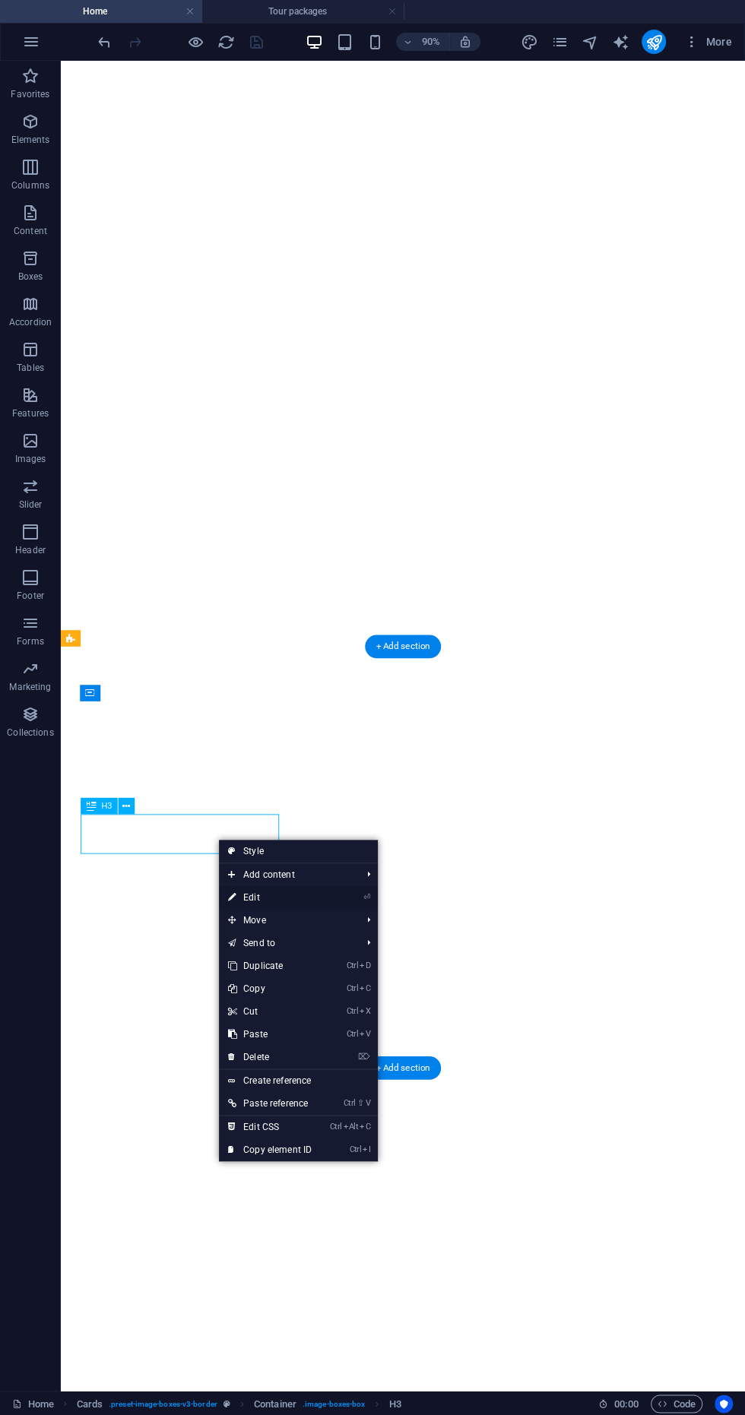
click at [308, 901] on link "⏎ Edit" at bounding box center [270, 897] width 102 height 23
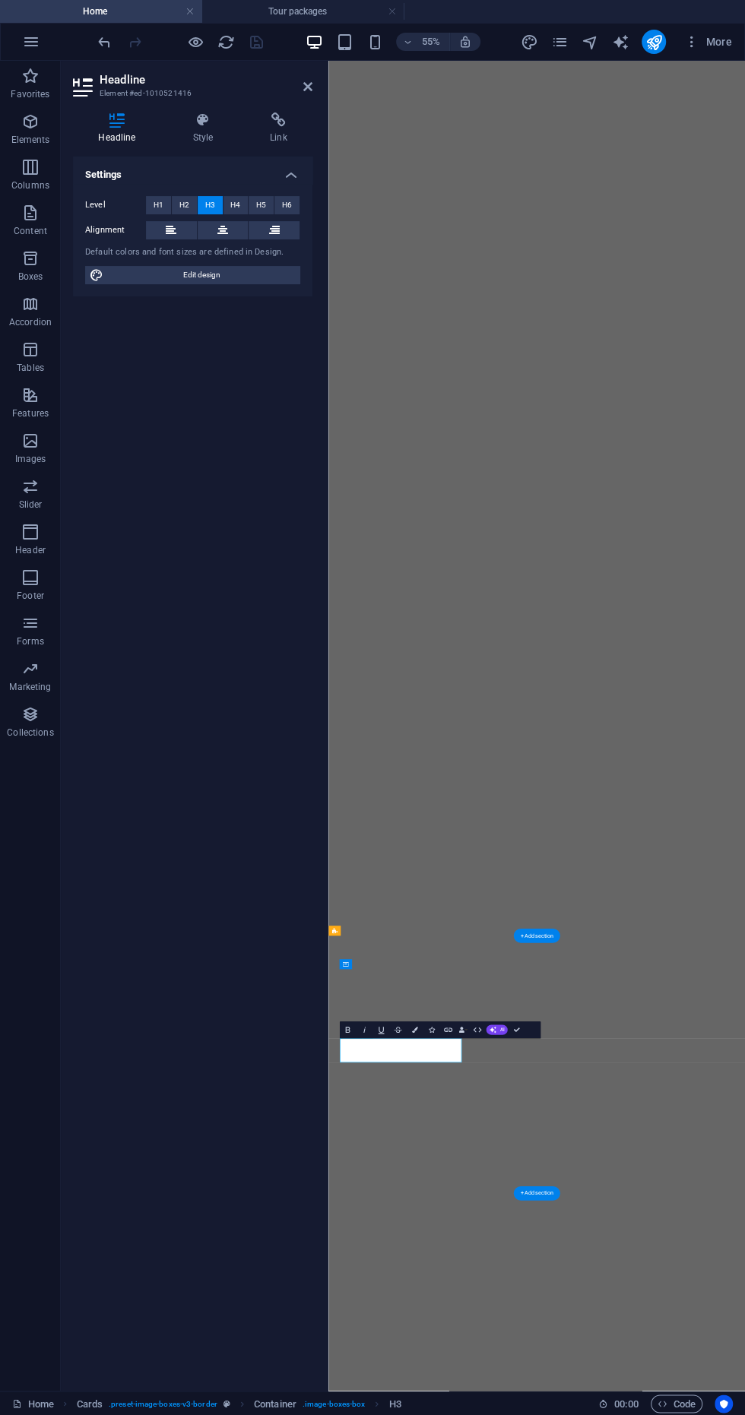
scroll to position [404, 0]
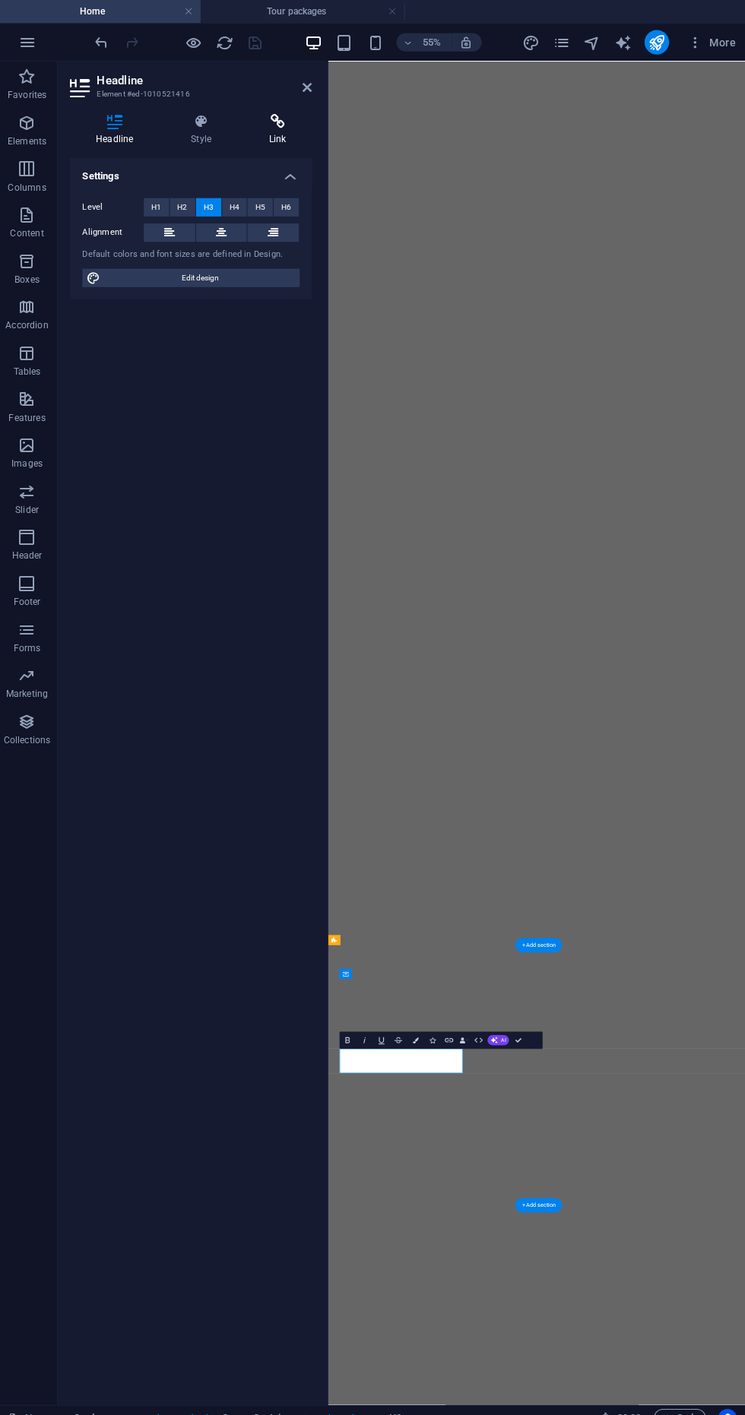
click at [254, 134] on h4 "Link" at bounding box center [279, 128] width 68 height 32
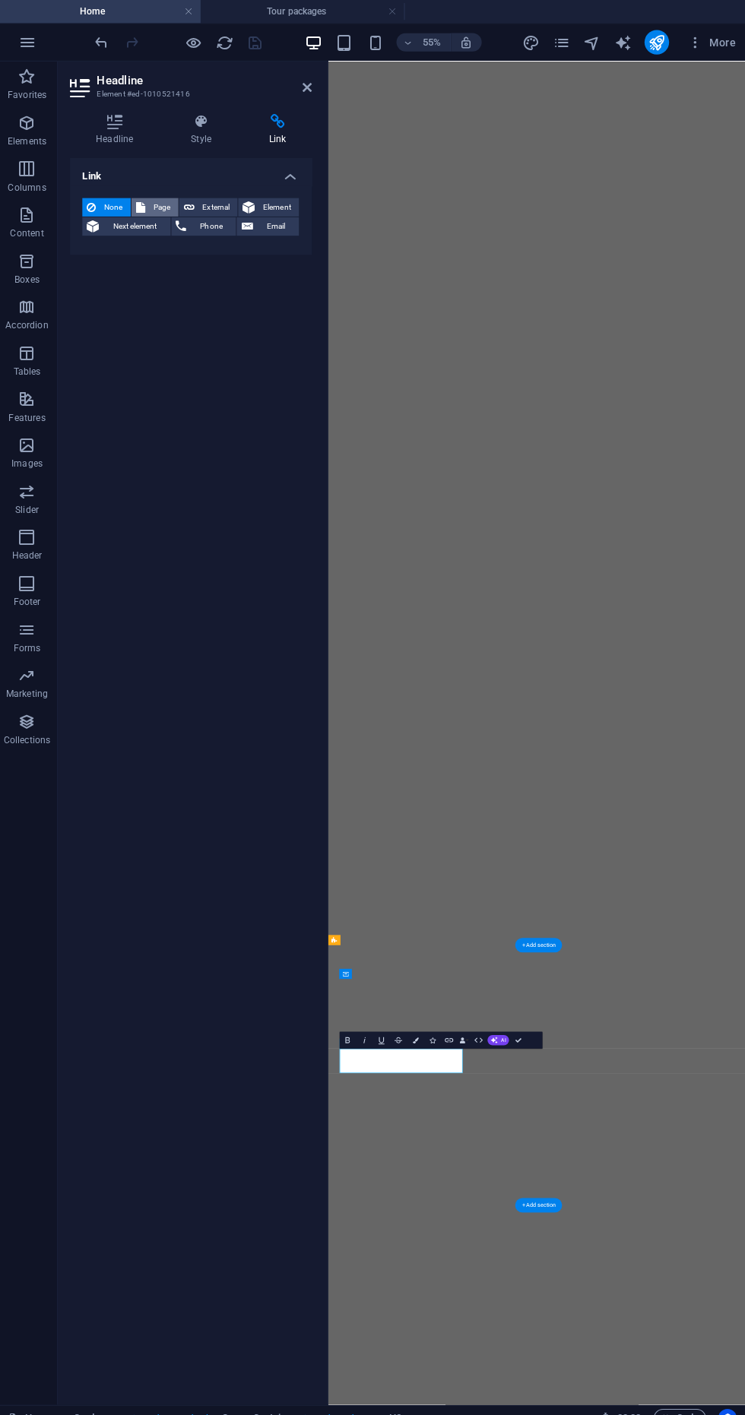
click at [142, 204] on icon at bounding box center [142, 205] width 9 height 18
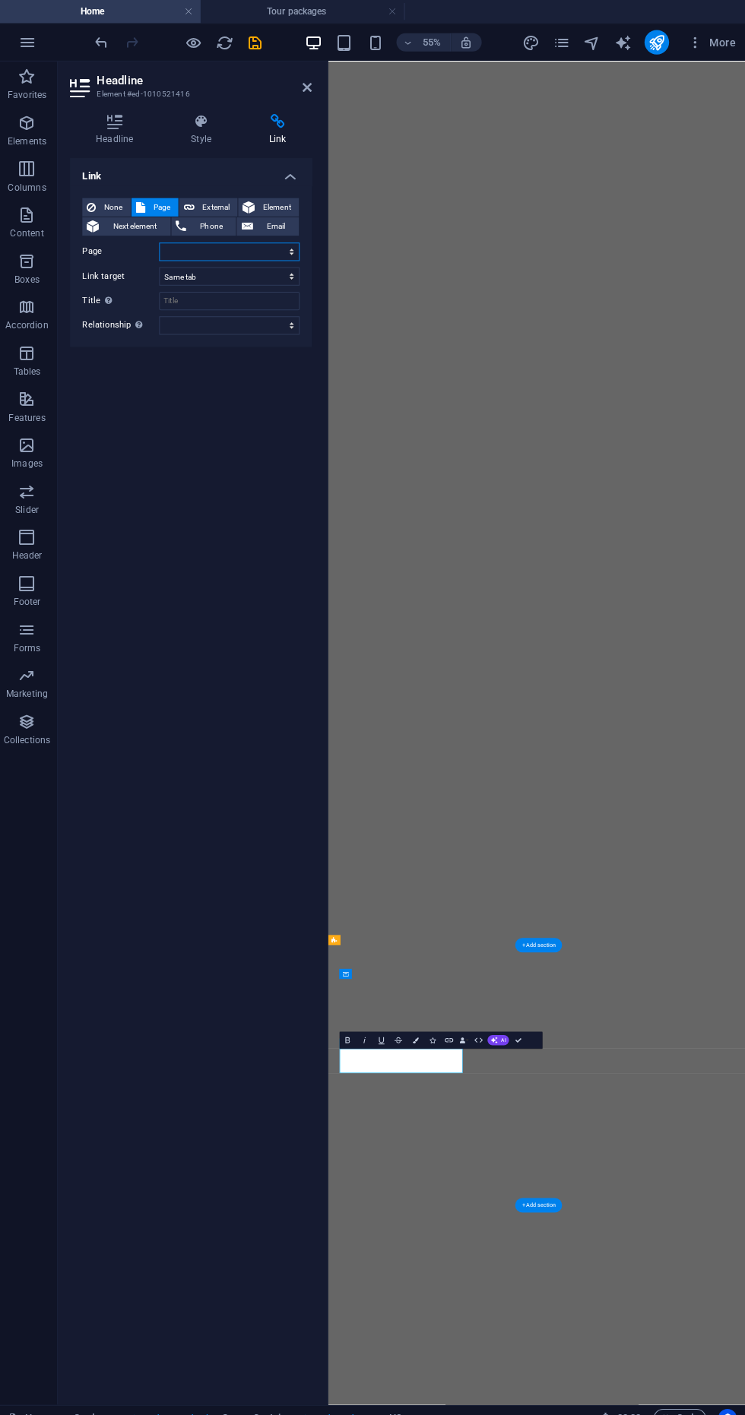
click at [173, 252] on select "Home Activities Rafting Tour packages Contact us" at bounding box center [230, 249] width 139 height 18
select select "4"
click at [161, 240] on select "Home Activities Rafting Tour packages Contact us" at bounding box center [230, 249] width 139 height 18
click at [255, 41] on icon "save" at bounding box center [256, 41] width 17 height 17
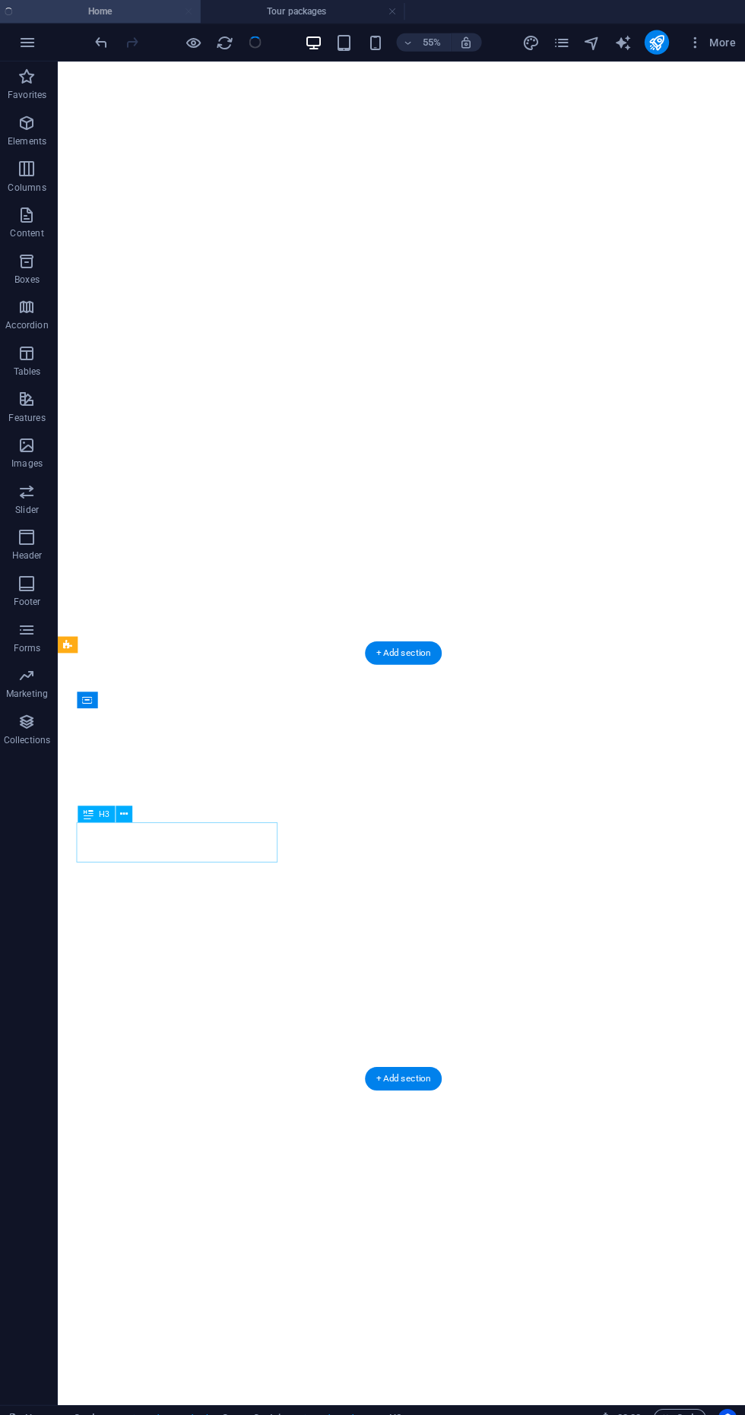
scroll to position [1344, 0]
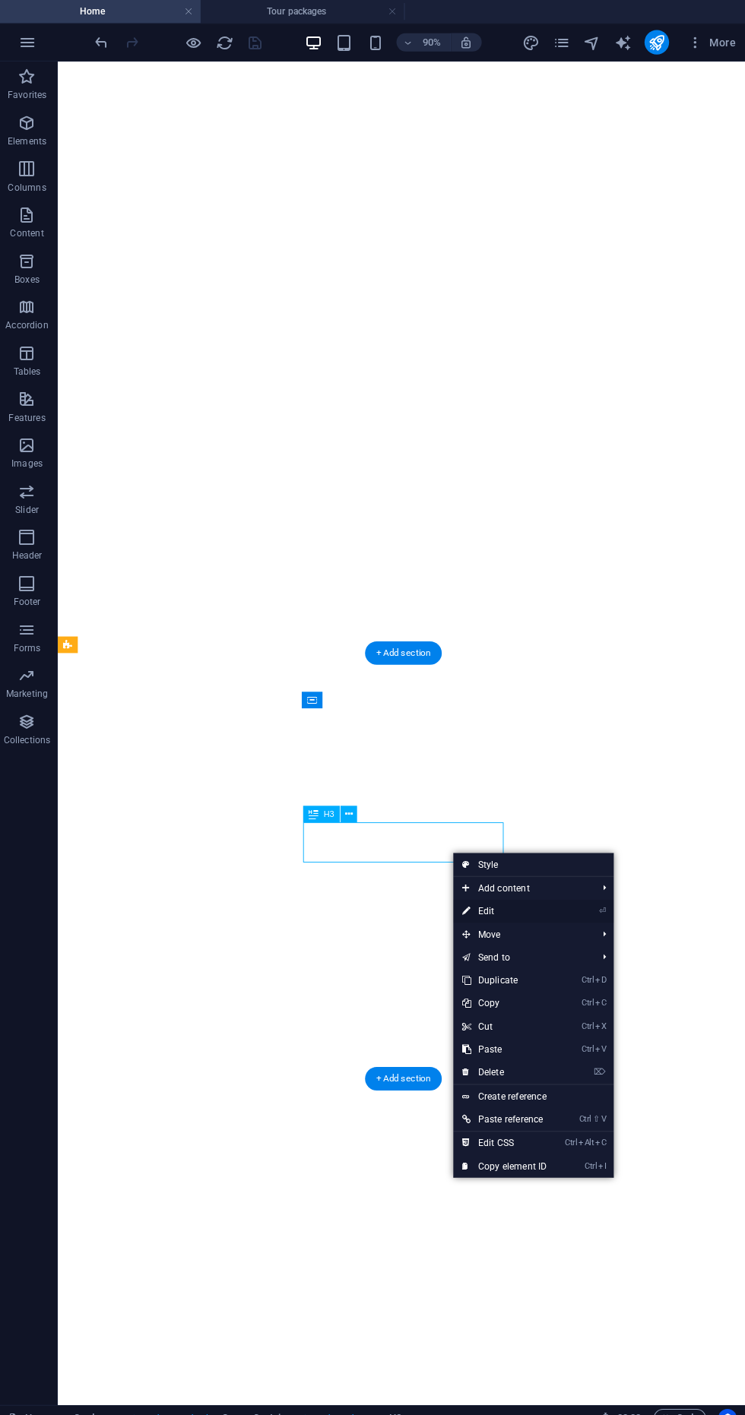
click at [523, 898] on link "⏎ Edit" at bounding box center [503, 901] width 102 height 23
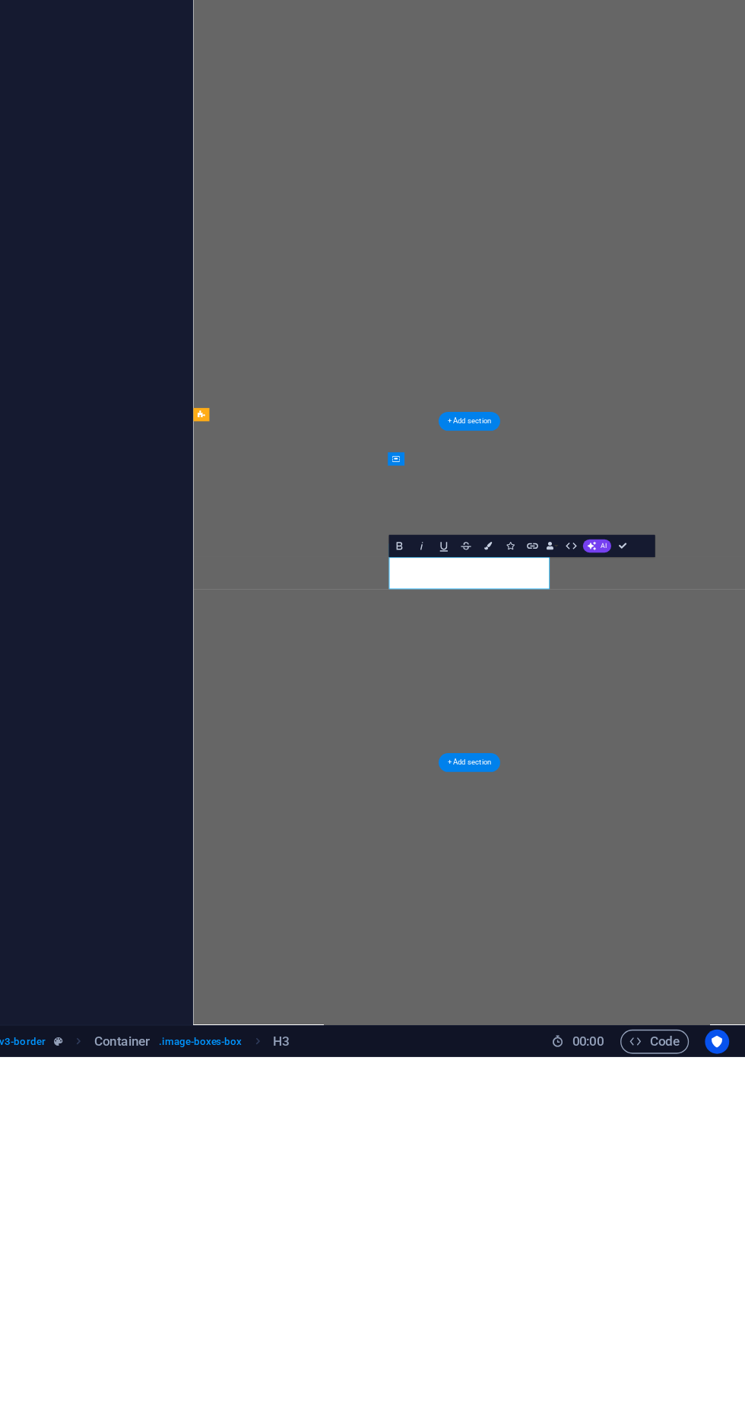
scroll to position [0, 0]
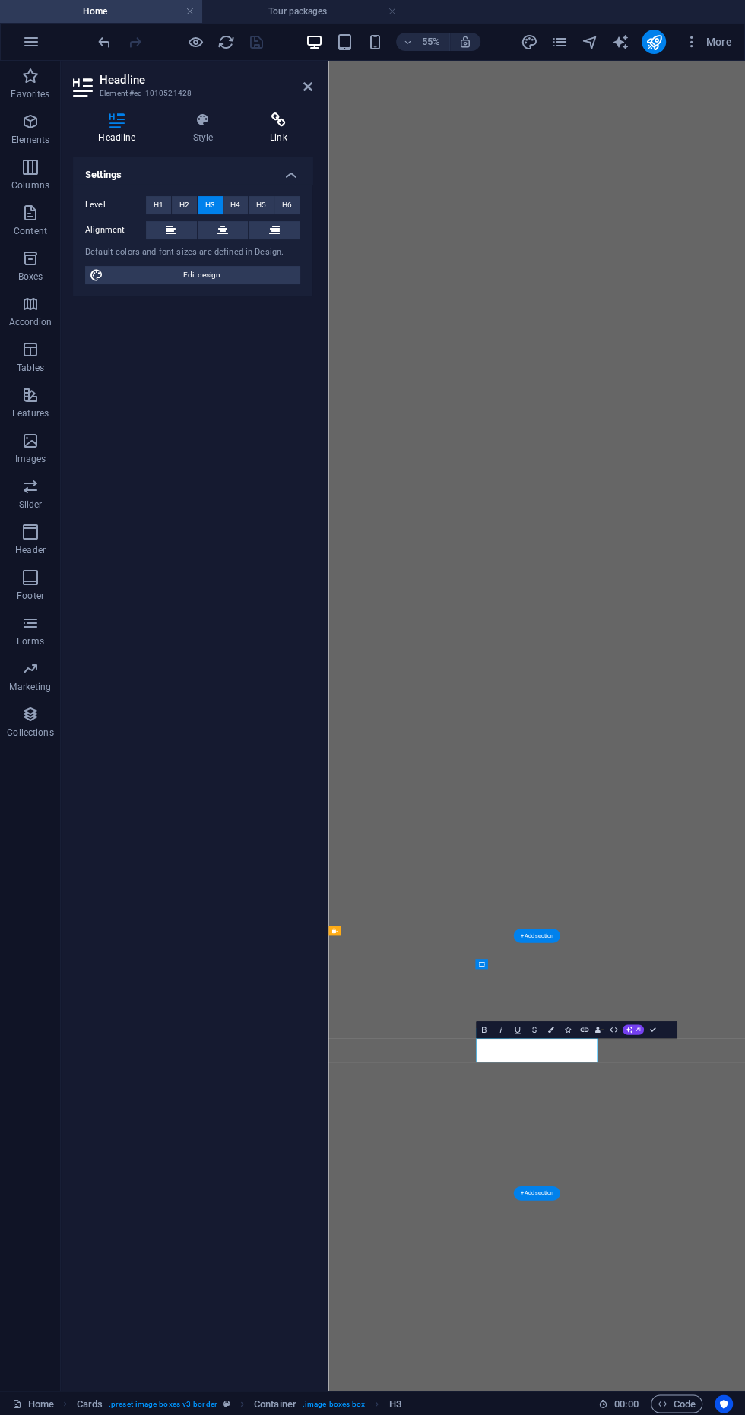
click at [255, 131] on h4 "Link" at bounding box center [279, 128] width 68 height 32
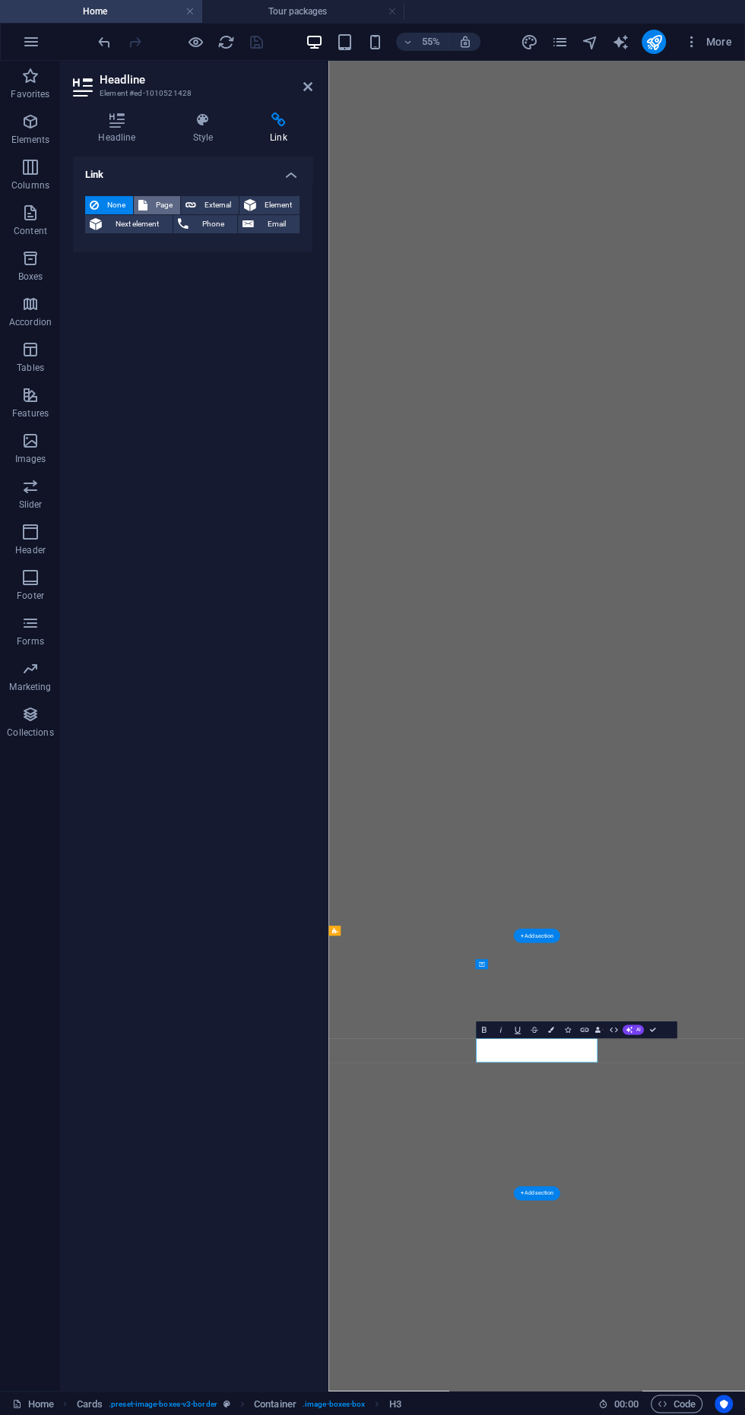
click at [142, 211] on icon at bounding box center [142, 205] width 9 height 18
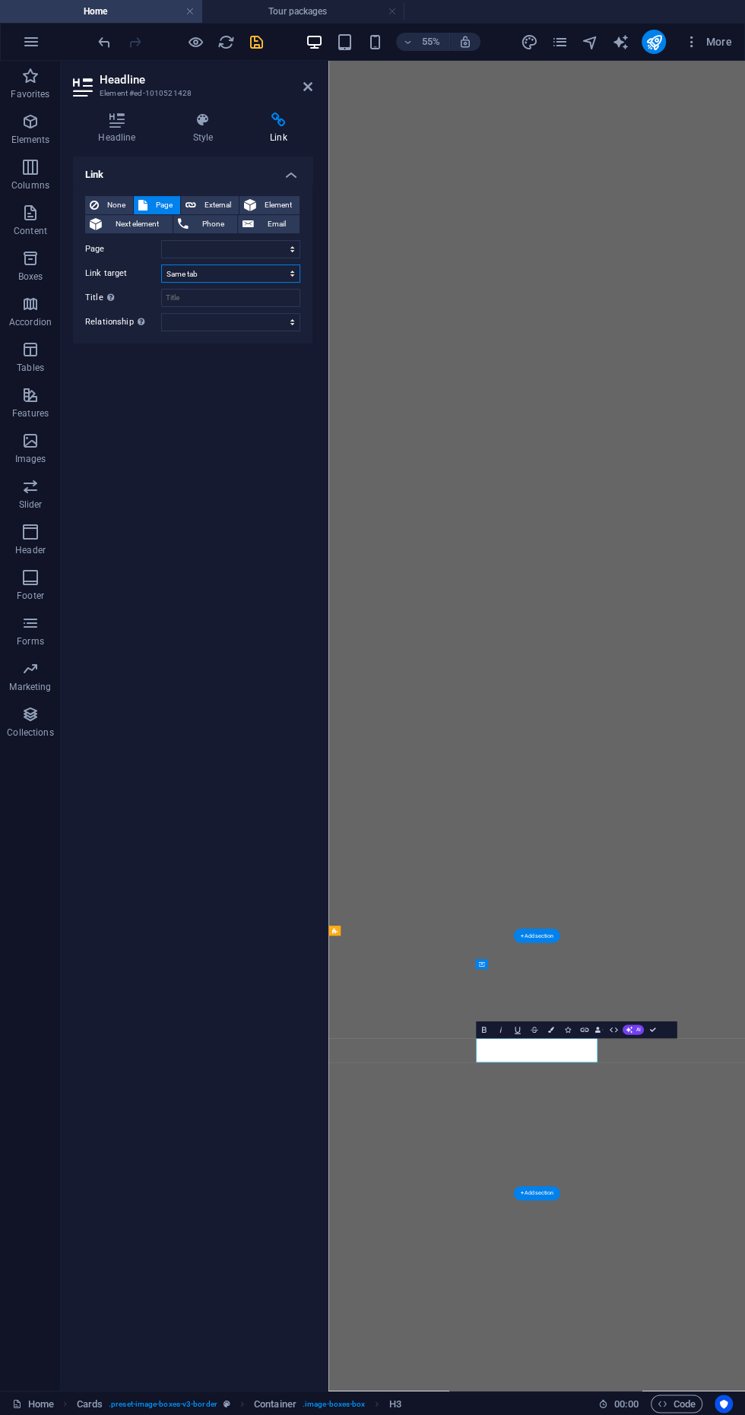
click at [170, 272] on select "New tab Same tab Overlay" at bounding box center [230, 273] width 139 height 18
click at [161, 253] on select "Home Activities Rafting Tour packages Contact us" at bounding box center [230, 249] width 139 height 18
select select "4"
click at [161, 240] on select "Home Activities Rafting Tour packages Contact us" at bounding box center [230, 249] width 139 height 18
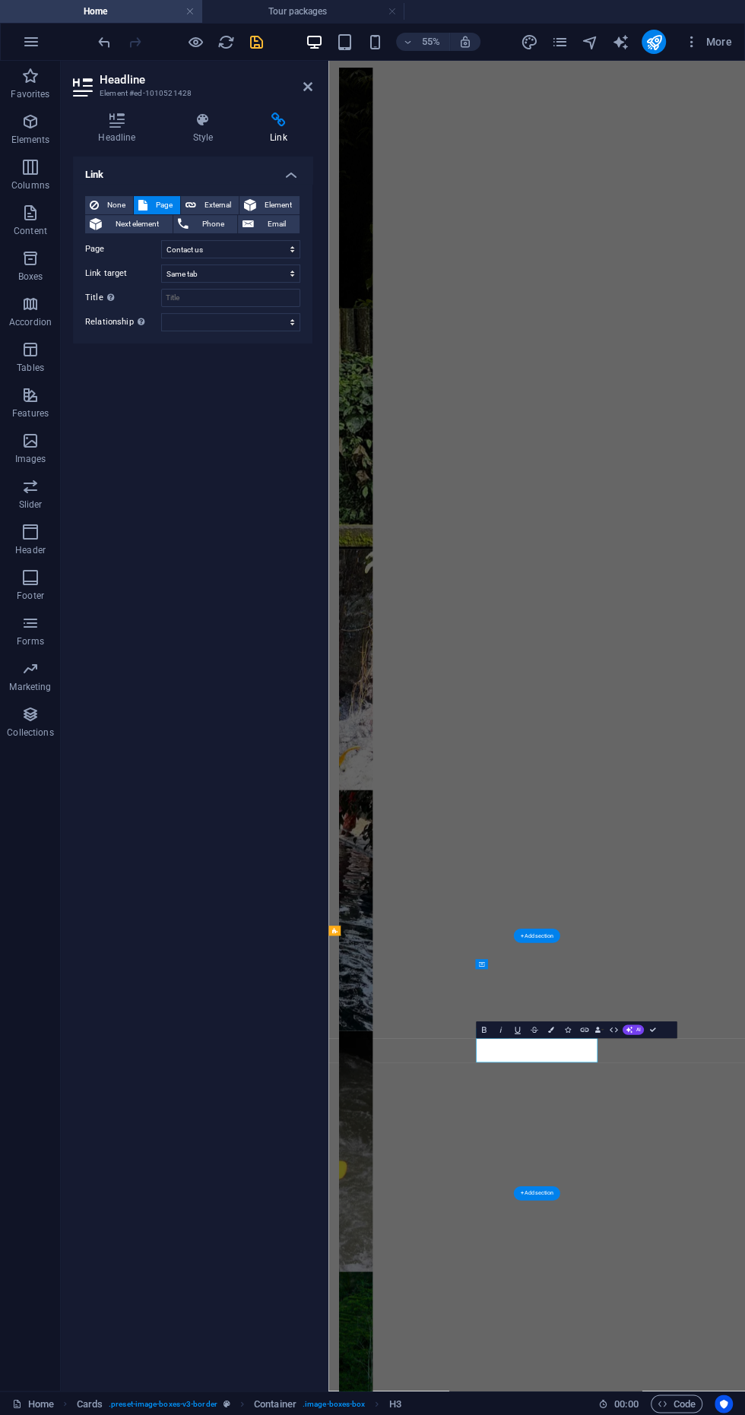
click at [248, 44] on icon "save" at bounding box center [256, 41] width 17 height 17
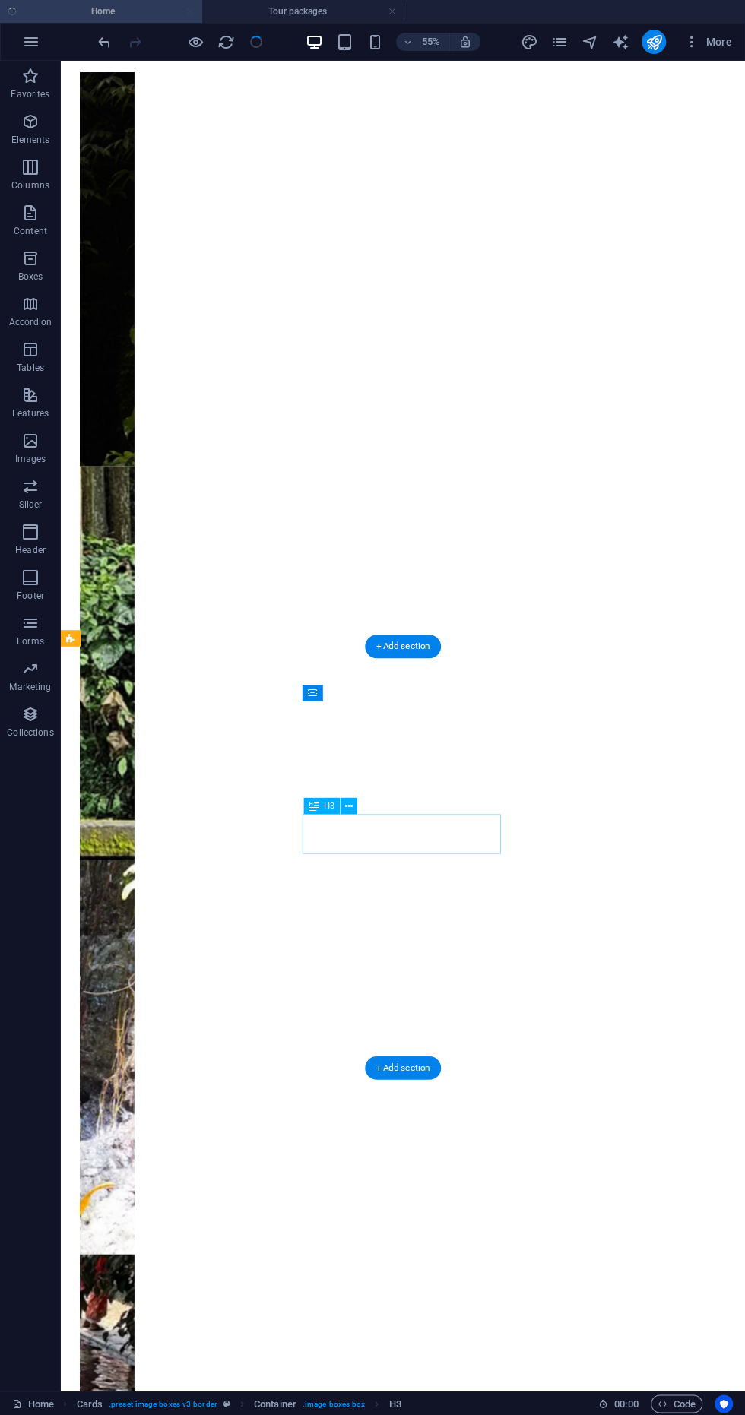
scroll to position [1344, 0]
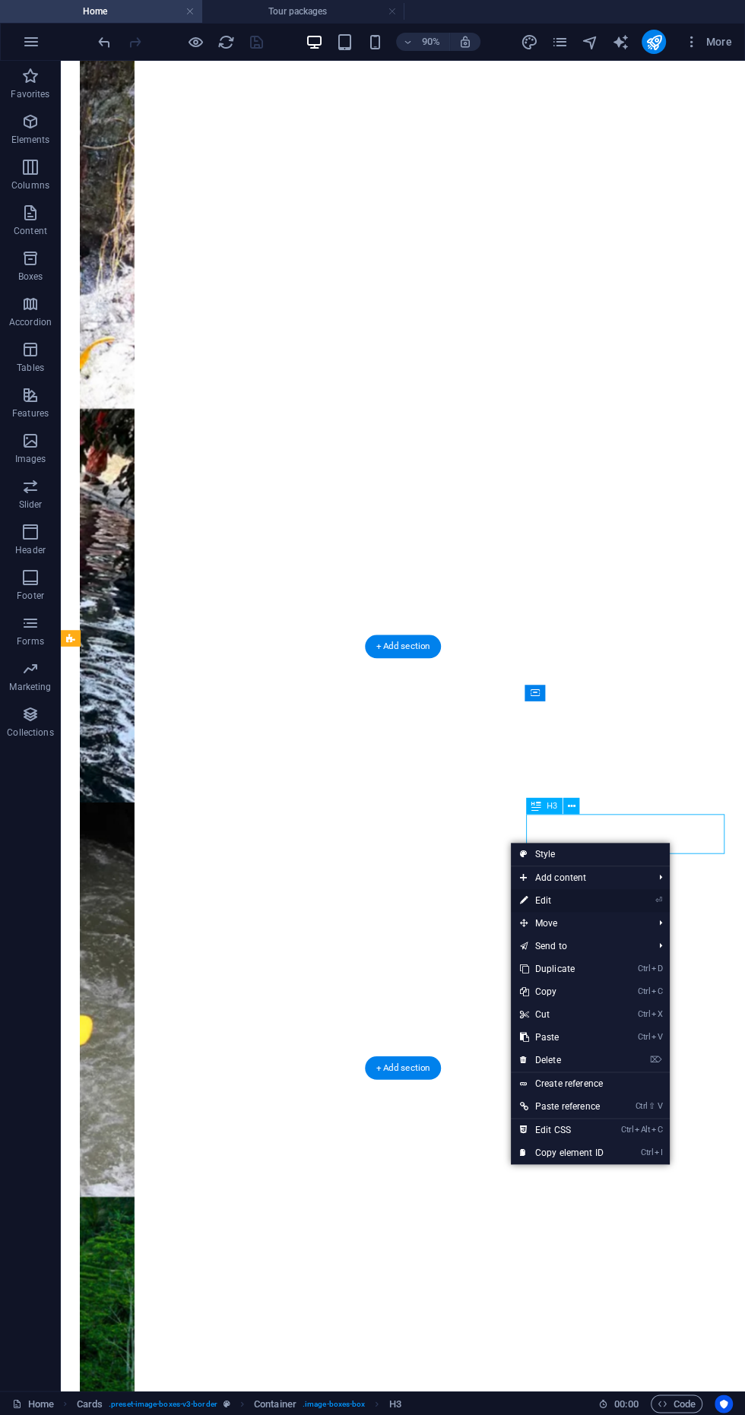
click at [598, 895] on link "⏎ Edit" at bounding box center [562, 900] width 102 height 23
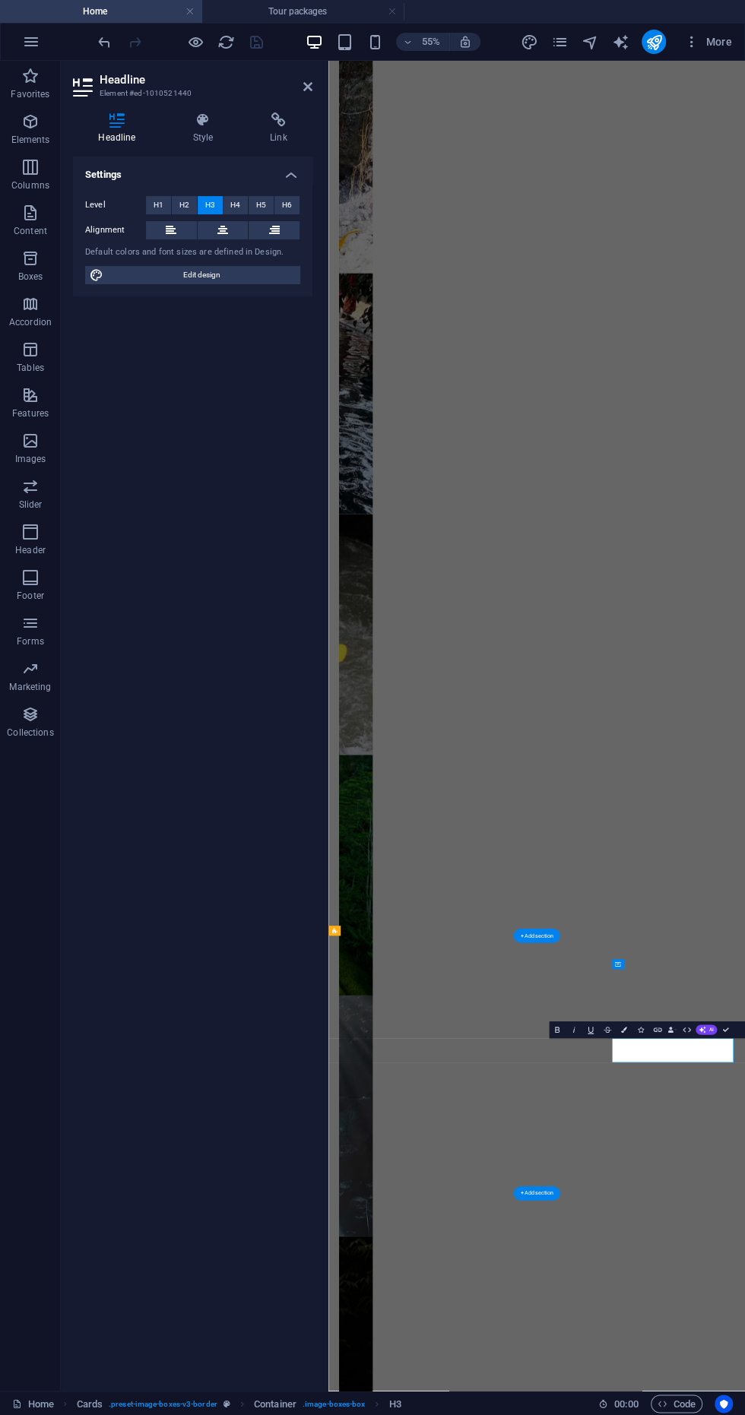
scroll to position [404, 0]
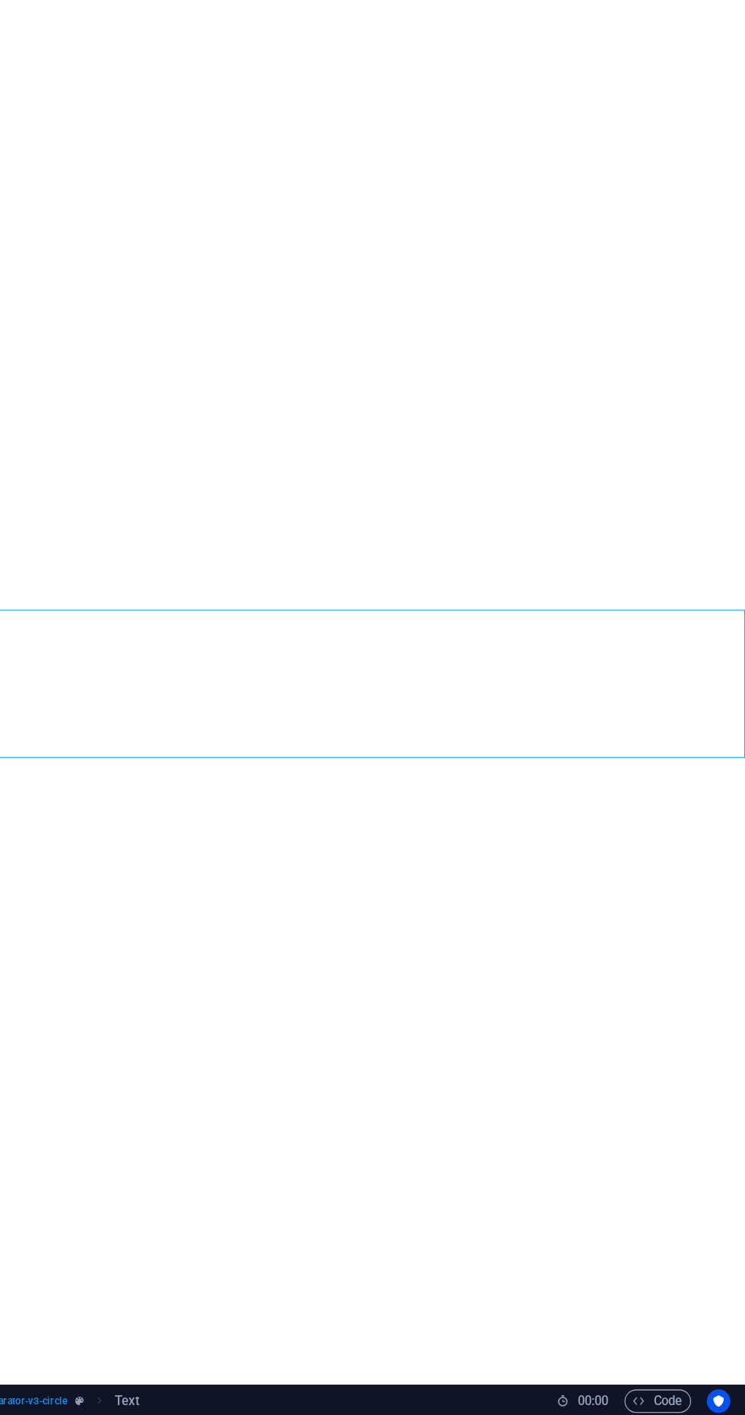
scroll to position [1069, 0]
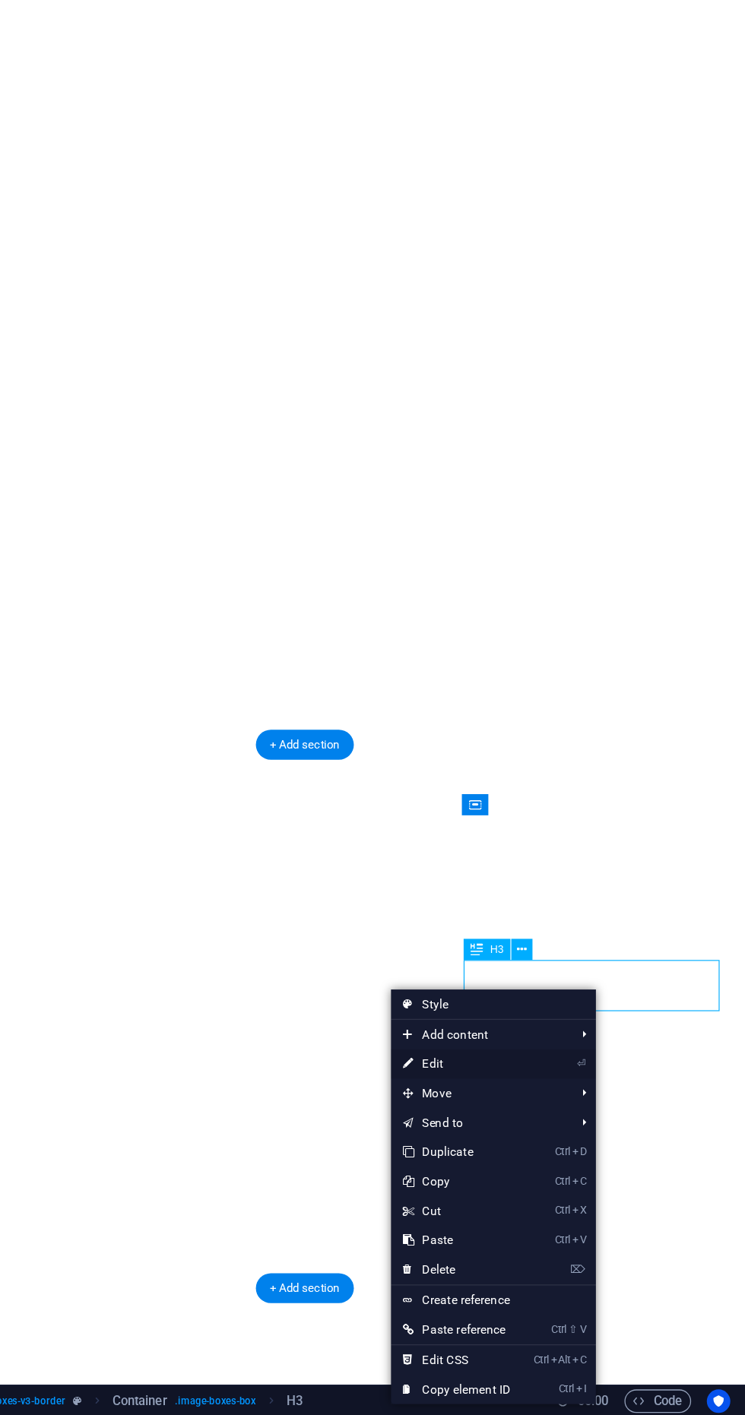
click at [542, 1140] on link "⏎ Edit" at bounding box center [521, 1142] width 102 height 23
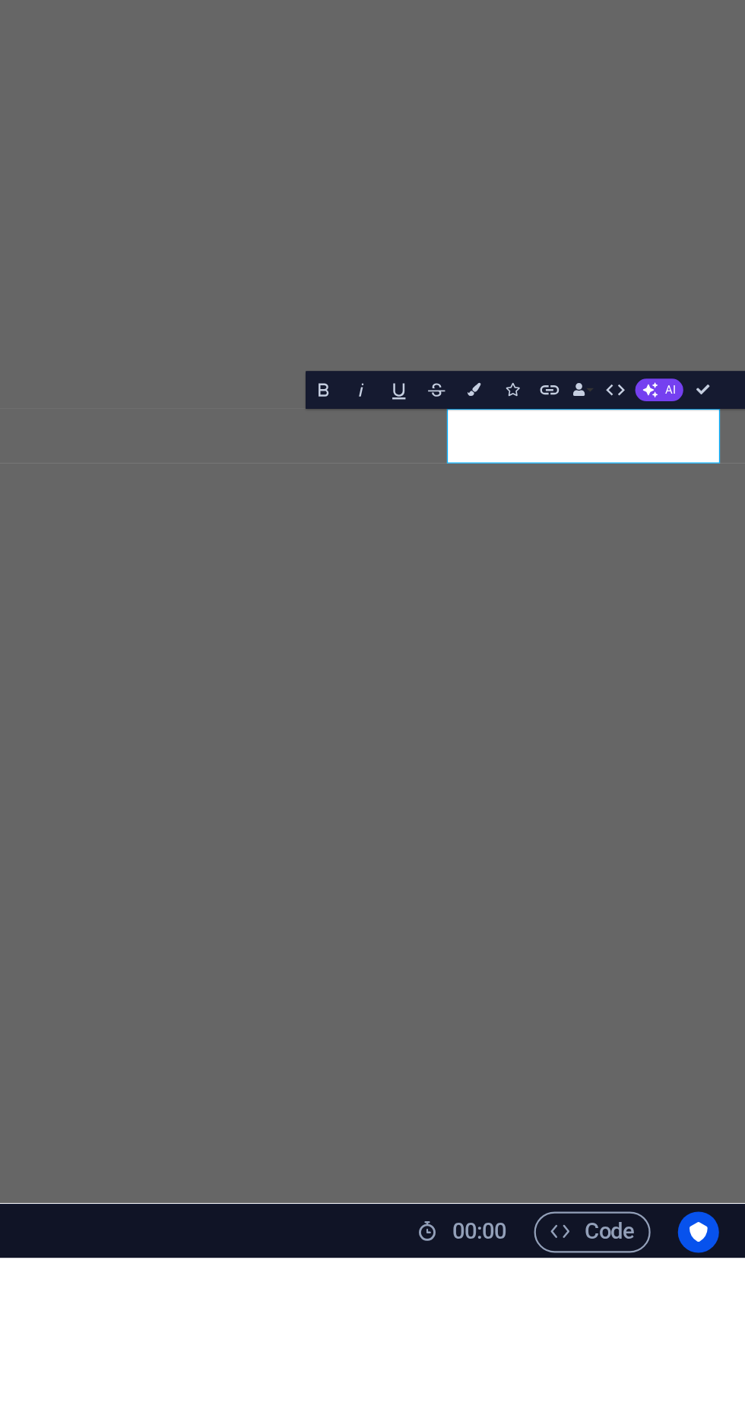
scroll to position [0, 0]
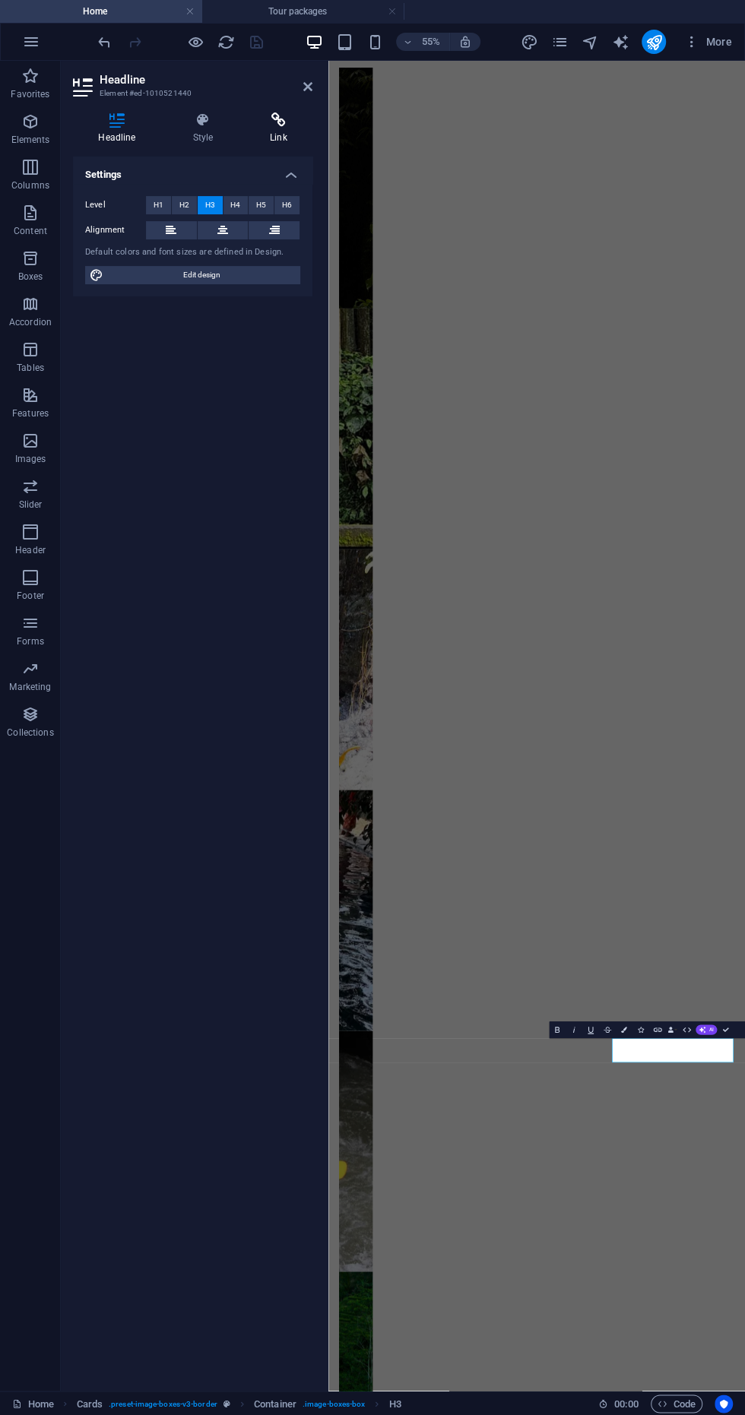
click at [259, 125] on icon at bounding box center [279, 119] width 68 height 15
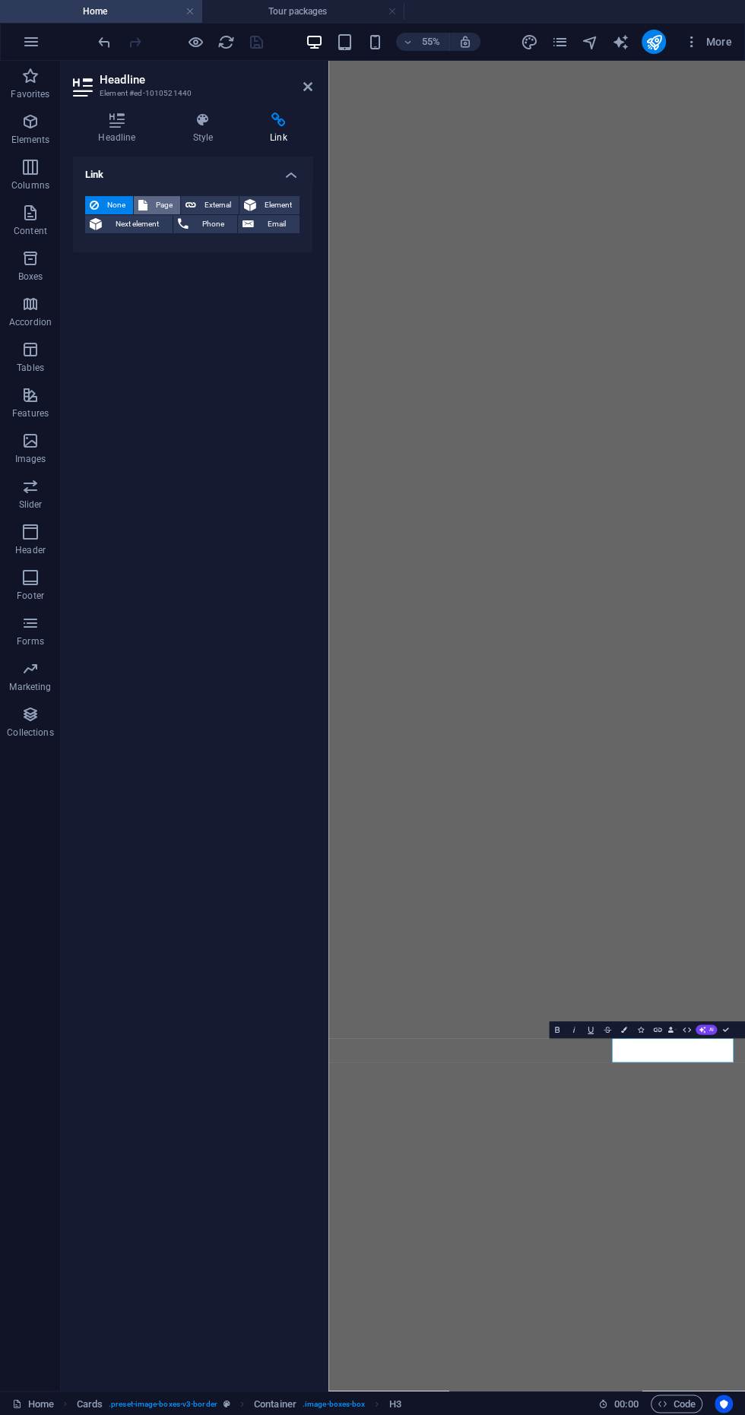
click at [142, 204] on icon at bounding box center [142, 205] width 9 height 18
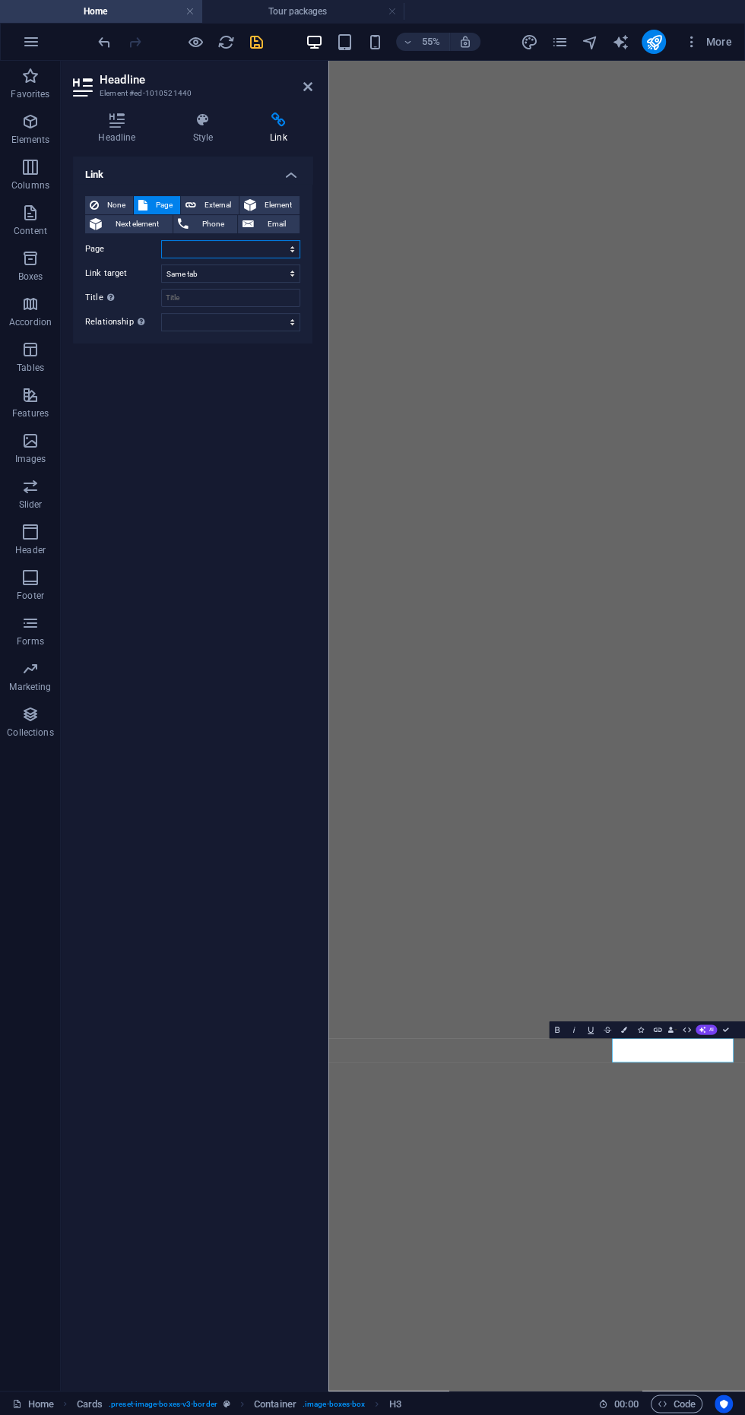
click at [182, 253] on select "Home Activities Rafting Tour packages Contact us" at bounding box center [230, 249] width 139 height 18
select select "4"
click at [161, 240] on select "Home Activities Rafting Tour packages Contact us" at bounding box center [230, 249] width 139 height 18
click at [255, 41] on icon "save" at bounding box center [256, 41] width 17 height 17
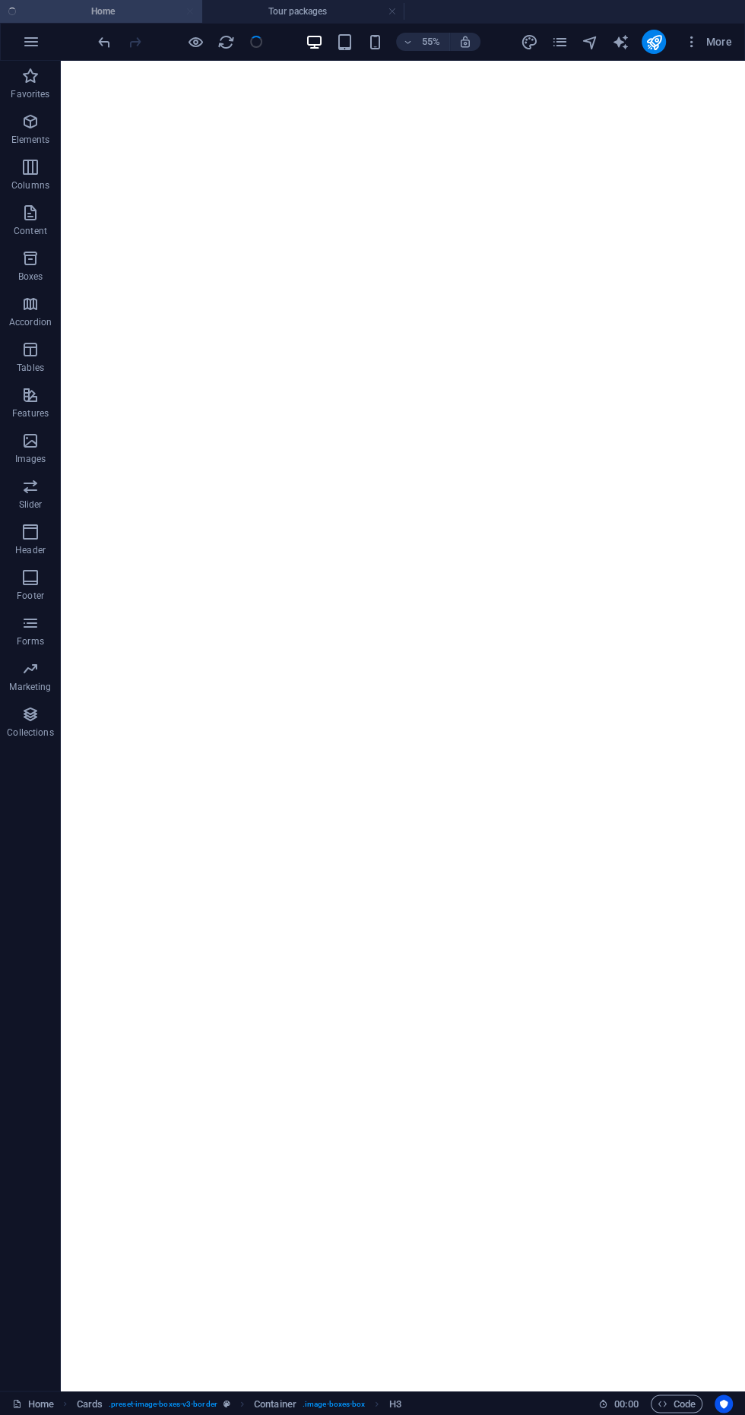
scroll to position [1344, 0]
click at [549, 43] on div "More" at bounding box center [629, 42] width 218 height 24
click at [559, 41] on icon "pages" at bounding box center [558, 41] width 17 height 17
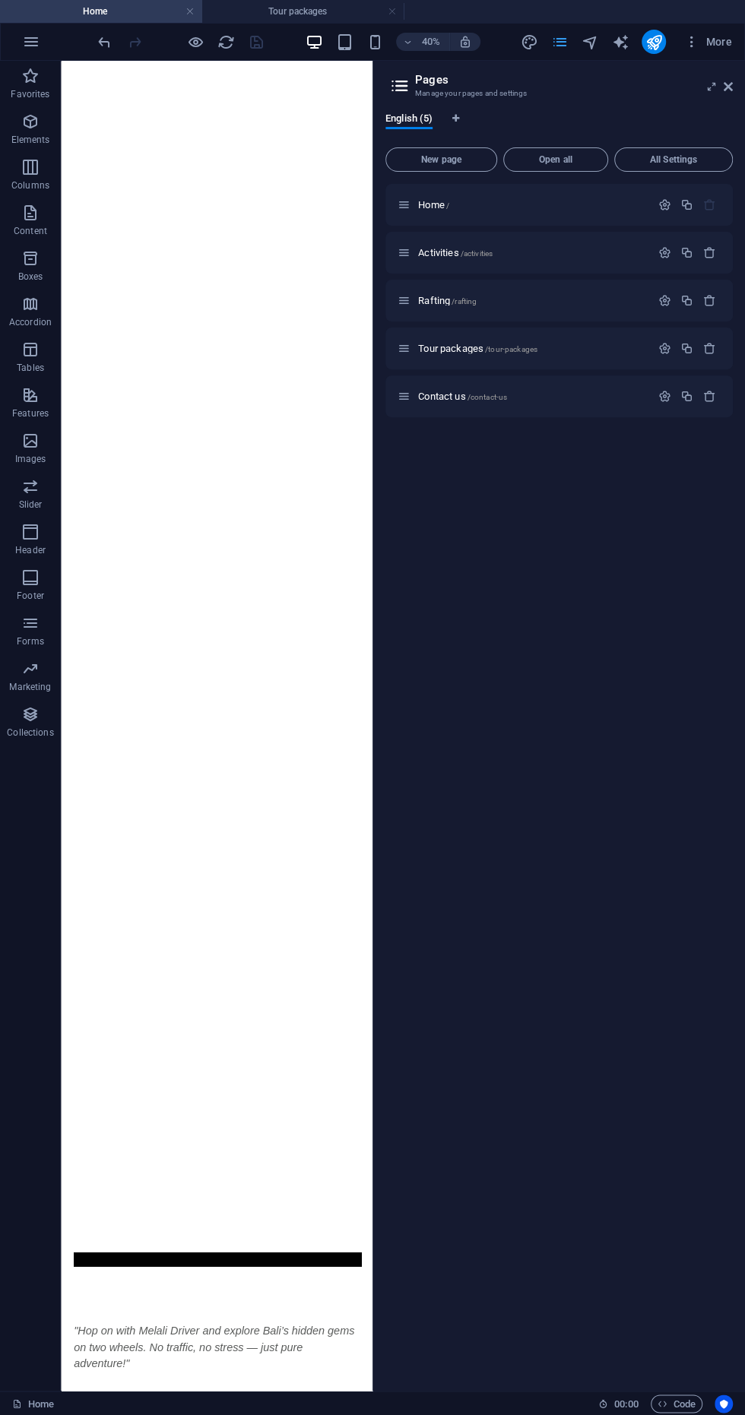
scroll to position [0, 0]
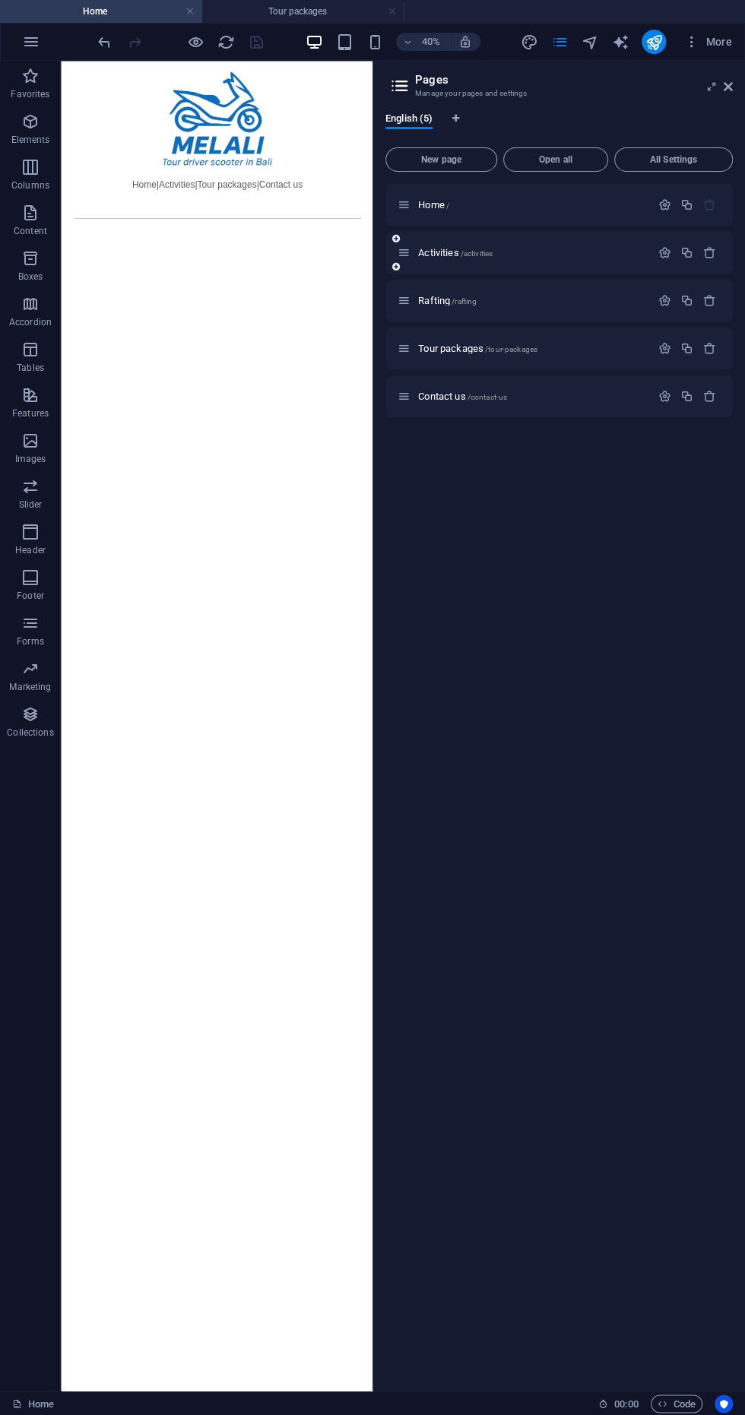
click at [399, 252] on icon at bounding box center [403, 252] width 13 height 13
click at [475, 252] on span "/activities" at bounding box center [476, 253] width 33 height 8
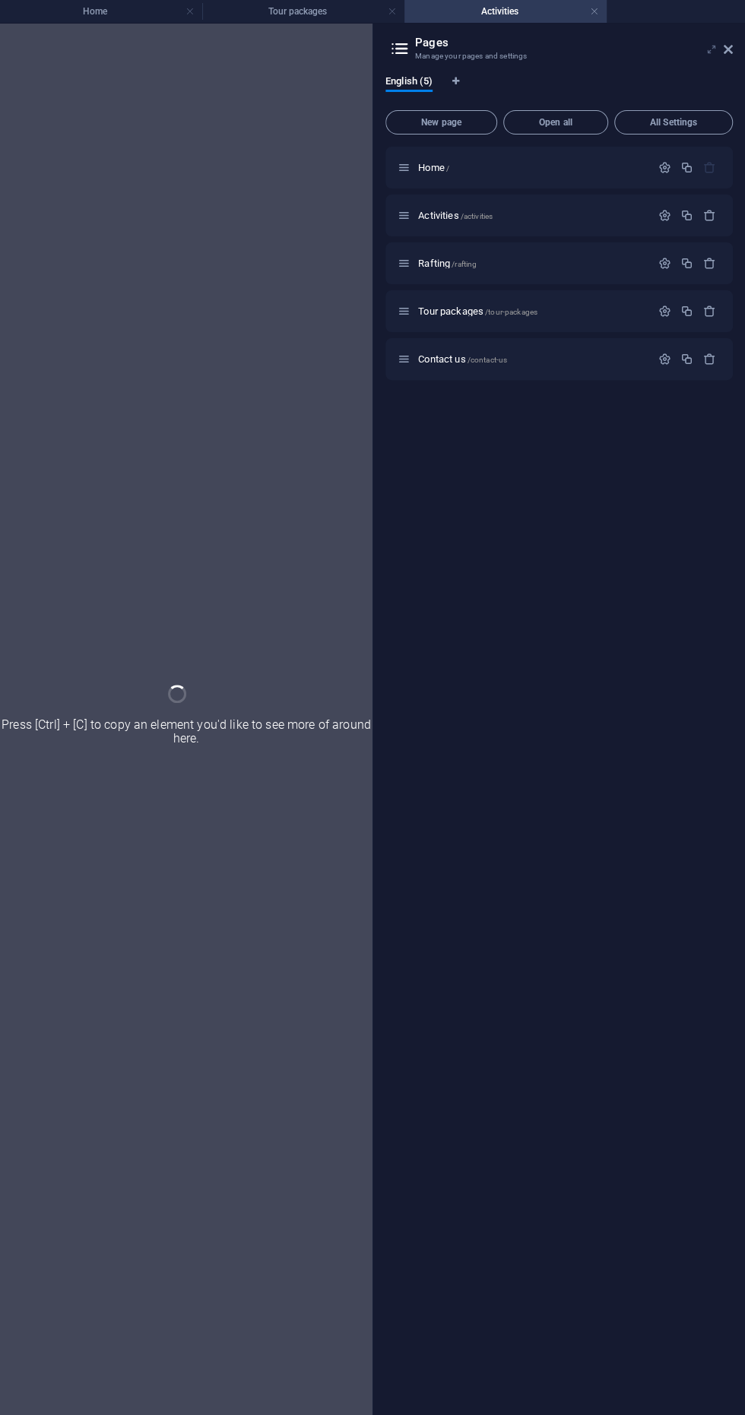
click at [711, 49] on icon at bounding box center [711, 49] width 0 height 12
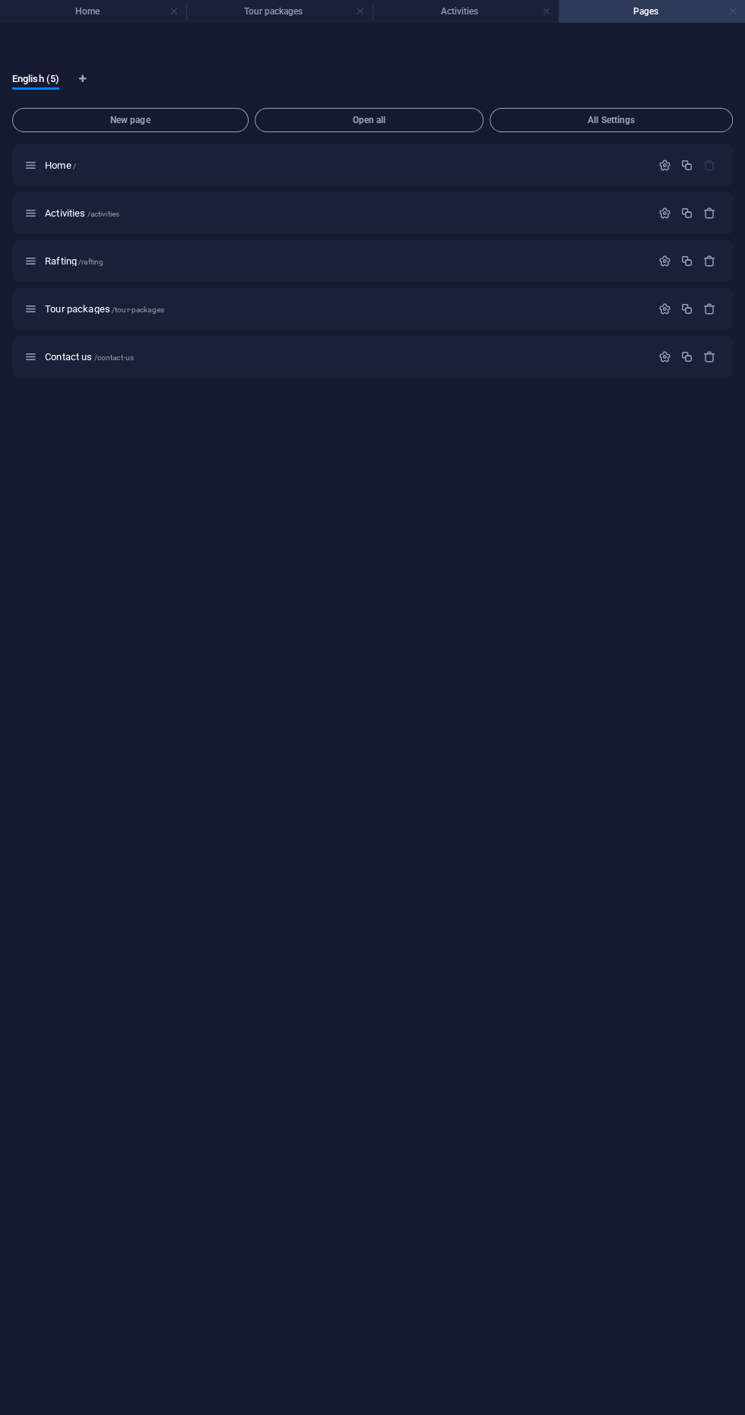
click at [732, 11] on link at bounding box center [732, 12] width 9 height 14
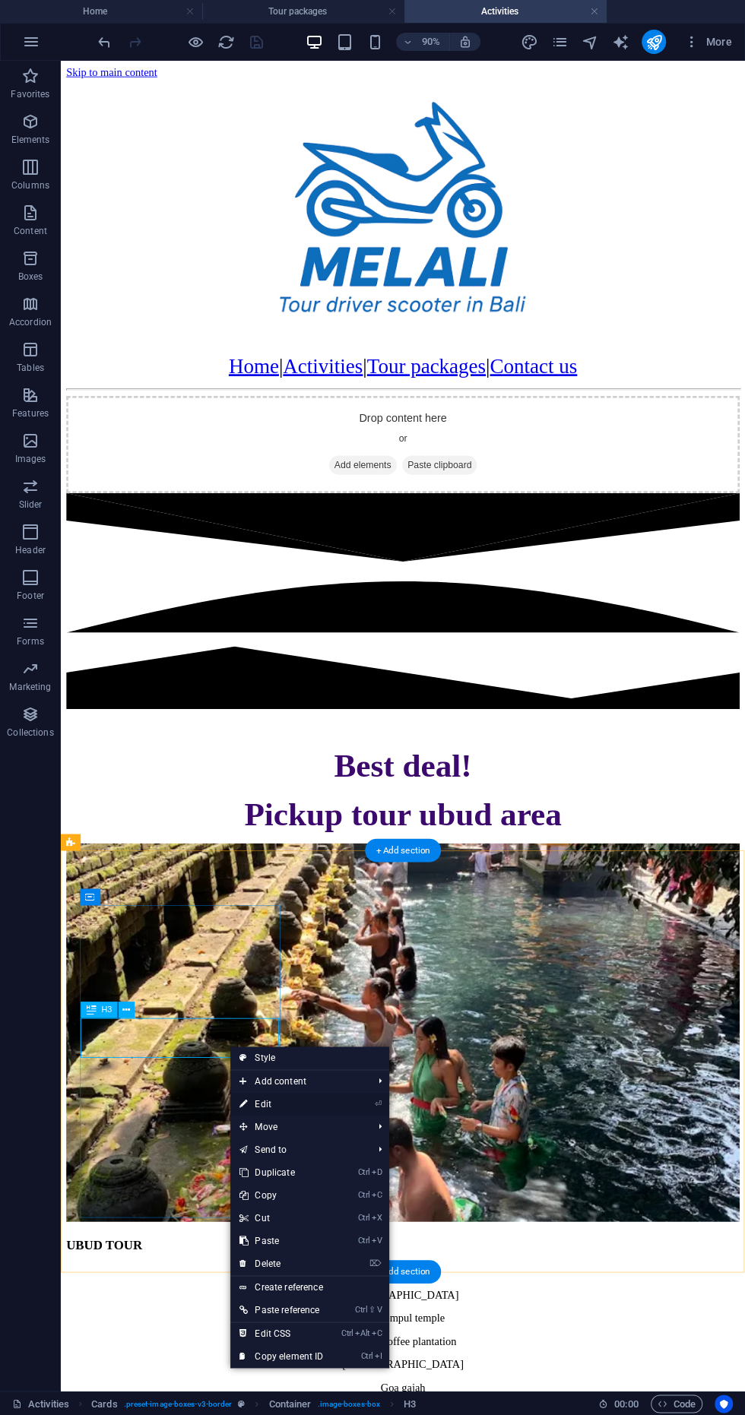
click at [312, 1110] on link "⏎ Edit" at bounding box center [281, 1104] width 102 height 23
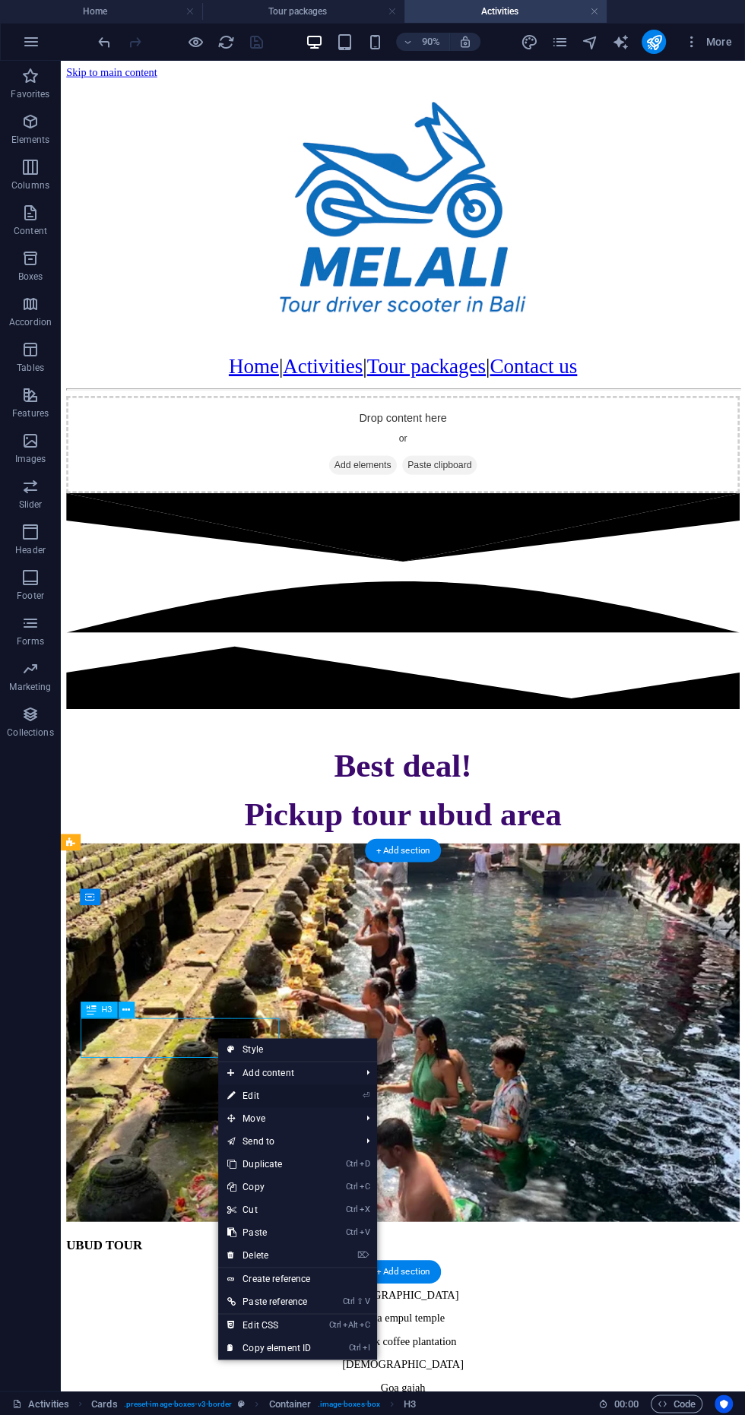
click at [302, 1095] on link "⏎ Edit" at bounding box center [269, 1095] width 102 height 23
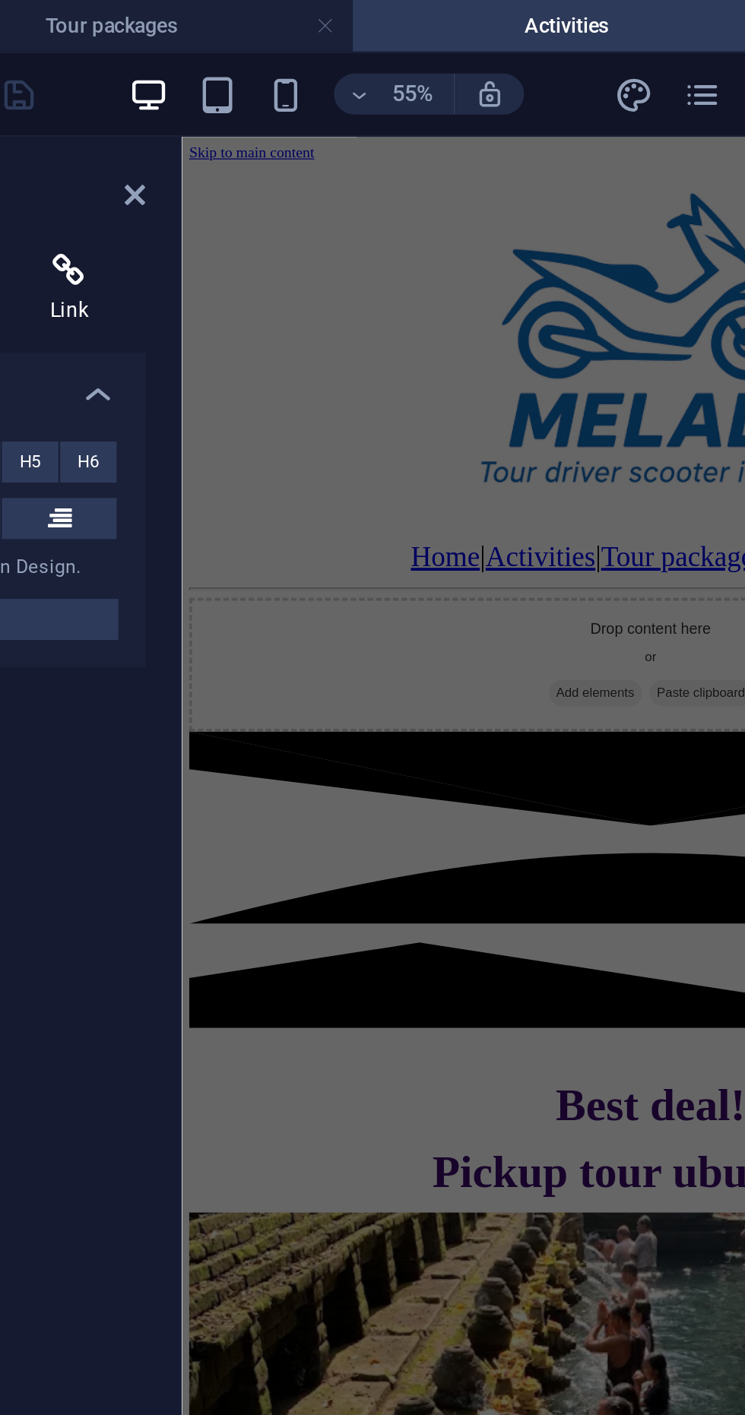
click at [272, 126] on icon at bounding box center [279, 119] width 68 height 15
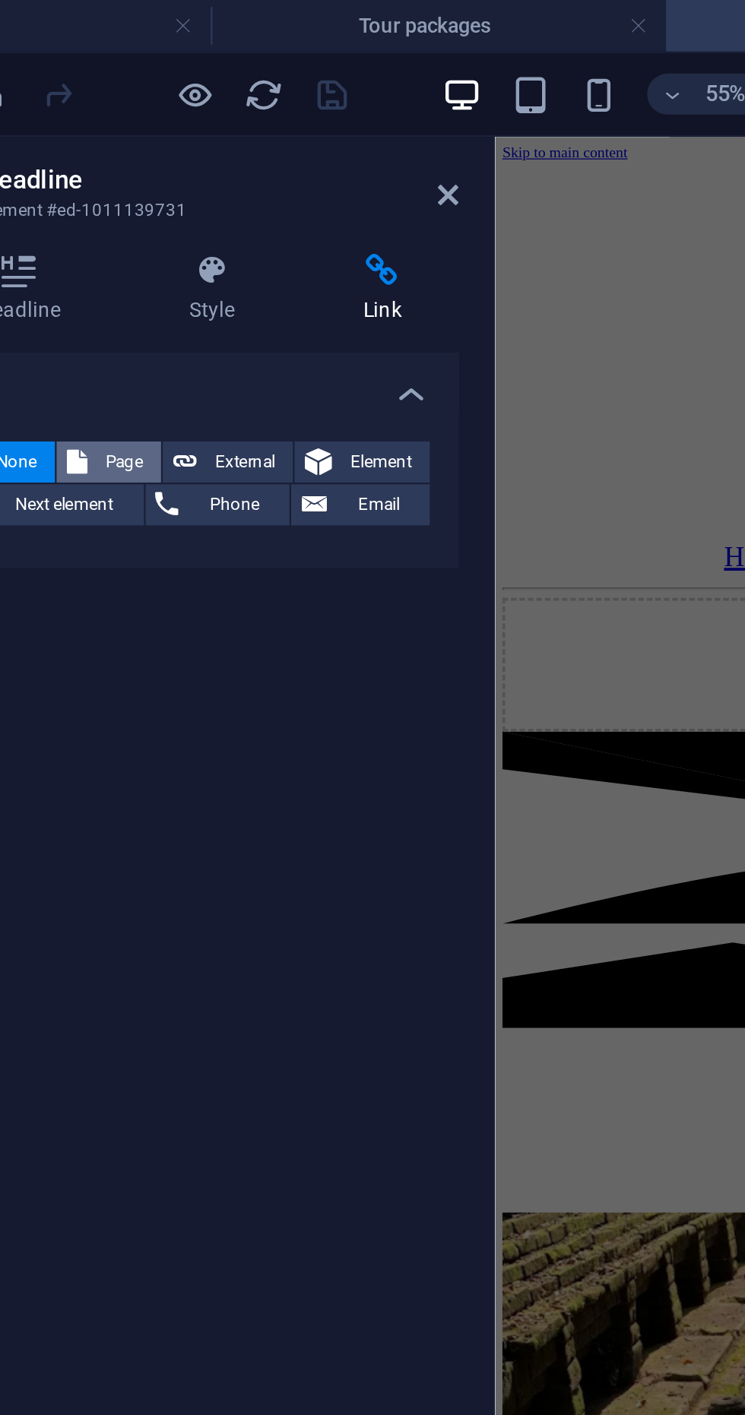
click at [153, 202] on span "Page" at bounding box center [164, 205] width 24 height 18
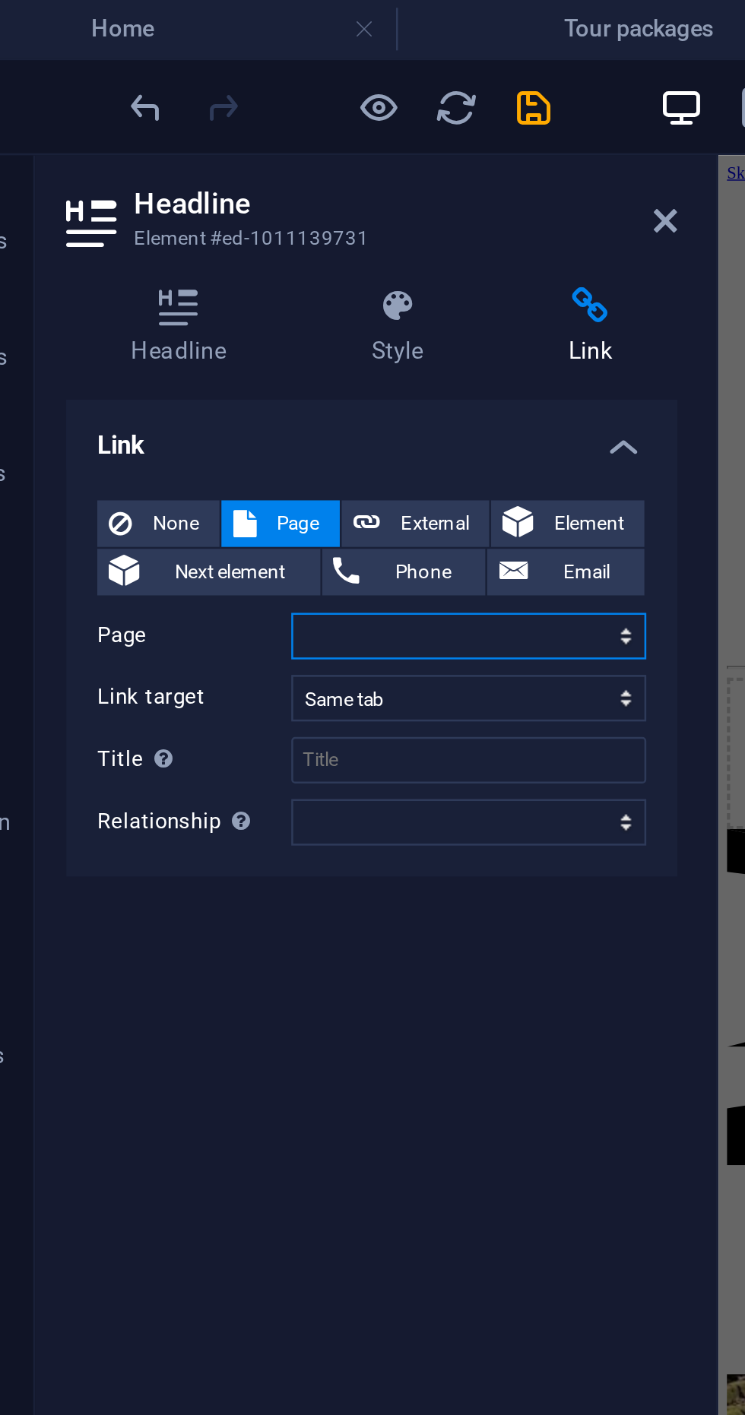
click at [292, 251] on select "Home Activities Rafting Tour packages Contact us" at bounding box center [230, 249] width 139 height 18
select select "4"
click at [161, 240] on select "Home Activities Rafting Tour packages Contact us" at bounding box center [230, 249] width 139 height 18
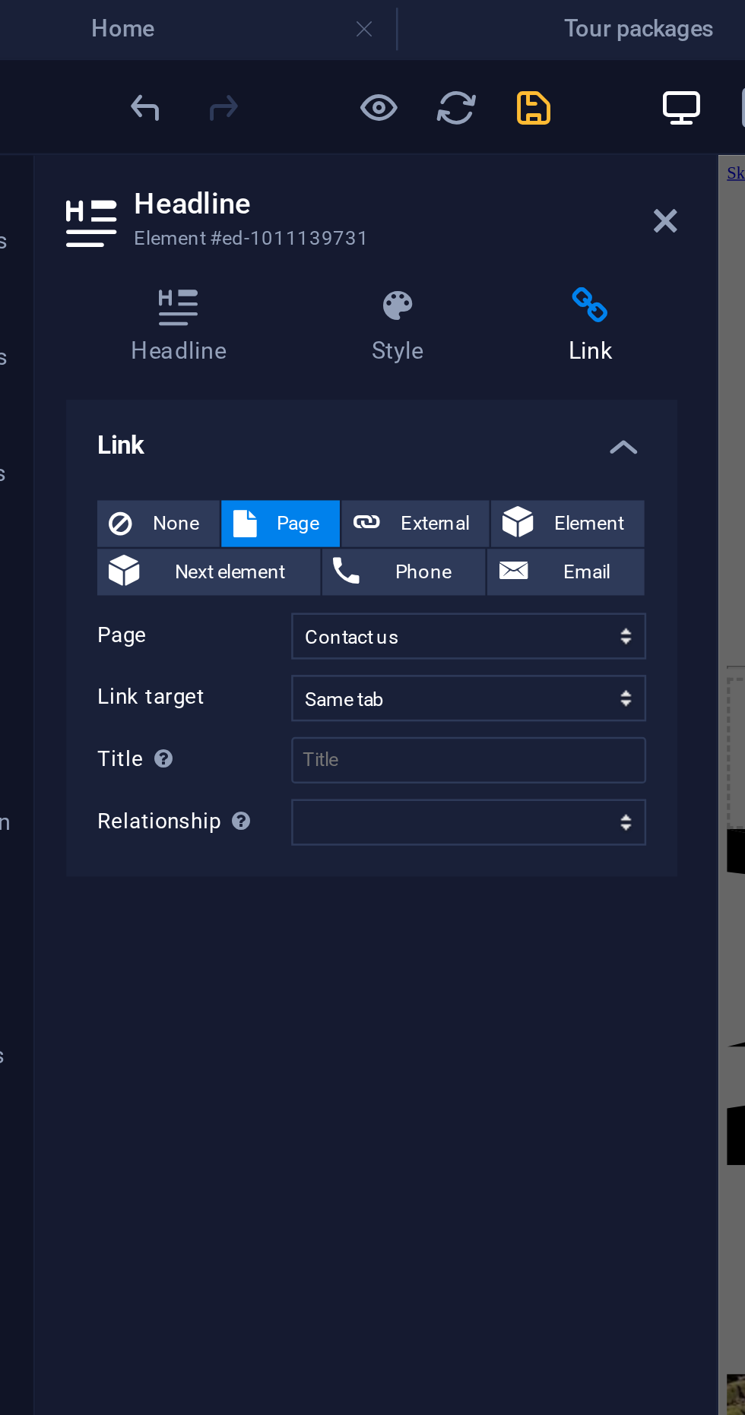
click at [249, 43] on icon "save" at bounding box center [256, 41] width 17 height 17
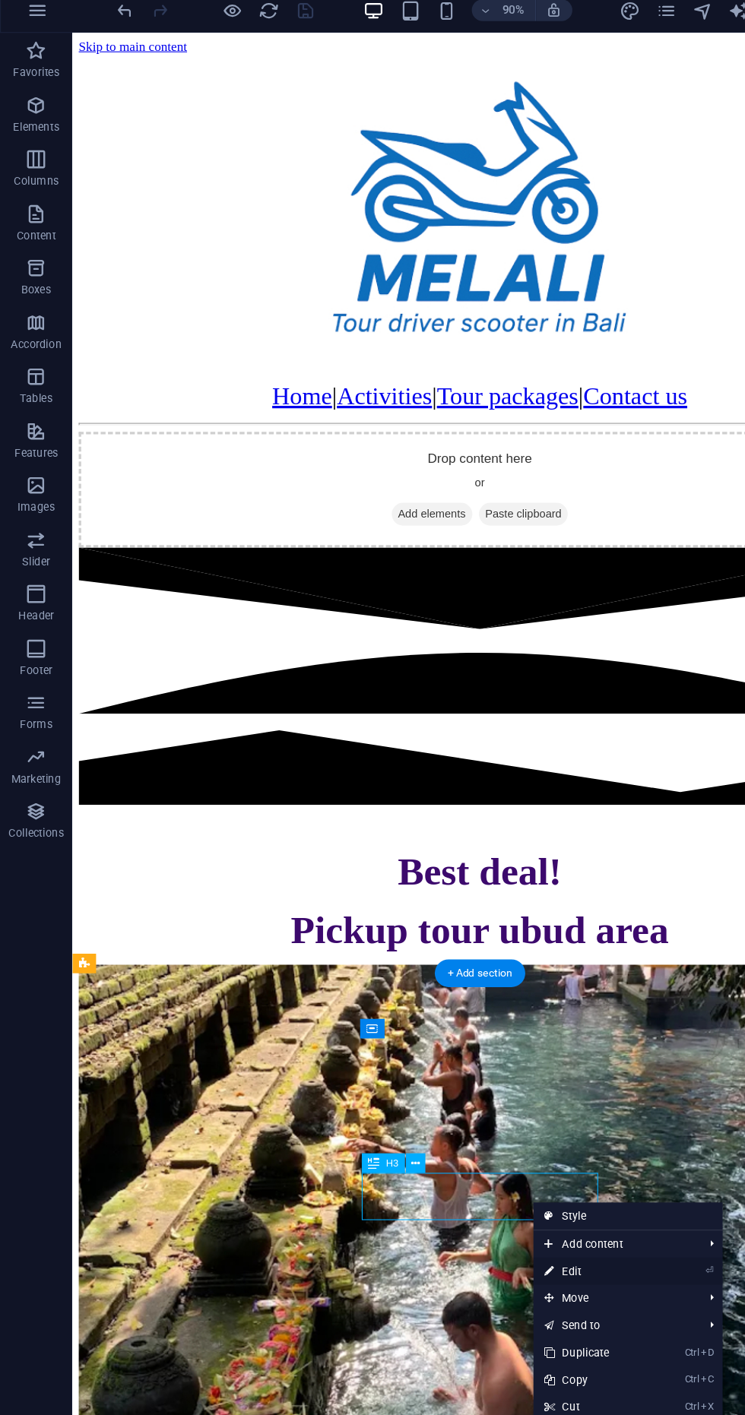
click at [512, 1097] on link "⏎ Edit" at bounding box center [499, 1100] width 102 height 23
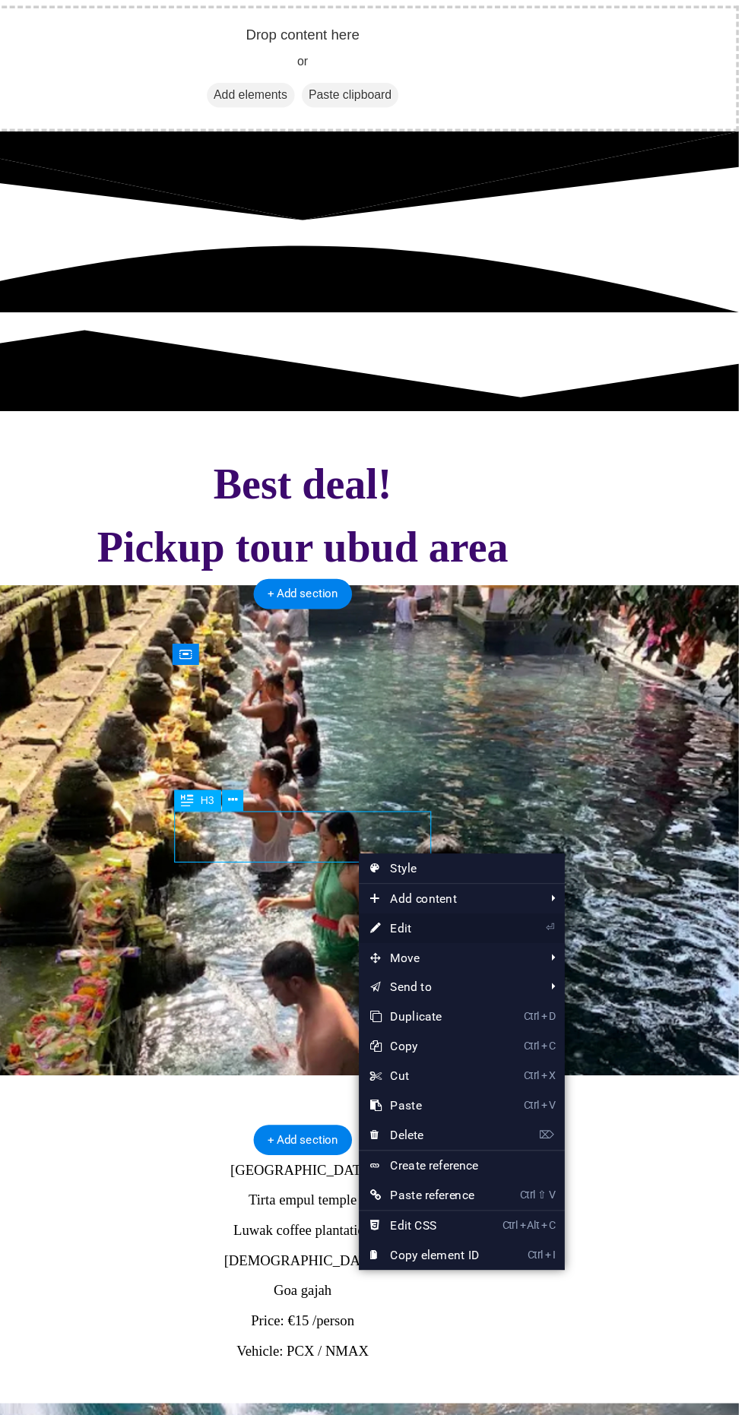
click at [511, 930] on link "⏎ Edit" at bounding box center [497, 932] width 102 height 23
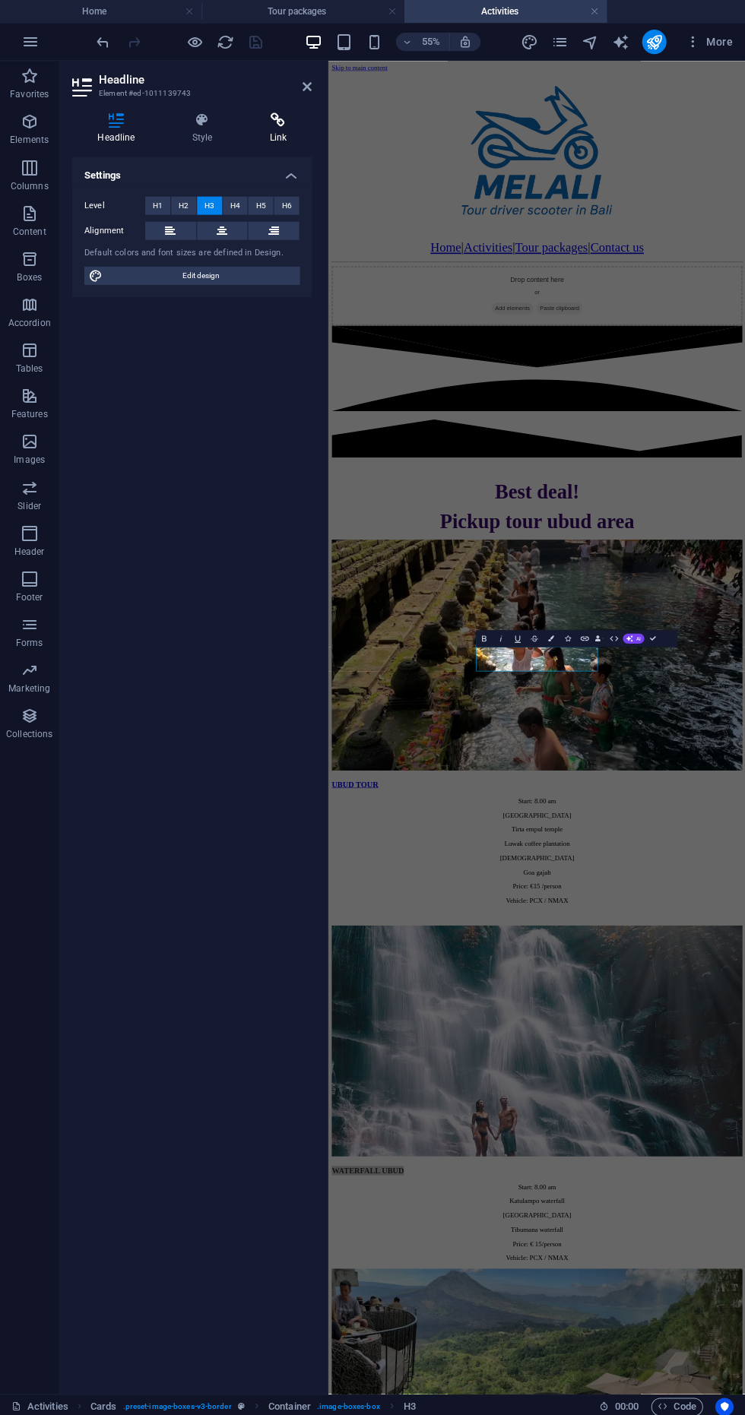
click at [258, 136] on h4 "Link" at bounding box center [279, 128] width 68 height 32
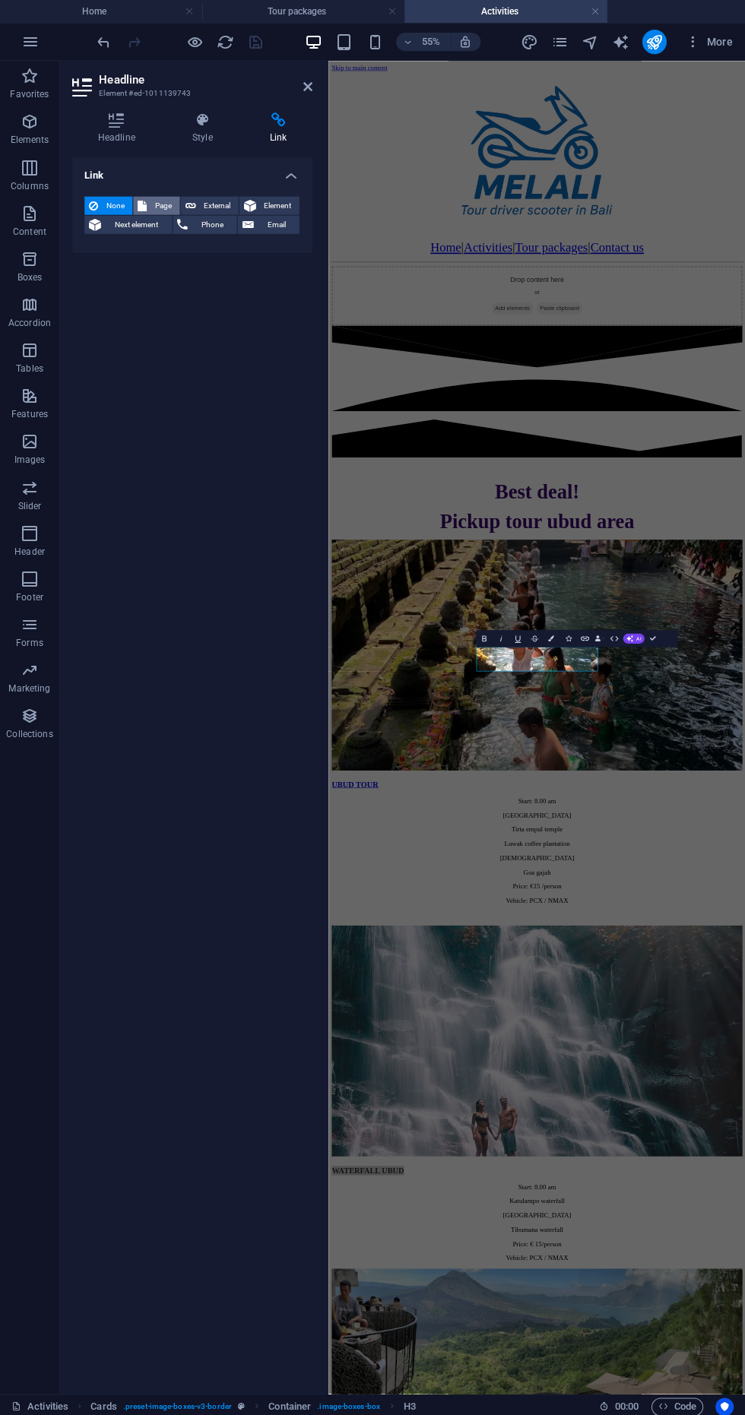
click at [142, 204] on icon at bounding box center [142, 205] width 9 height 18
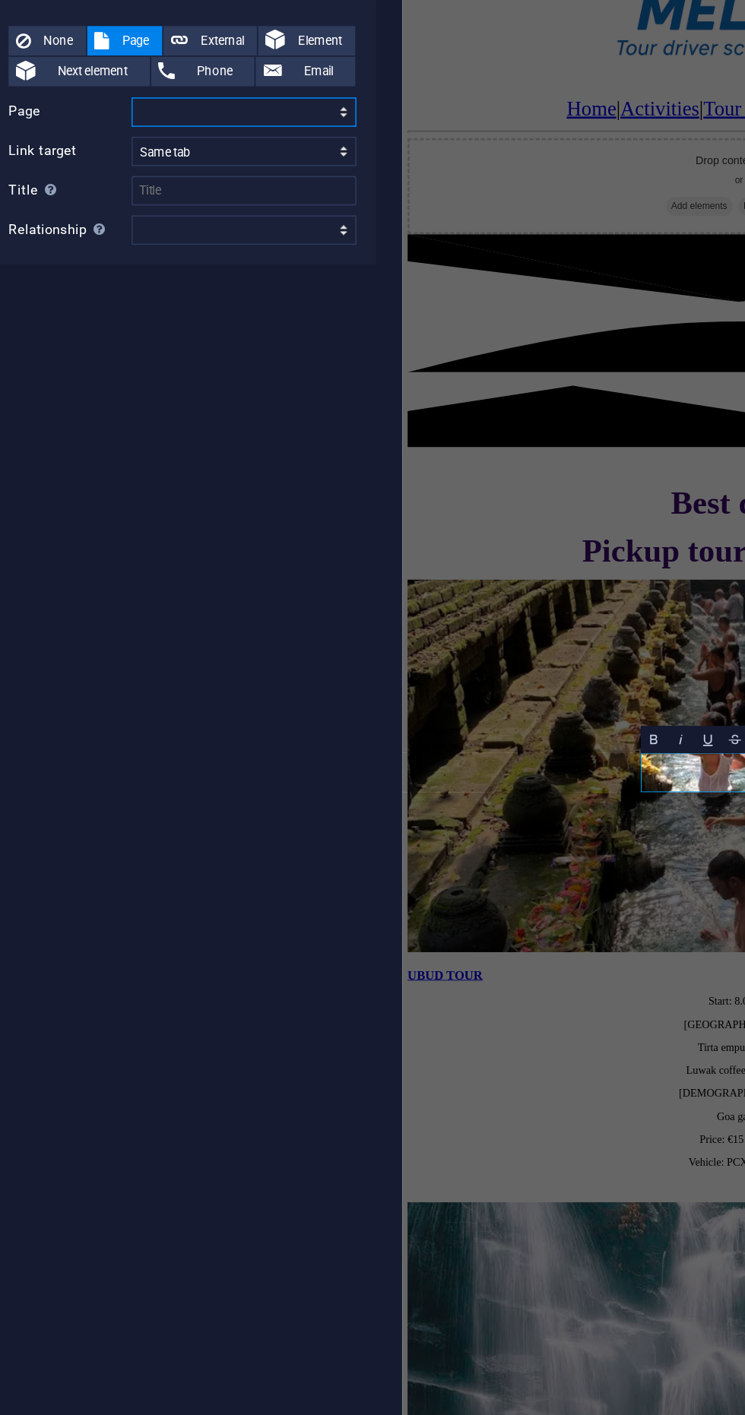
click at [187, 254] on select "Home Activities Rafting Tour packages Contact us" at bounding box center [230, 249] width 139 height 18
select select "4"
click at [161, 240] on select "Home Activities Rafting Tour packages Contact us" at bounding box center [230, 249] width 139 height 18
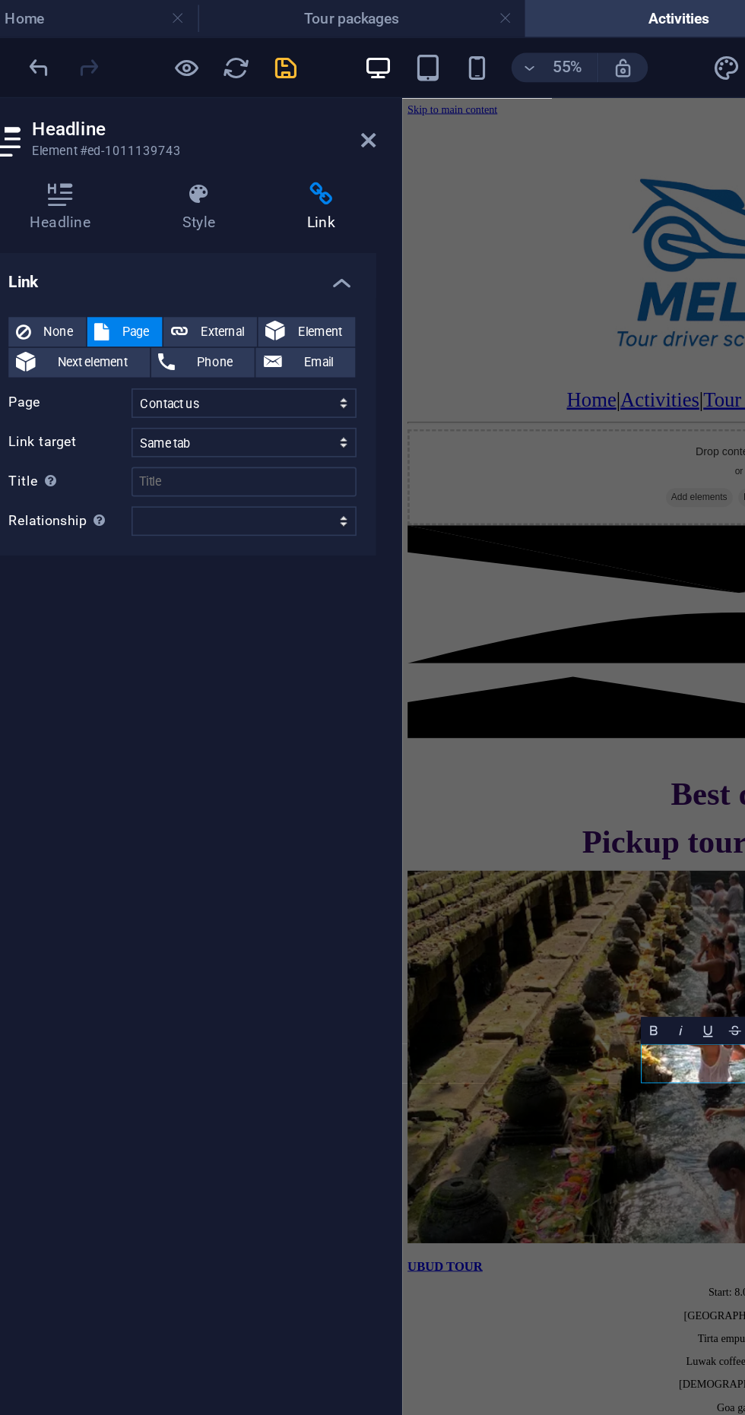
click at [254, 44] on icon "save" at bounding box center [256, 41] width 17 height 17
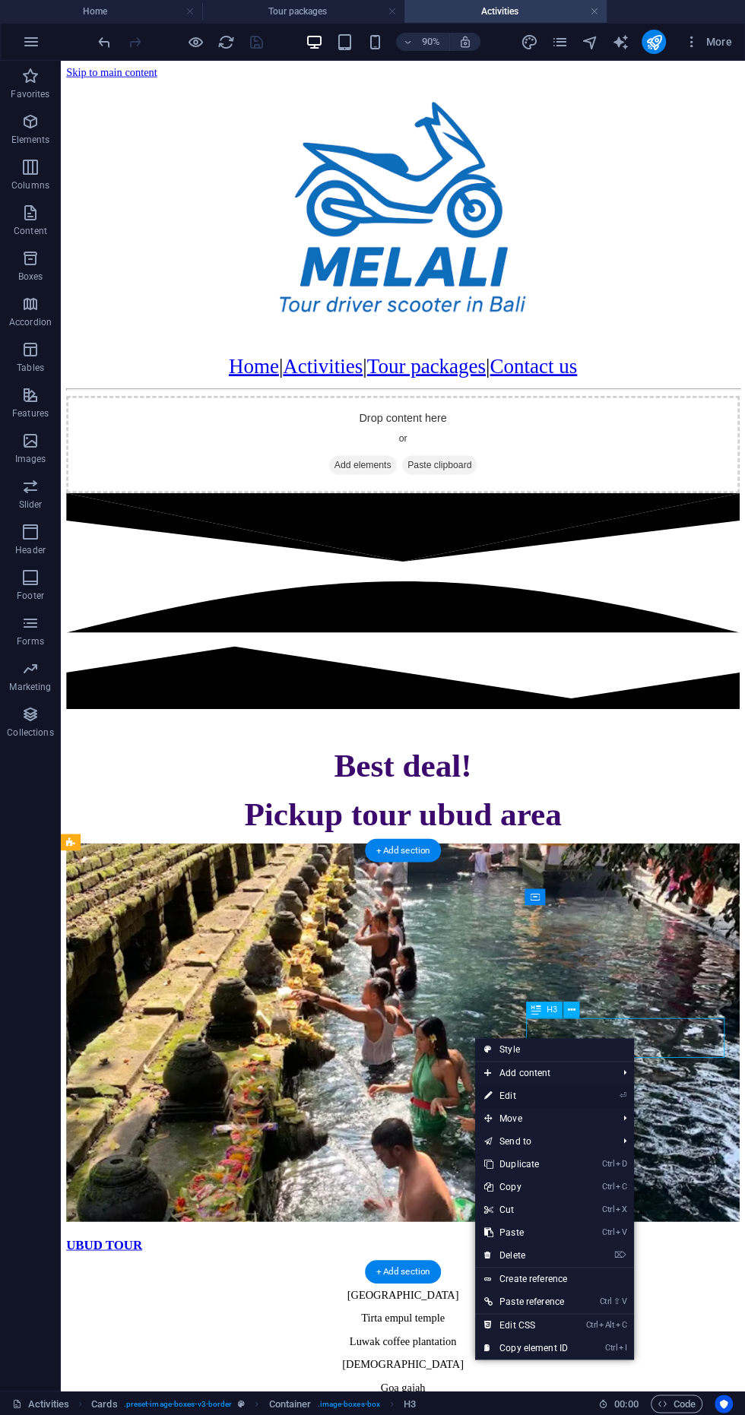
click at [557, 1098] on link "⏎ Edit" at bounding box center [526, 1095] width 102 height 23
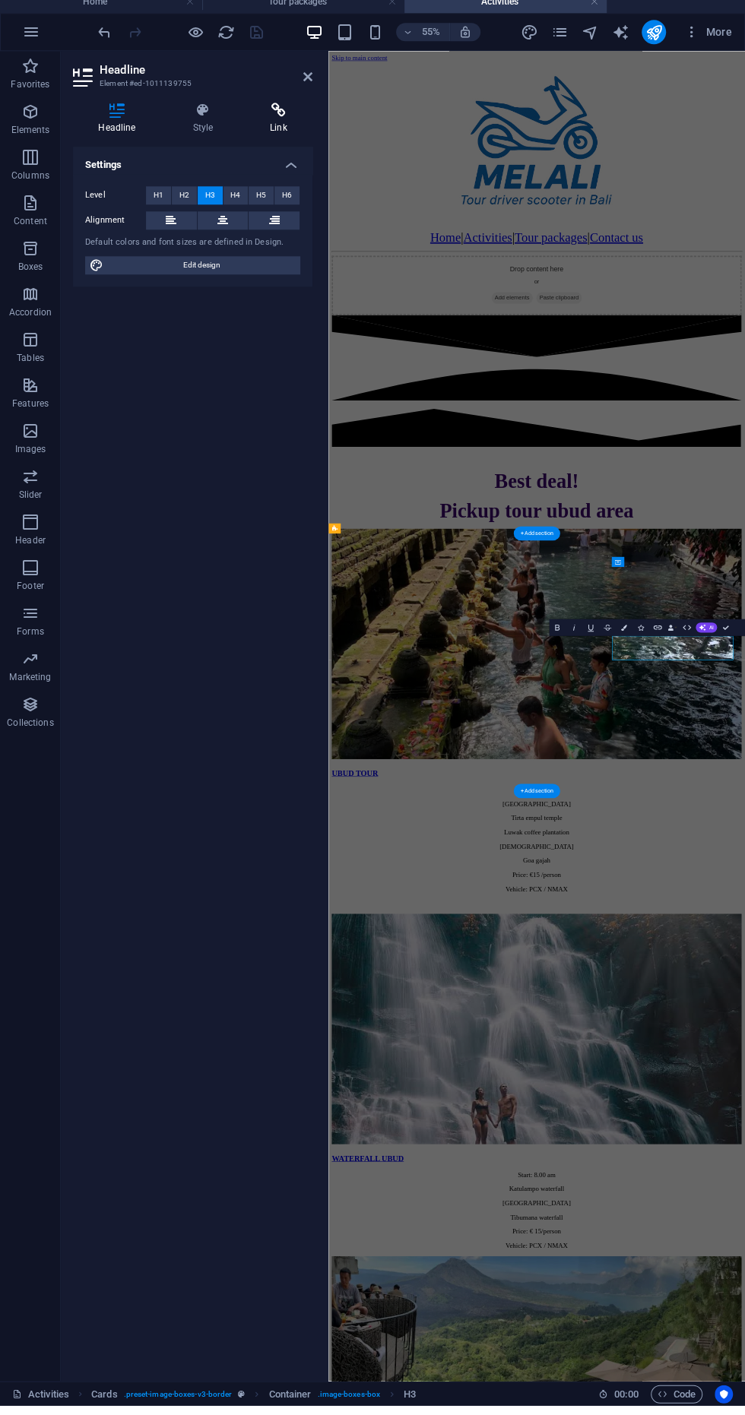
click at [260, 124] on icon at bounding box center [279, 119] width 68 height 15
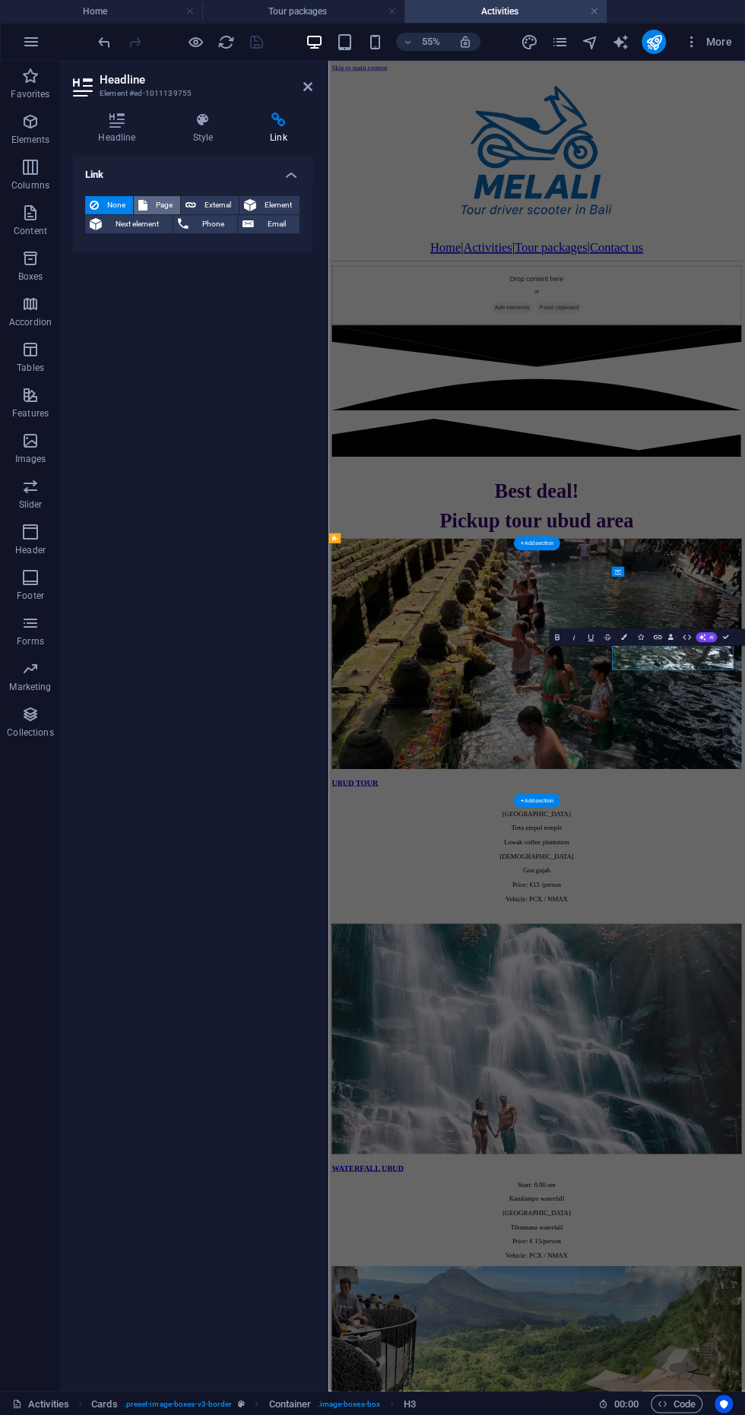
click at [146, 207] on icon at bounding box center [142, 205] width 9 height 18
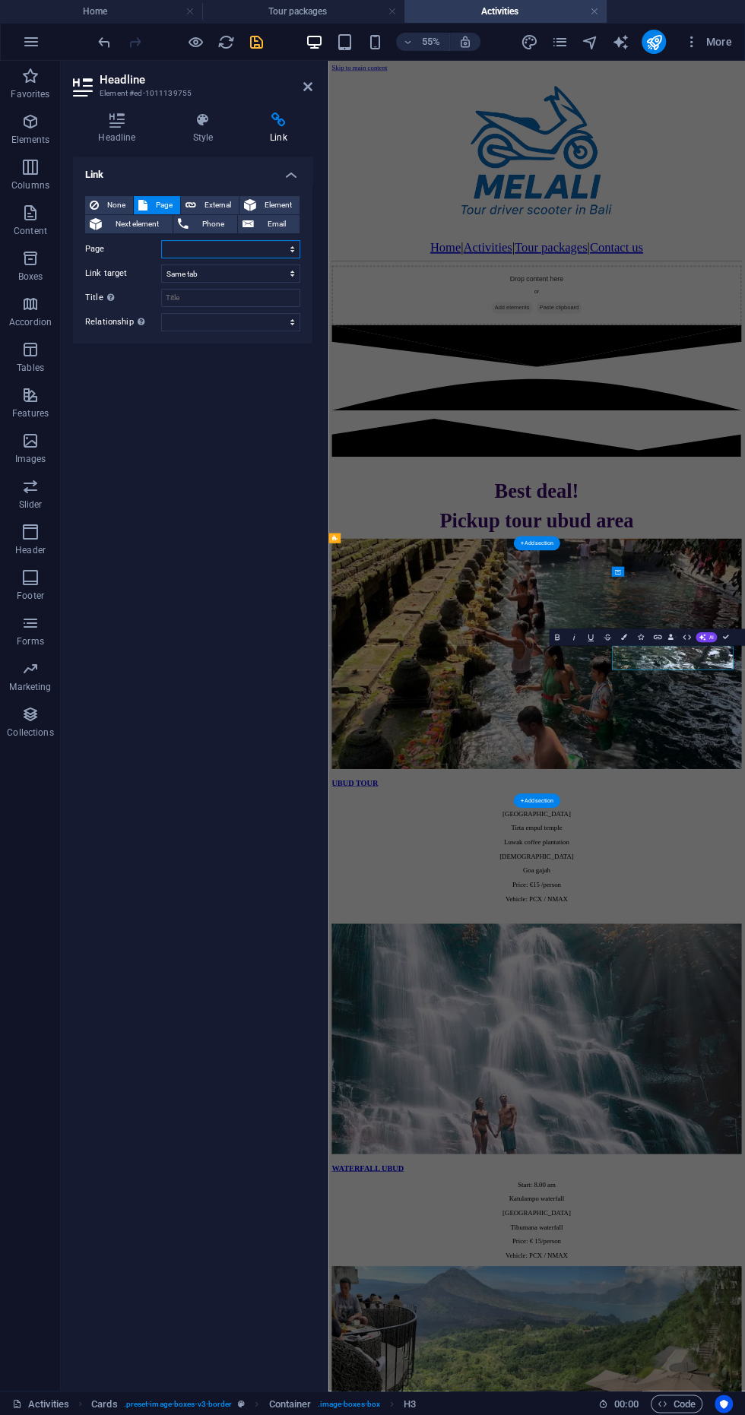
click at [179, 248] on select "Home Activities Rafting Tour packages Contact us" at bounding box center [230, 249] width 139 height 18
select select "4"
click at [161, 240] on select "Home Activities Rafting Tour packages Contact us" at bounding box center [230, 249] width 139 height 18
click at [253, 41] on icon "save" at bounding box center [256, 41] width 17 height 17
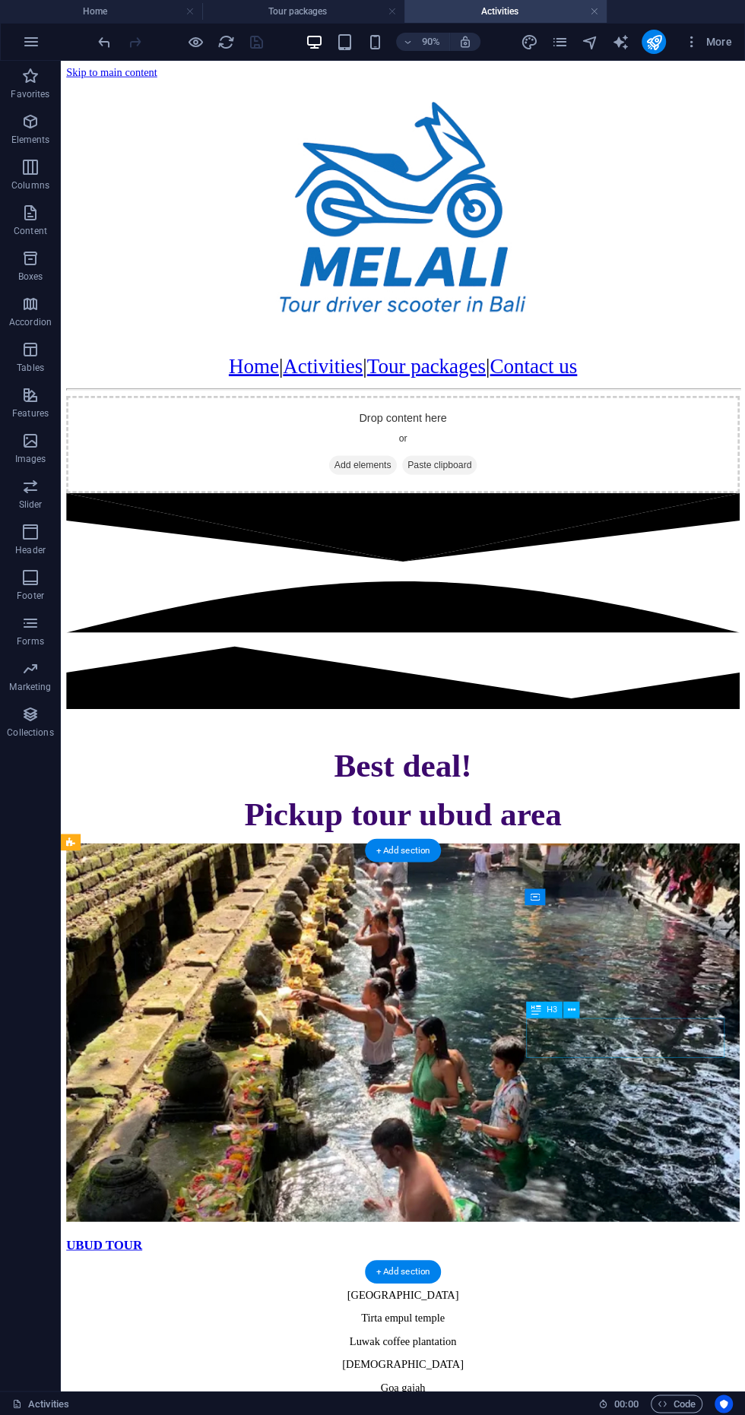
click at [586, 17] on h4 "Activities" at bounding box center [505, 11] width 202 height 17
click at [593, 4] on h4 "Activities" at bounding box center [505, 11] width 202 height 17
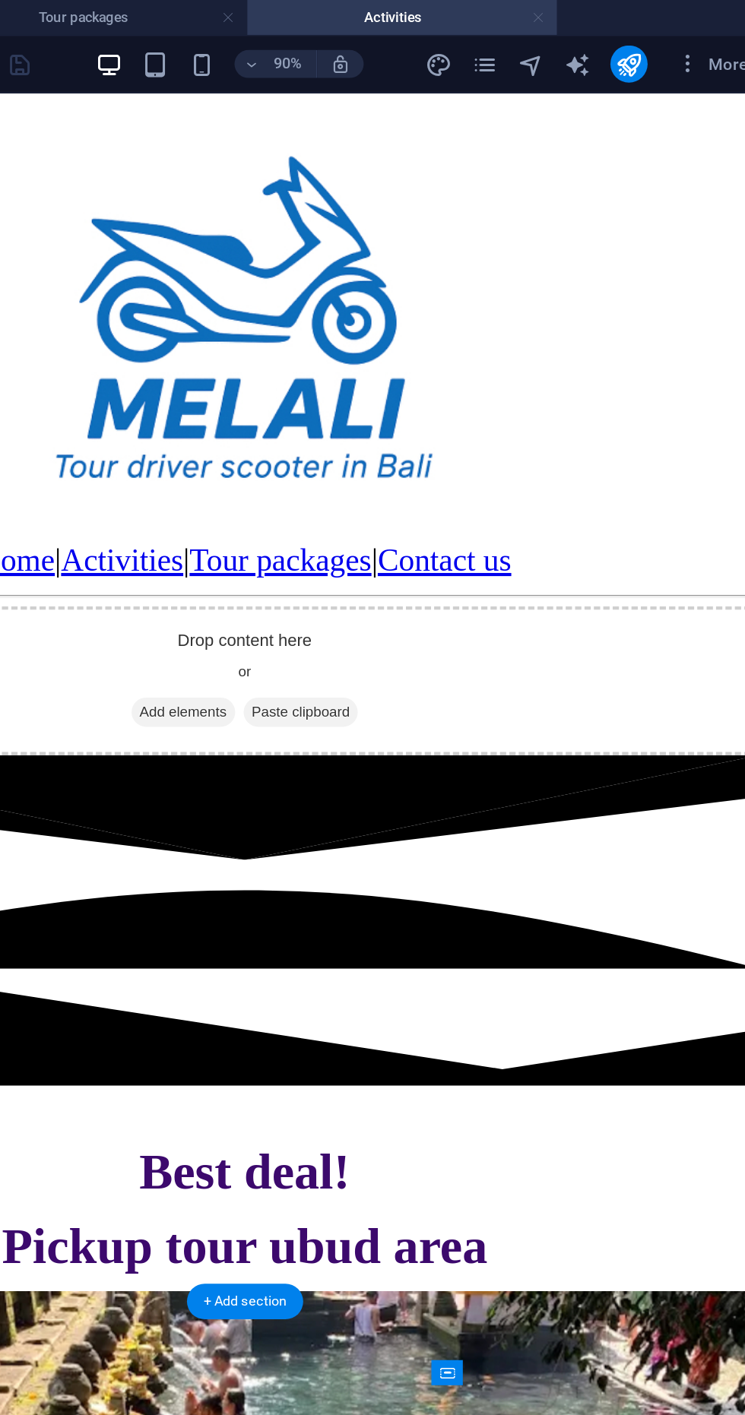
click at [590, 8] on link at bounding box center [594, 12] width 9 height 14
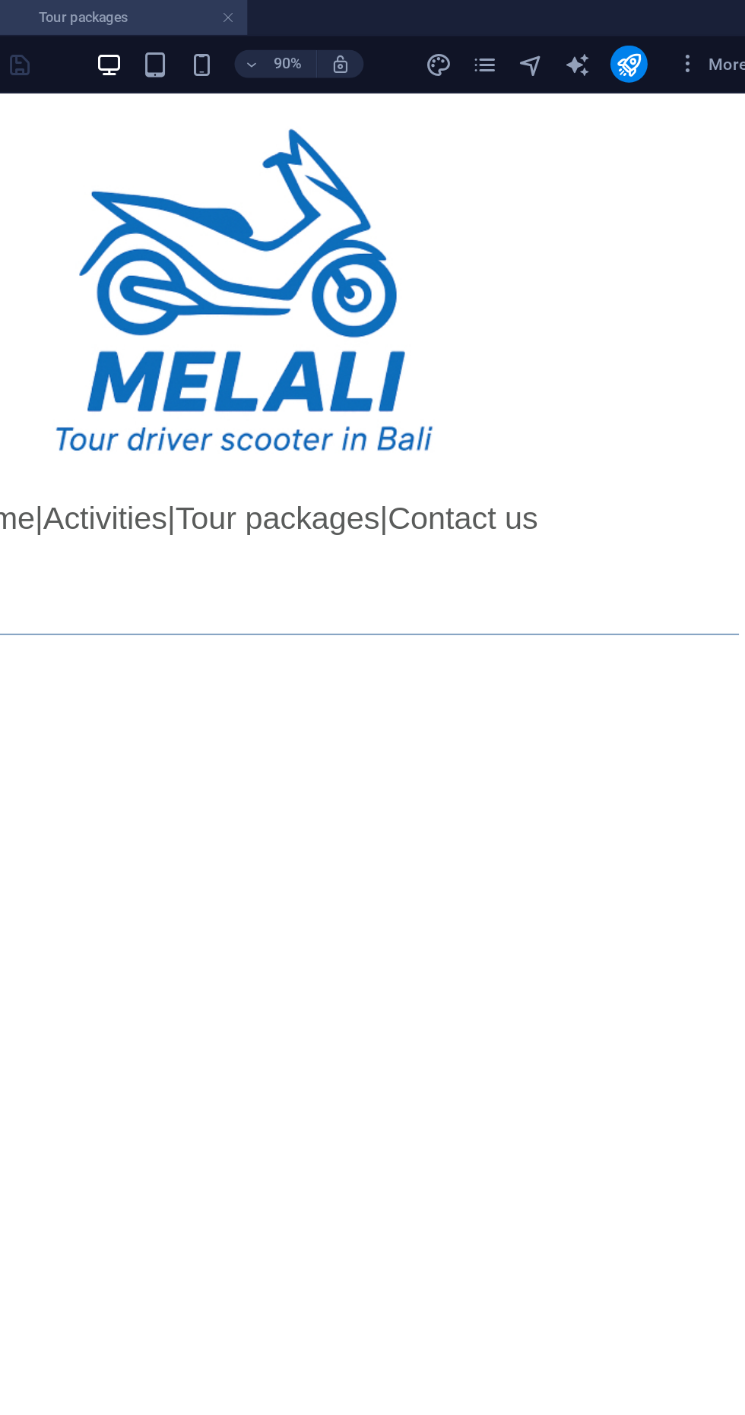
click at [386, 11] on h4 "Tour packages" at bounding box center [303, 11] width 202 height 17
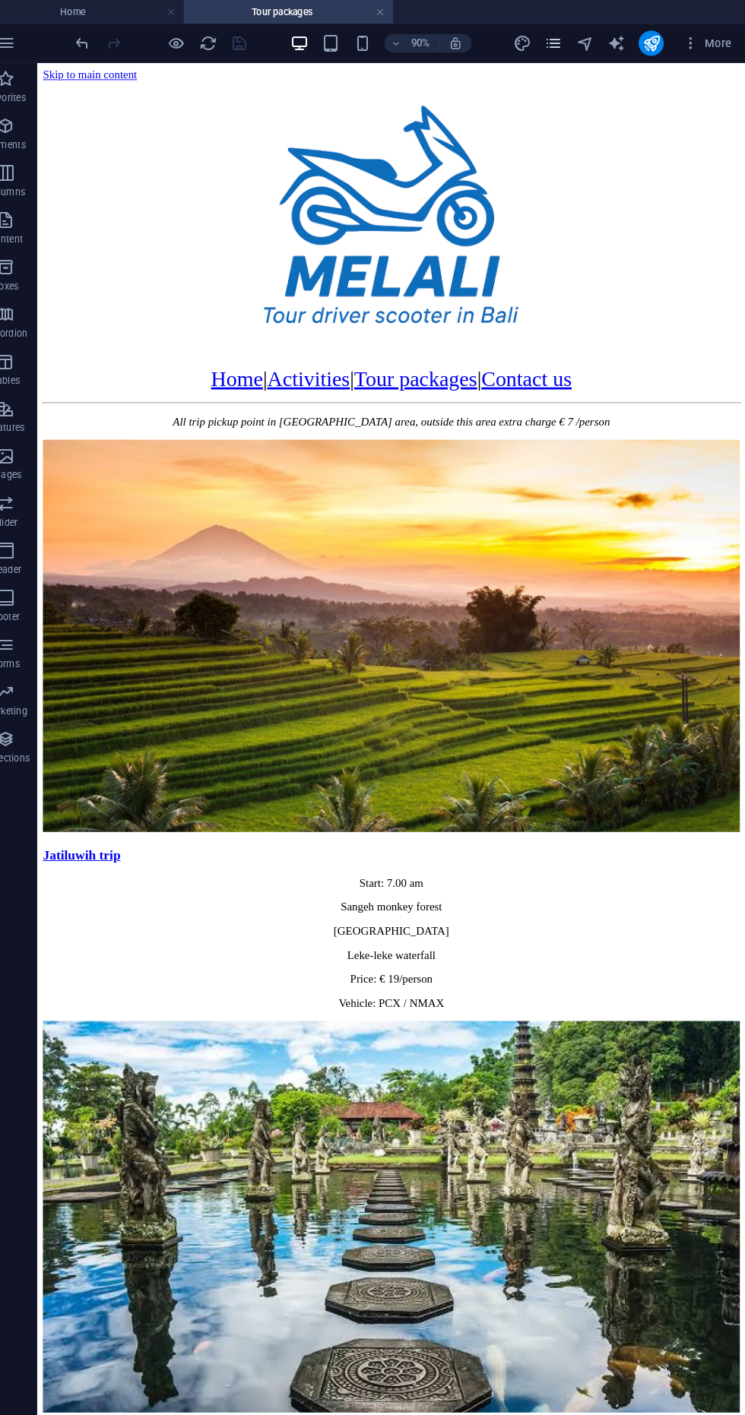
click at [564, 40] on icon "pages" at bounding box center [558, 41] width 17 height 17
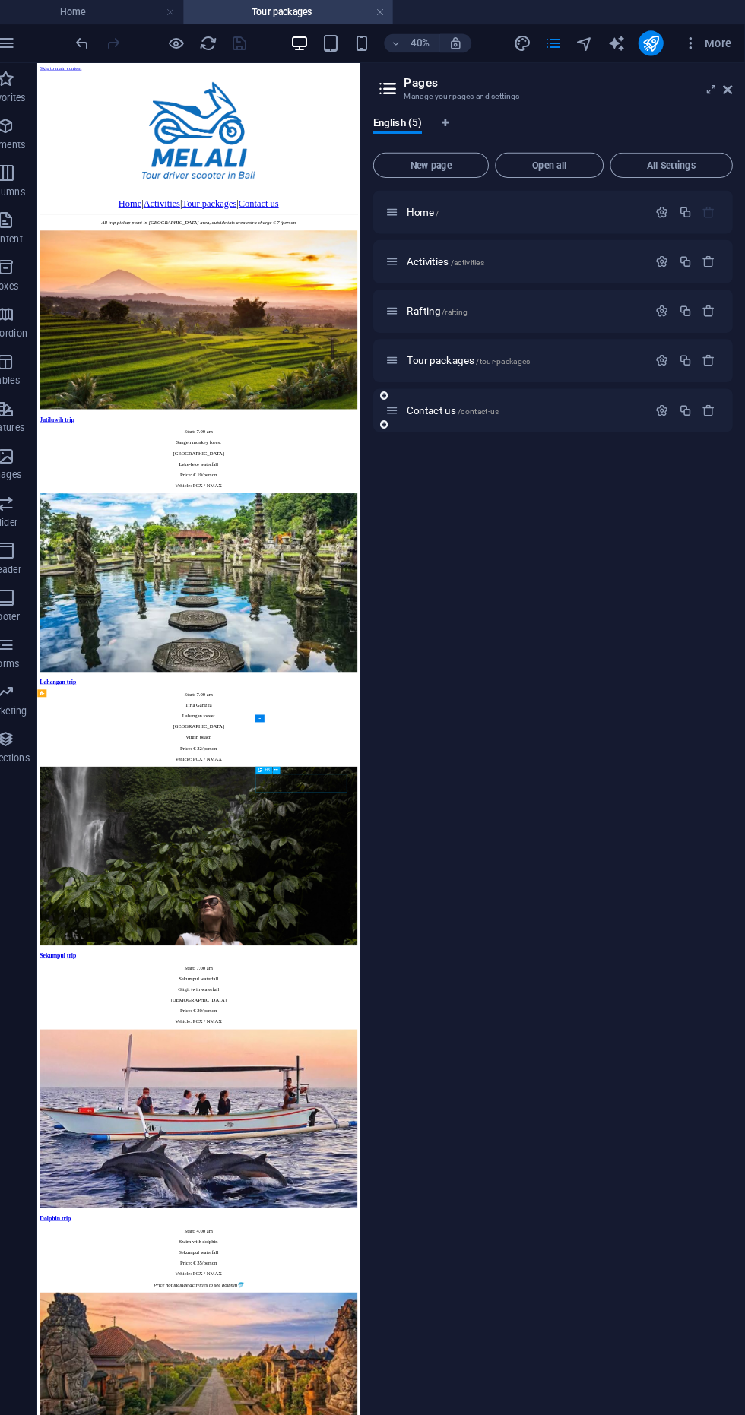
click at [403, 396] on icon at bounding box center [403, 396] width 13 height 13
click at [462, 401] on div "Contact us /contact-us" at bounding box center [523, 395] width 253 height 17
click at [451, 396] on span "Contact us /contact-us" at bounding box center [462, 396] width 89 height 11
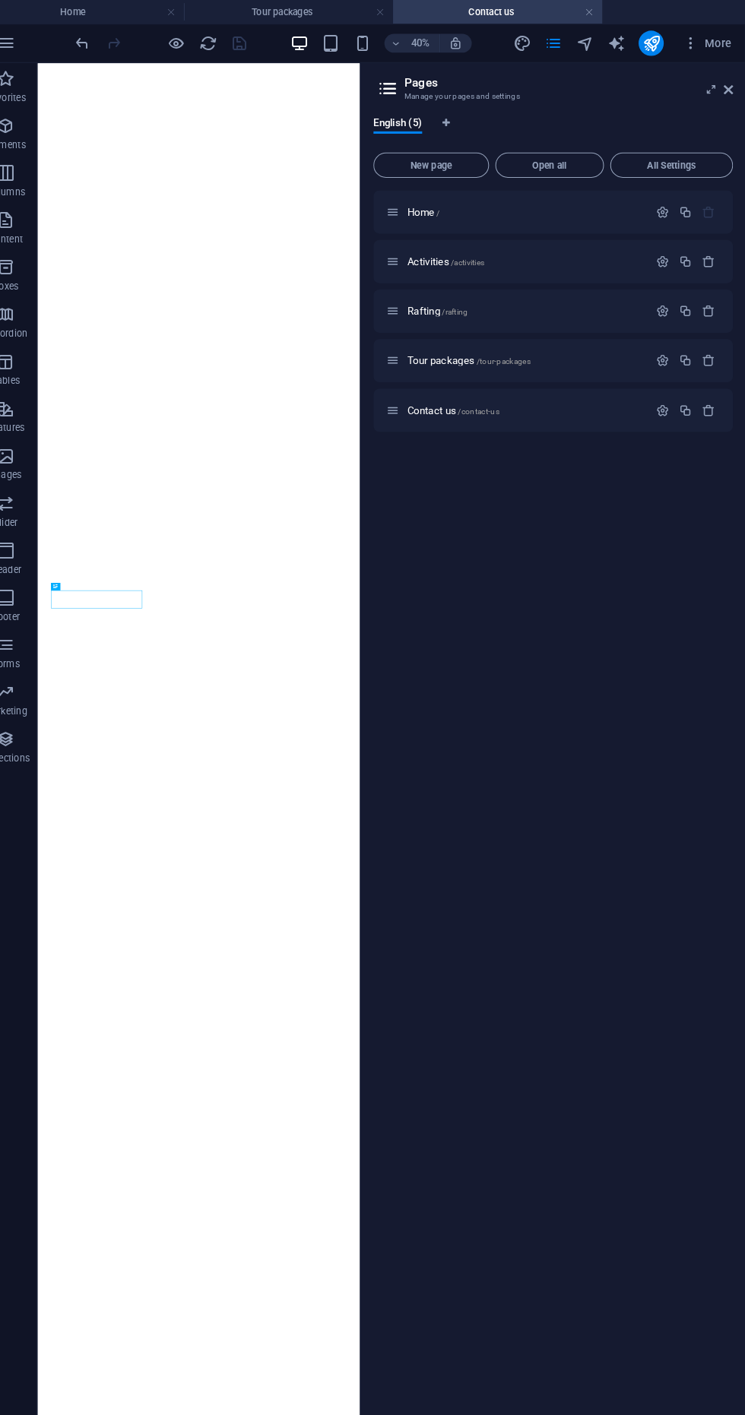
click at [716, 69] on header "Pages Manage your pages and settings" at bounding box center [560, 81] width 344 height 40
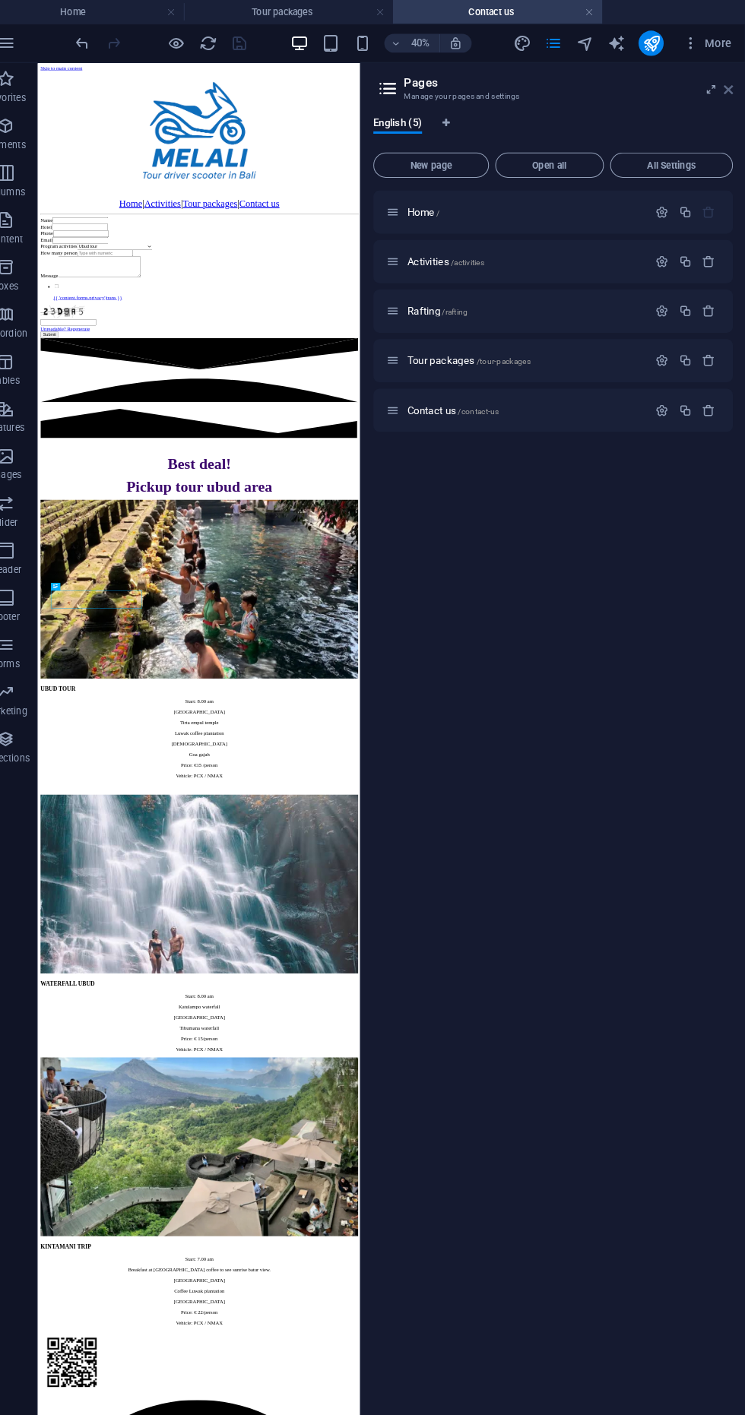
click at [727, 89] on icon at bounding box center [727, 87] width 9 height 12
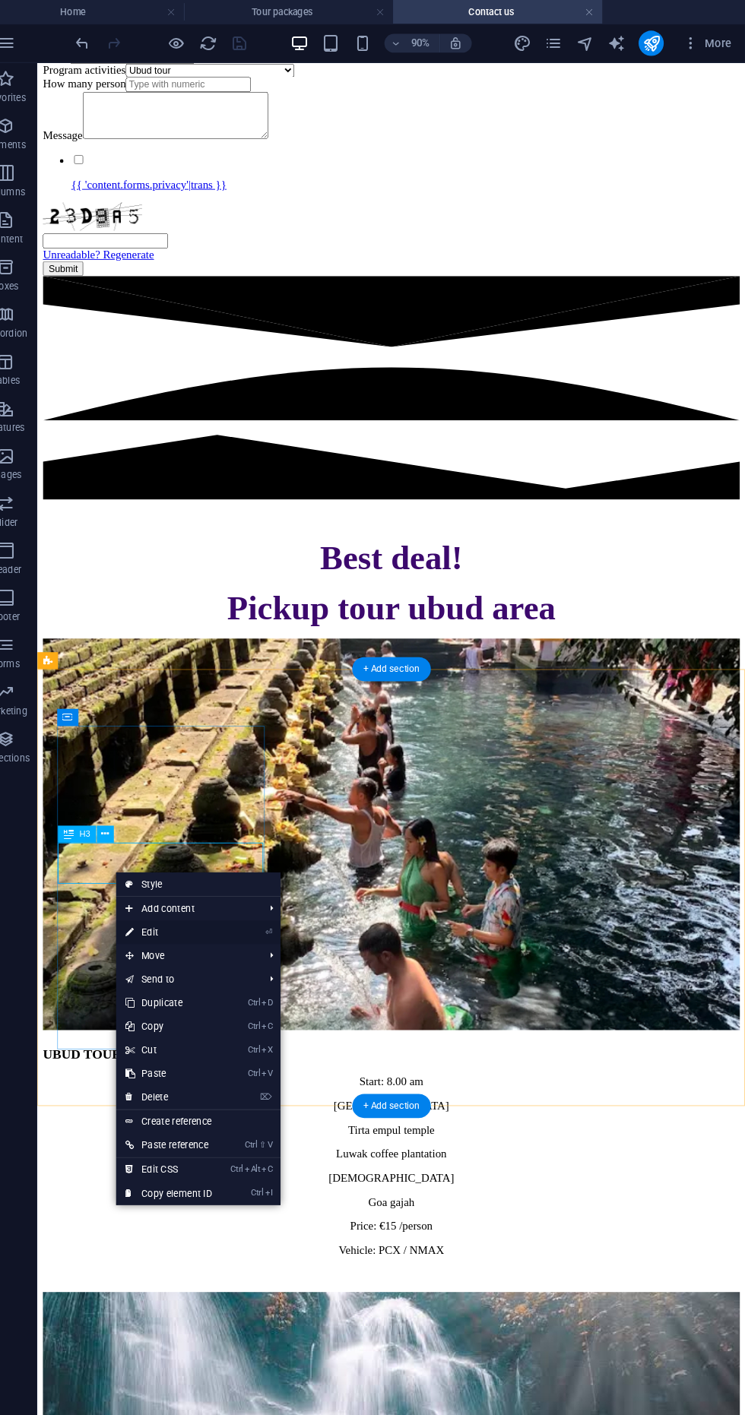
click at [141, 909] on link "⏎ Edit" at bounding box center [188, 900] width 102 height 23
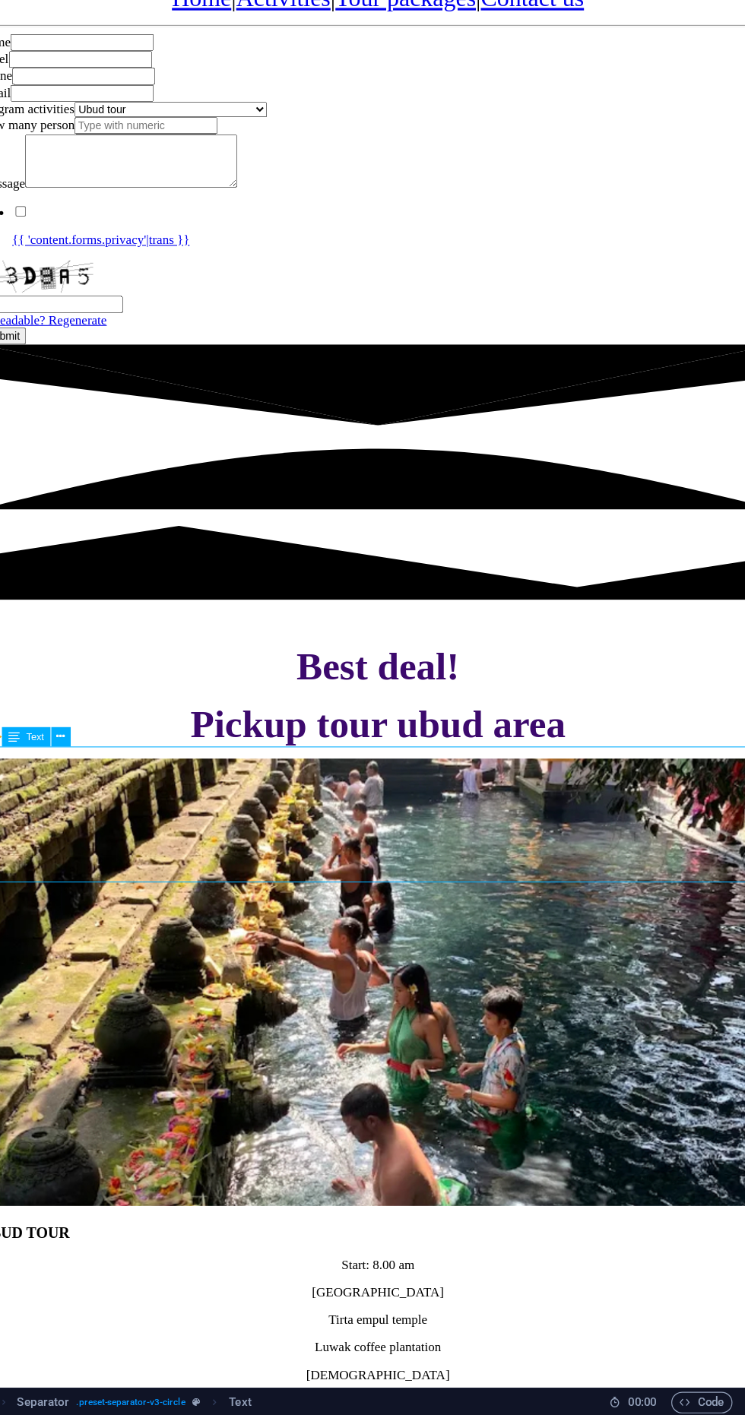
scroll to position [200, 0]
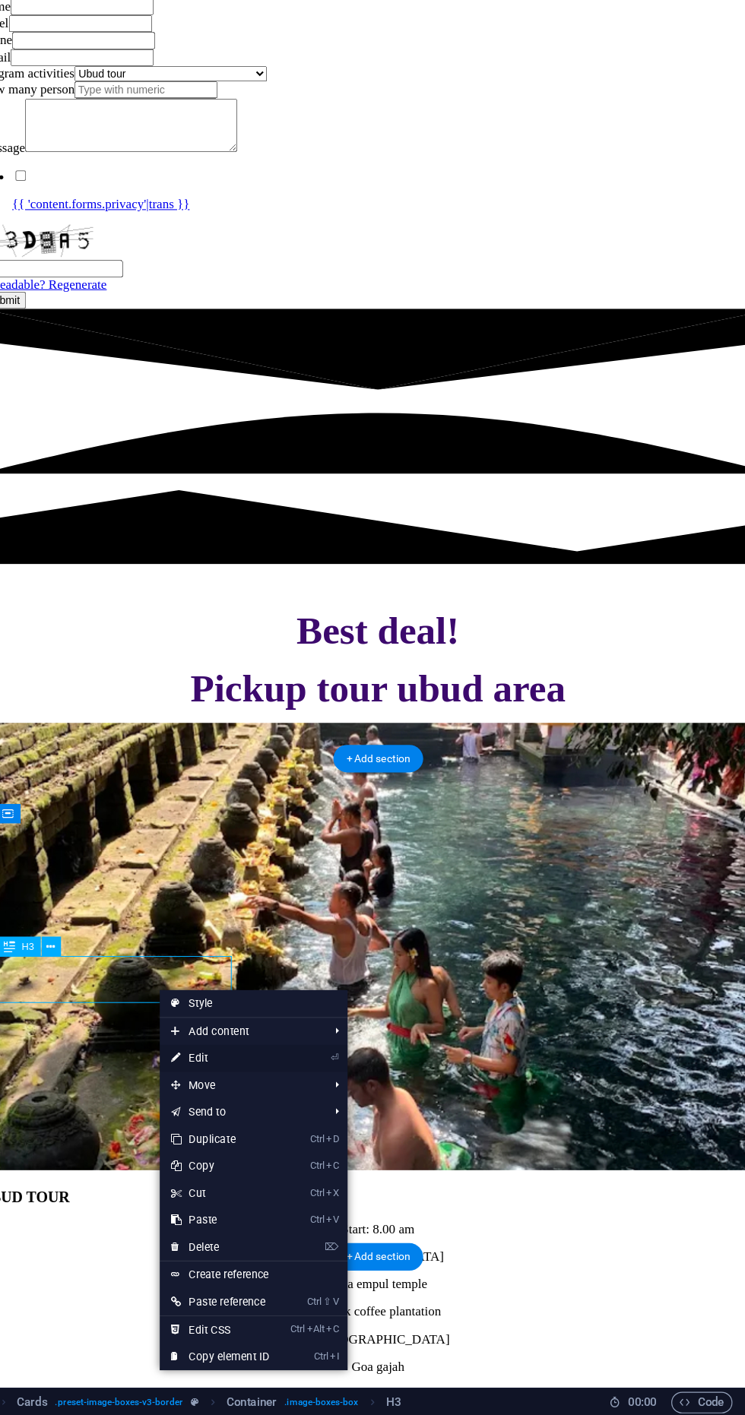
click at [293, 1112] on link "⏎ Edit" at bounding box center [269, 1112] width 102 height 23
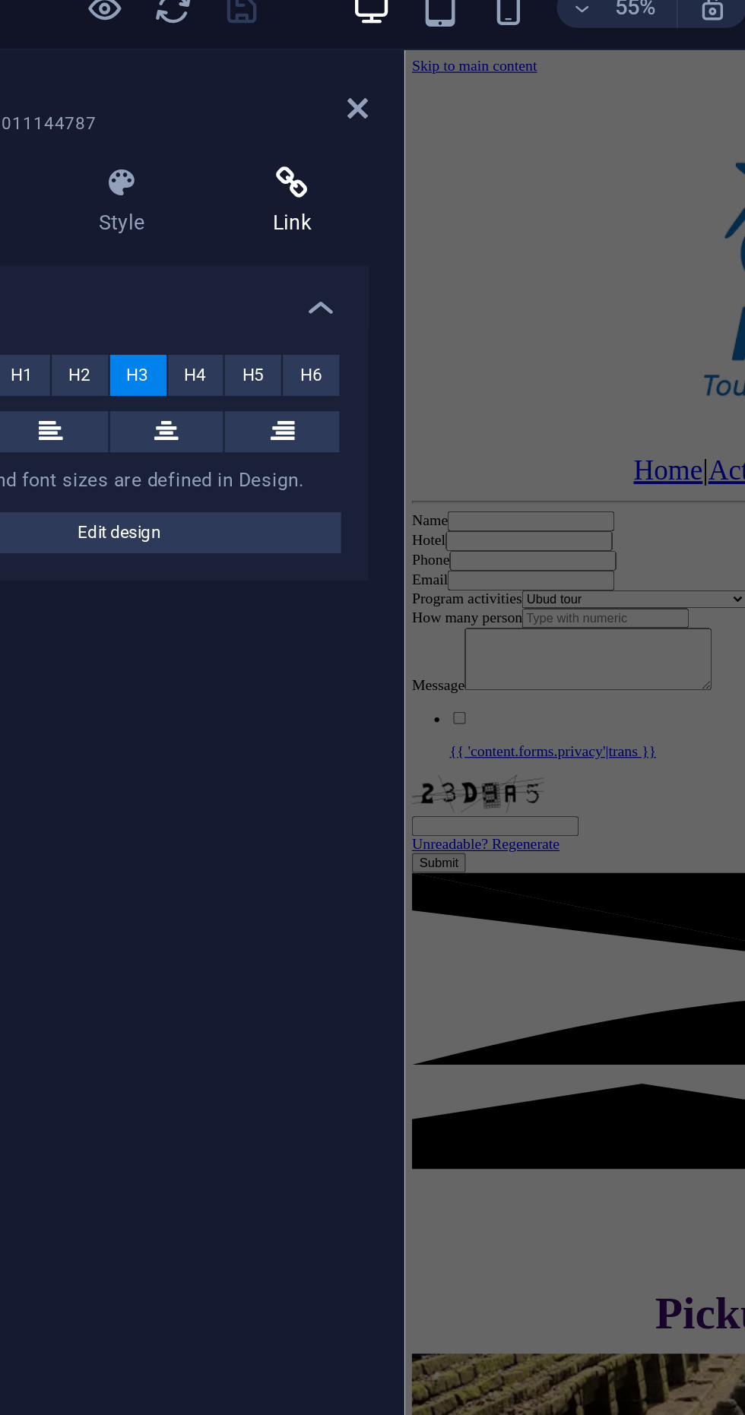
click at [273, 122] on icon at bounding box center [279, 119] width 68 height 15
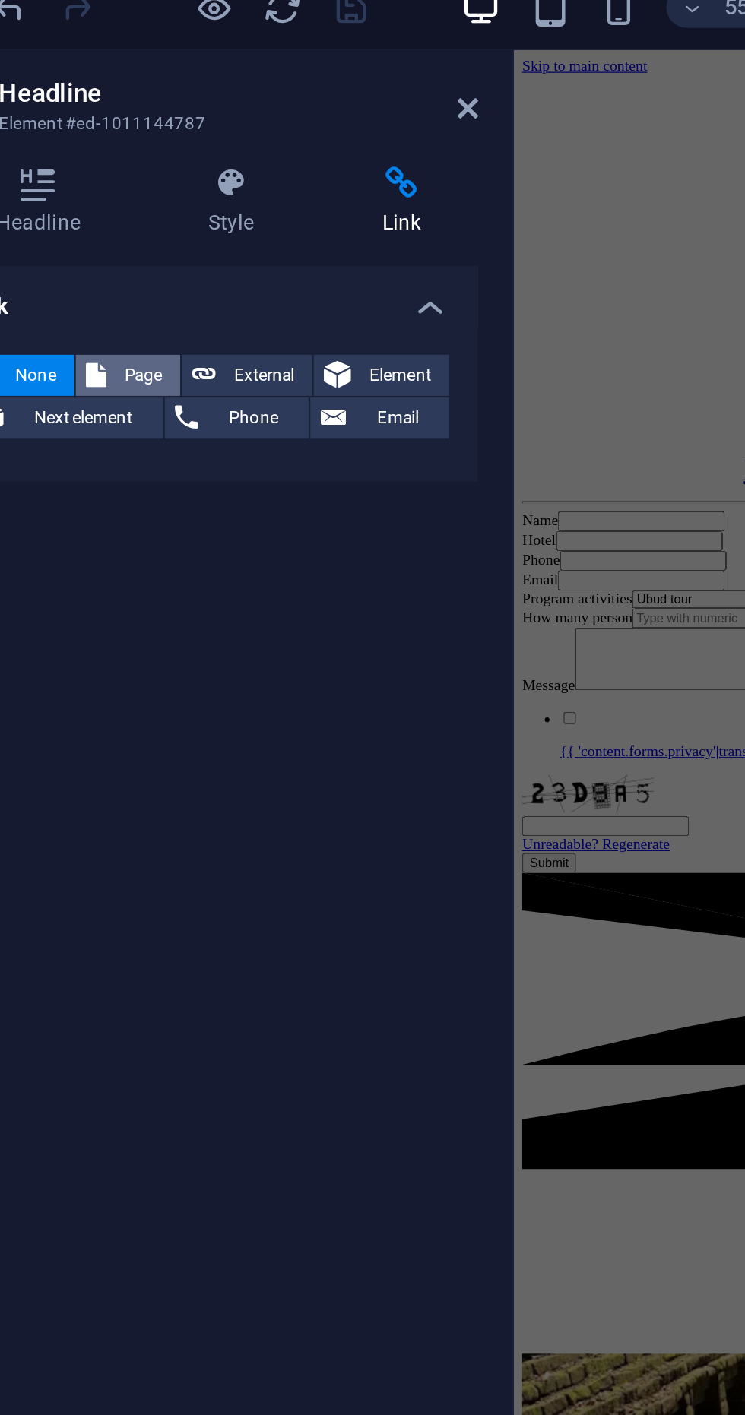
click at [154, 201] on span "Page" at bounding box center [164, 205] width 24 height 18
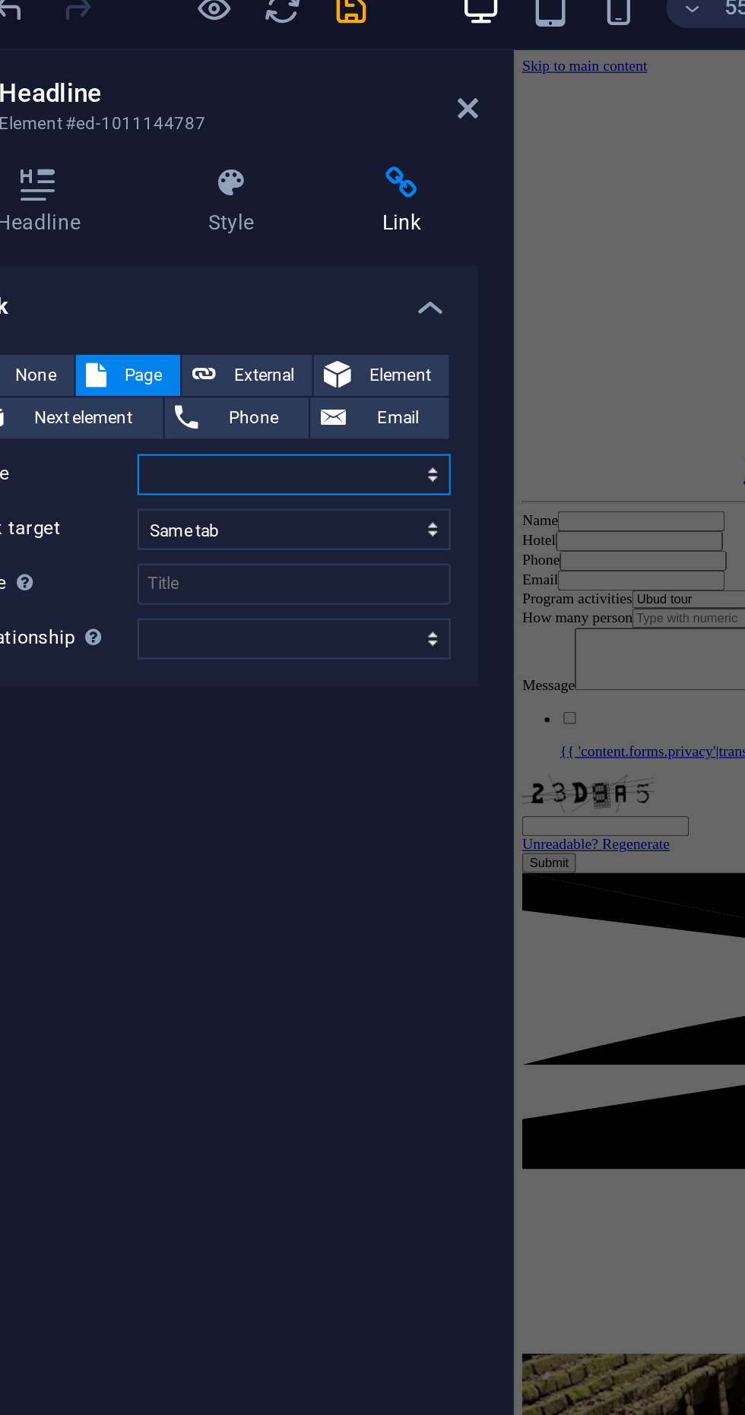
click at [169, 247] on select "Home Activities Rafting Tour packages Contact us" at bounding box center [230, 249] width 139 height 18
select select "4"
click at [161, 240] on select "Home Activities Rafting Tour packages Contact us" at bounding box center [230, 249] width 139 height 18
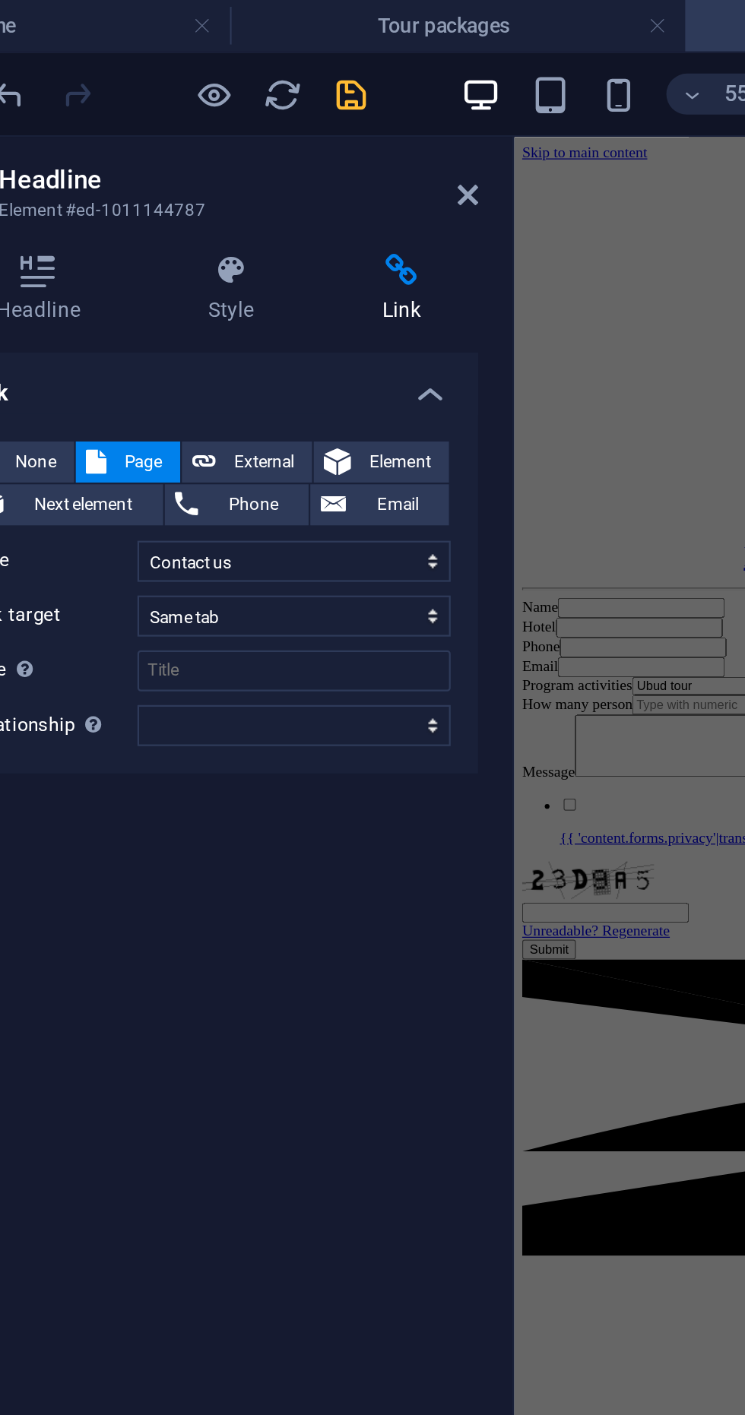
click at [251, 38] on icon "save" at bounding box center [256, 41] width 17 height 17
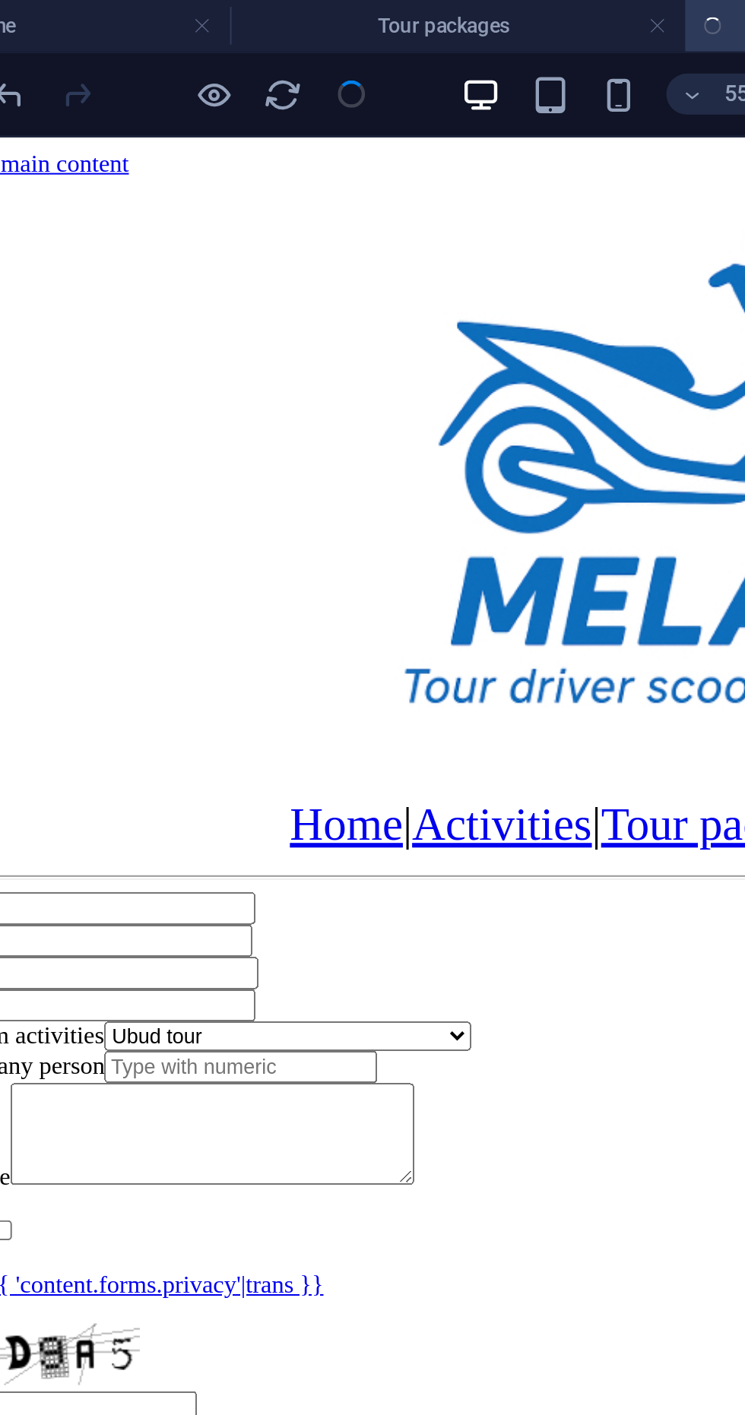
select select
checkbox input "false"
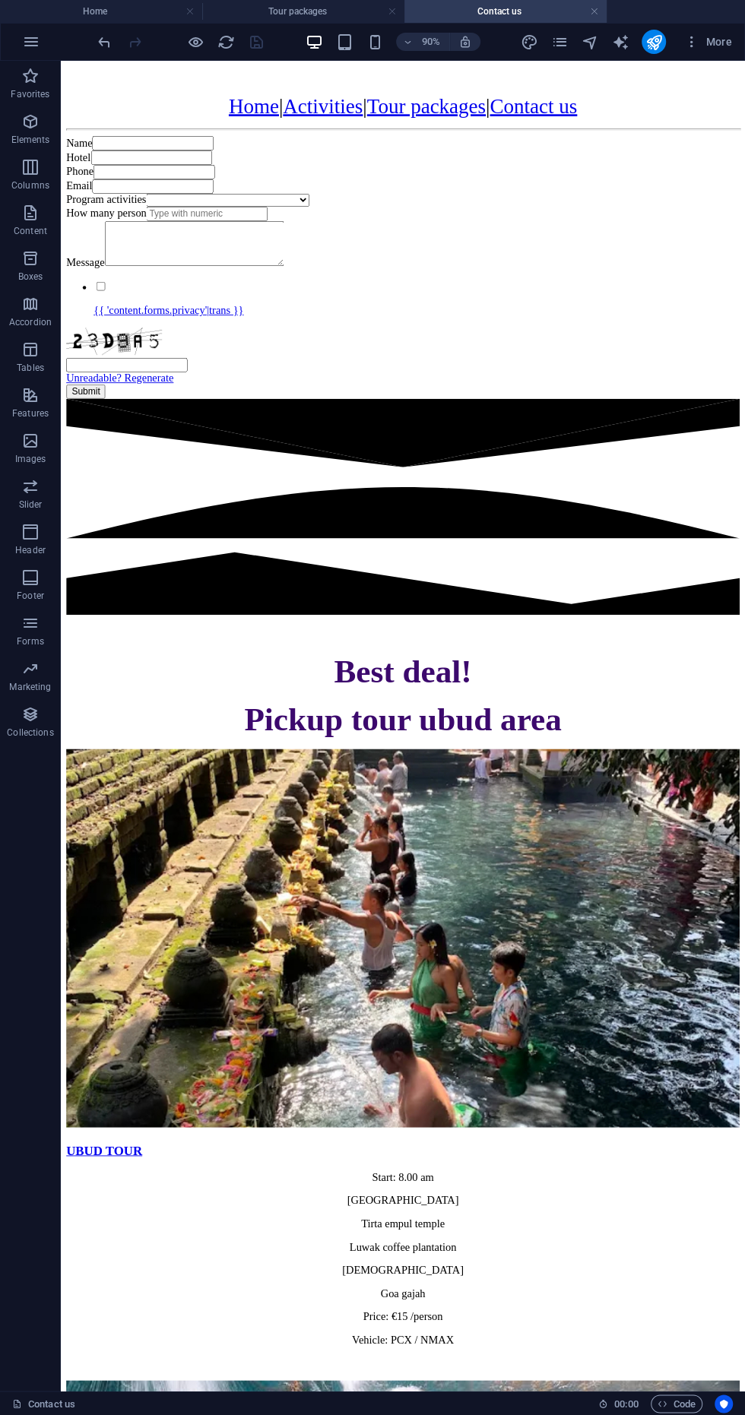
scroll to position [294, 0]
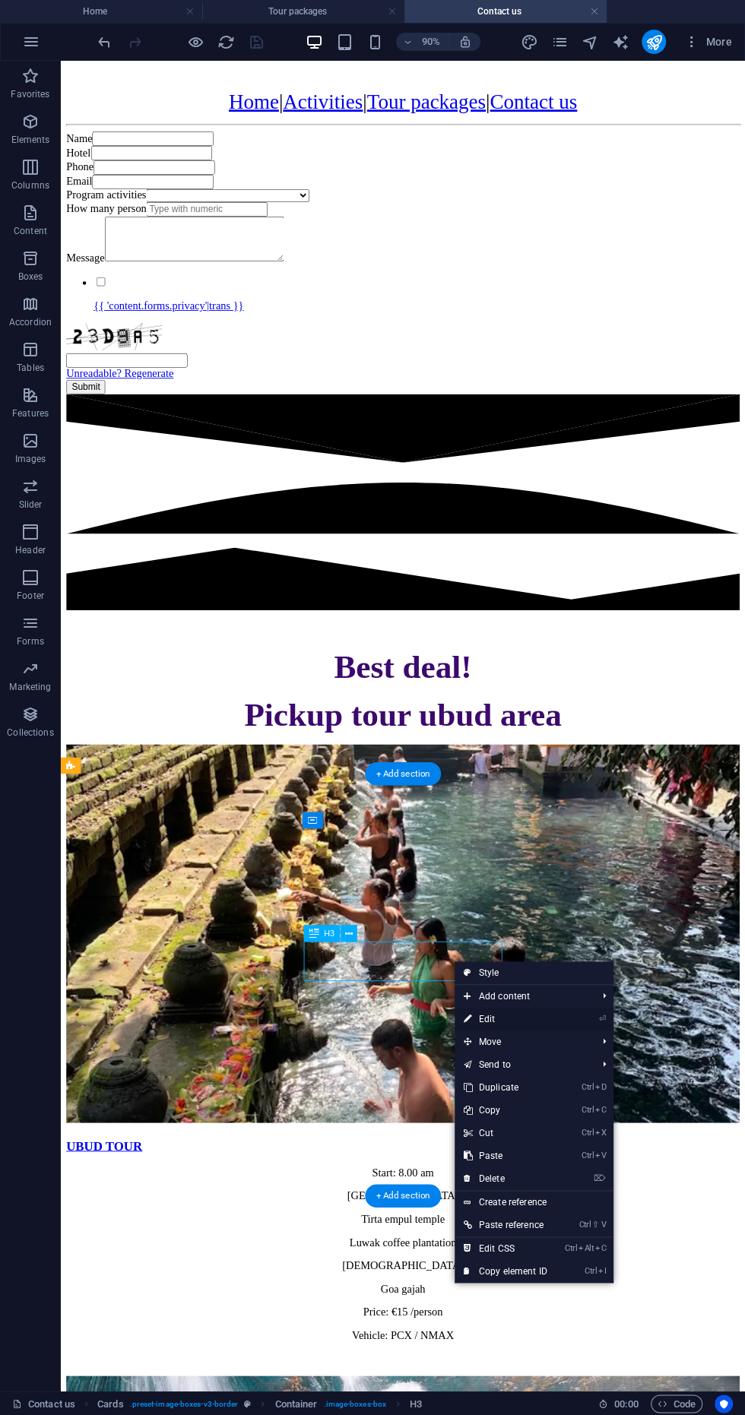
click at [532, 1017] on link "⏎ Edit" at bounding box center [505, 1018] width 102 height 23
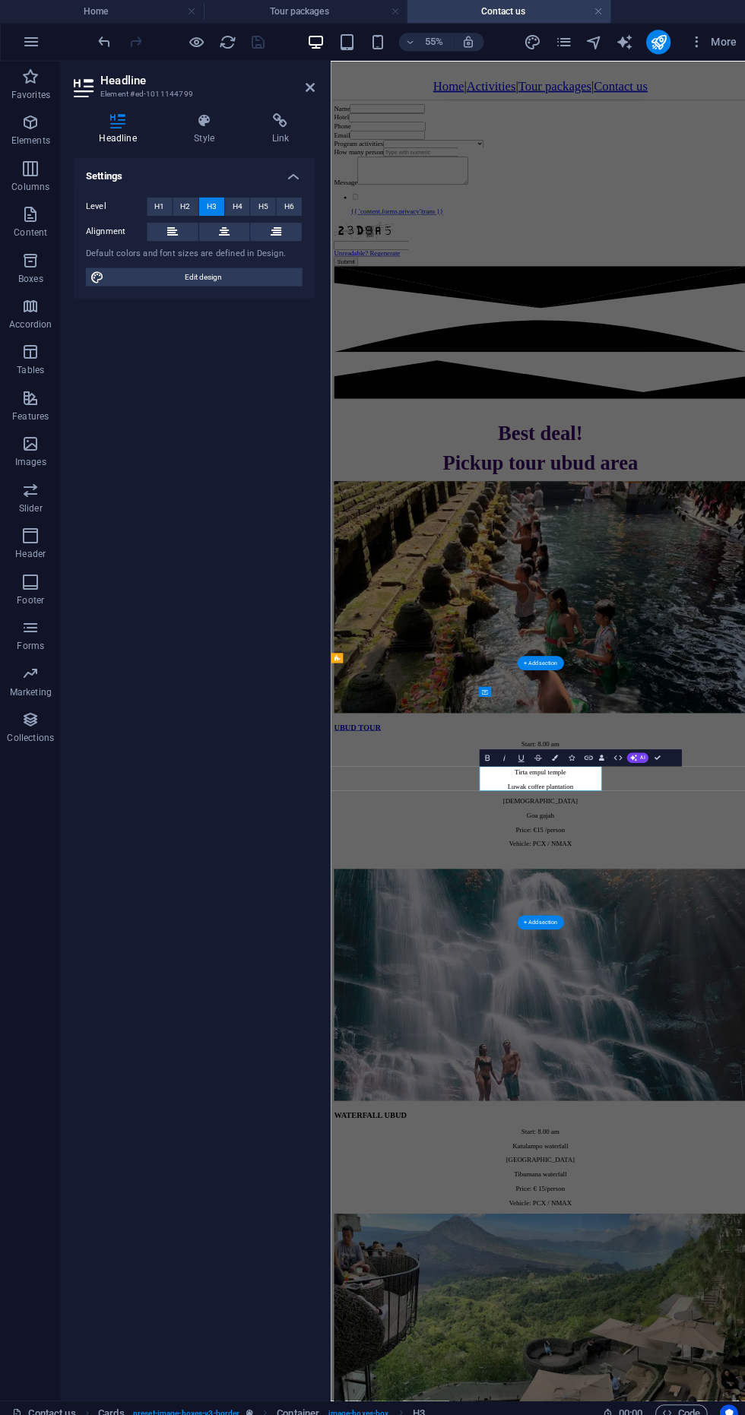
scroll to position [0, 0]
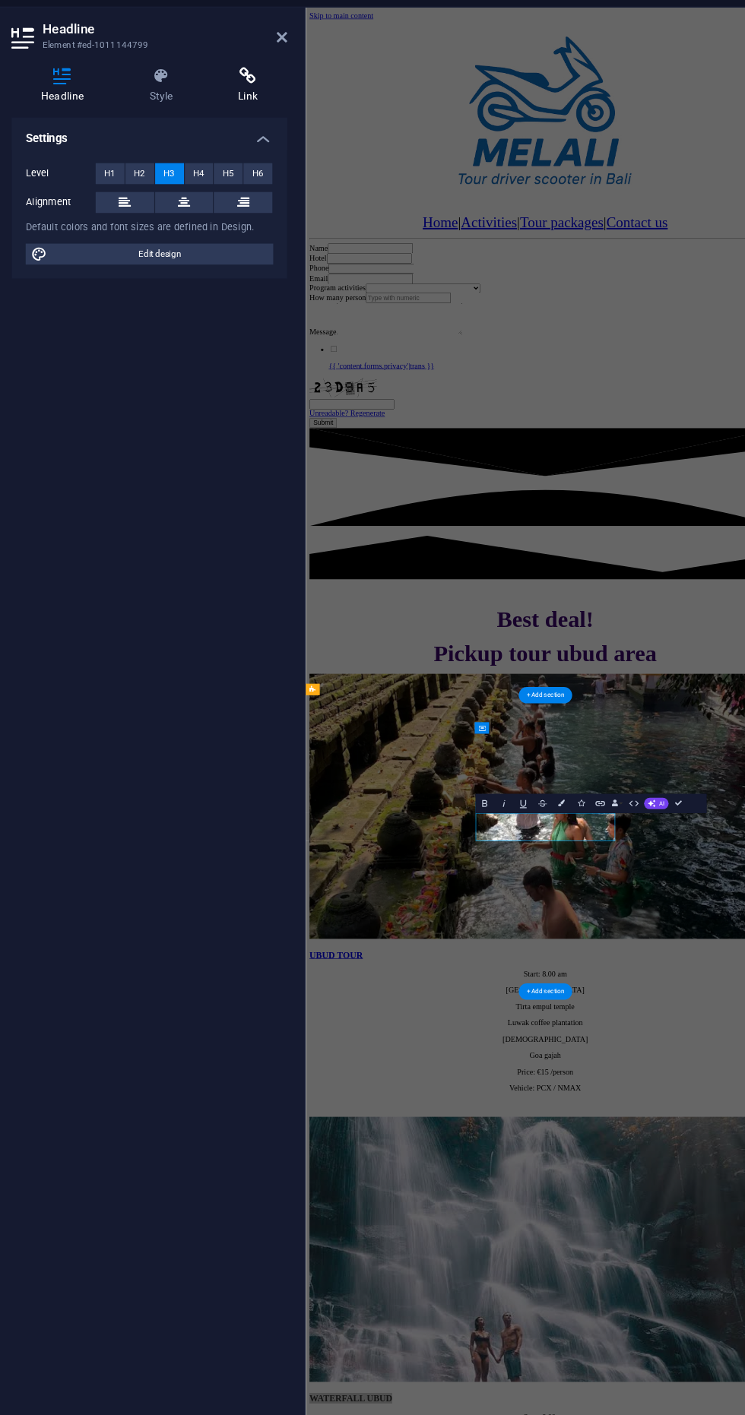
click at [266, 127] on icon at bounding box center [279, 119] width 68 height 15
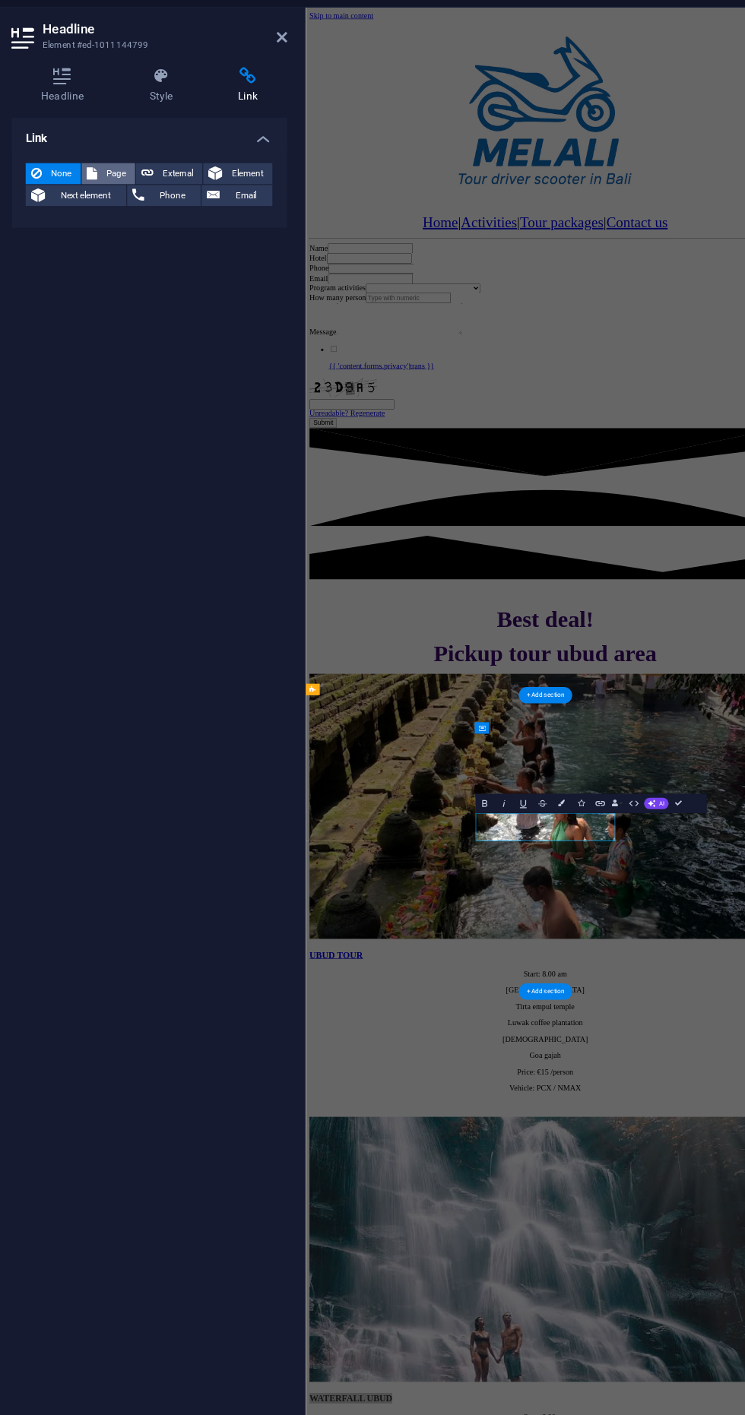
click at [145, 206] on icon at bounding box center [142, 205] width 9 height 18
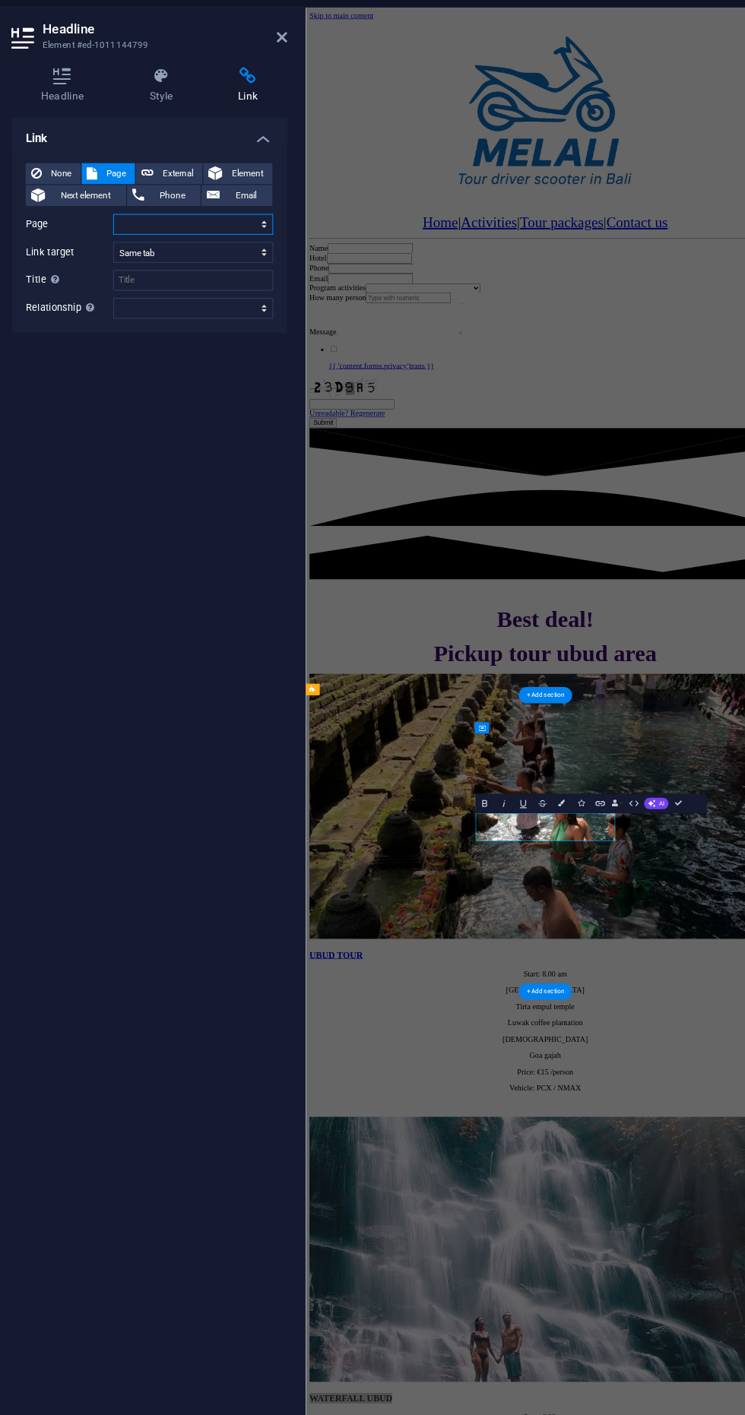
click at [165, 251] on select "Home Activities Rafting Tour packages Contact us" at bounding box center [230, 249] width 139 height 18
select select "4"
click at [161, 240] on select "Home Activities Rafting Tour packages Contact us" at bounding box center [230, 249] width 139 height 18
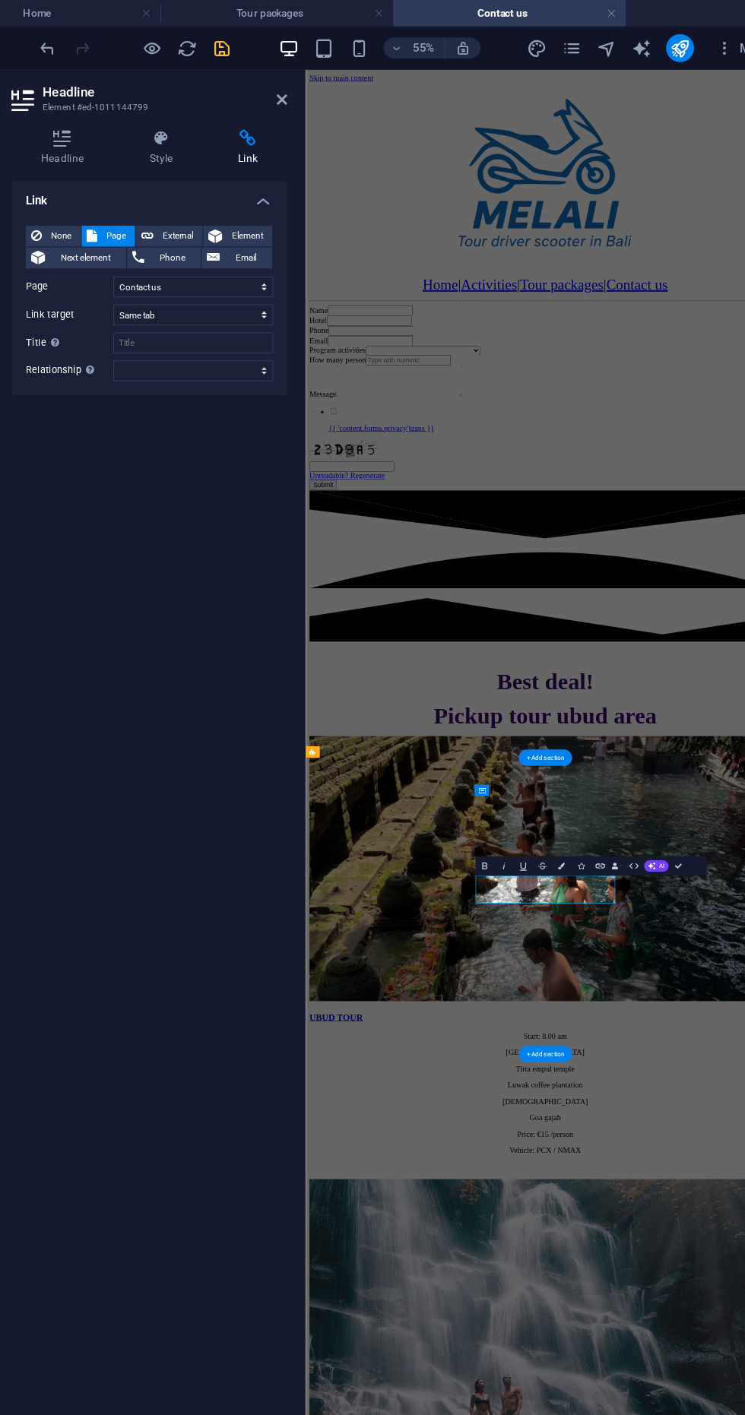
click at [255, 41] on icon "save" at bounding box center [256, 41] width 17 height 17
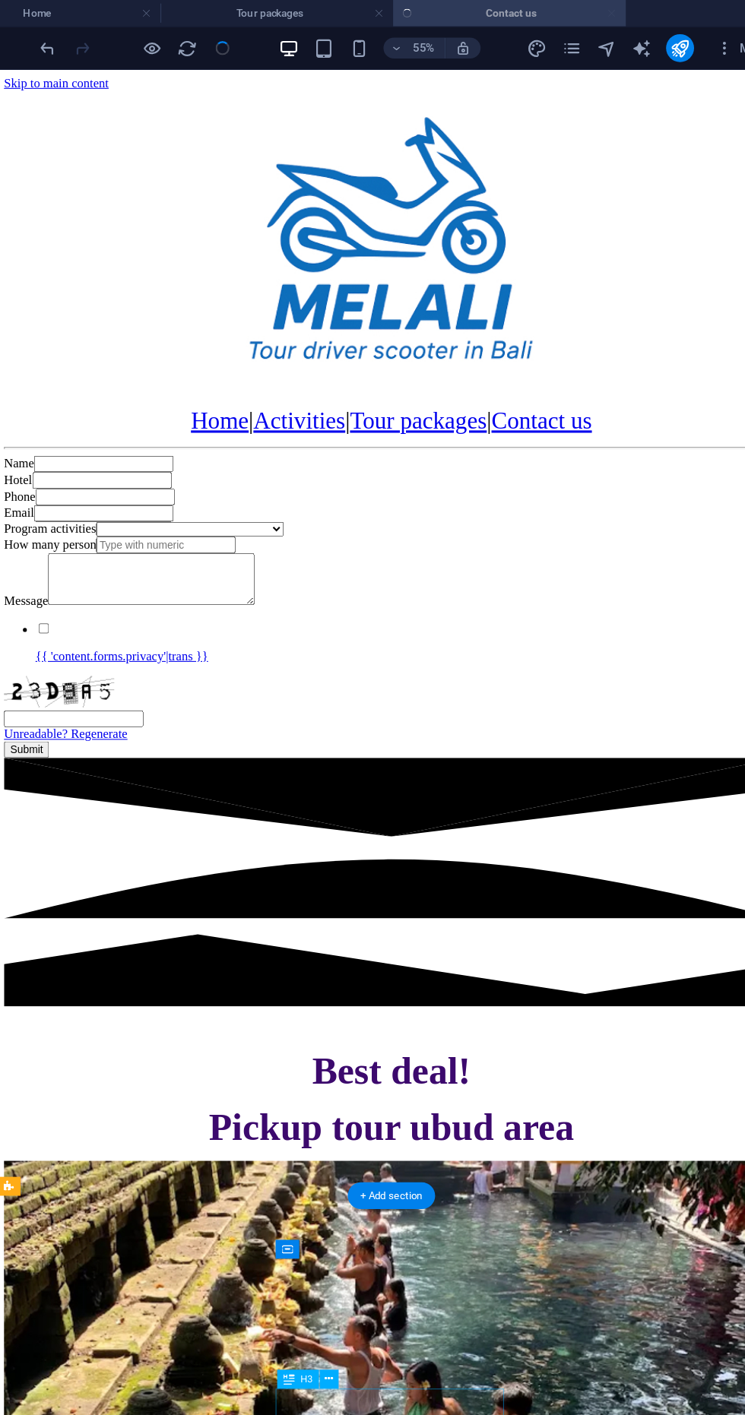
select select
checkbox input "false"
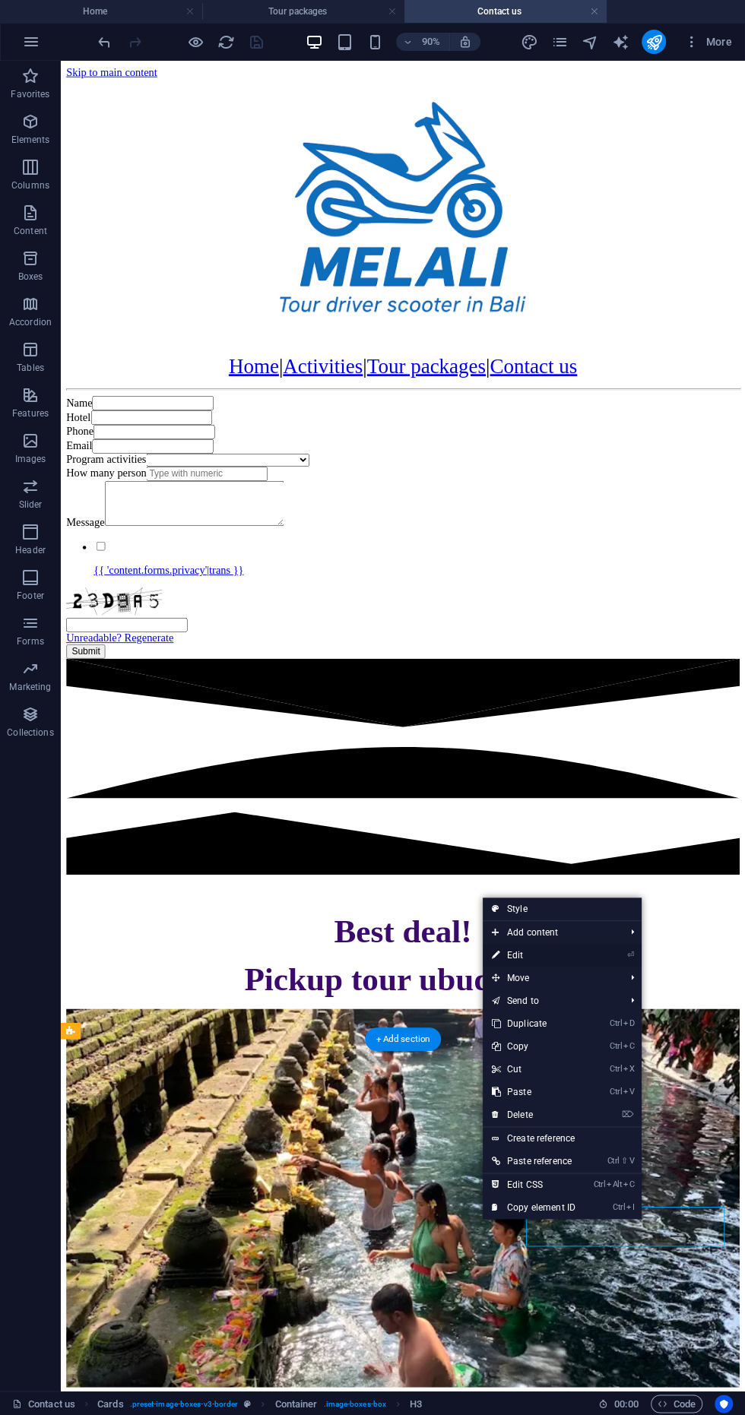
click at [554, 961] on link "⏎ Edit" at bounding box center [533, 955] width 102 height 23
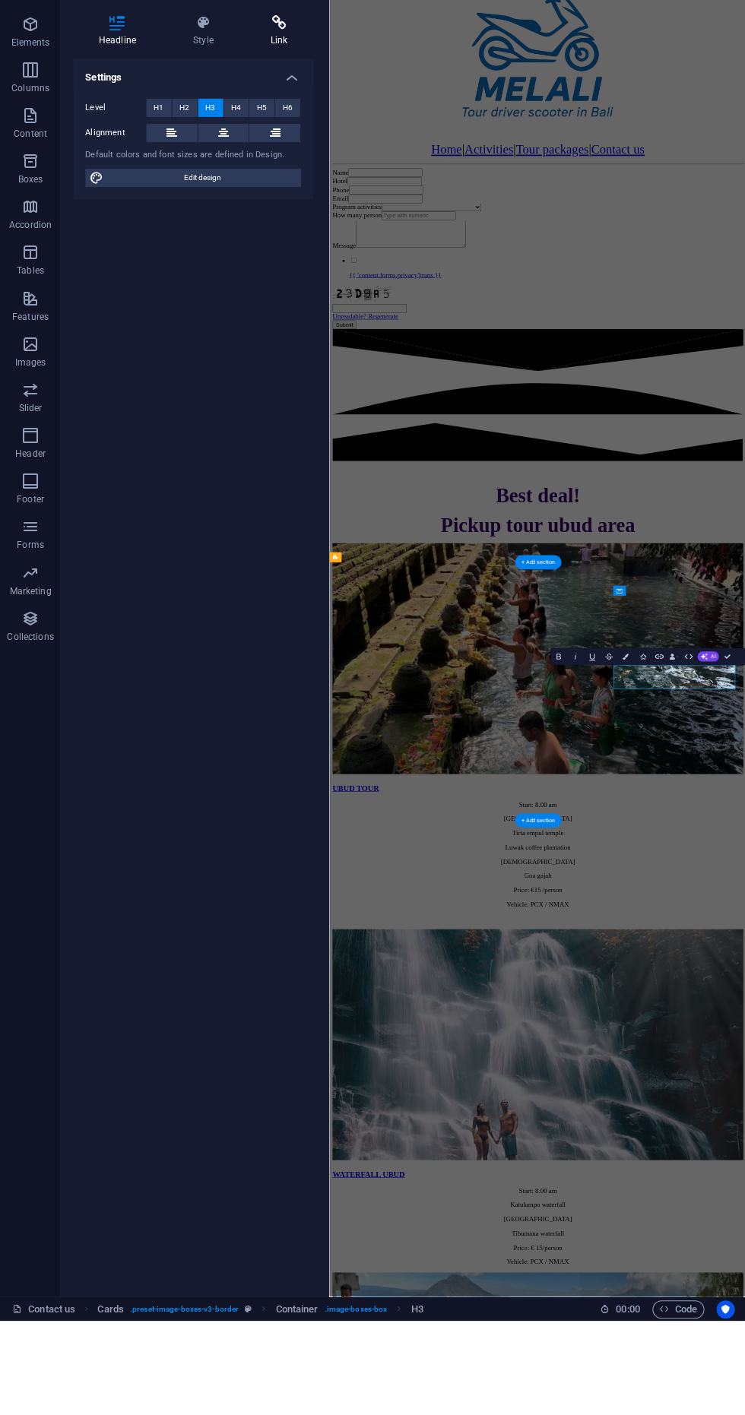
click at [257, 124] on icon at bounding box center [279, 119] width 68 height 15
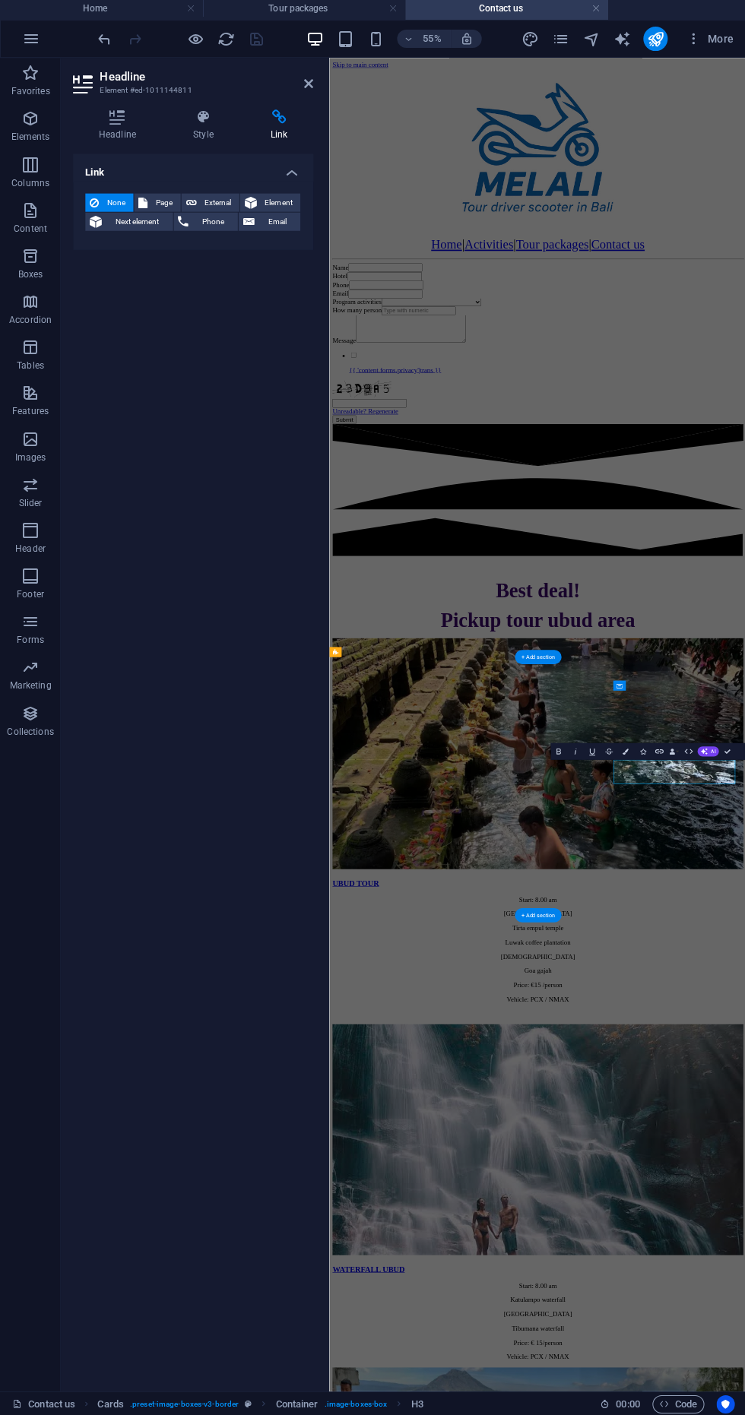
click at [277, 138] on h4 "Link" at bounding box center [279, 128] width 68 height 32
click at [144, 204] on icon at bounding box center [142, 205] width 9 height 18
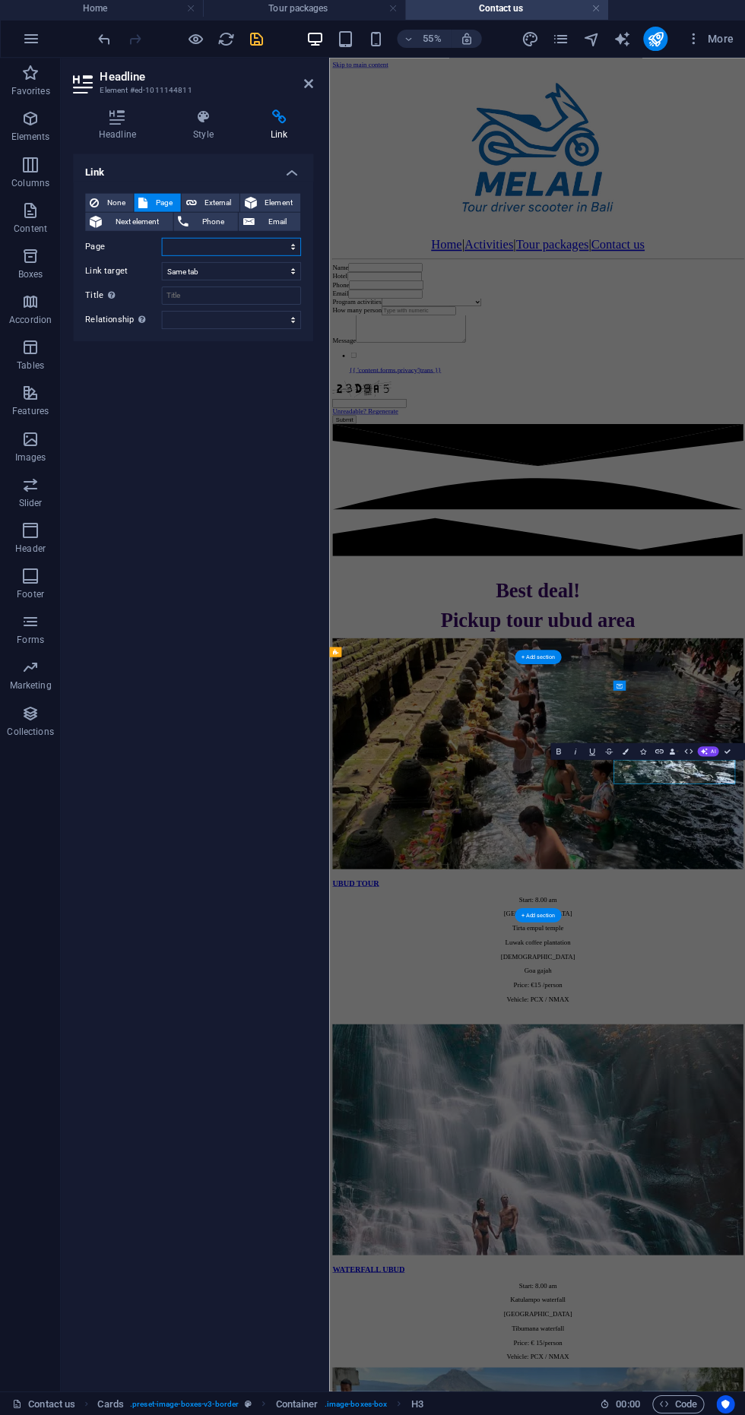
click at [180, 252] on select "Home Activities Rafting Tour packages Contact us" at bounding box center [230, 249] width 139 height 18
select select "4"
click at [161, 240] on select "Home Activities Rafting Tour packages Contact us" at bounding box center [230, 249] width 139 height 18
click at [245, 61] on header "Headline Element #ed-1011144811" at bounding box center [192, 81] width 239 height 40
click at [255, 41] on icon "save" at bounding box center [256, 41] width 17 height 17
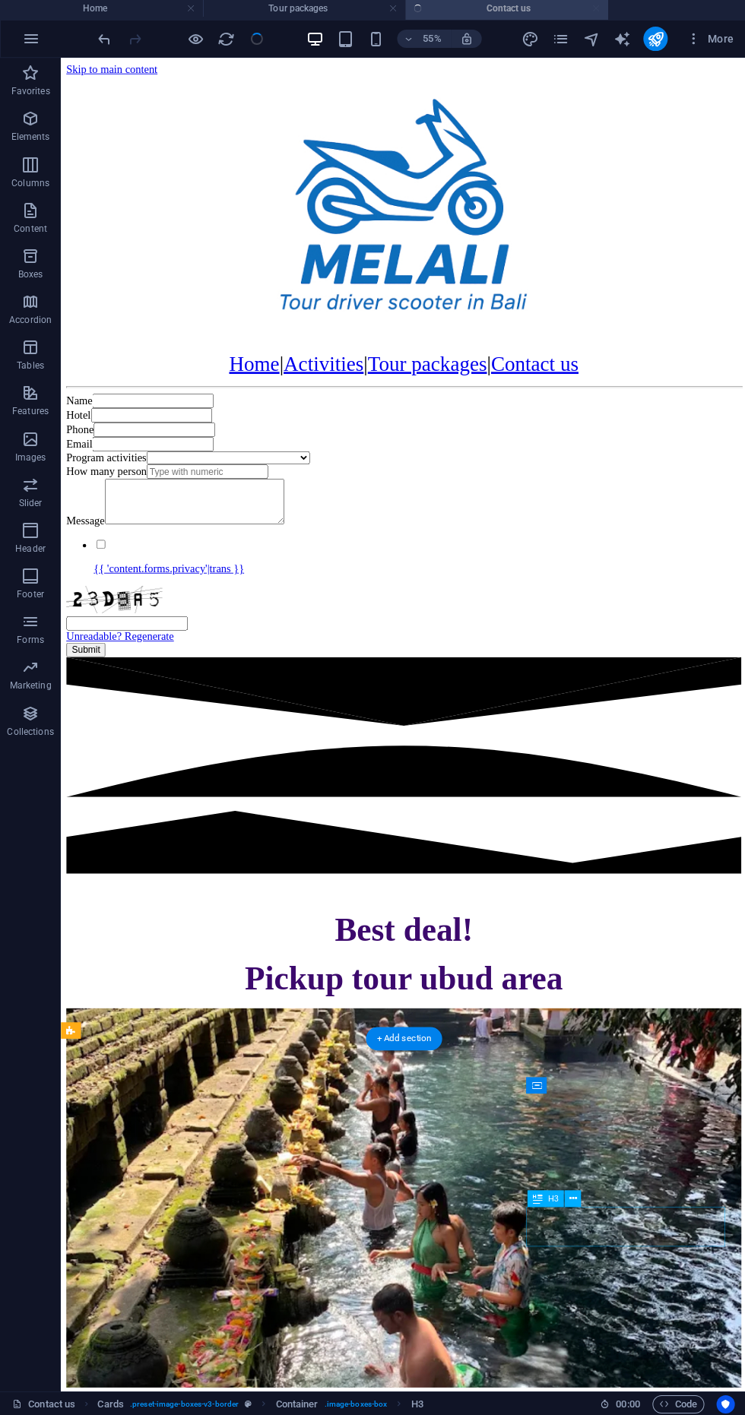
select select
checkbox input "false"
click at [582, 16] on h4 "Contact us" at bounding box center [505, 11] width 202 height 17
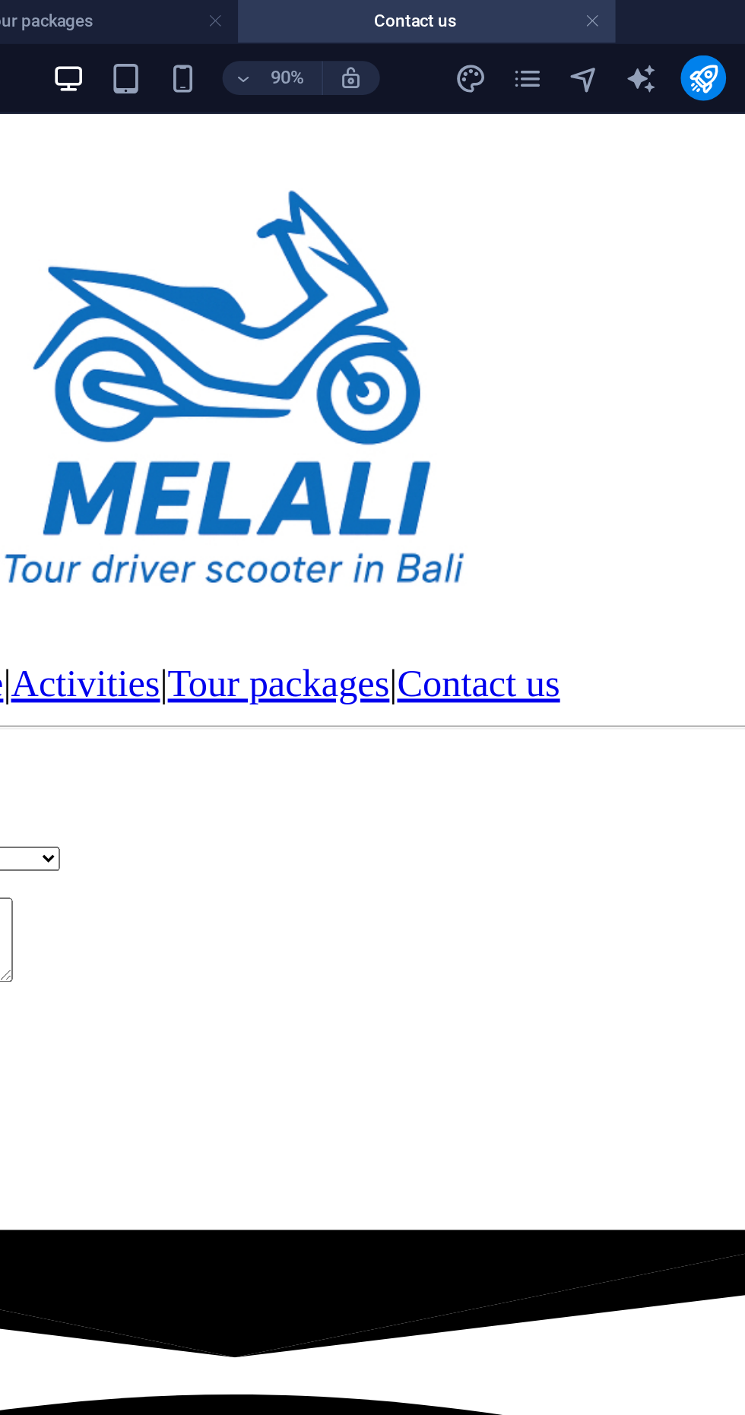
click at [589, 12] on h4 "Contact us" at bounding box center [505, 11] width 202 height 17
click at [593, 11] on link at bounding box center [594, 12] width 9 height 14
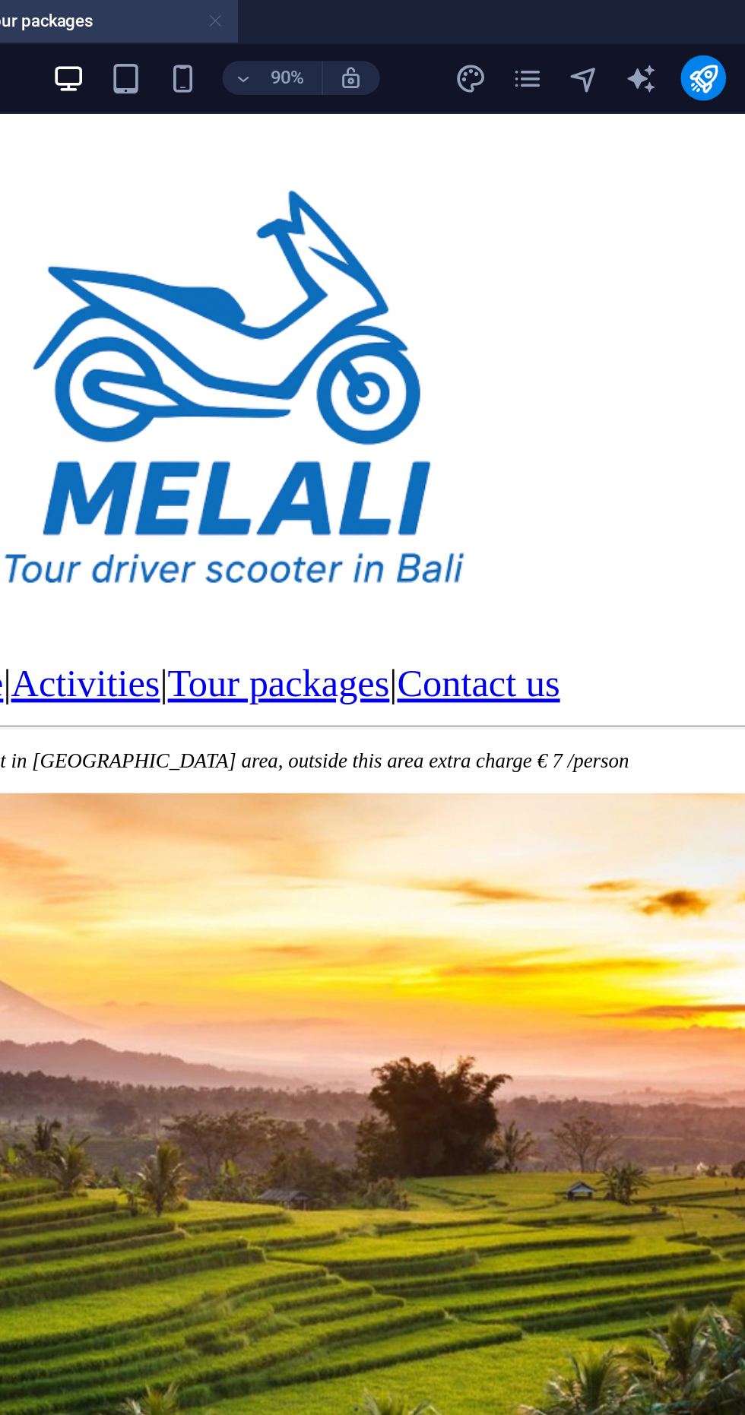
click at [394, 14] on link at bounding box center [391, 12] width 9 height 14
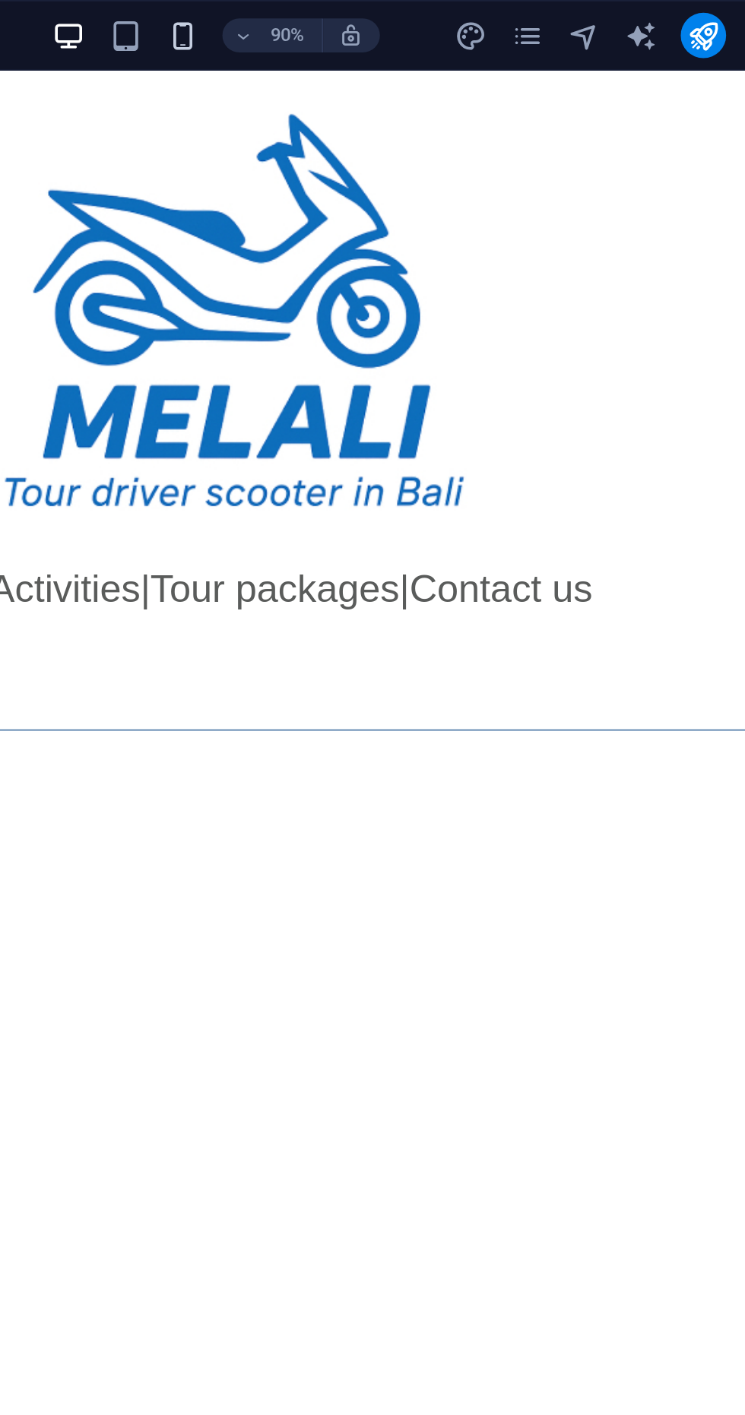
click at [380, 16] on icon "button" at bounding box center [373, 19] width 17 height 17
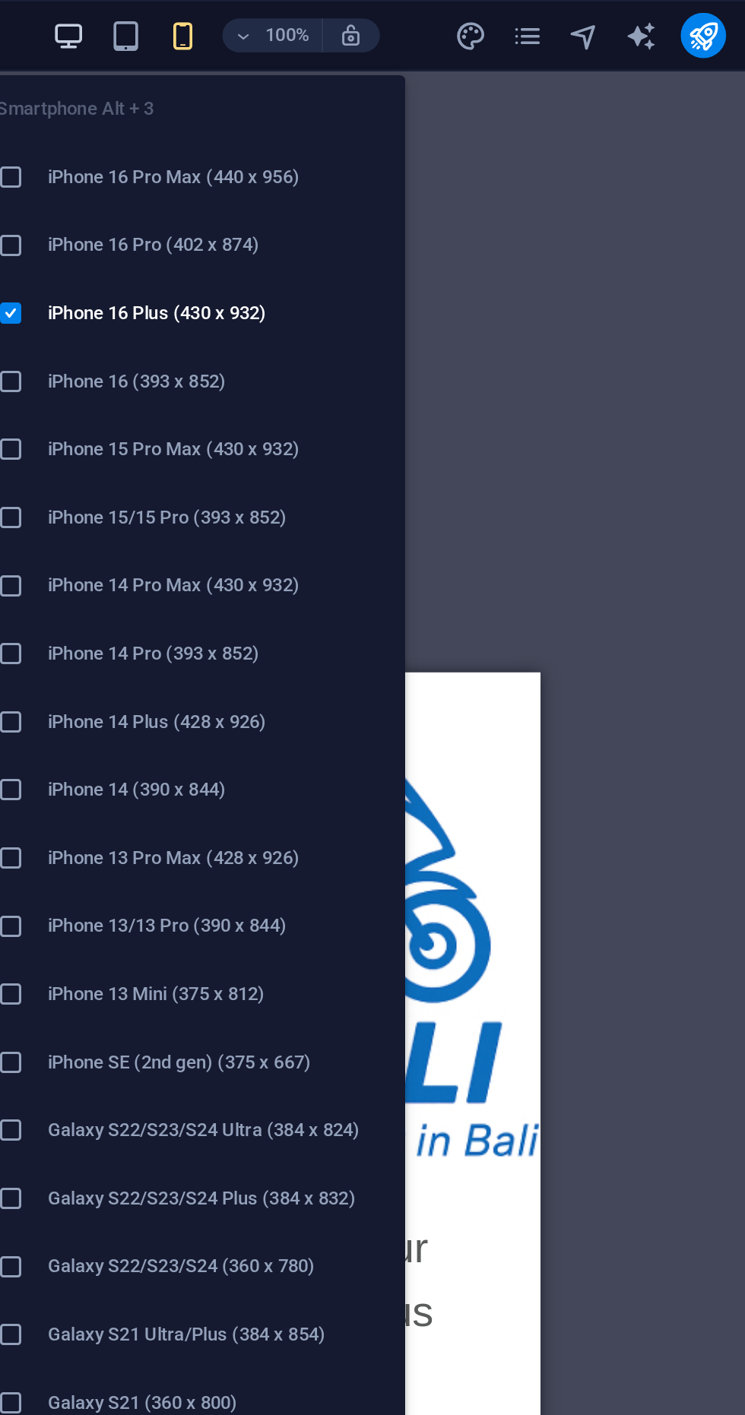
click at [309, 18] on icon "button" at bounding box center [313, 19] width 17 height 17
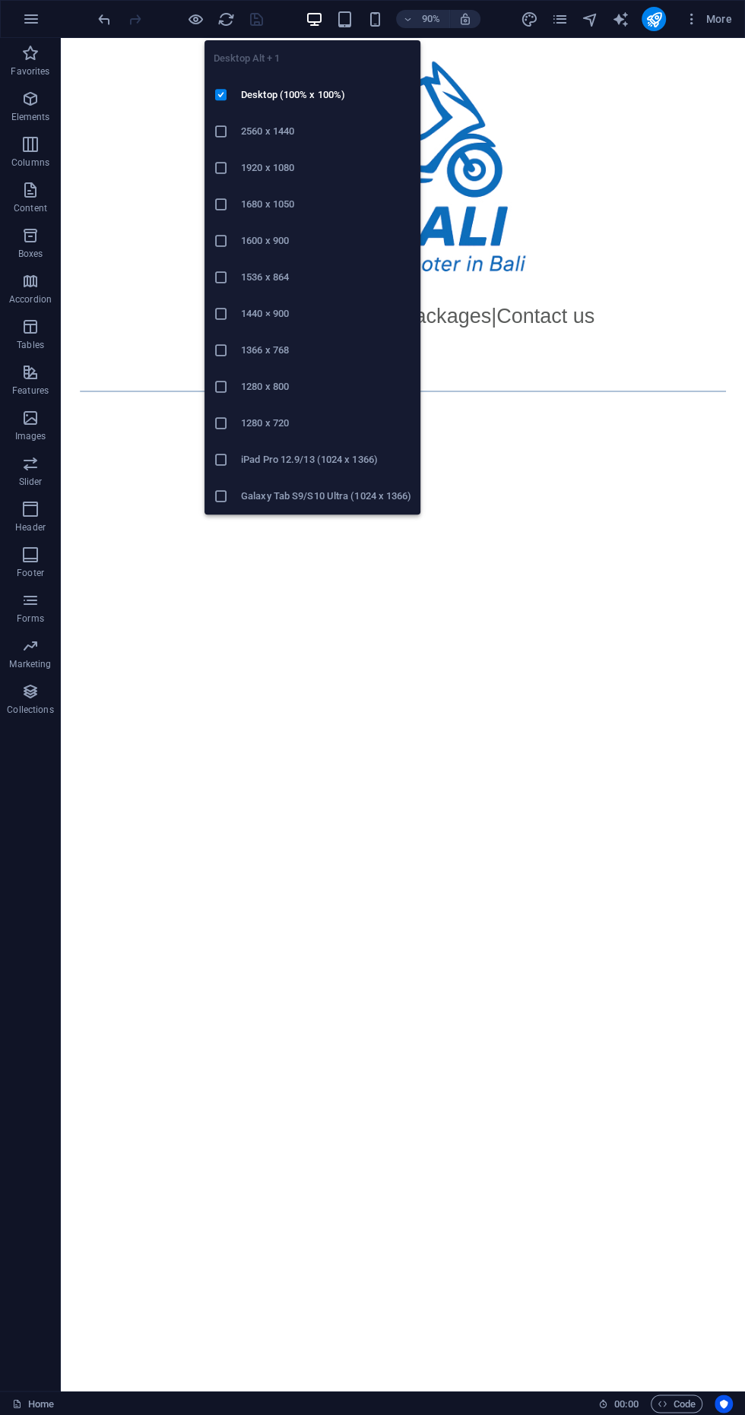
click at [709, 254] on div at bounding box center [441, 183] width 760 height 291
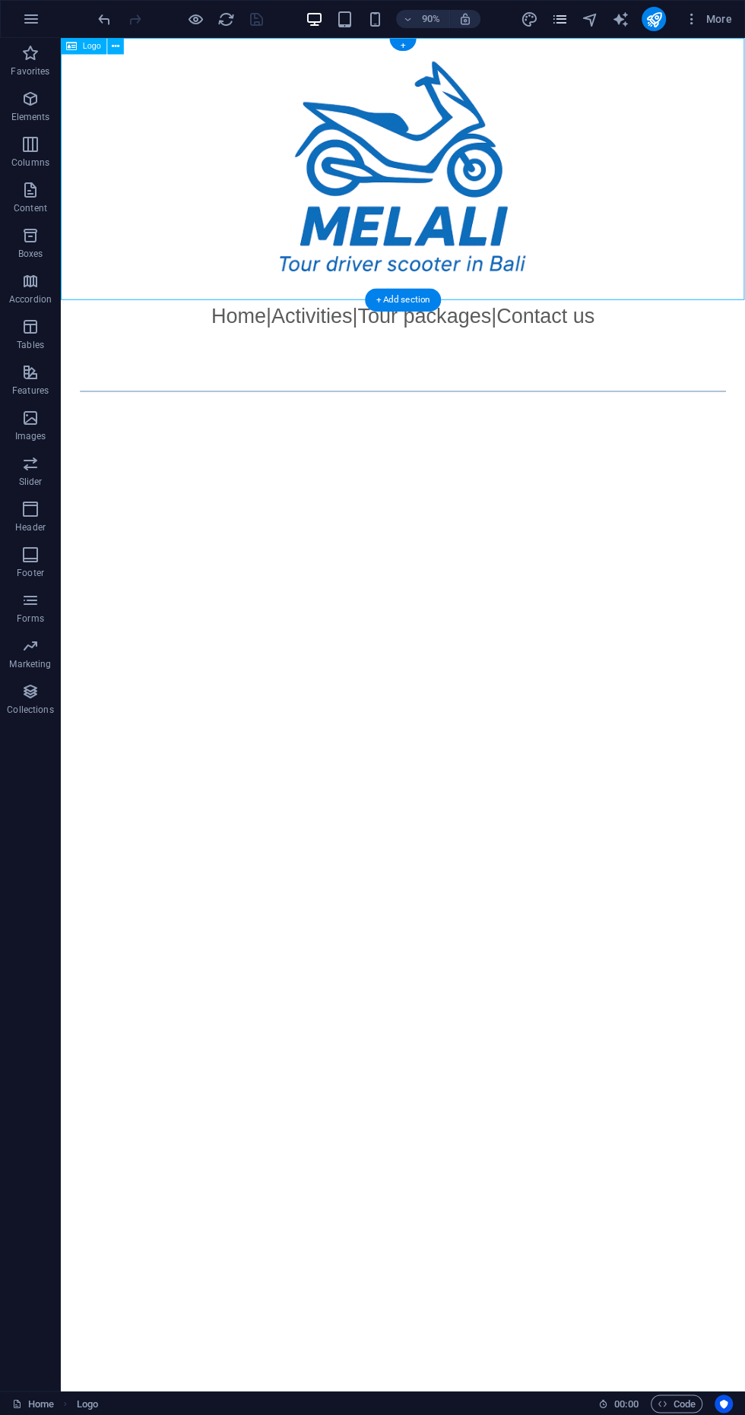
click at [556, 26] on icon "pages" at bounding box center [558, 19] width 17 height 17
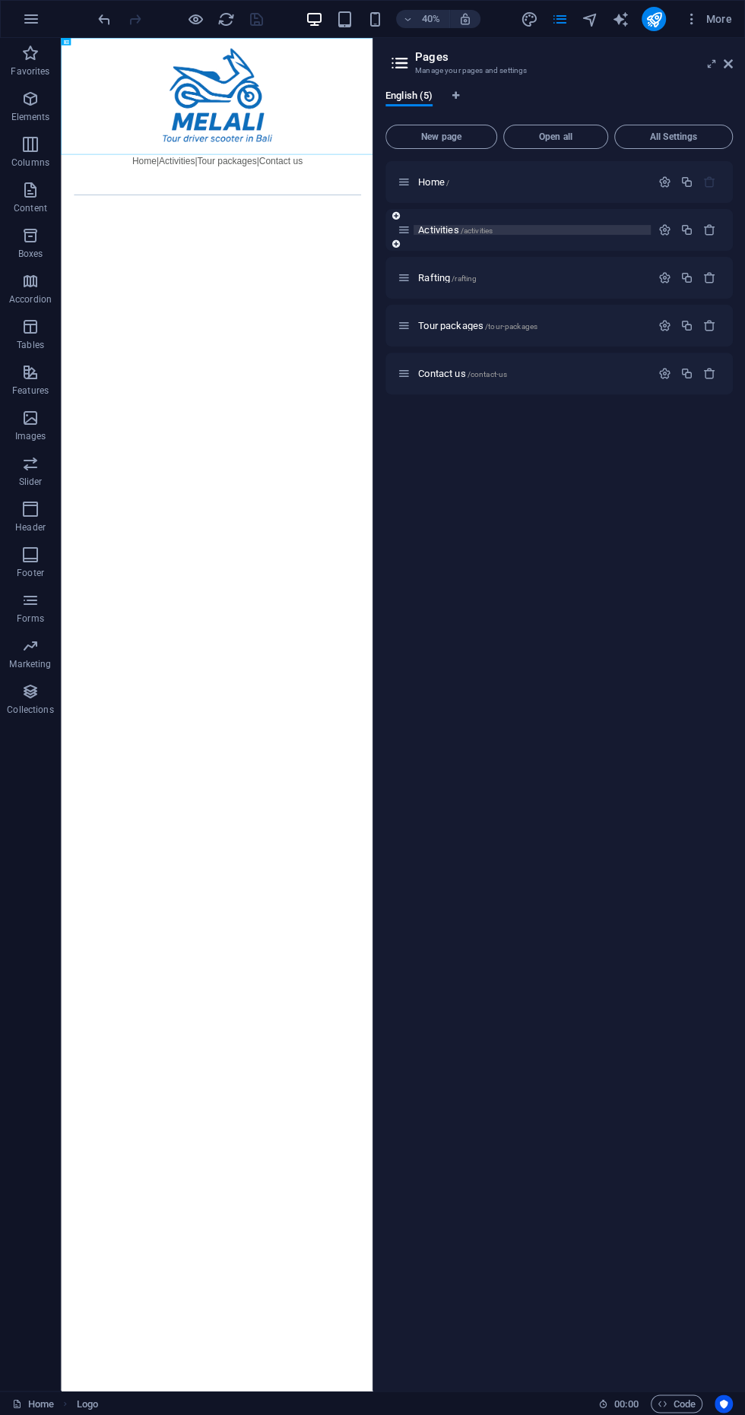
click at [561, 232] on p "Activities /activities" at bounding box center [532, 230] width 228 height 10
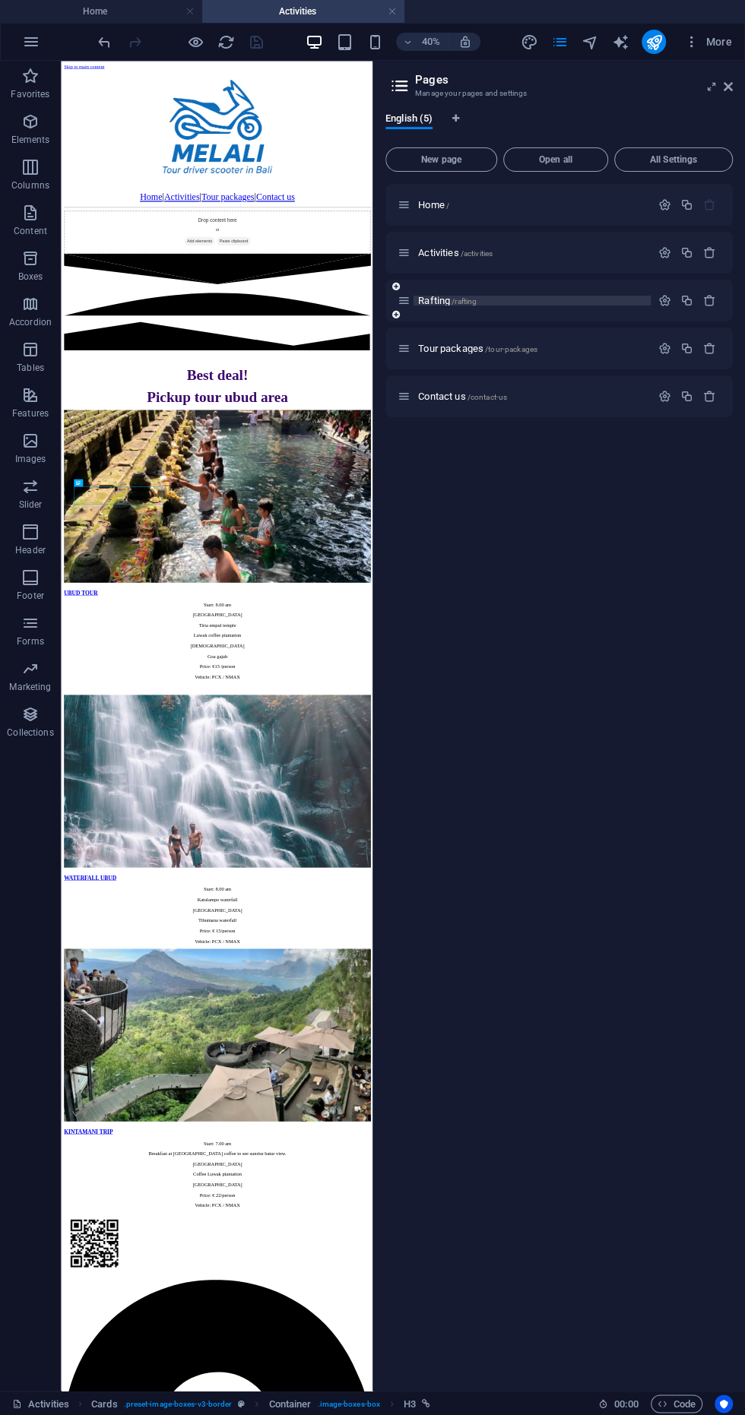
click at [523, 300] on p "Rafting /rafting" at bounding box center [532, 301] width 228 height 10
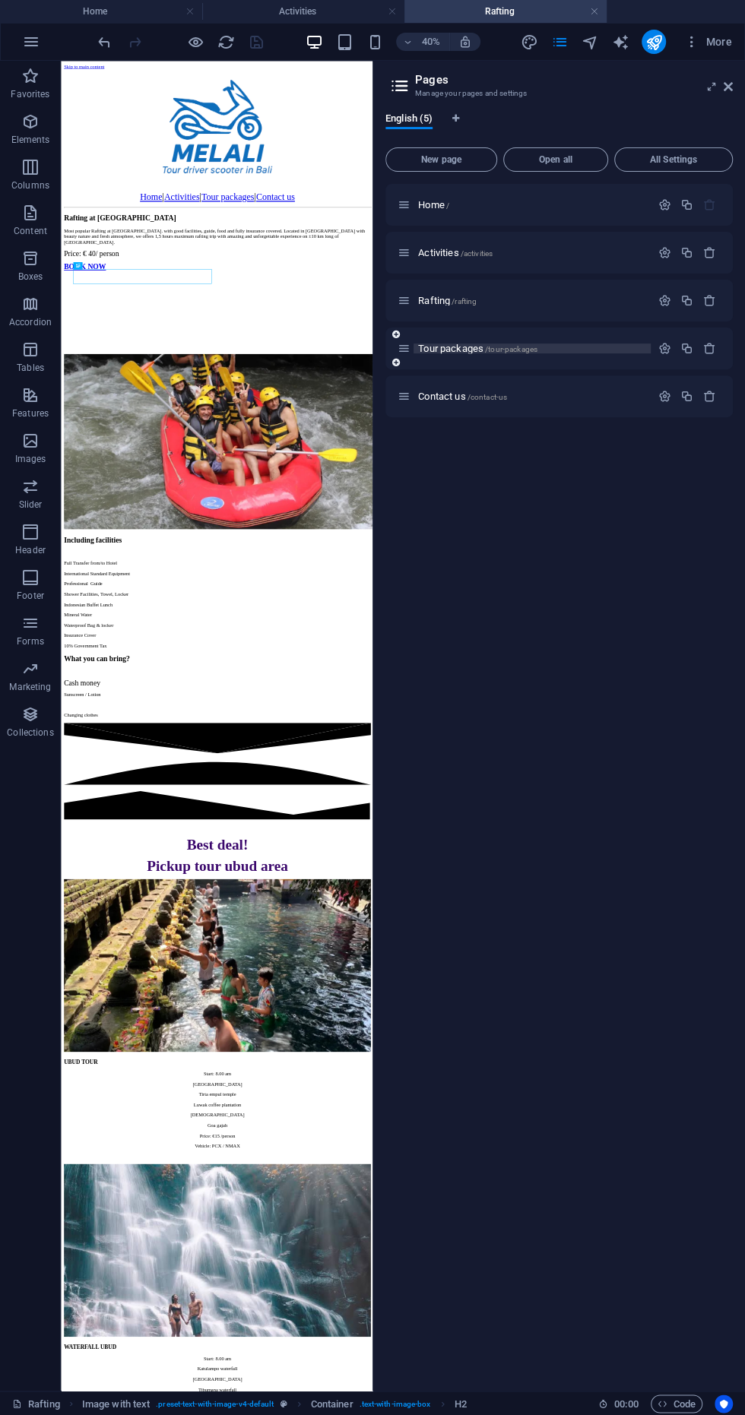
click at [551, 353] on p "Tour packages /tour-packages" at bounding box center [532, 348] width 228 height 10
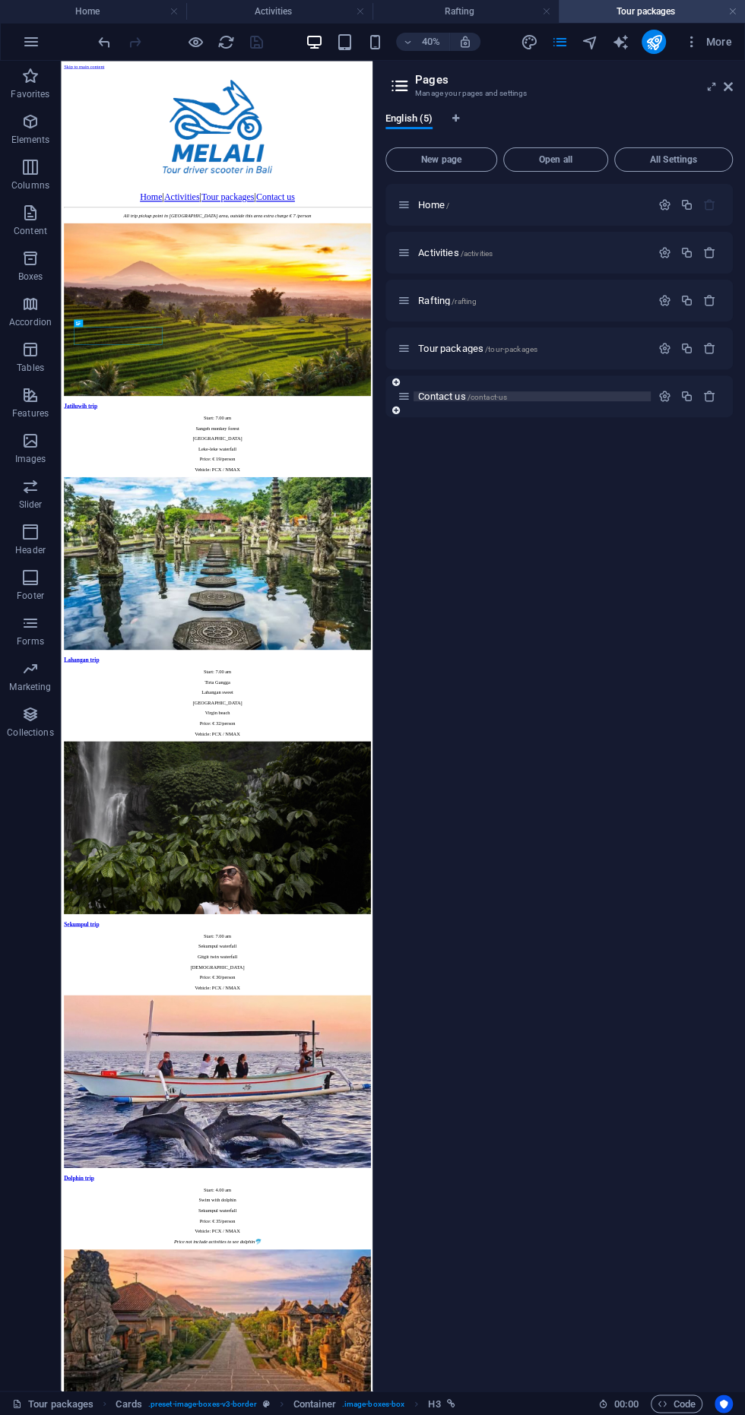
click at [544, 396] on p "Contact us /contact-us" at bounding box center [532, 396] width 228 height 10
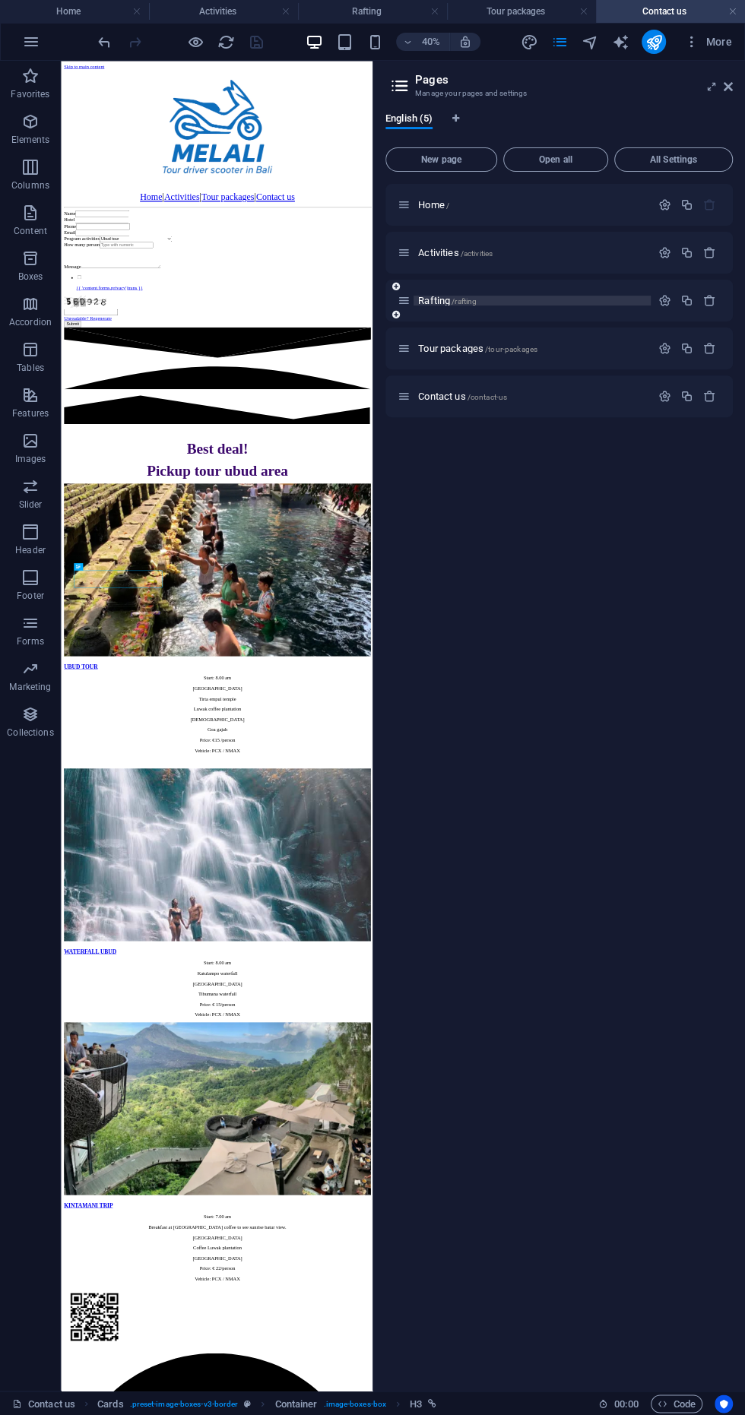
click at [565, 300] on p "Rafting /rafting" at bounding box center [532, 301] width 228 height 10
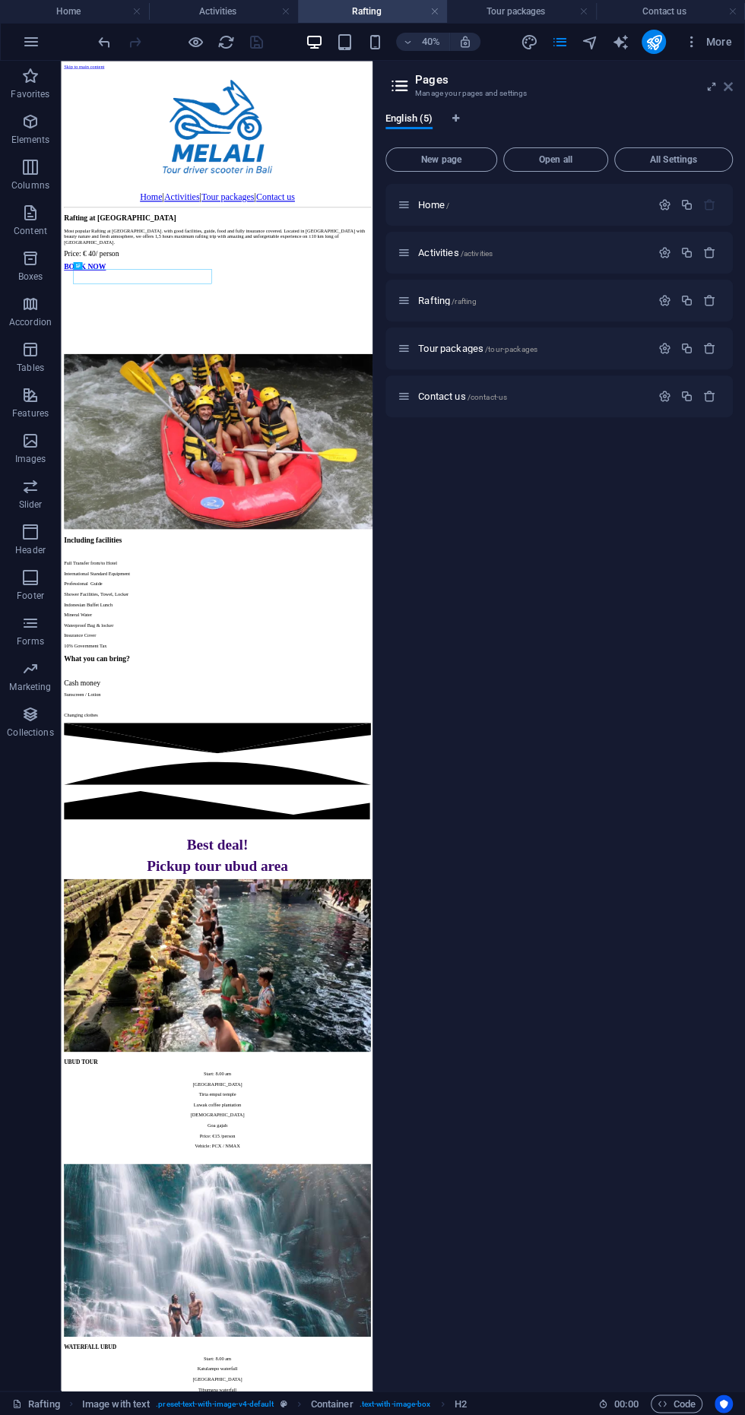
click at [727, 90] on icon at bounding box center [727, 87] width 9 height 12
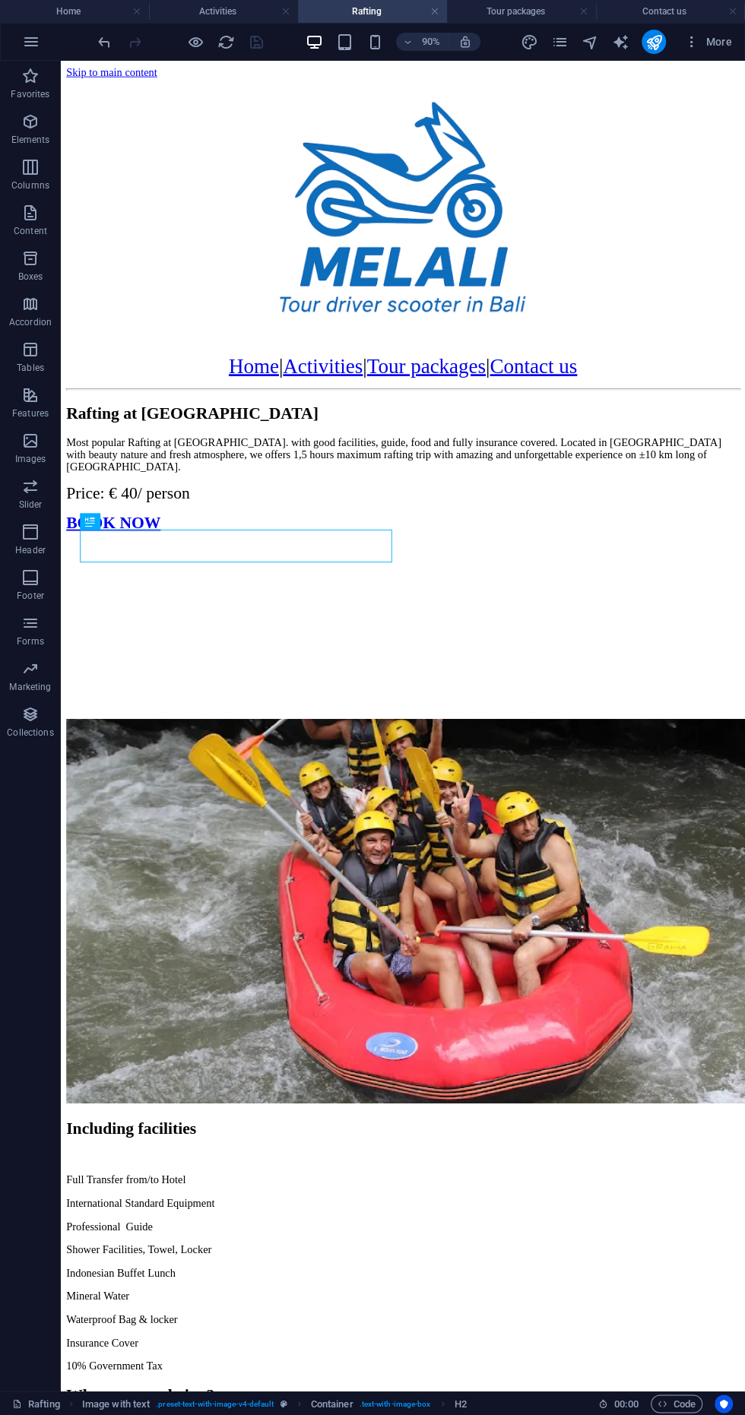
click at [744, 95] on div at bounding box center [441, 228] width 748 height 294
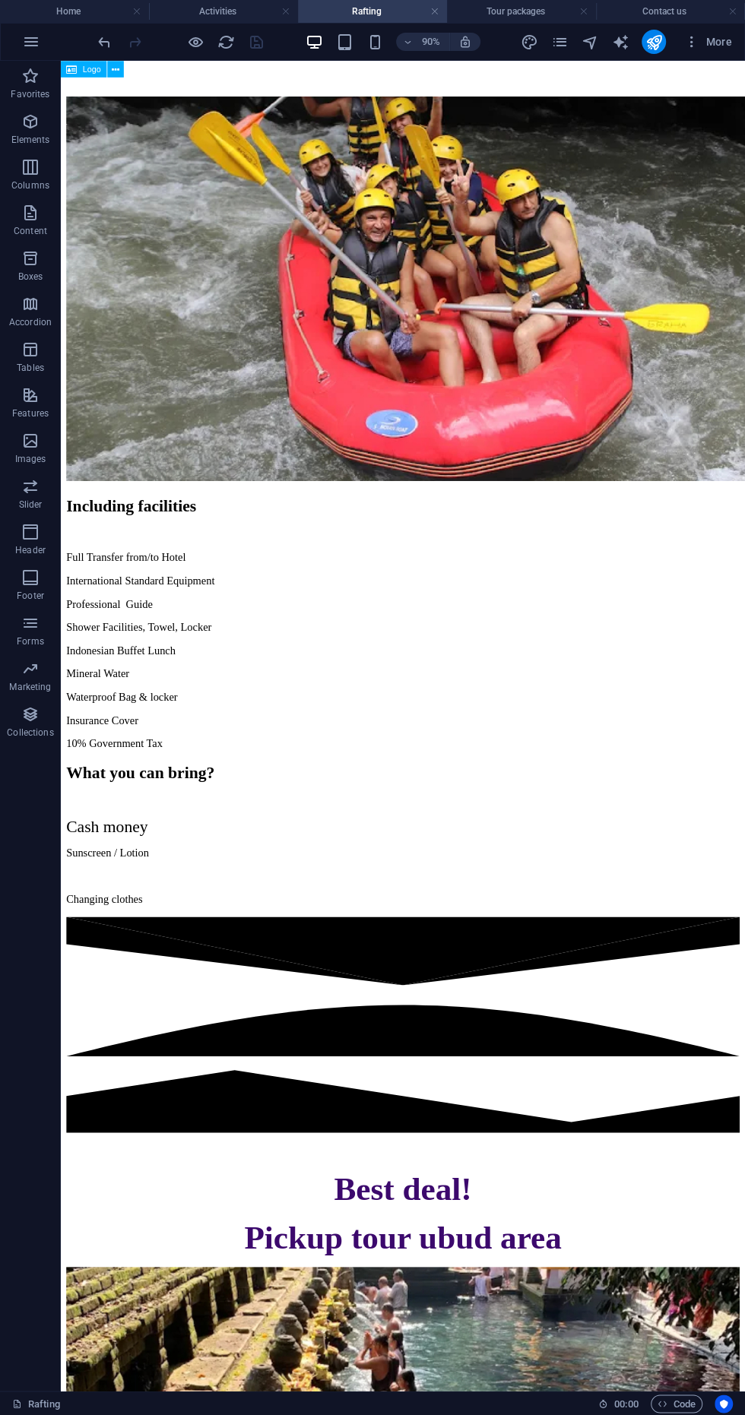
scroll to position [747, 0]
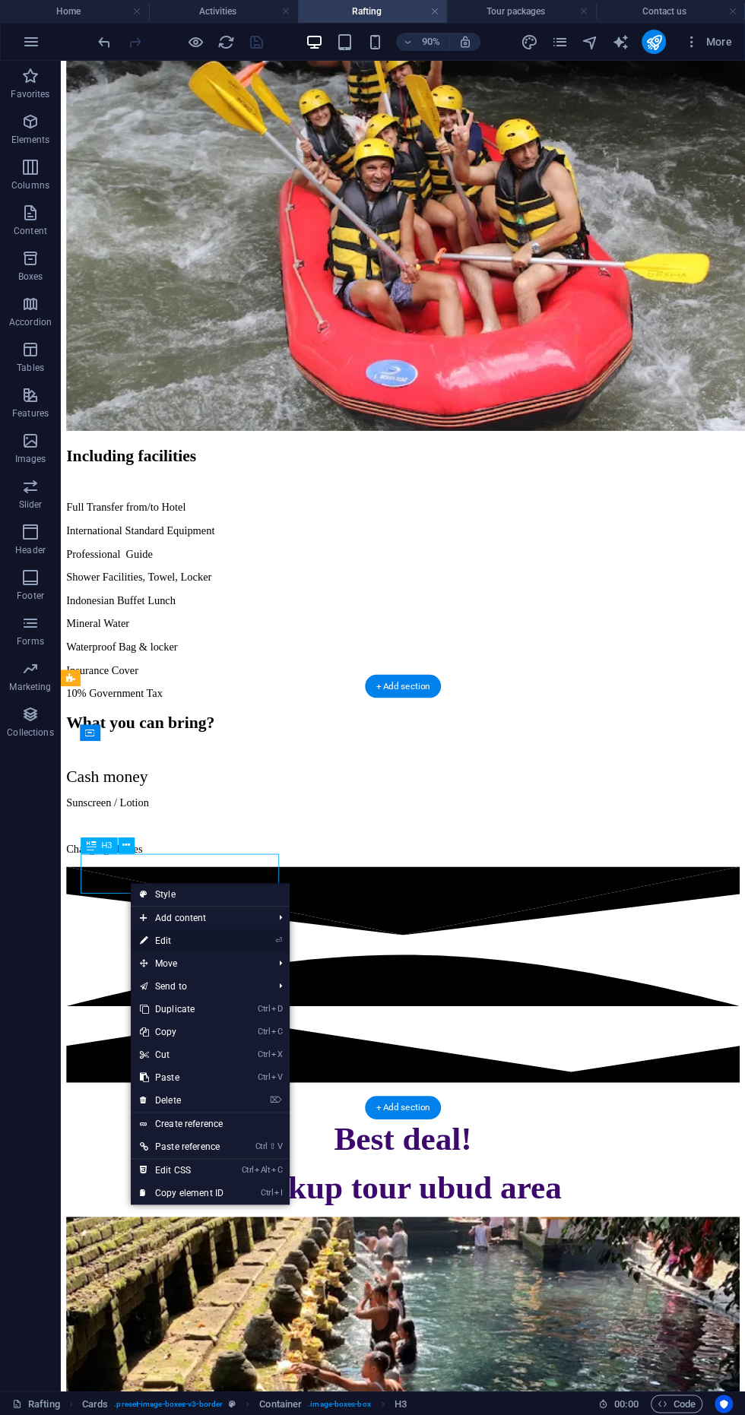
click at [227, 944] on link "⏎ Edit" at bounding box center [182, 940] width 102 height 23
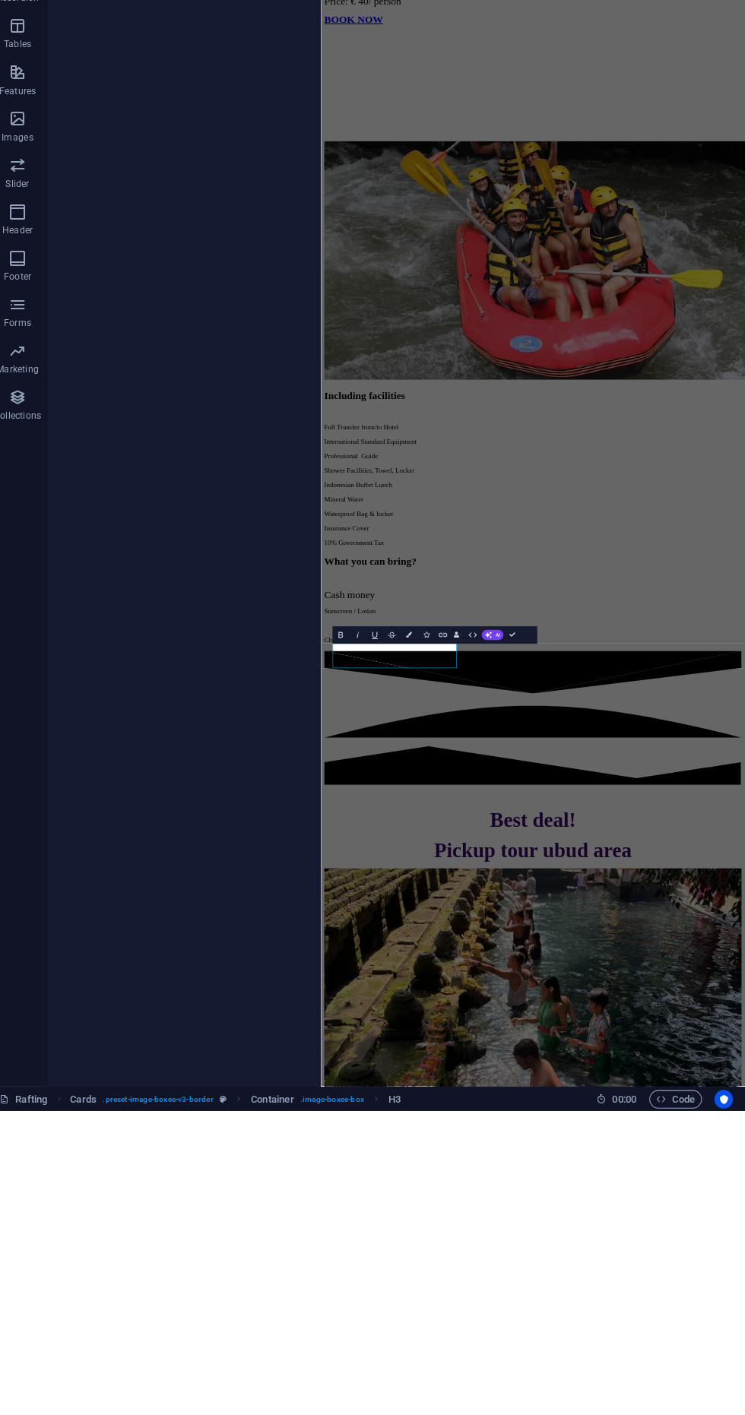
scroll to position [0, 0]
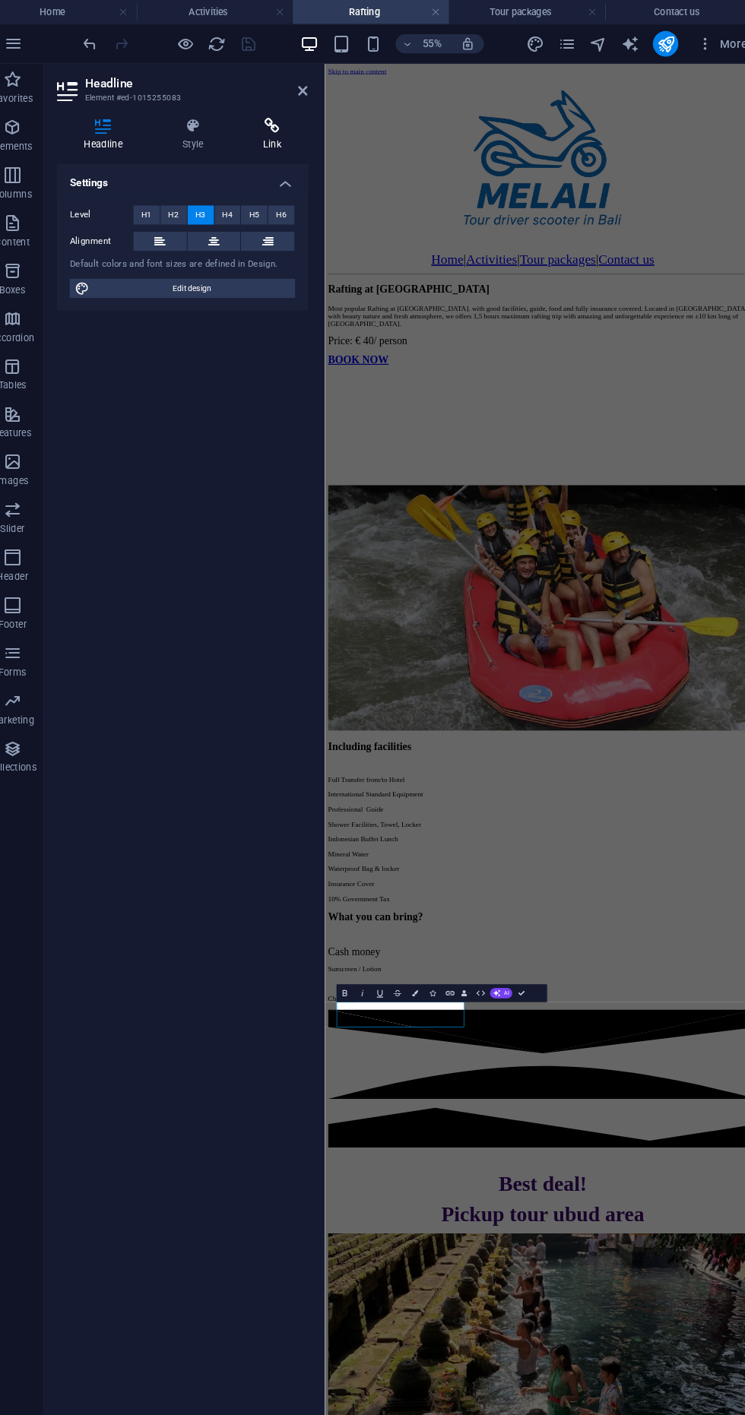
click at [253, 118] on icon at bounding box center [279, 119] width 68 height 15
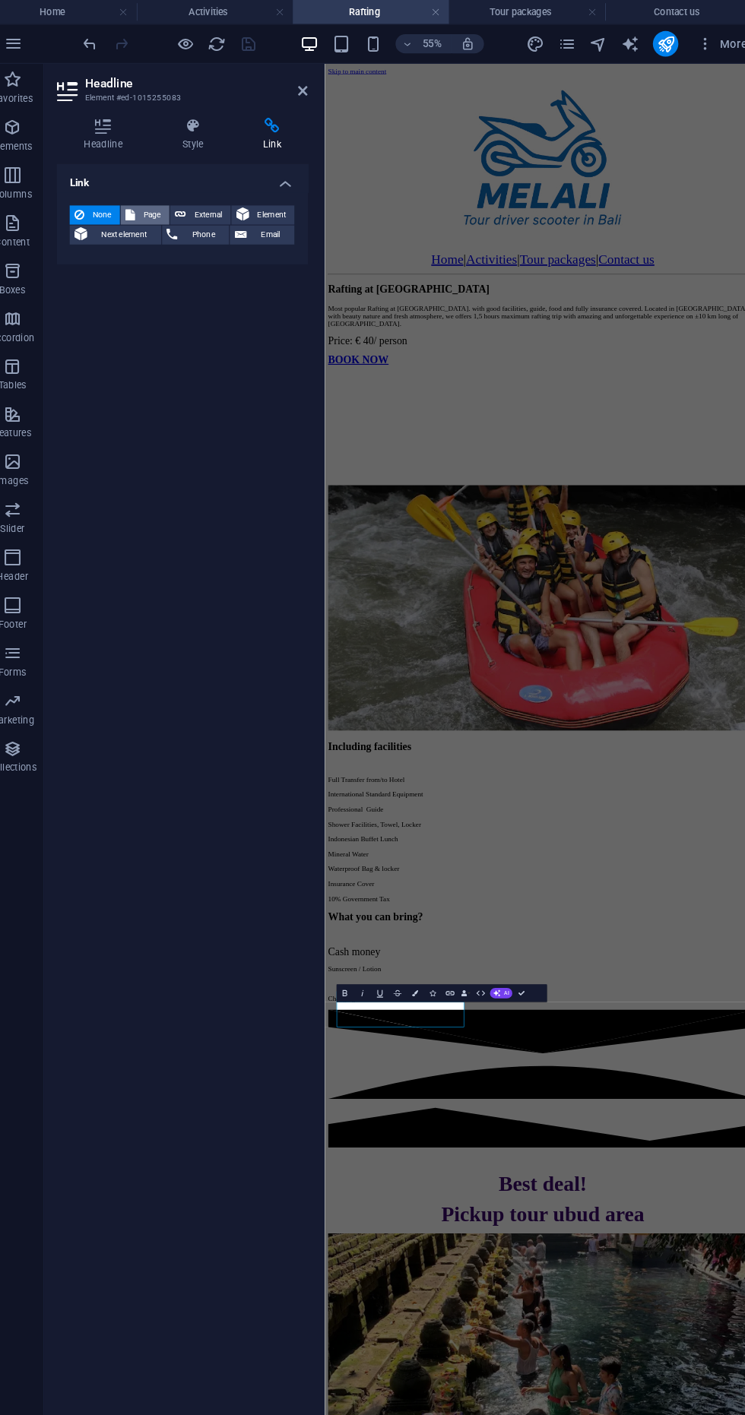
click at [141, 212] on icon at bounding box center [142, 205] width 9 height 18
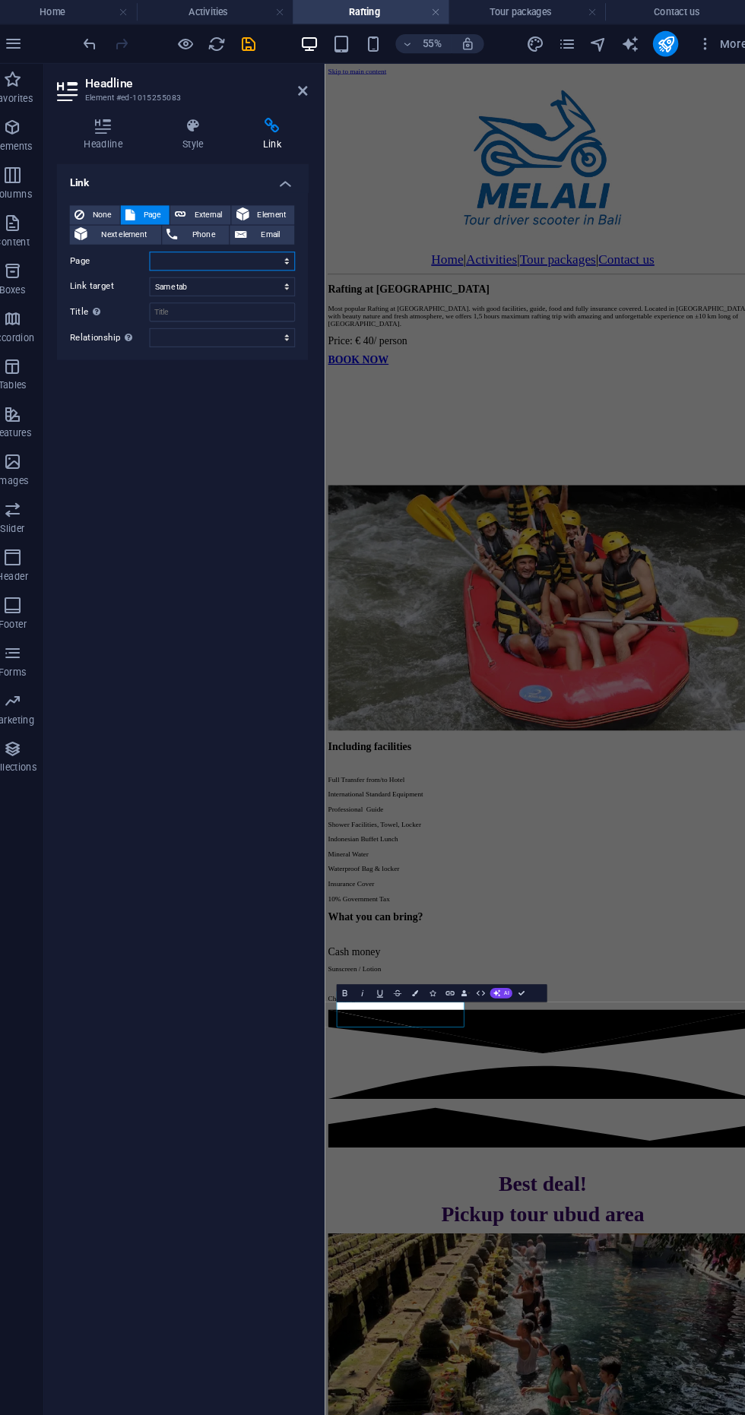
click at [176, 249] on select "Home Activities Rafting Tour packages Contact us" at bounding box center [230, 249] width 139 height 18
select select "4"
click at [161, 240] on select "Home Activities Rafting Tour packages Contact us" at bounding box center [230, 249] width 139 height 18
click at [262, 69] on header "Headline Element #ed-1015255083" at bounding box center [192, 81] width 239 height 40
click at [255, 43] on icon "save" at bounding box center [256, 41] width 17 height 17
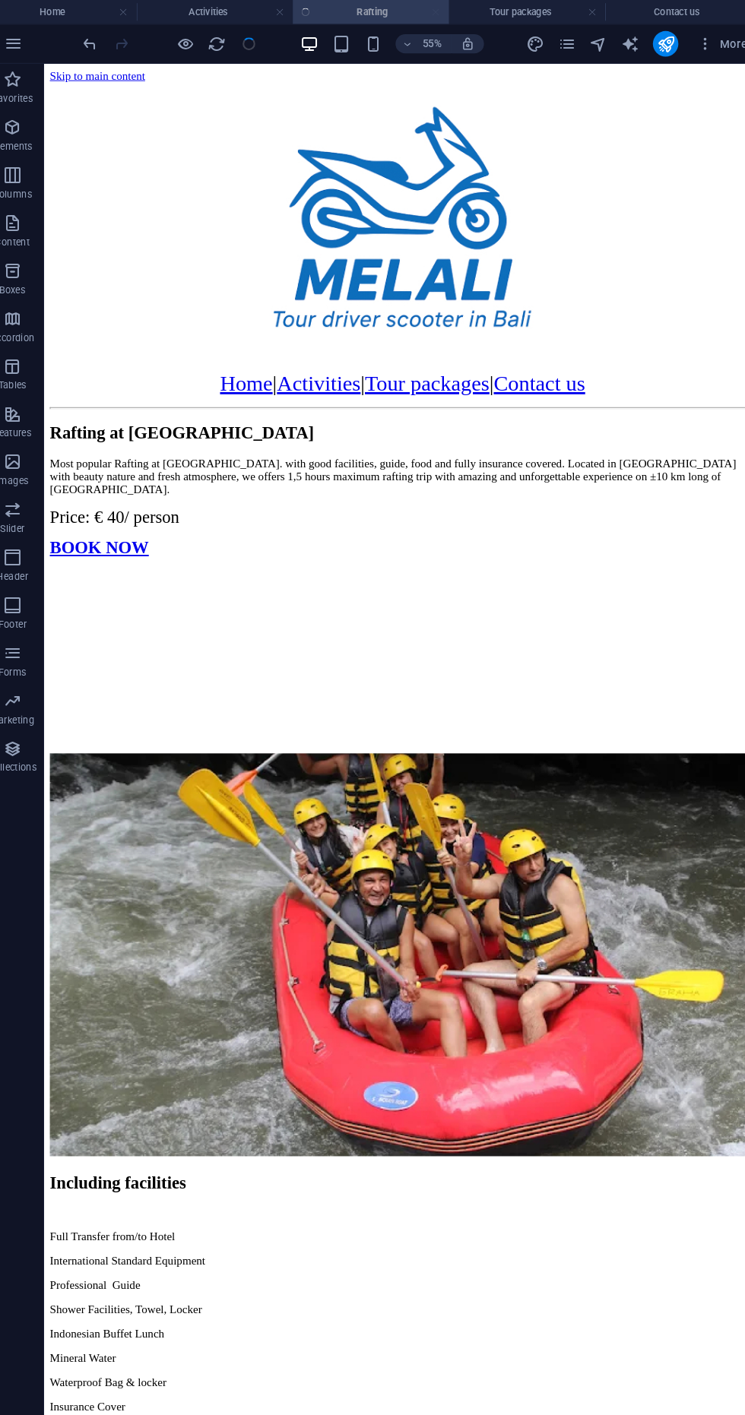
scroll to position [791, 0]
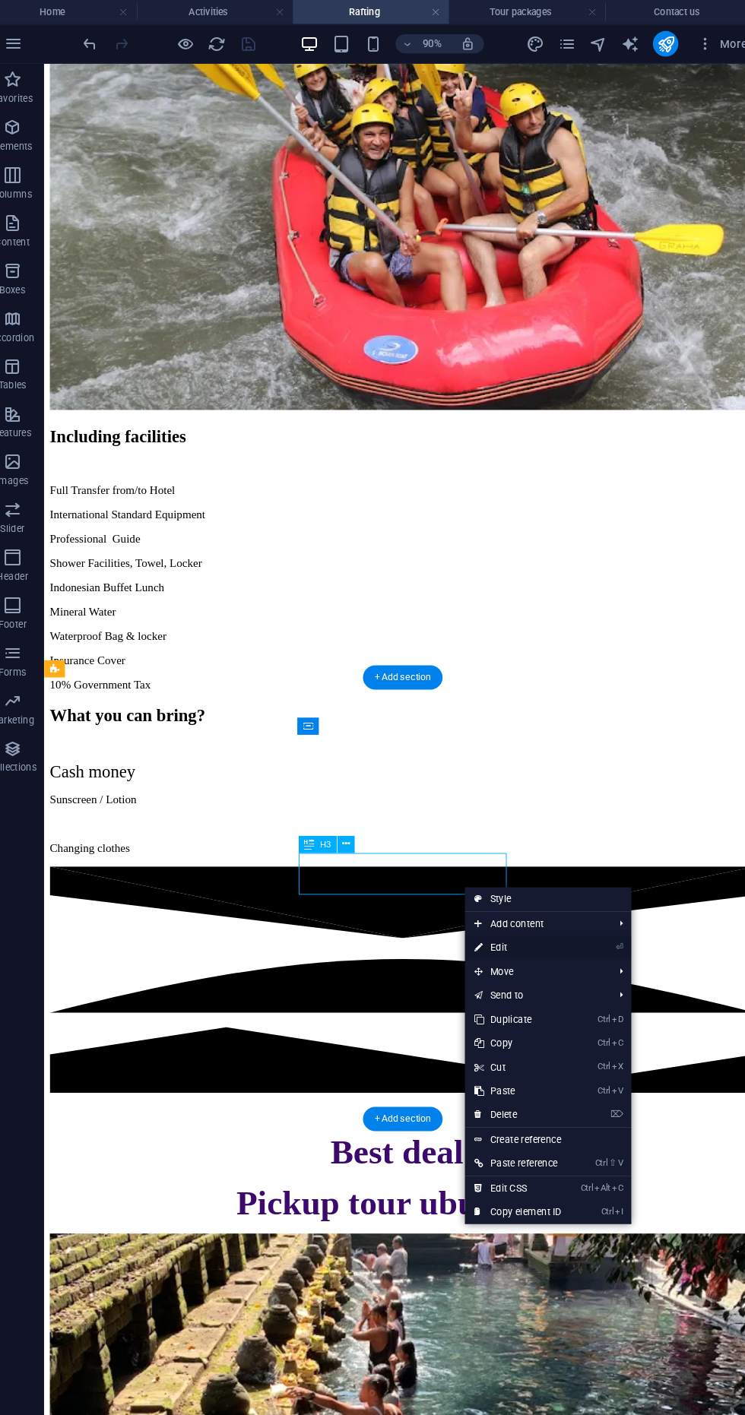
click at [539, 912] on link "⏎ Edit" at bounding box center [513, 904] width 102 height 23
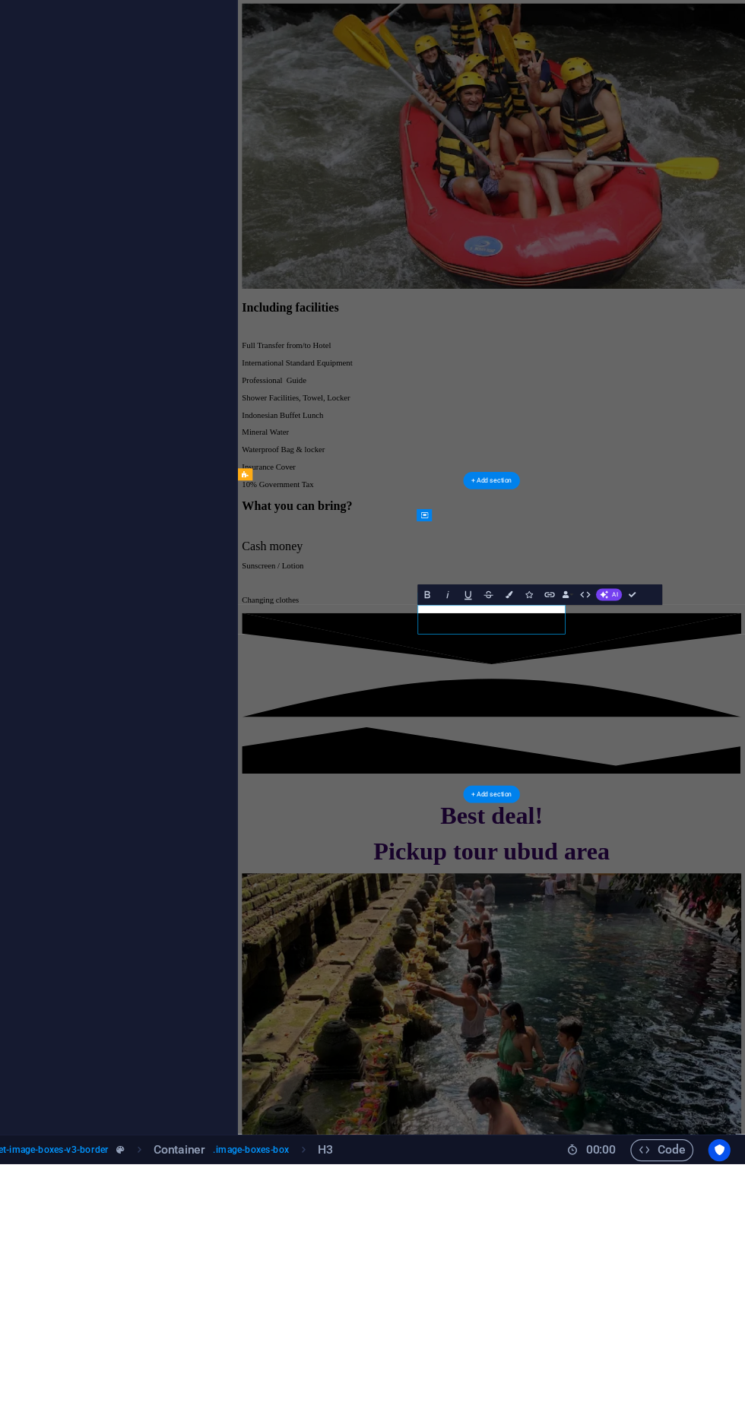
scroll to position [0, 0]
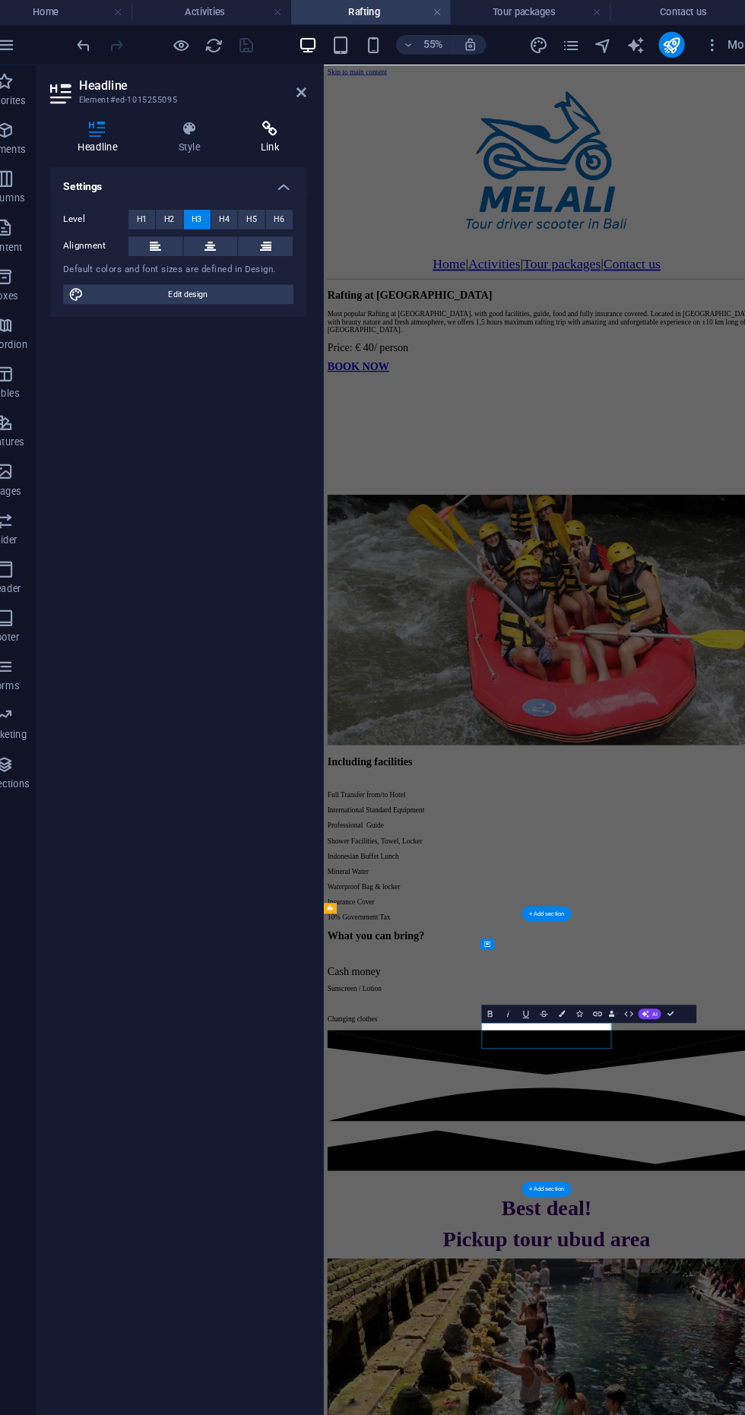
click at [259, 119] on icon at bounding box center [279, 119] width 68 height 15
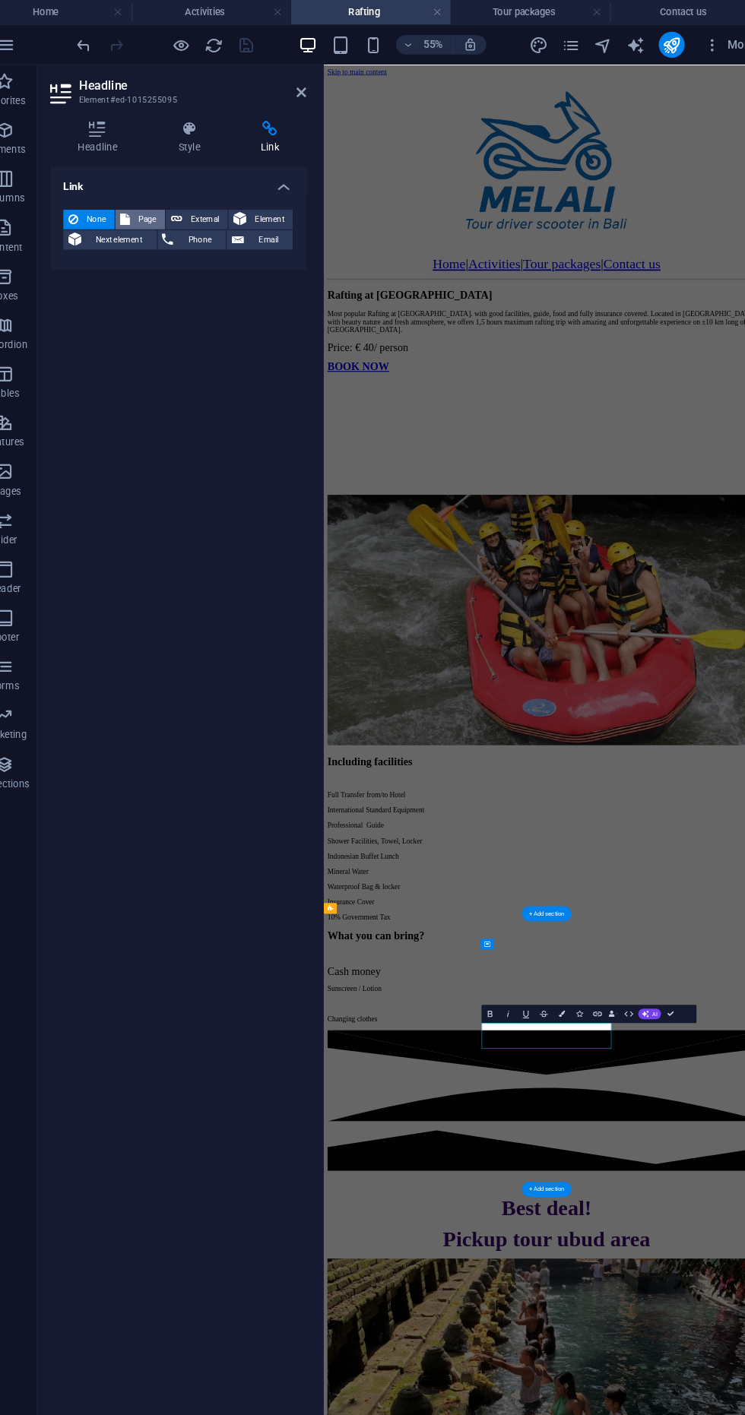
click at [140, 207] on icon at bounding box center [142, 205] width 9 height 18
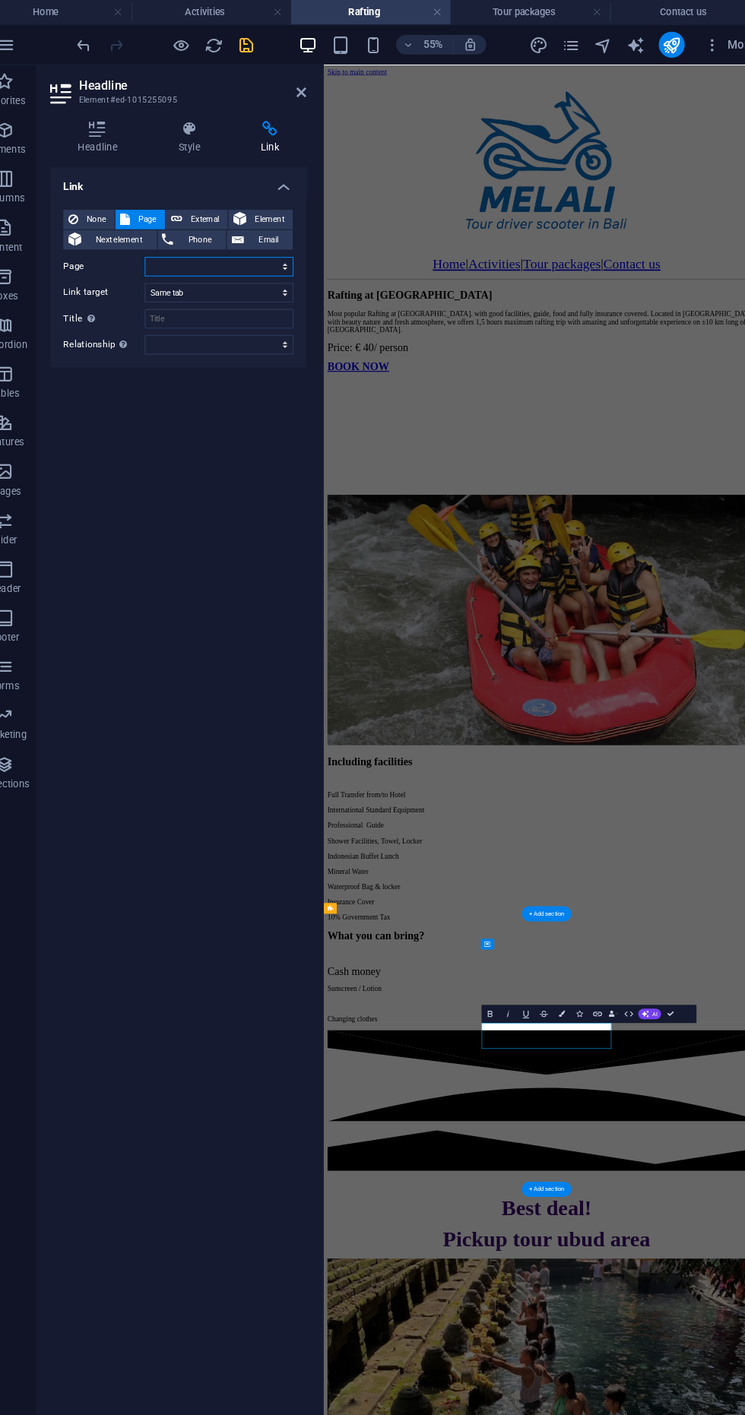
click at [189, 253] on select "Home Activities Rafting Tour packages Contact us" at bounding box center [230, 249] width 139 height 18
select select "4"
click at [161, 240] on select "Home Activities Rafting Tour packages Contact us" at bounding box center [230, 249] width 139 height 18
click at [255, 42] on icon "save" at bounding box center [256, 41] width 17 height 17
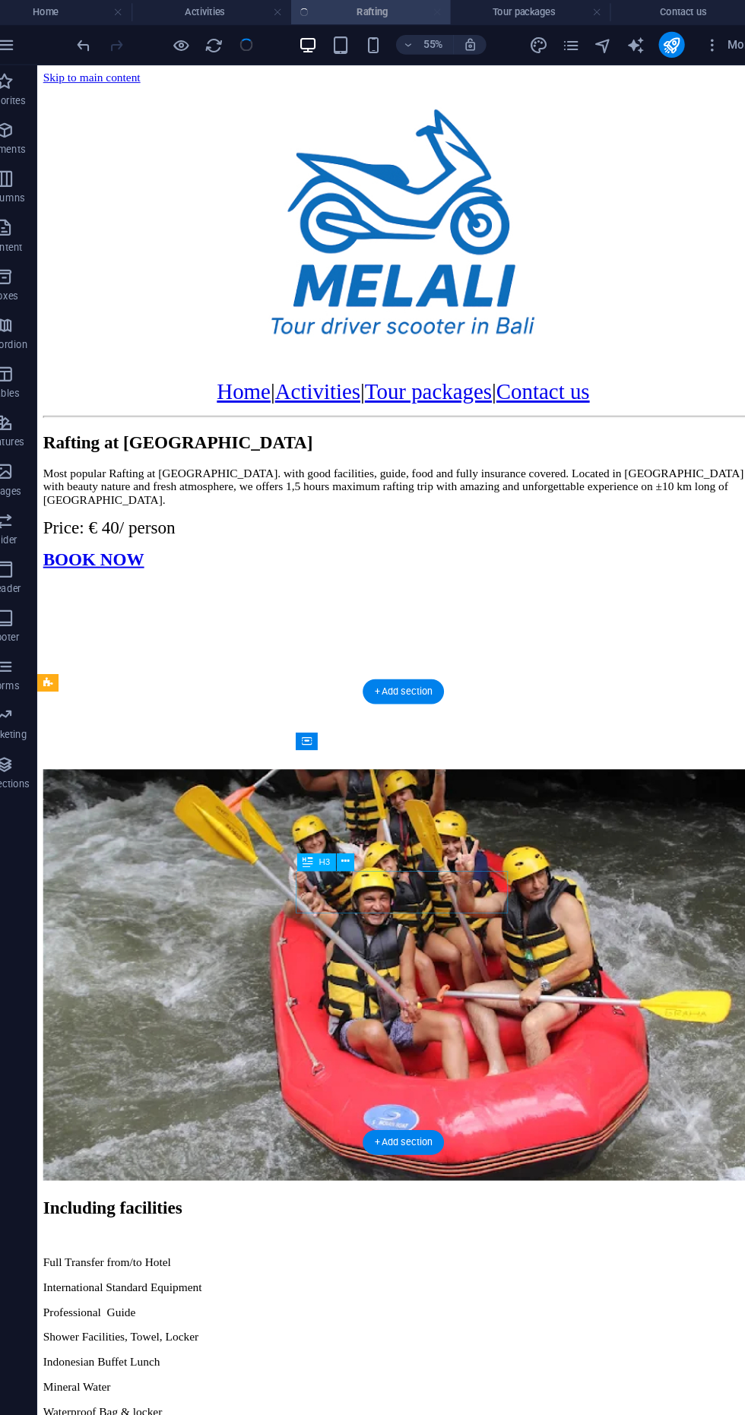
scroll to position [791, 0]
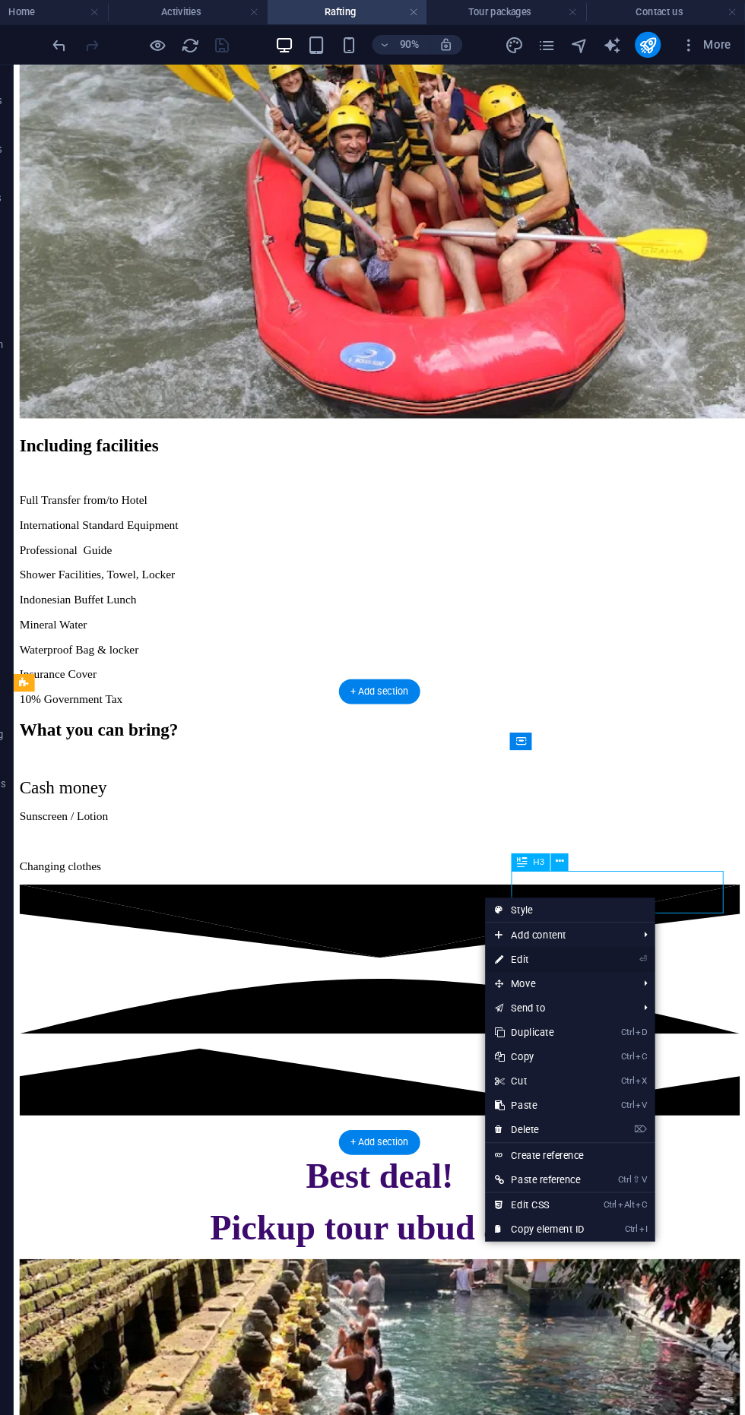
click at [584, 900] on link "⏎ Edit" at bounding box center [552, 896] width 102 height 23
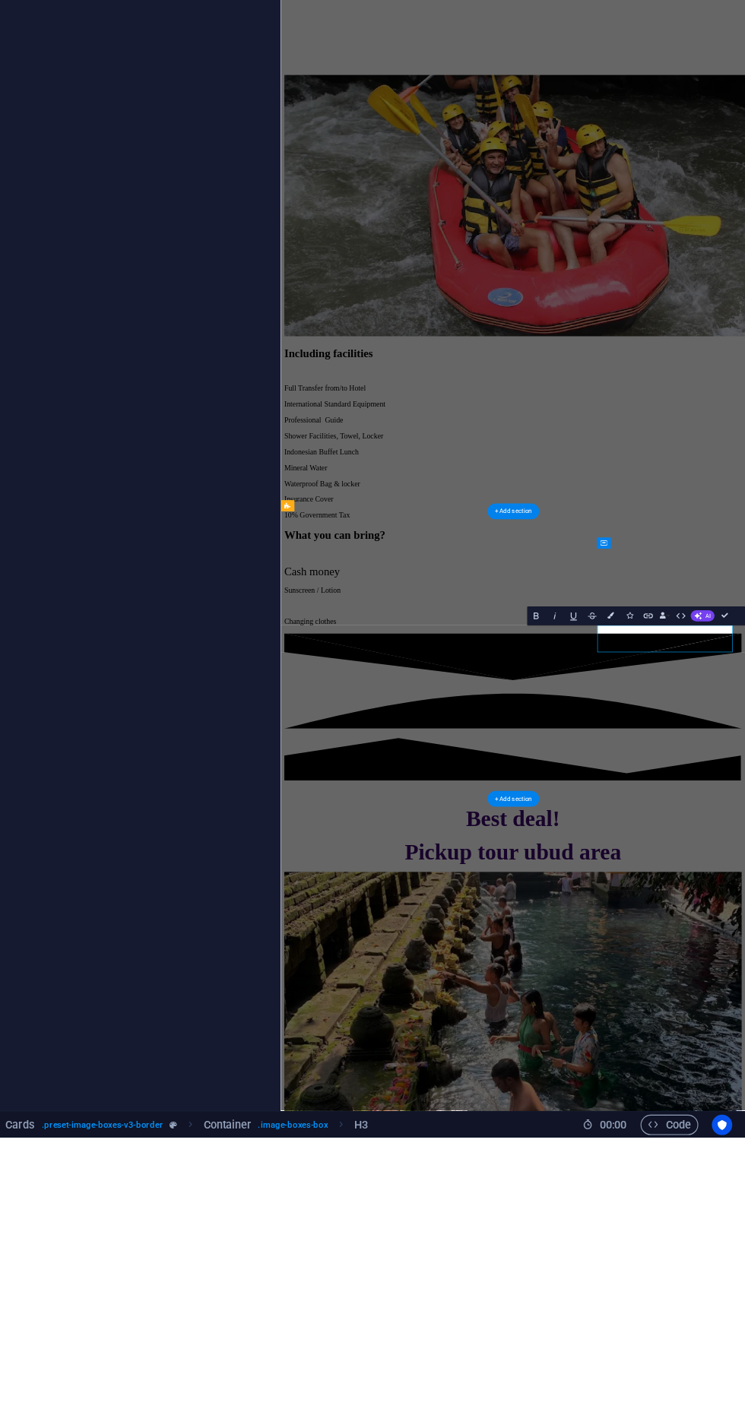
scroll to position [0, 0]
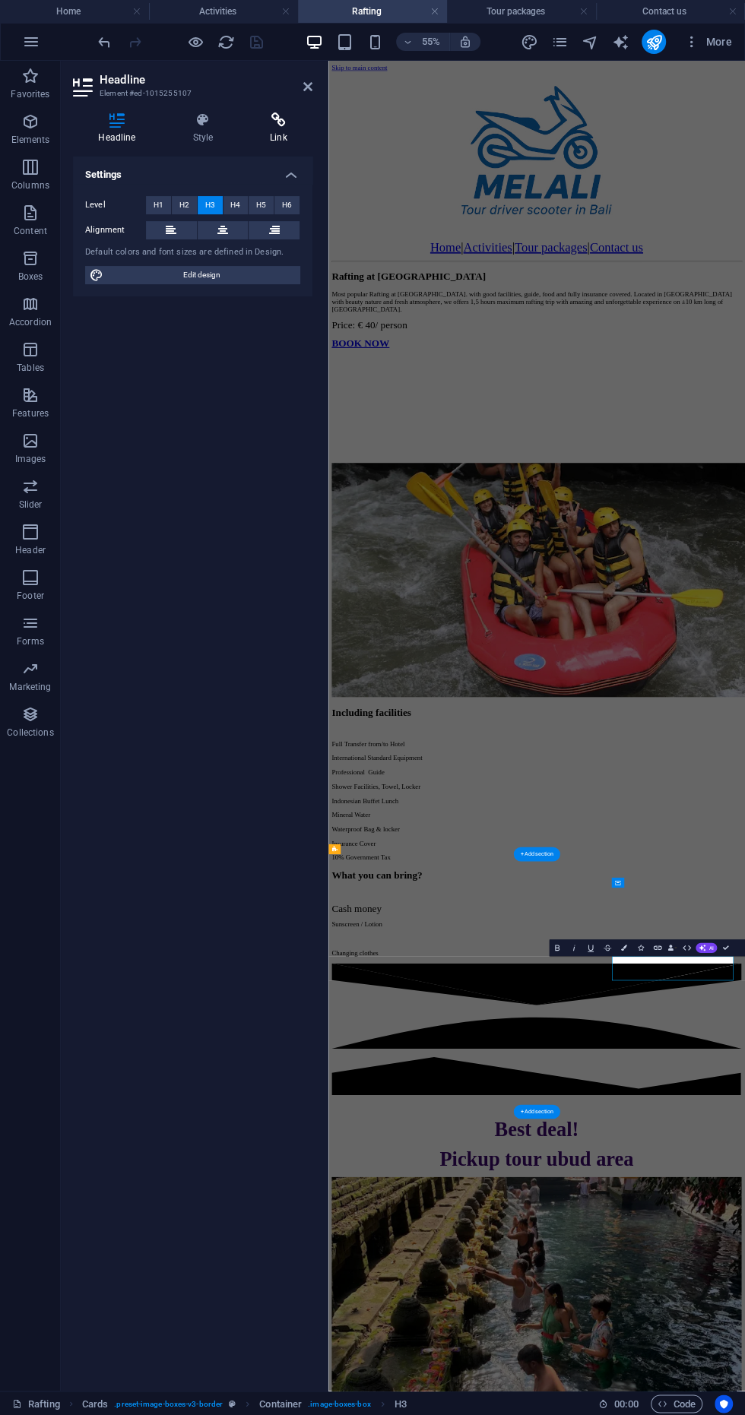
click at [266, 125] on icon at bounding box center [279, 119] width 68 height 15
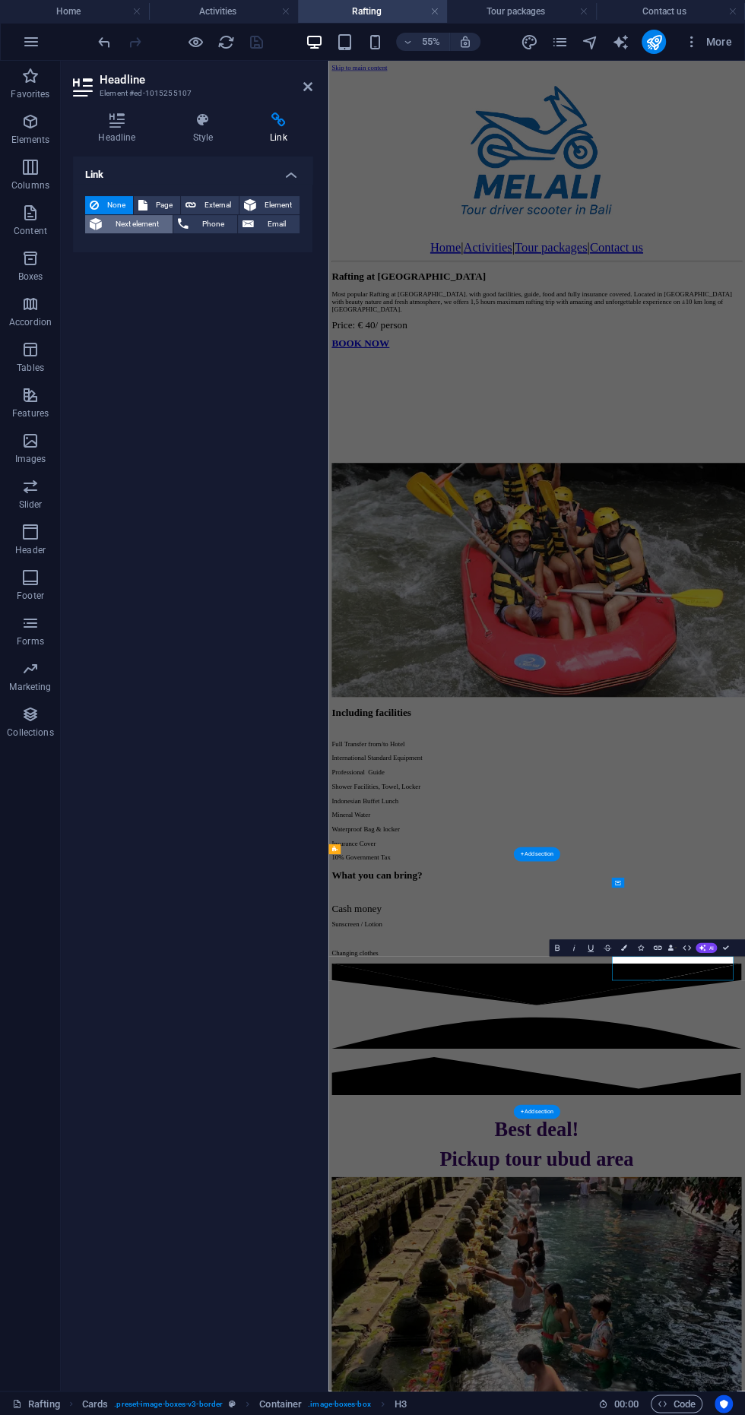
click at [147, 216] on span "Next element" at bounding box center [137, 224] width 62 height 18
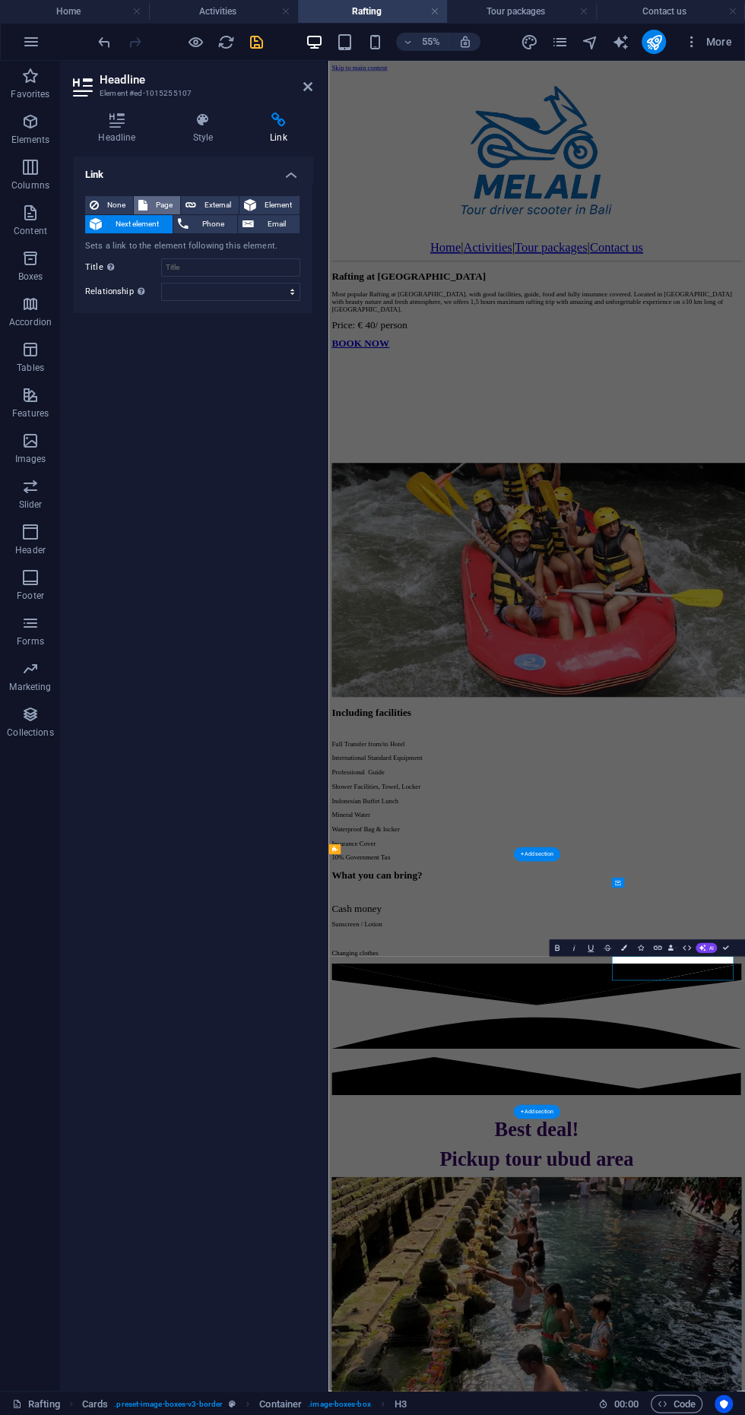
click at [138, 204] on icon at bounding box center [142, 205] width 9 height 18
click at [179, 248] on select "Home Activities Rafting Tour packages Contact us" at bounding box center [230, 249] width 139 height 18
select select "4"
click at [161, 240] on select "Home Activities Rafting Tour packages Contact us" at bounding box center [230, 249] width 139 height 18
click at [255, 41] on icon "save" at bounding box center [256, 41] width 17 height 17
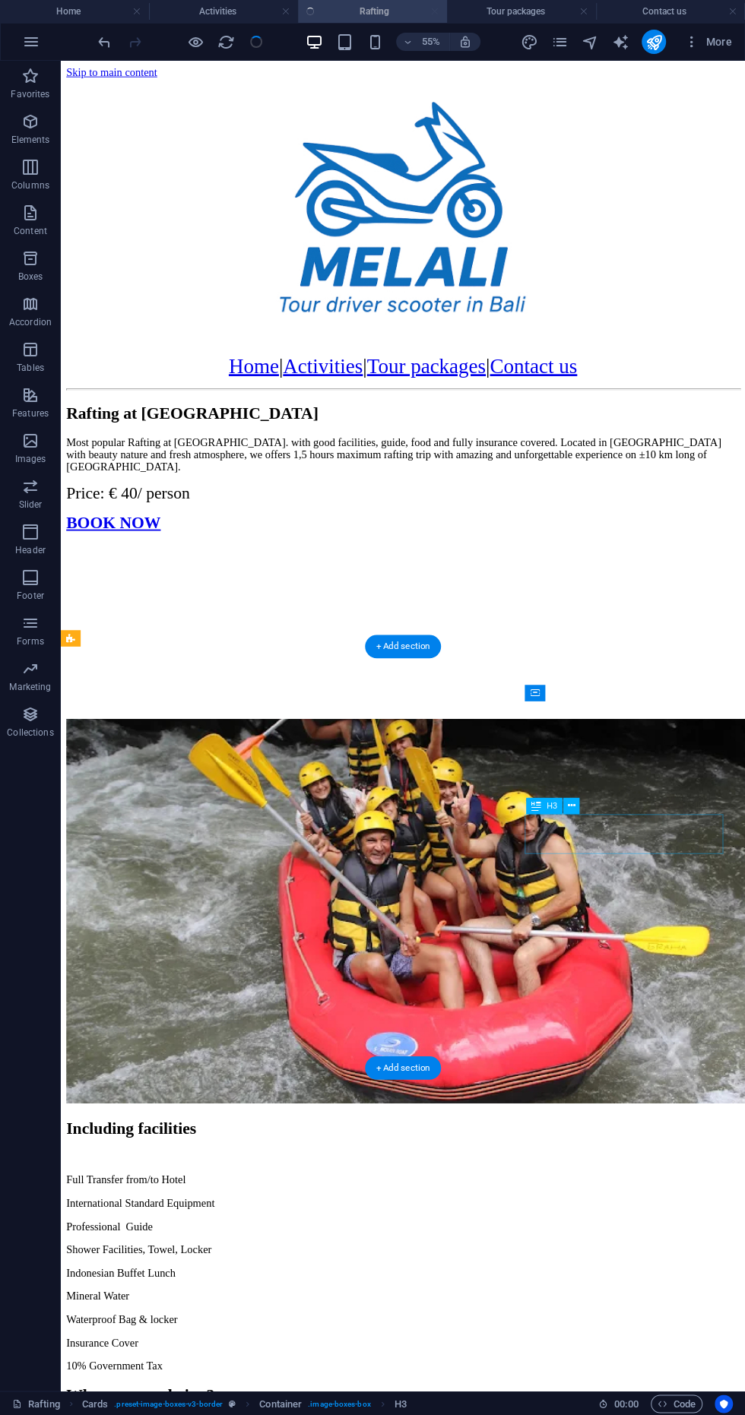
scroll to position [791, 0]
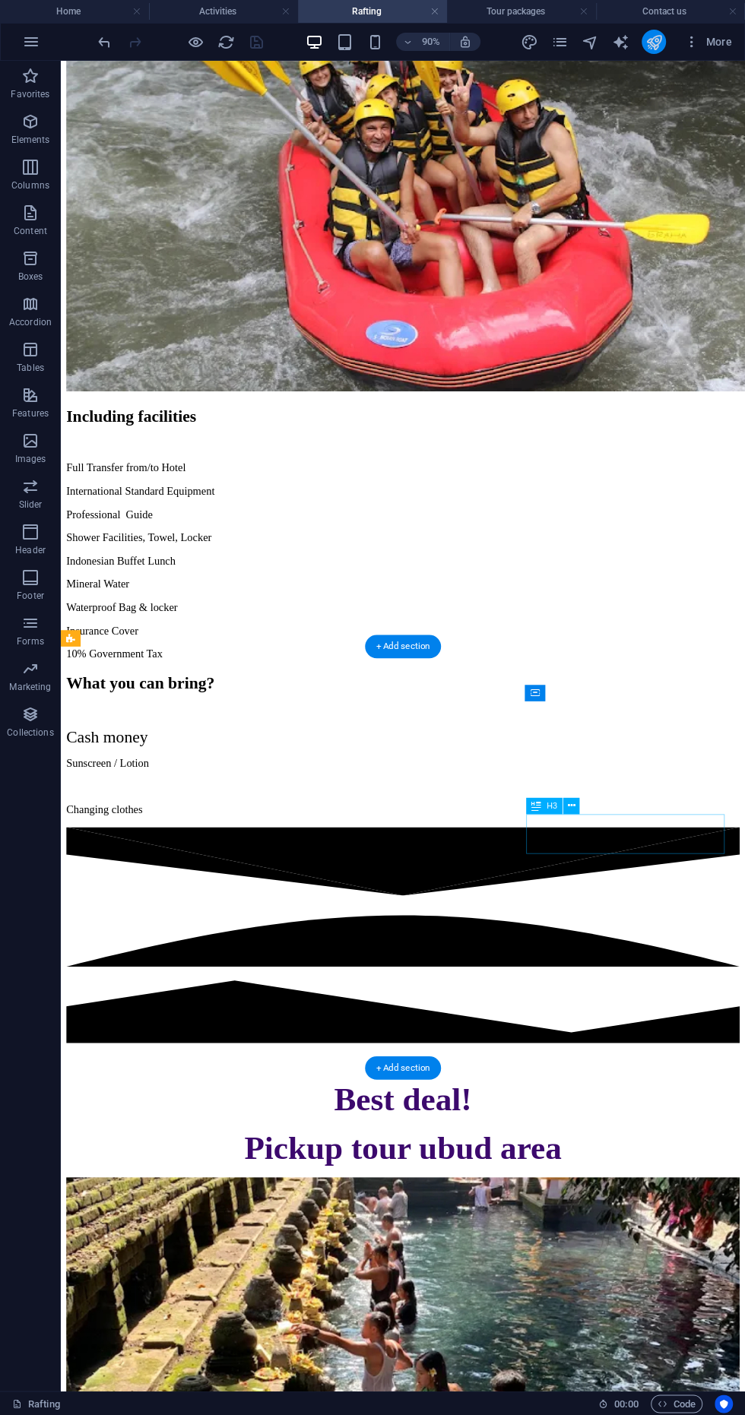
click at [649, 49] on icon "publish" at bounding box center [652, 41] width 17 height 17
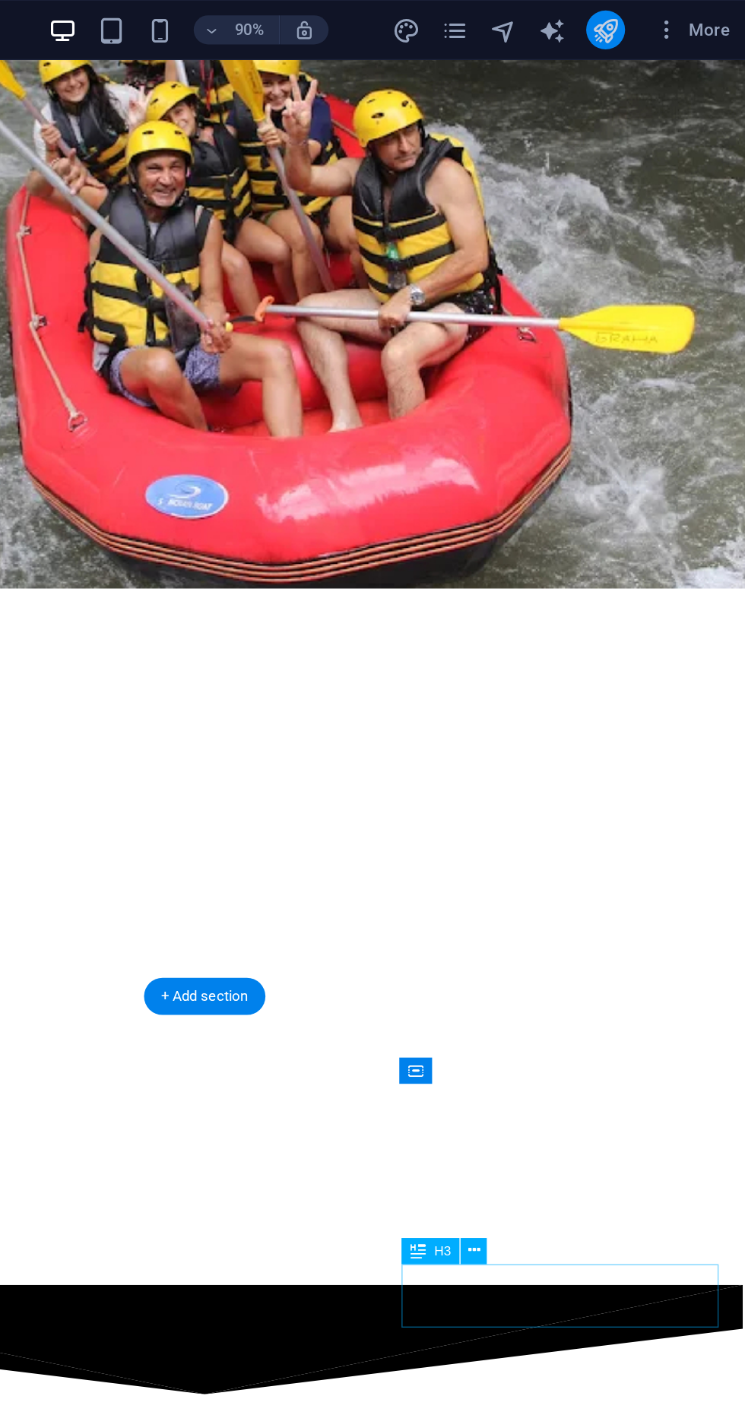
scroll to position [0, 0]
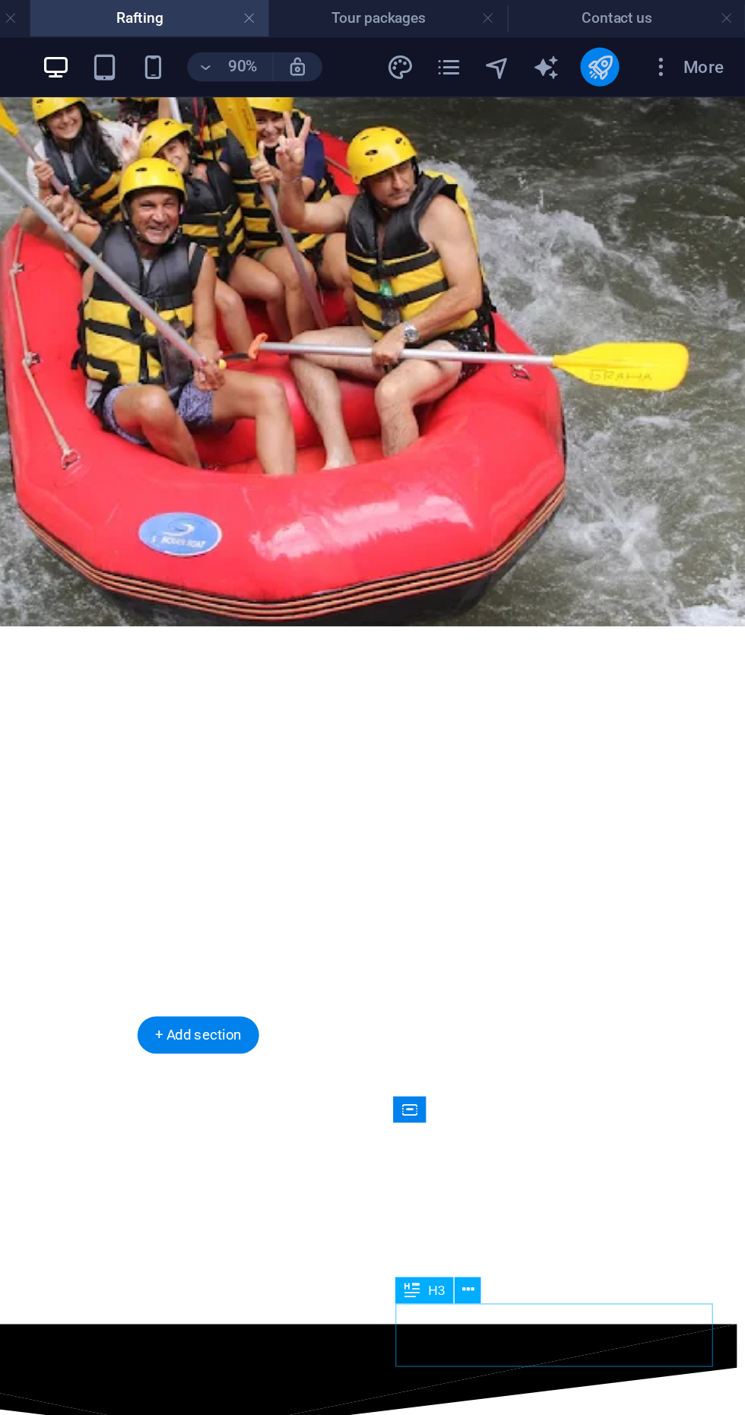
click at [647, 43] on icon "publish" at bounding box center [652, 41] width 17 height 17
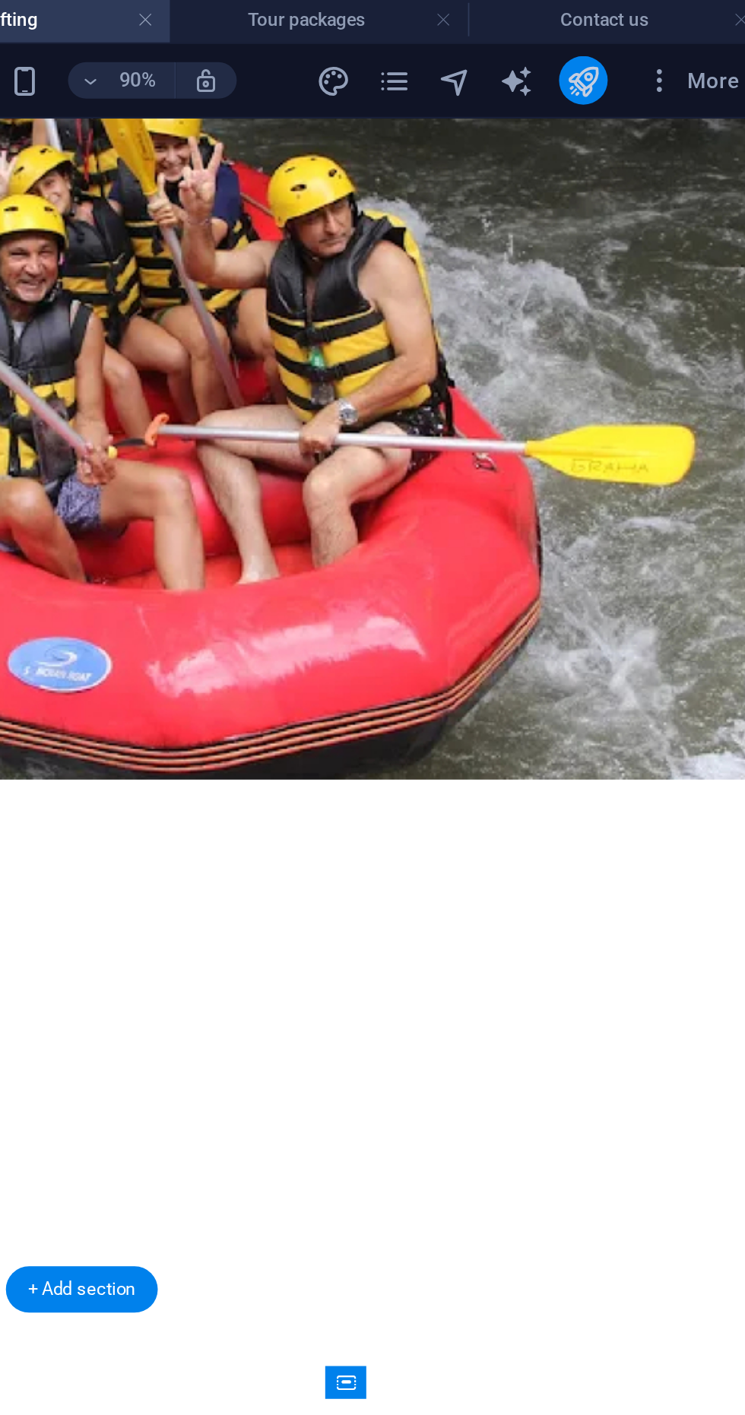
click at [647, 44] on icon "publish" at bounding box center [652, 41] width 17 height 17
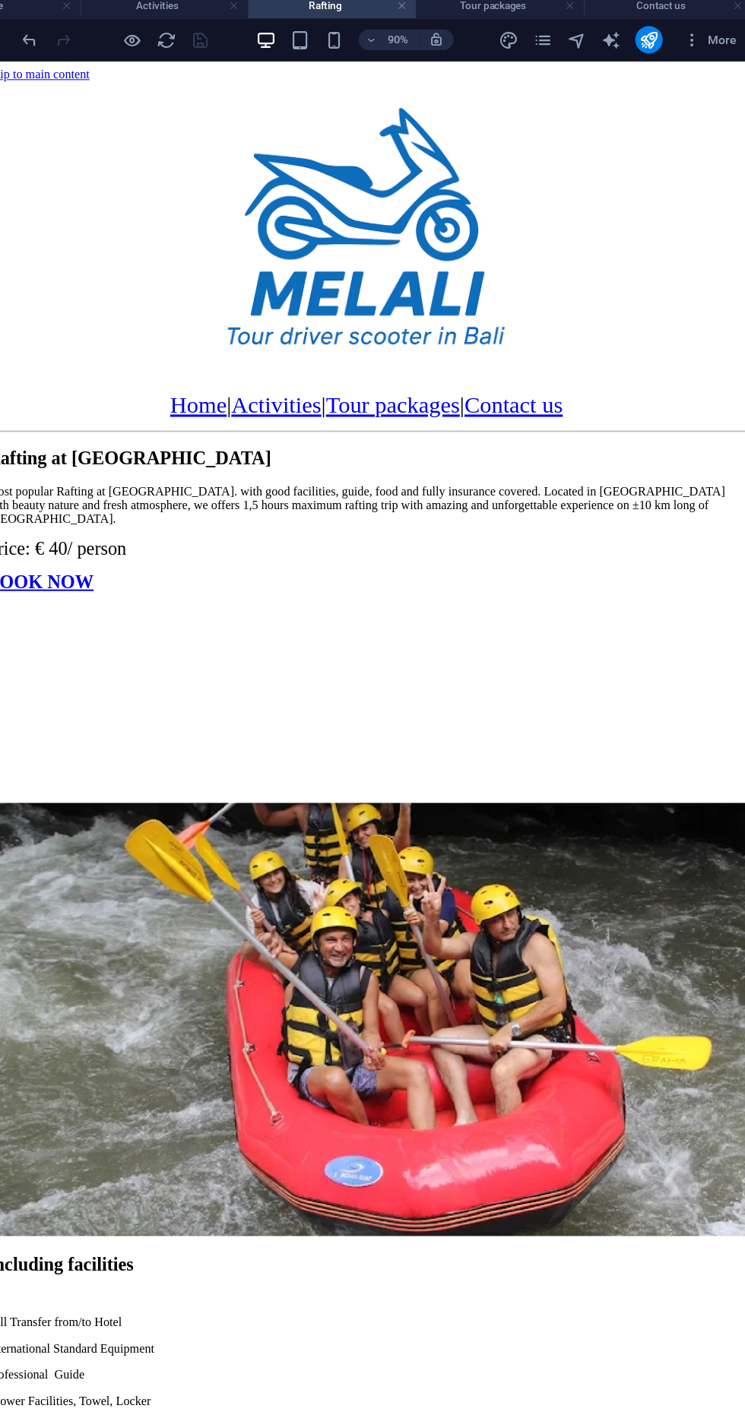
click at [649, 81] on div at bounding box center [361, 228] width 748 height 294
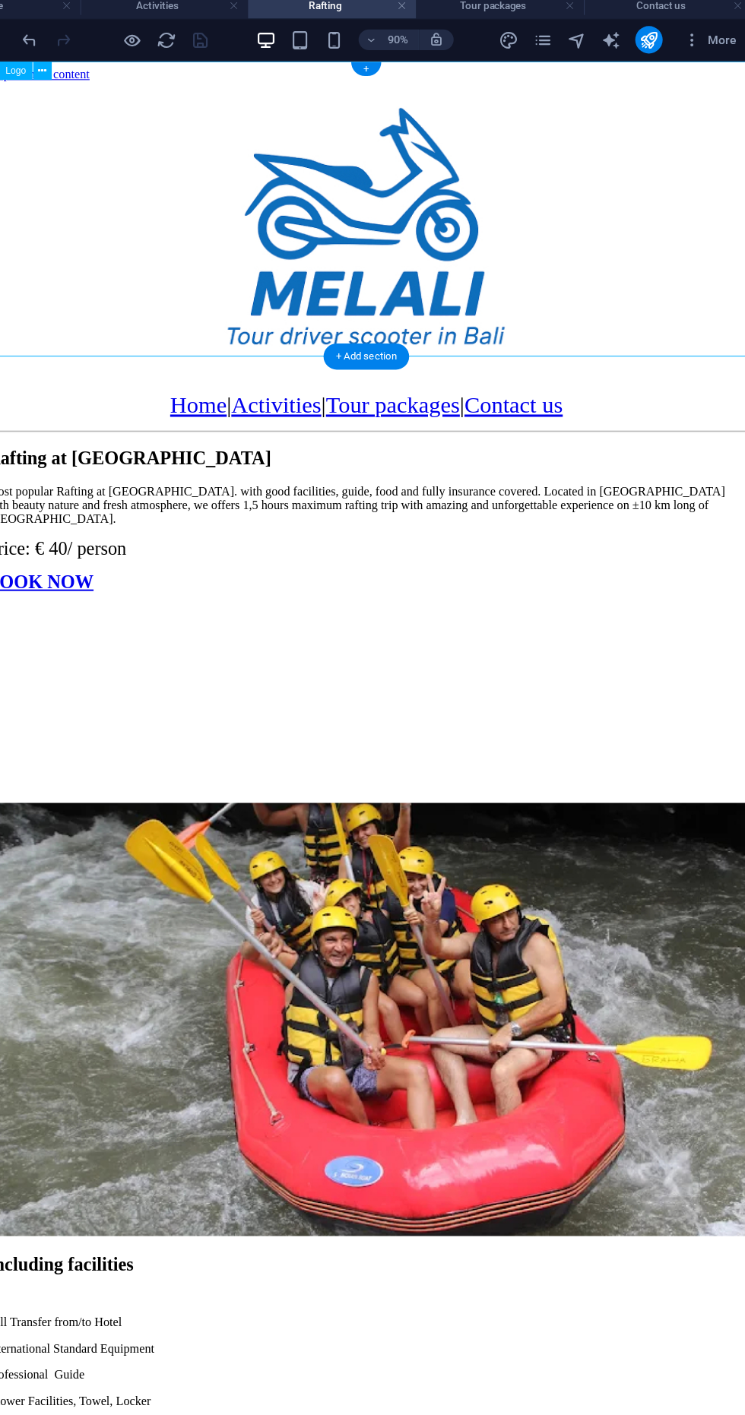
click at [649, 81] on div at bounding box center [361, 228] width 748 height 294
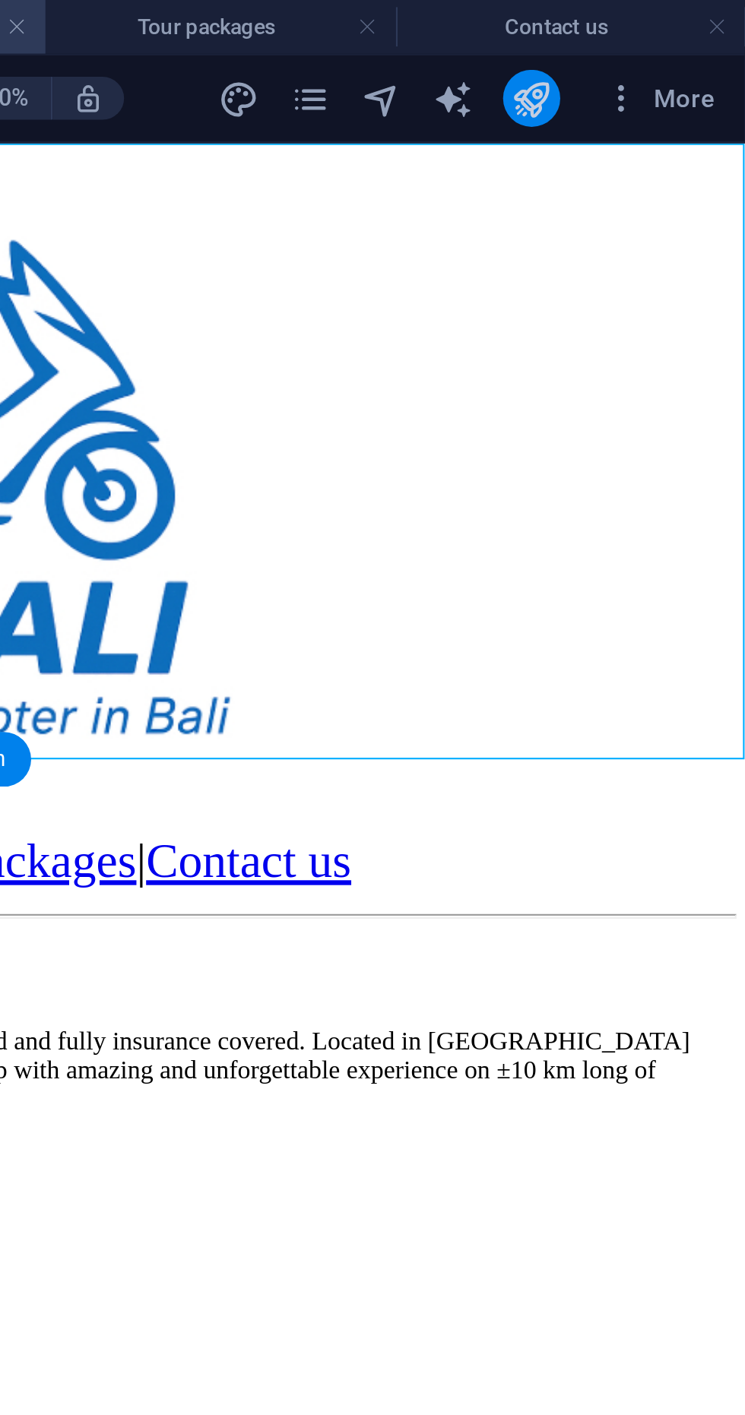
click at [659, 41] on icon "publish" at bounding box center [652, 41] width 17 height 17
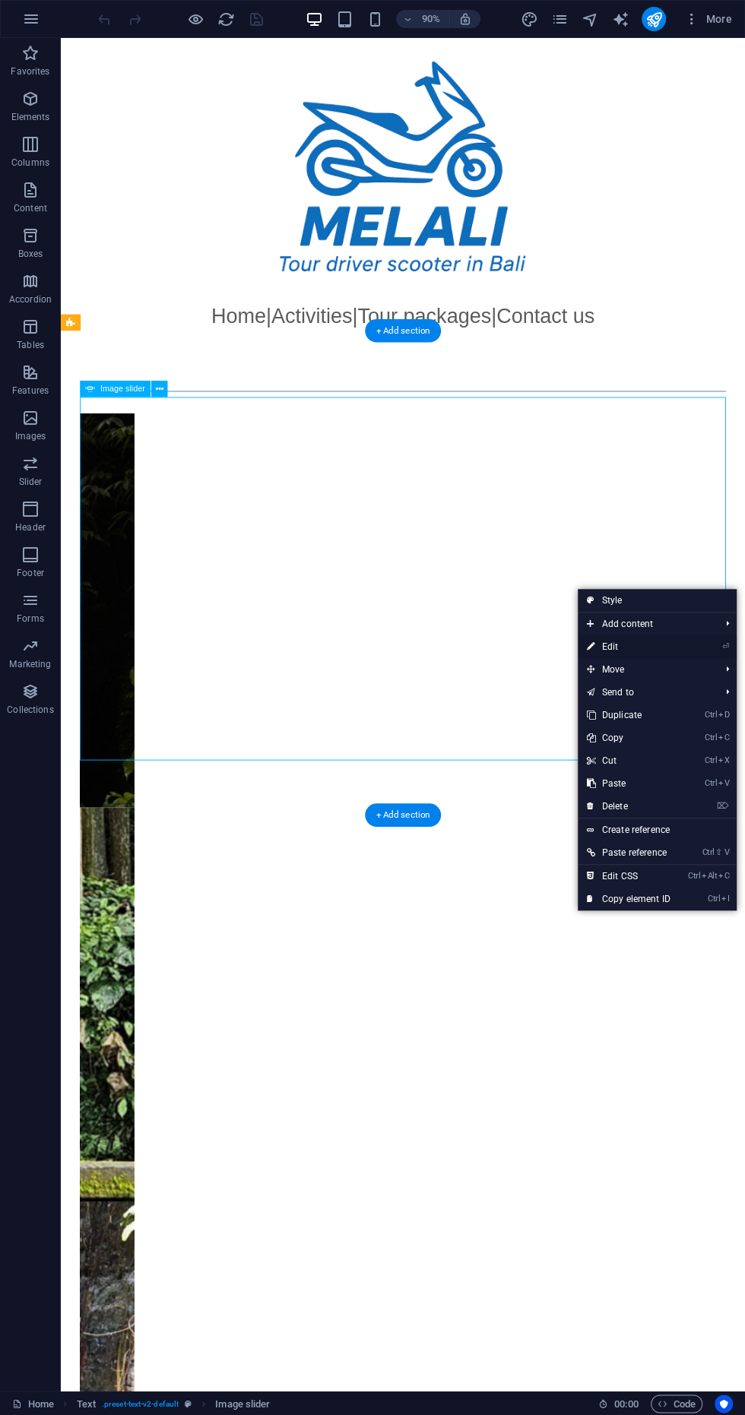
click at [658, 650] on link "⏎ Edit" at bounding box center [628, 646] width 102 height 23
select select "ms"
select select "s"
select select "progressive"
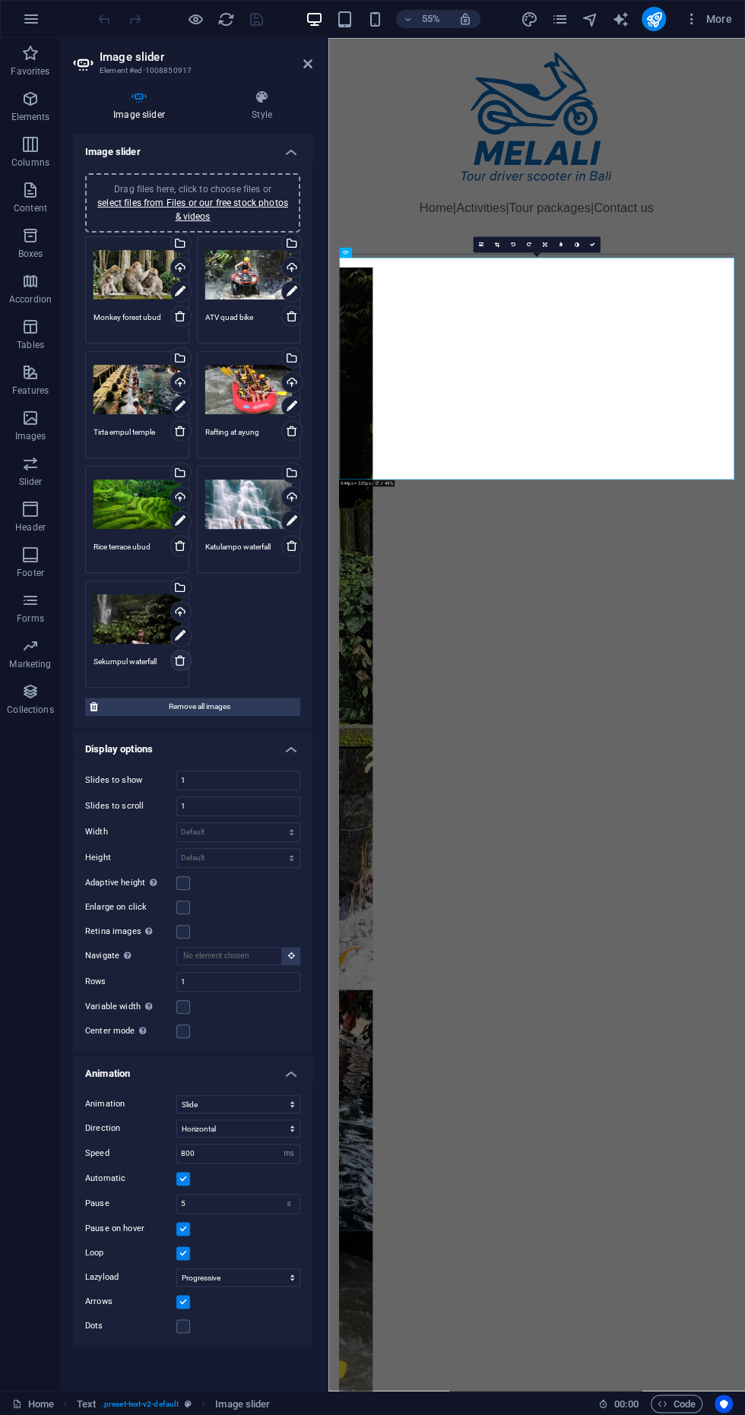
click at [180, 659] on icon at bounding box center [180, 660] width 12 height 12
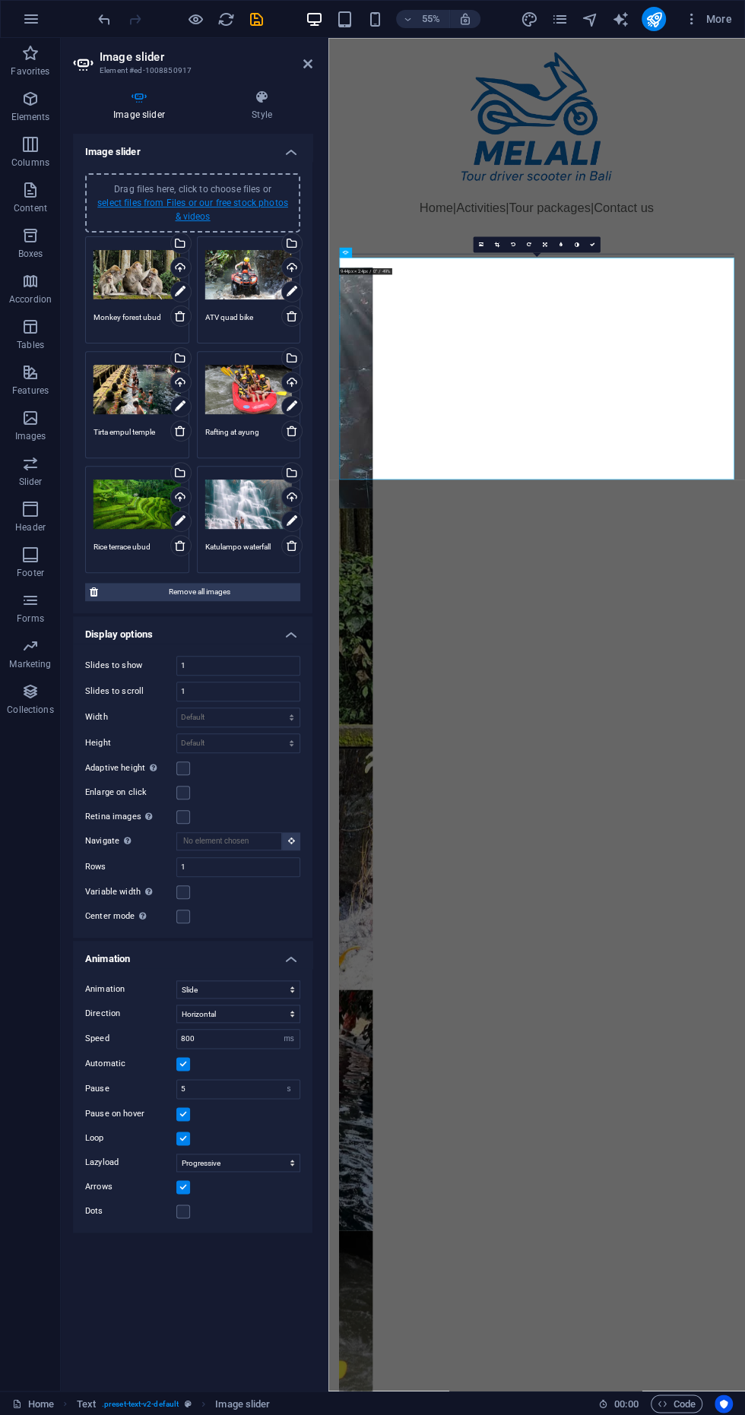
click at [178, 201] on link "select files from Files or our free stock photos & videos" at bounding box center [192, 210] width 191 height 24
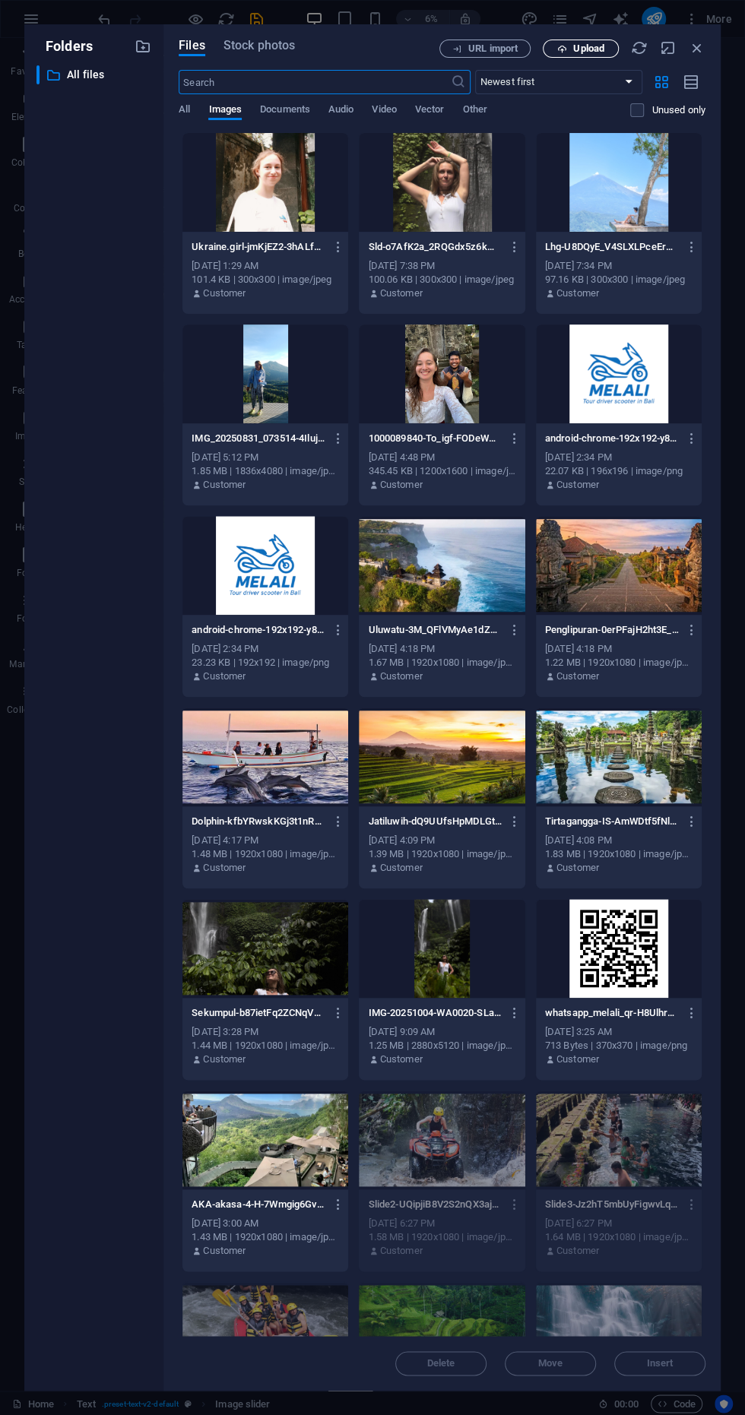
click at [571, 55] on button "Upload" at bounding box center [580, 49] width 76 height 18
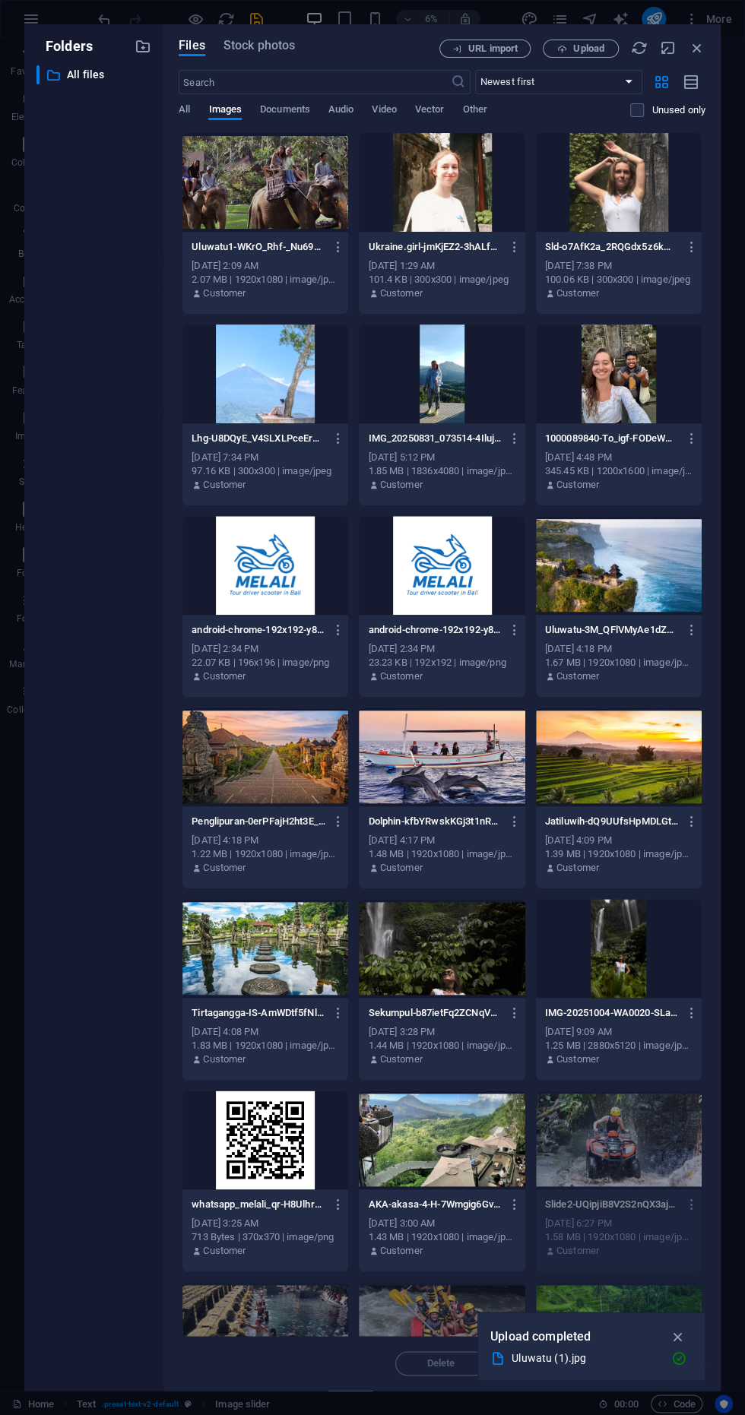
click at [232, 191] on div at bounding box center [265, 182] width 166 height 99
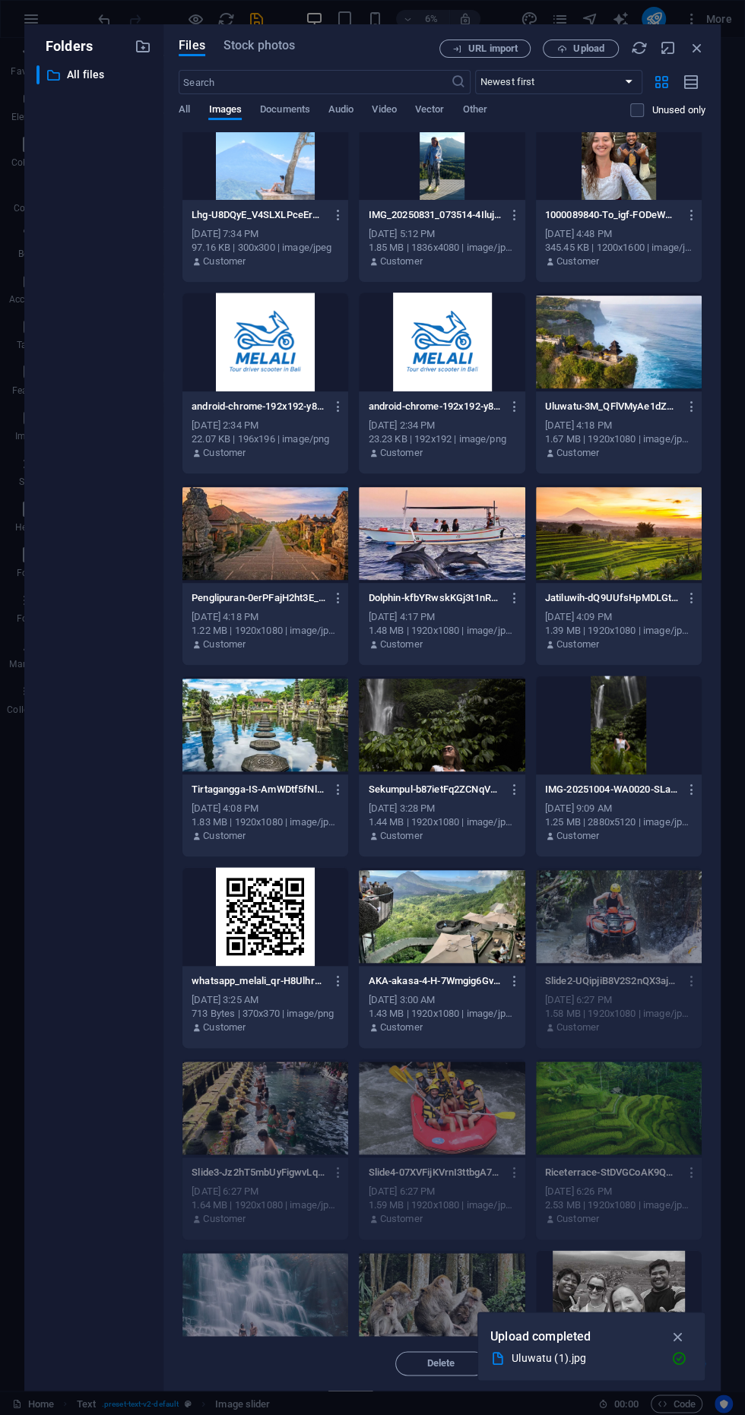
scroll to position [511, 0]
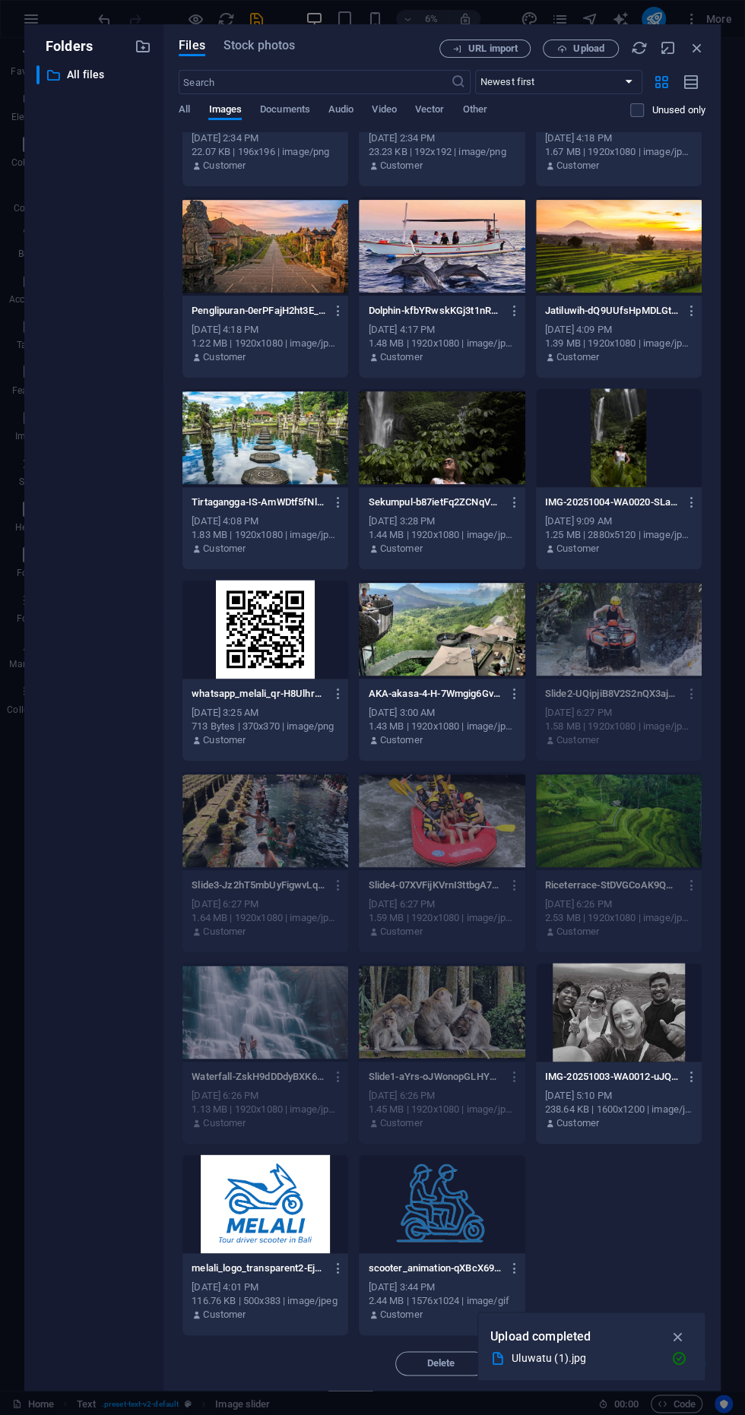
click at [694, 1321] on div "Upload completed Uluwatu (1).jpg" at bounding box center [591, 1345] width 228 height 69
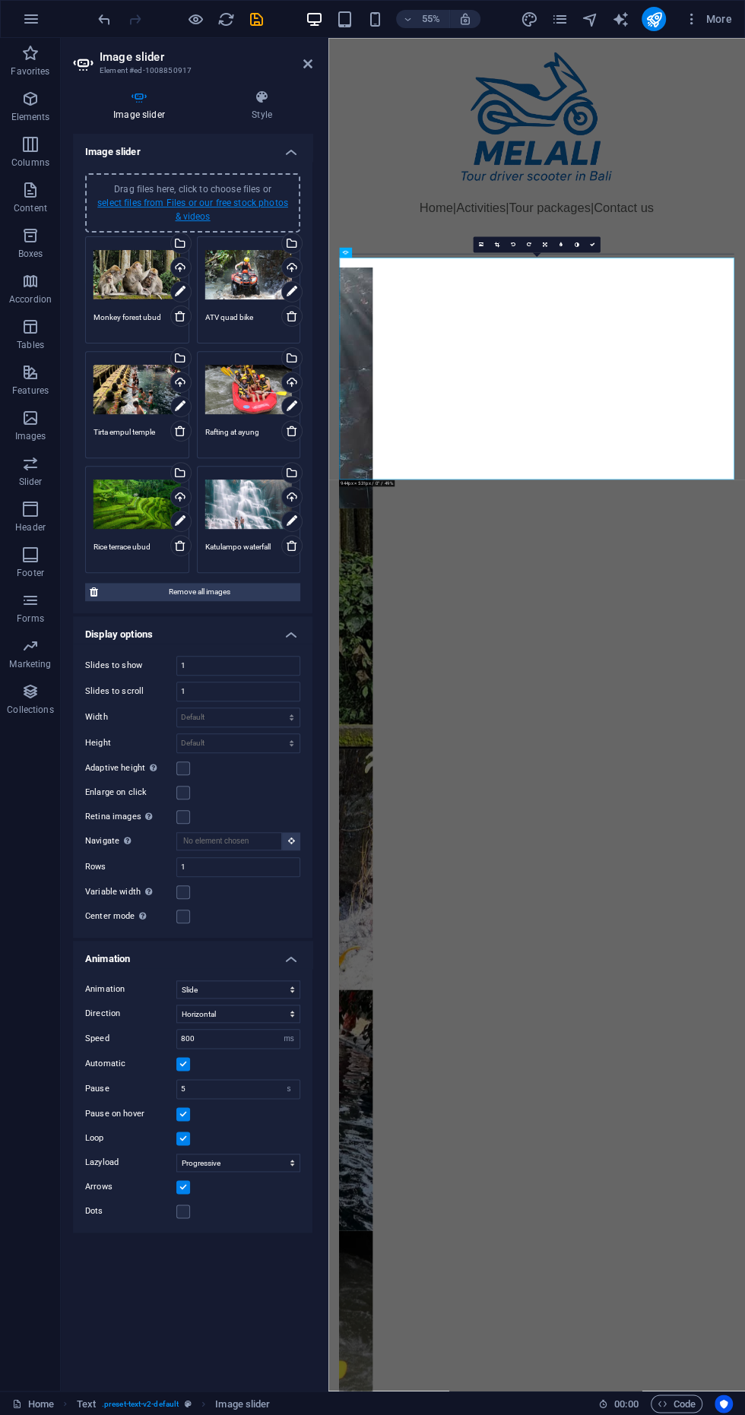
click at [152, 201] on link "select files from Files or our free stock photos & videos" at bounding box center [192, 210] width 191 height 24
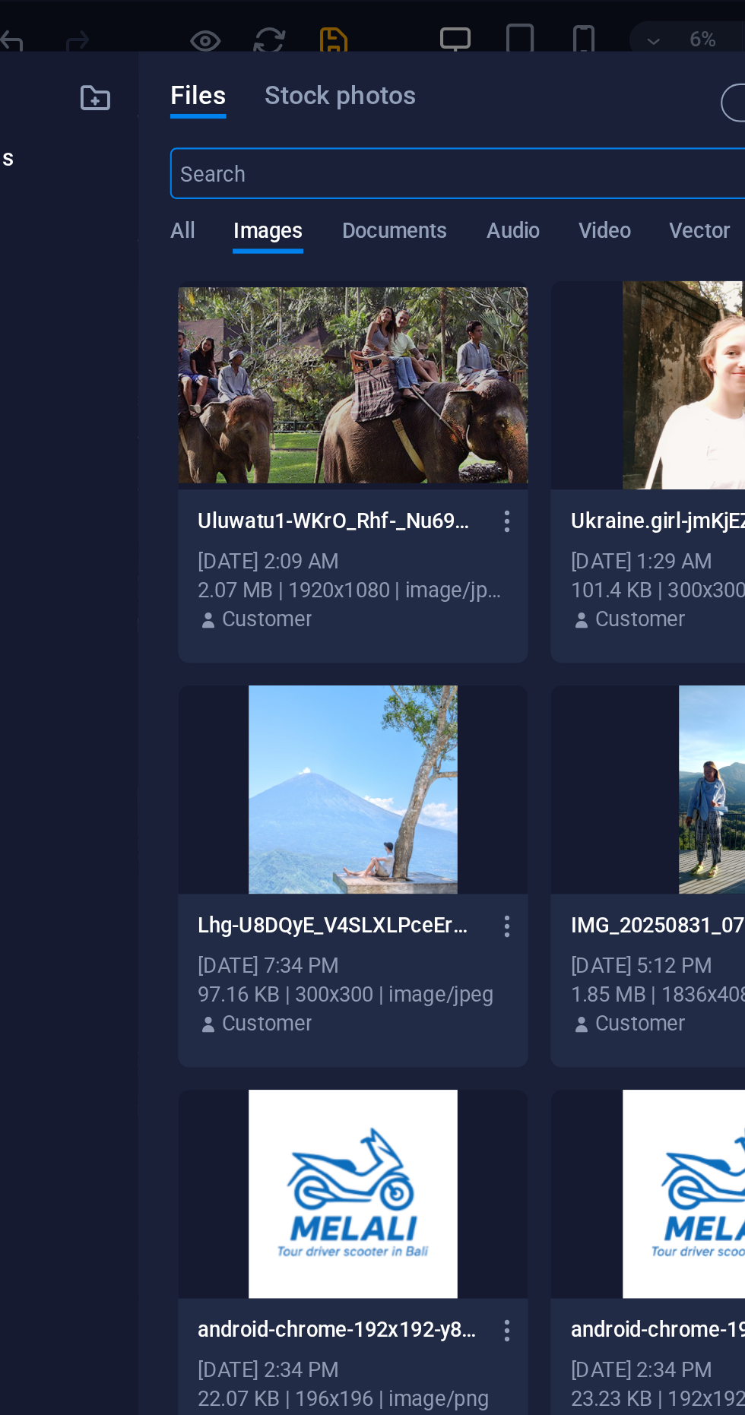
click at [237, 182] on div at bounding box center [265, 182] width 166 height 99
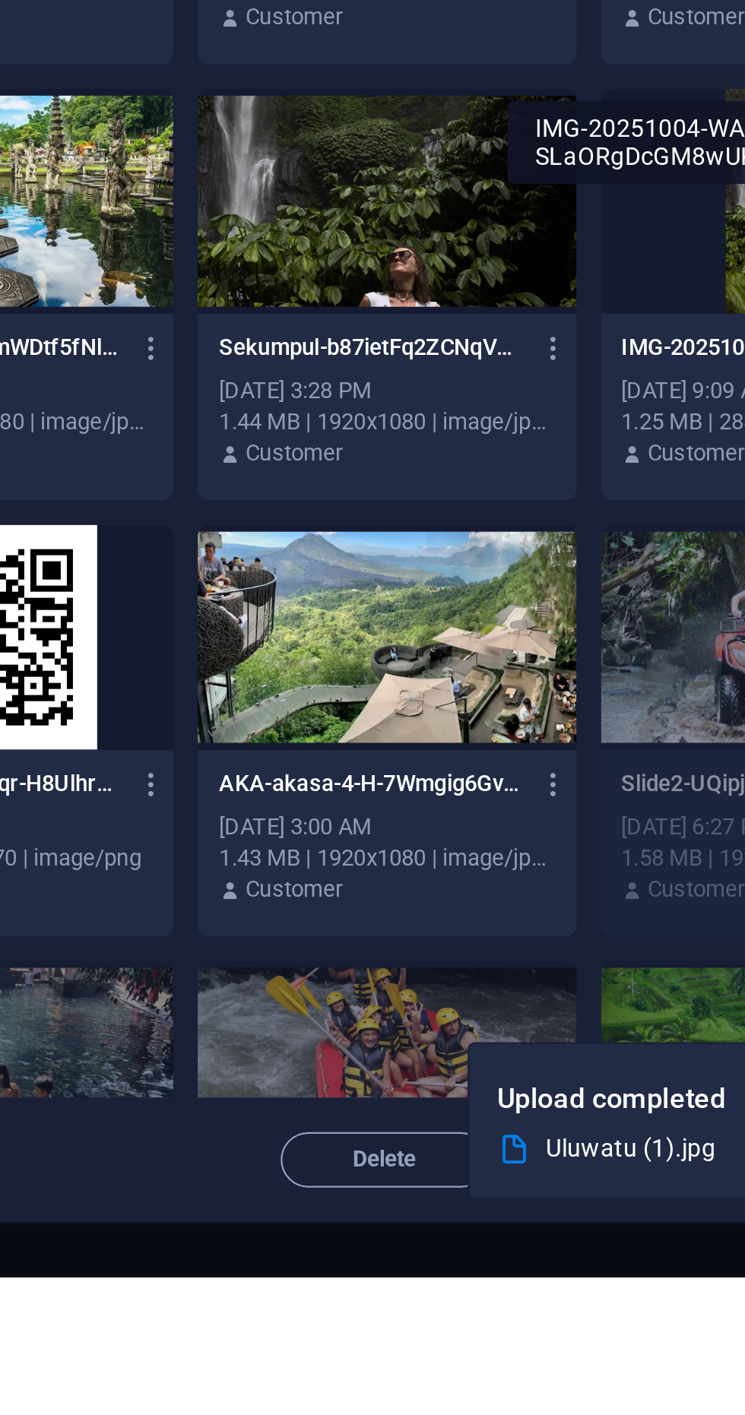
scroll to position [60, 0]
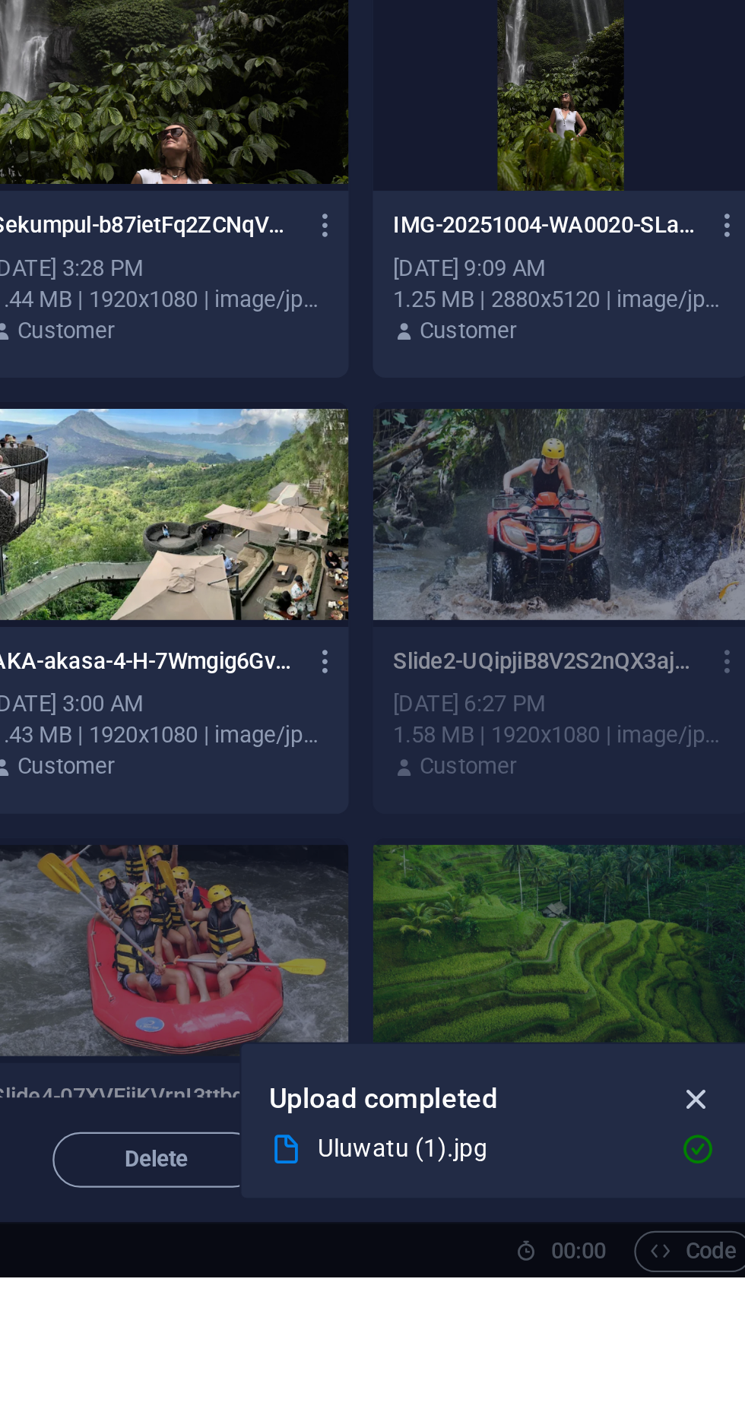
click at [686, 1349] on button "button" at bounding box center [678, 1336] width 30 height 24
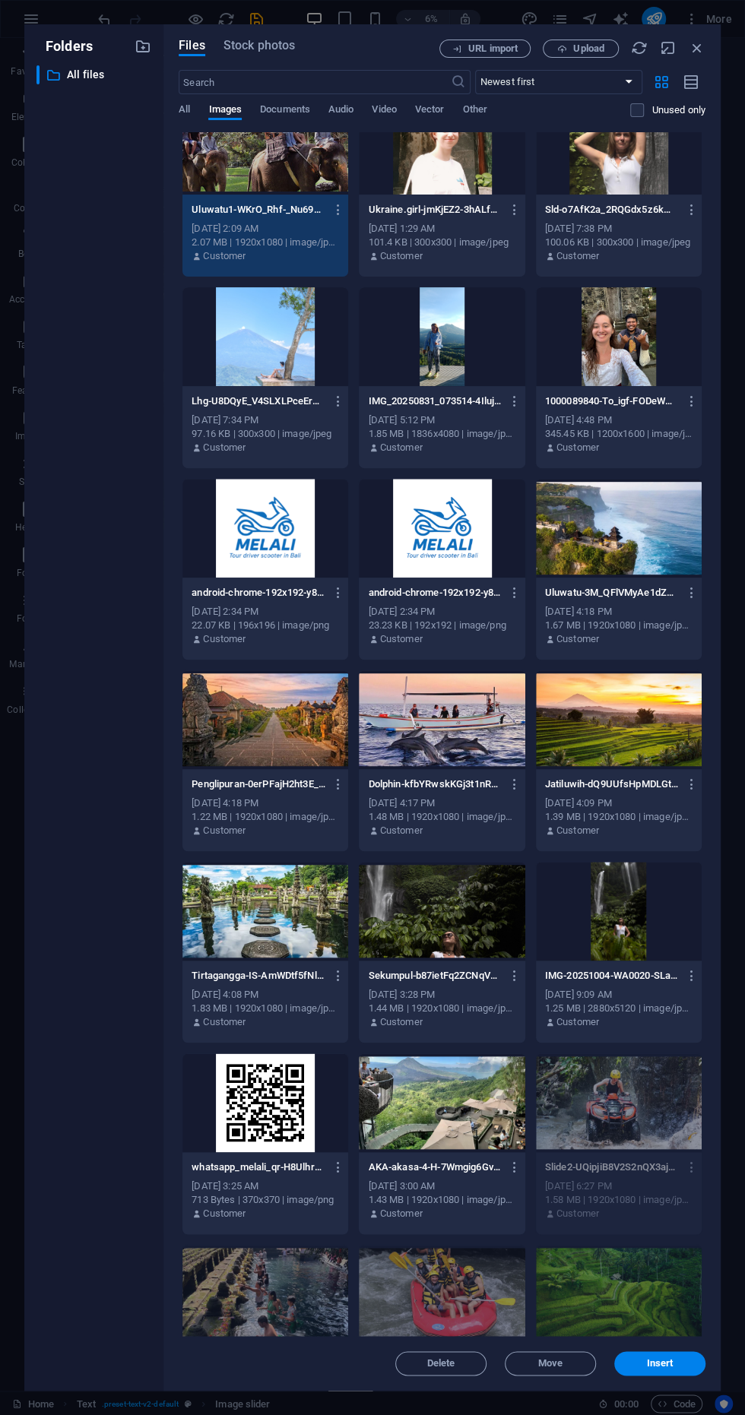
scroll to position [402, 0]
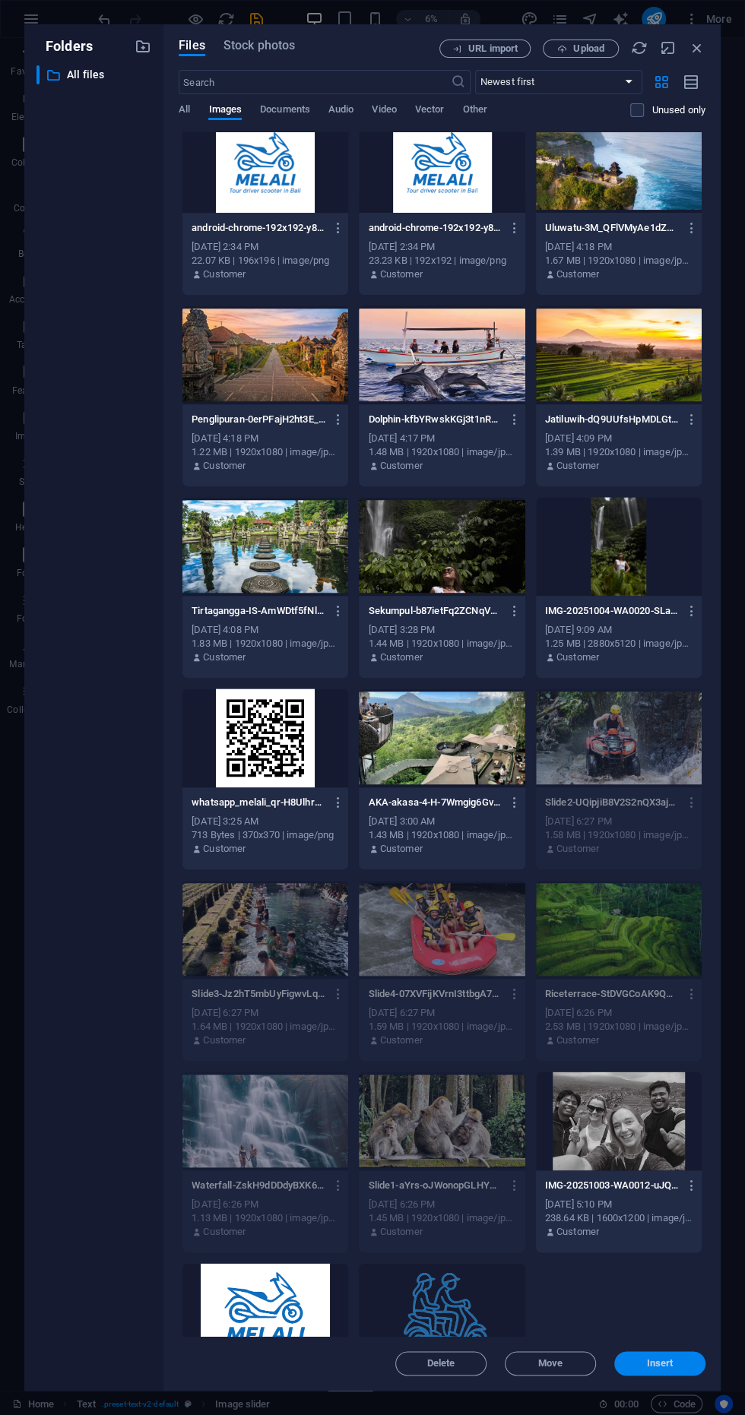
click at [659, 1368] on span "Insert" at bounding box center [660, 1362] width 27 height 9
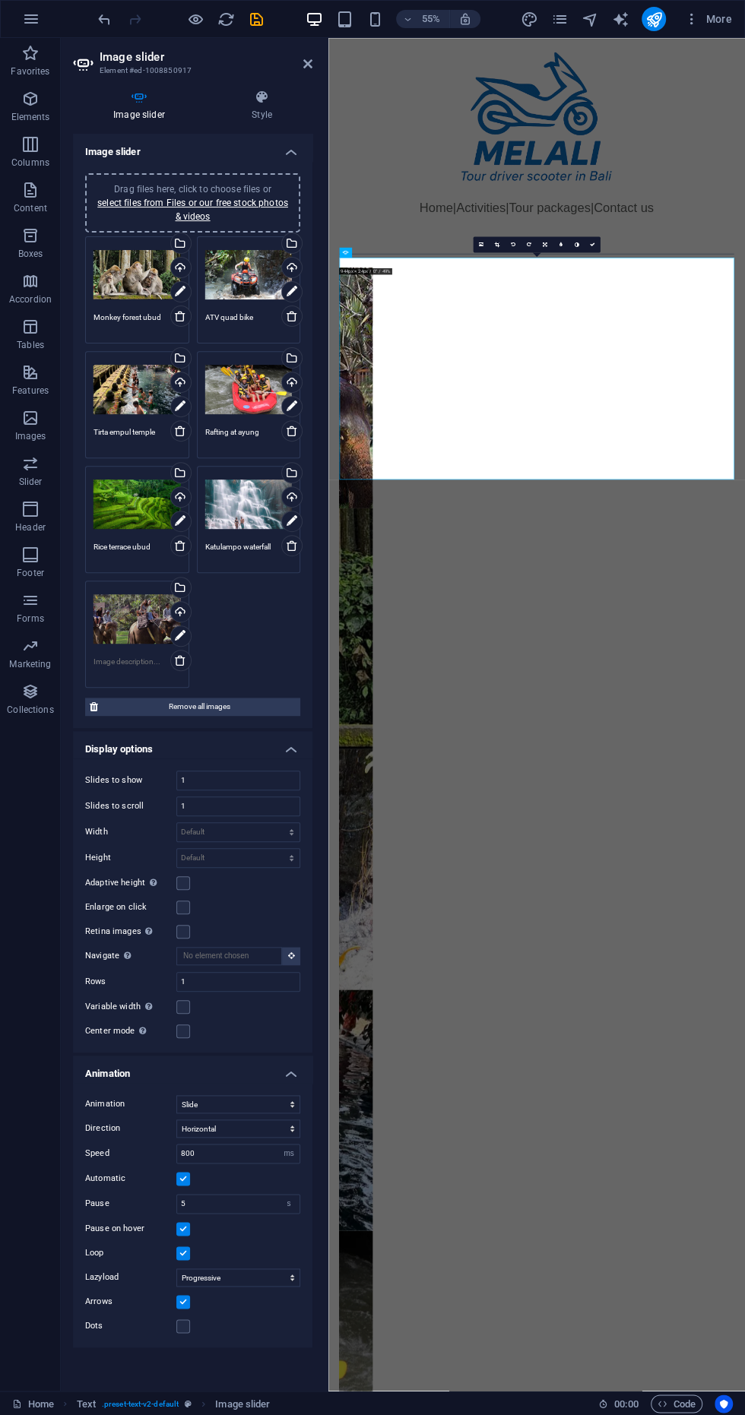
click at [112, 661] on textarea at bounding box center [136, 667] width 87 height 23
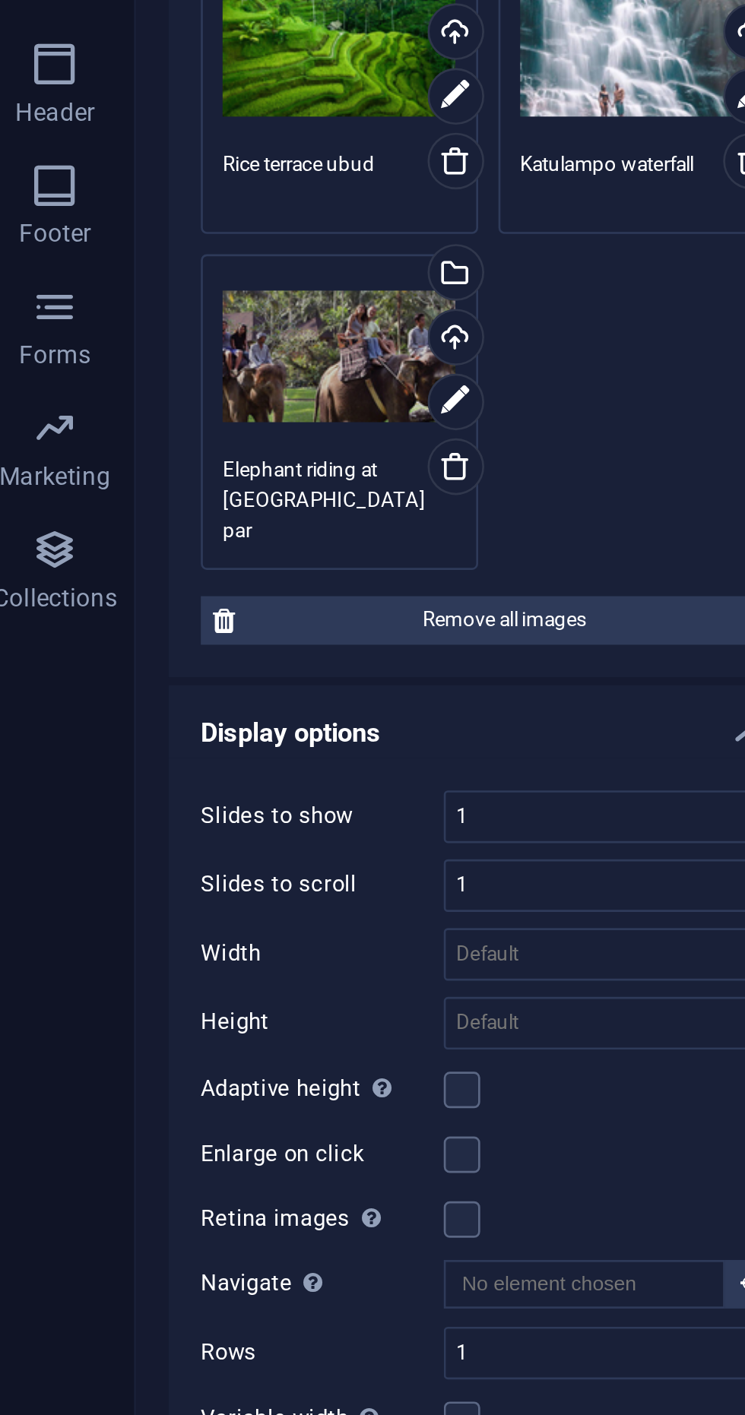
type textarea "Elephant riding at [PERSON_NAME][GEOGRAPHIC_DATA]"
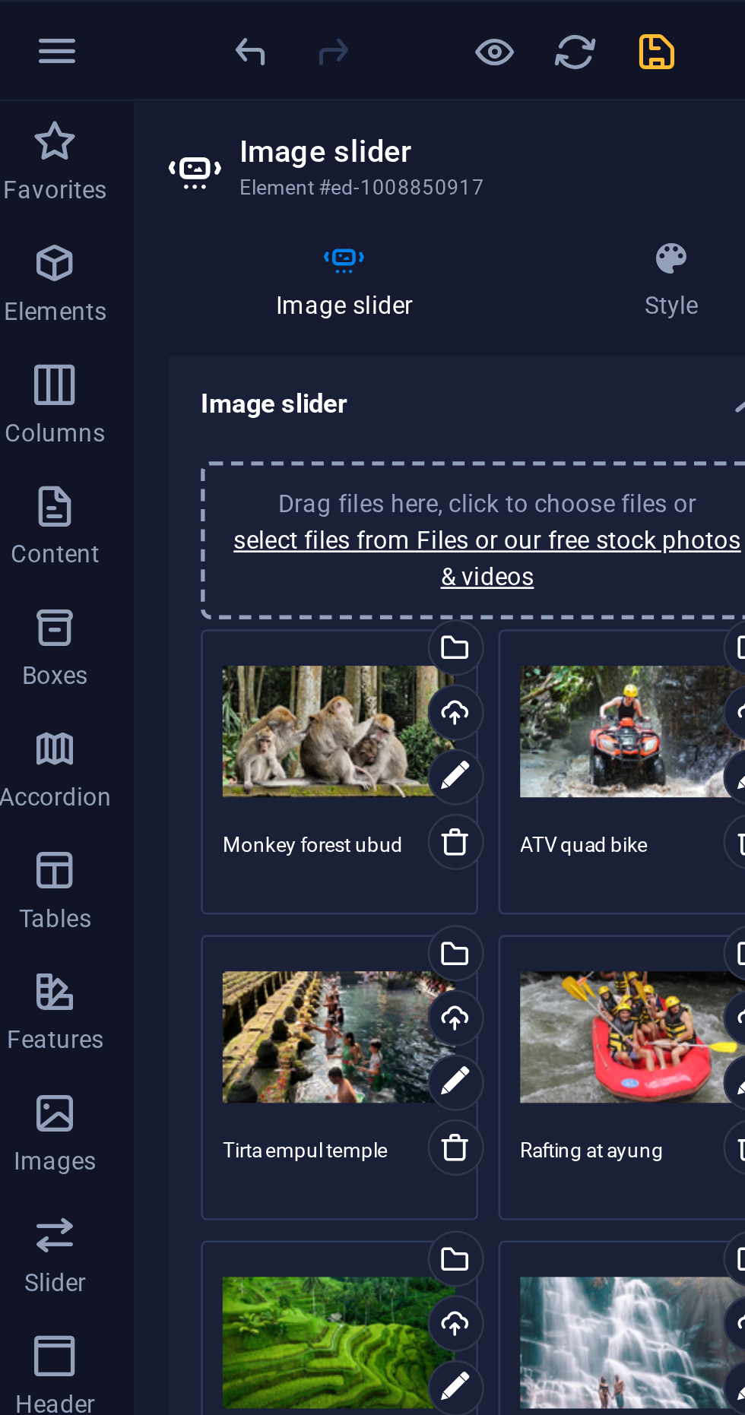
click at [263, 20] on icon "save" at bounding box center [256, 19] width 17 height 17
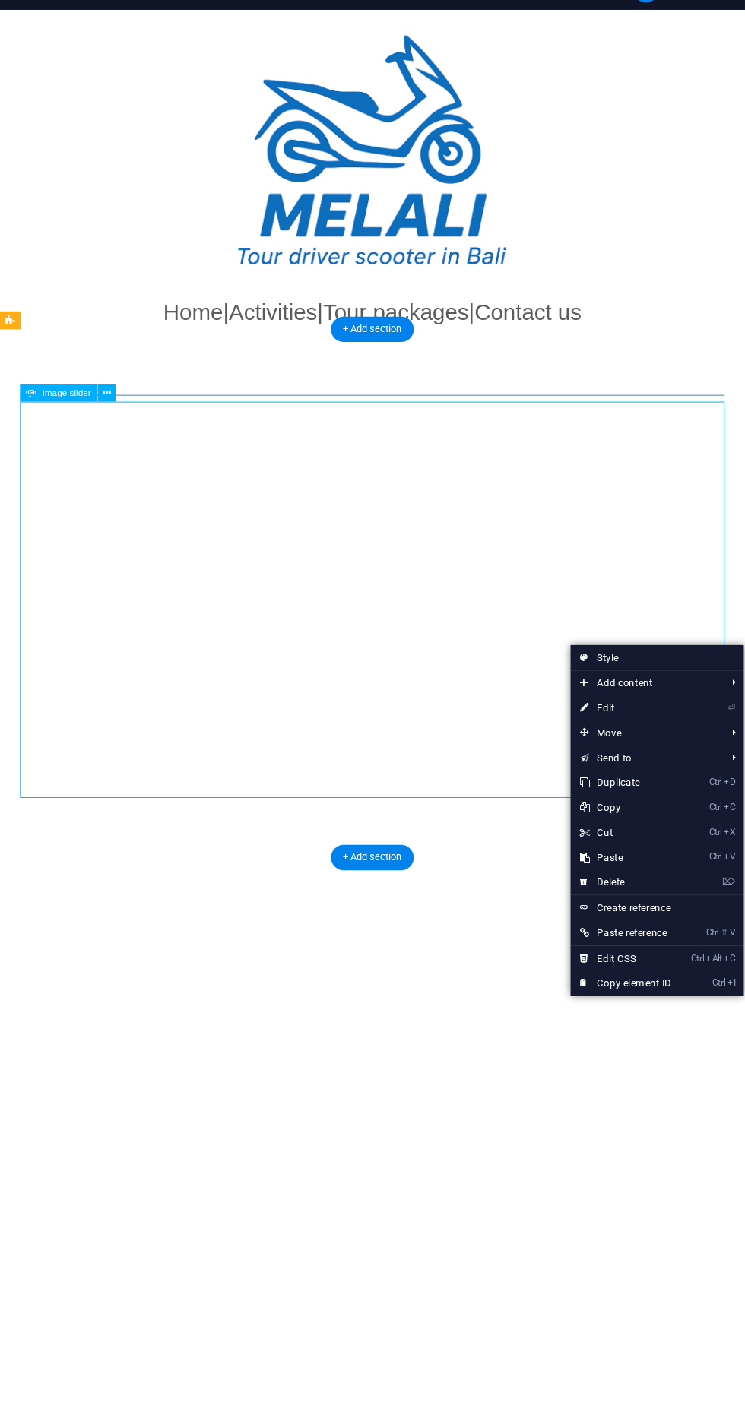
scroll to position [0, 0]
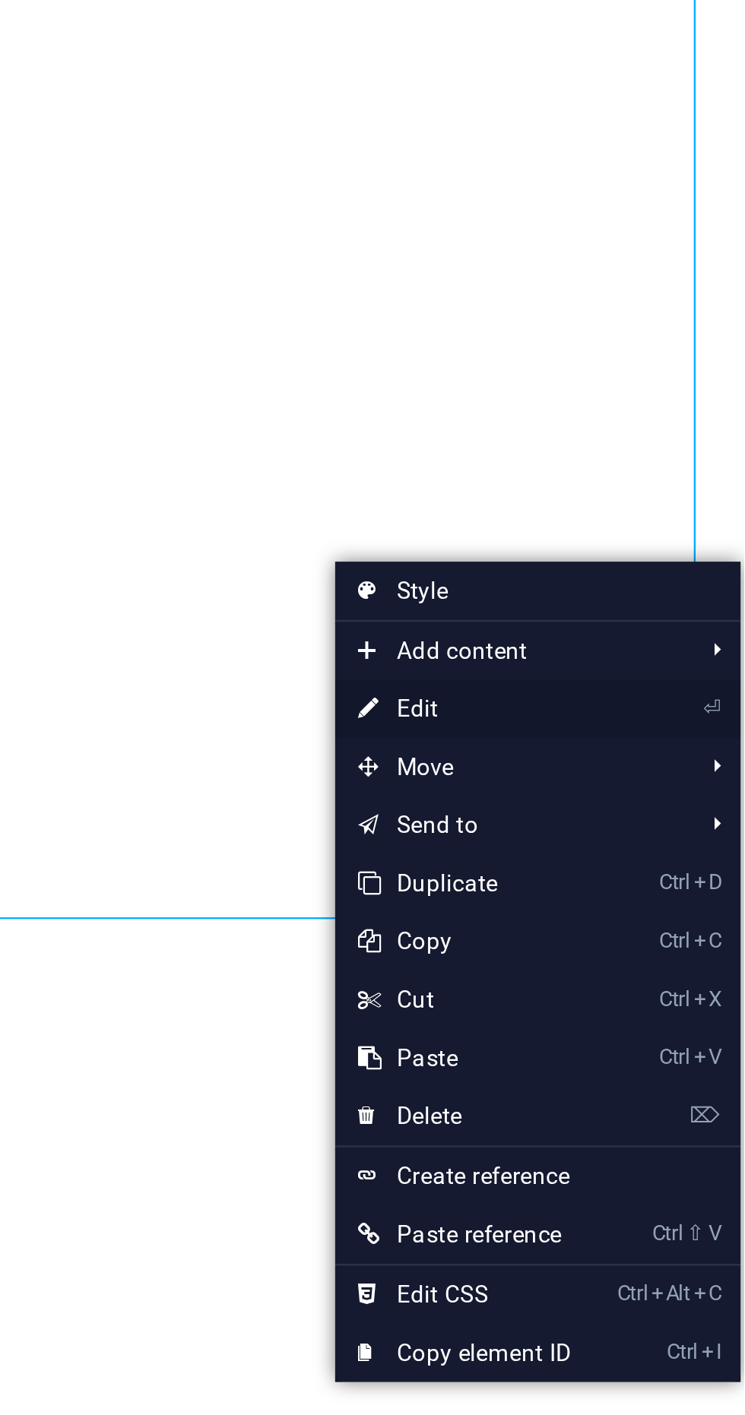
click at [647, 682] on link "⏎ Edit" at bounding box center [635, 677] width 102 height 23
select select "ms"
select select "s"
select select "progressive"
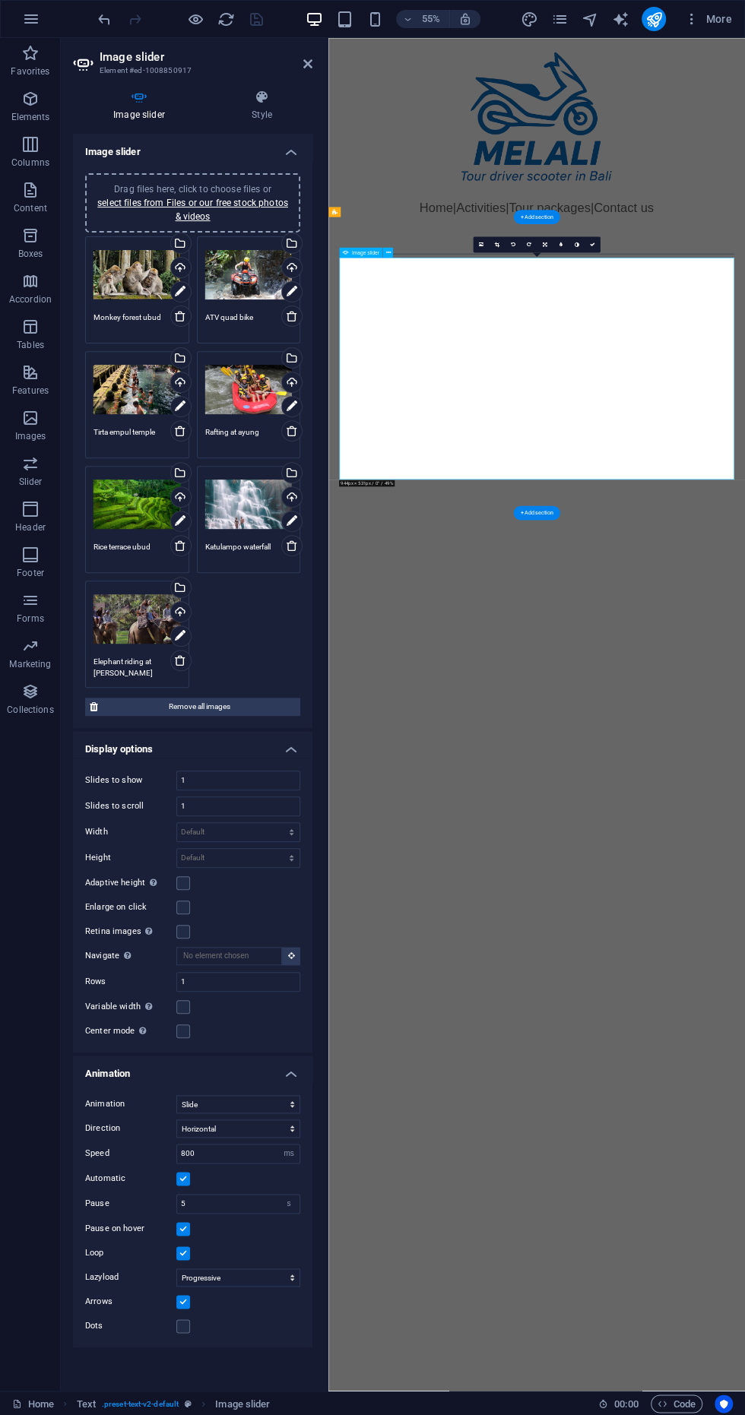
click at [109, 603] on div "Drag files here, click to choose files or select files from Files or our free s…" at bounding box center [136, 619] width 87 height 61
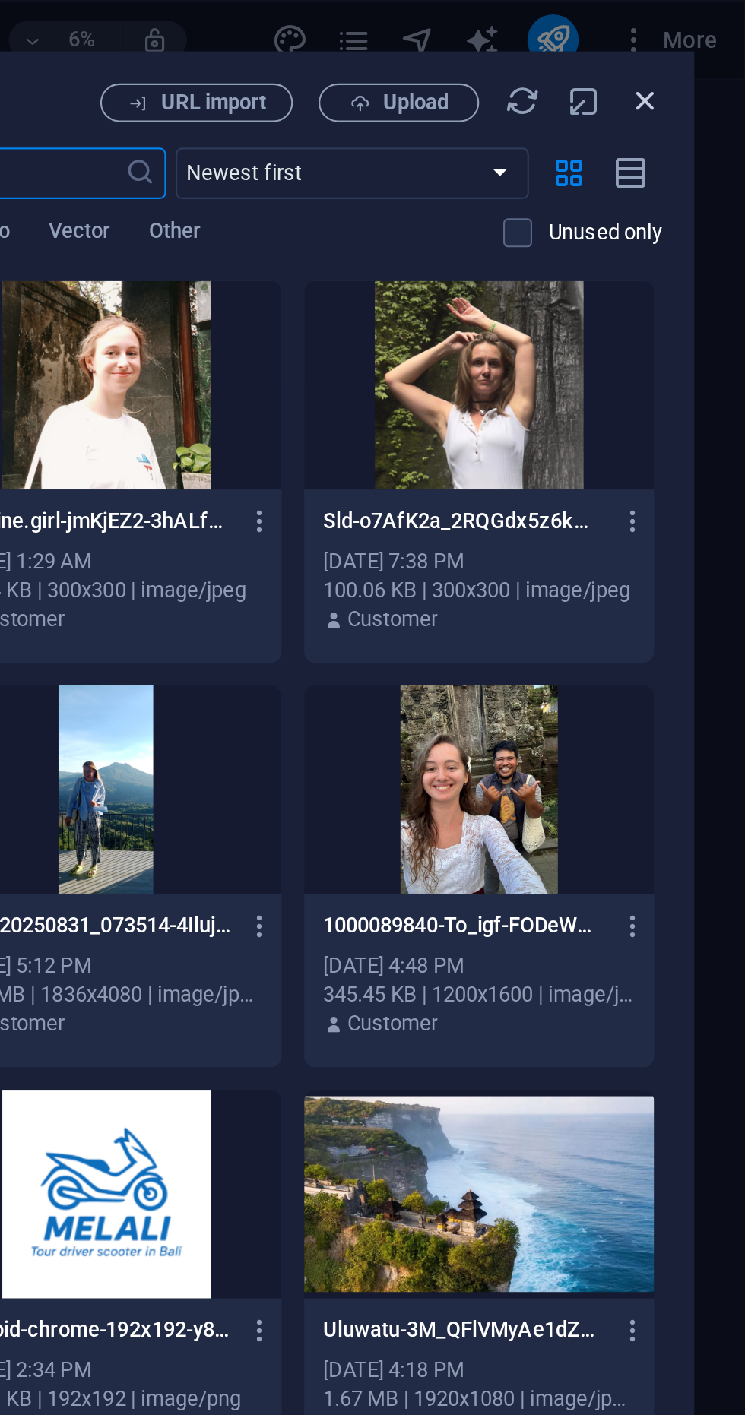
click at [701, 52] on icon "button" at bounding box center [696, 48] width 17 height 17
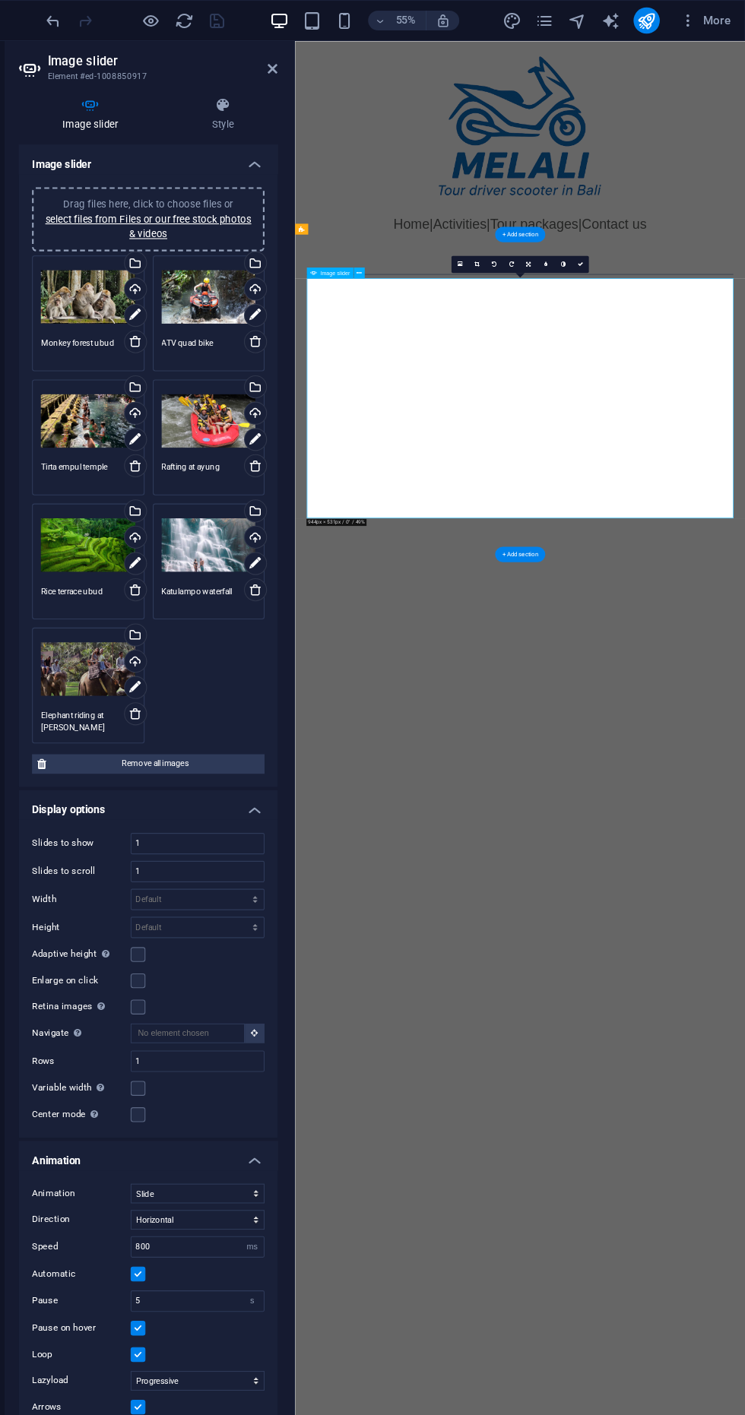
click at [147, 660] on textarea "Elephant riding at [PERSON_NAME][GEOGRAPHIC_DATA]" at bounding box center [136, 667] width 87 height 23
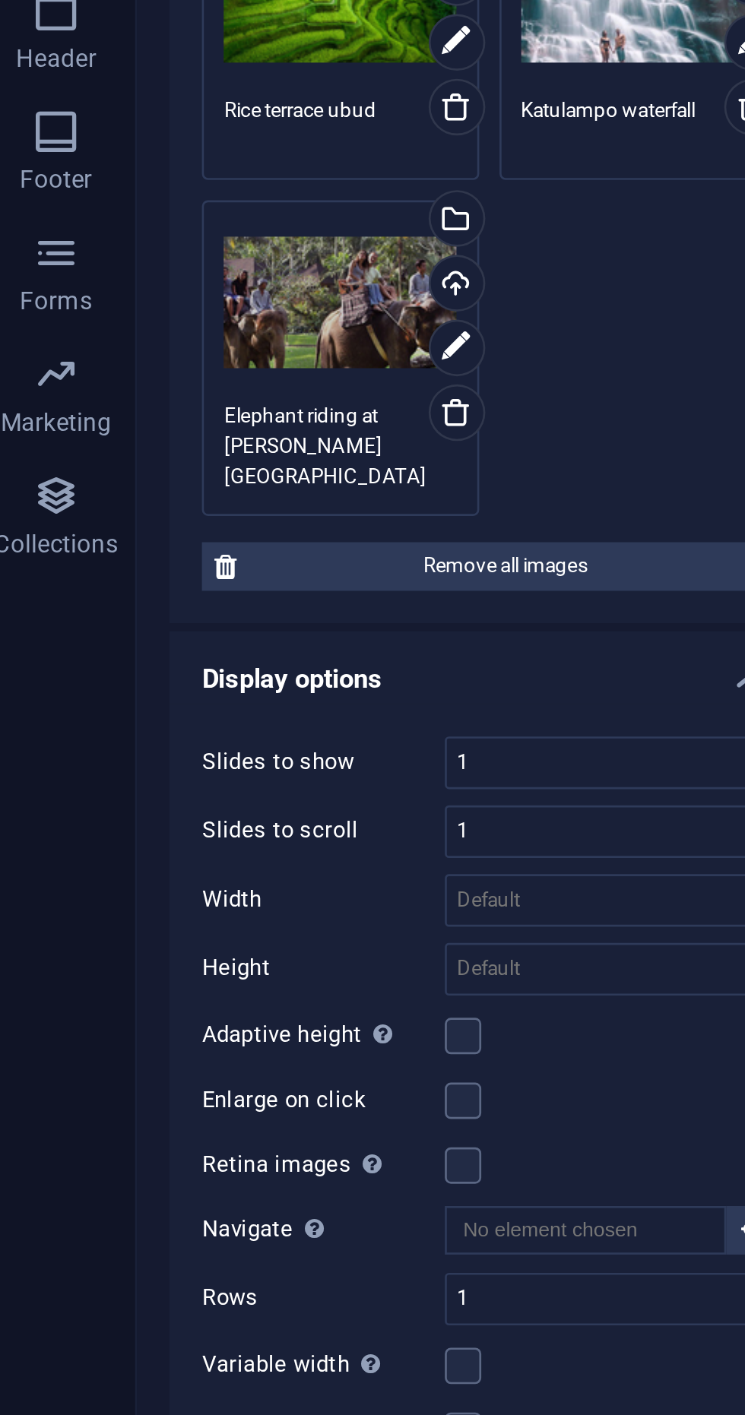
click at [128, 673] on textarea "Elephant riding at [PERSON_NAME][GEOGRAPHIC_DATA]" at bounding box center [136, 673] width 87 height 34
type textarea "Elephant riding at [PERSON_NAME][GEOGRAPHIC_DATA]"
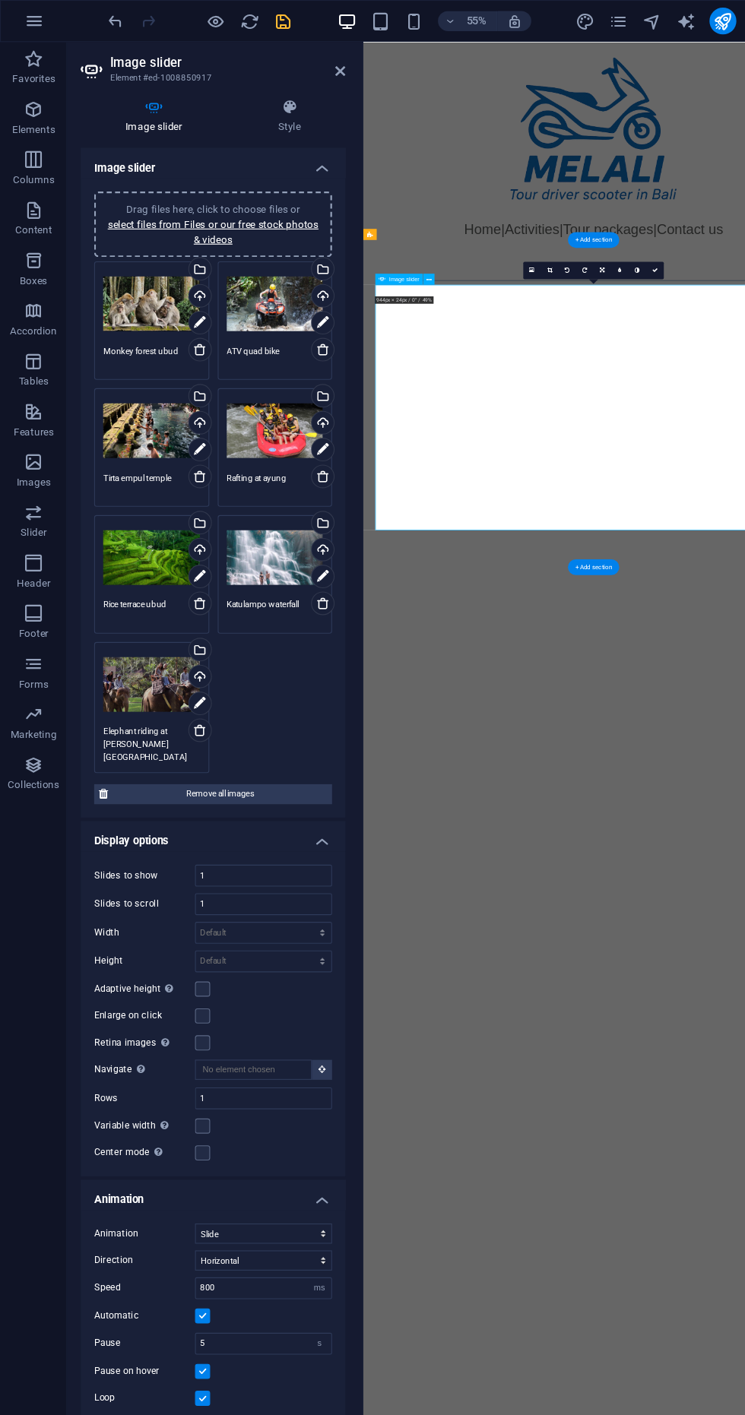
click at [258, 21] on icon "save" at bounding box center [256, 19] width 17 height 17
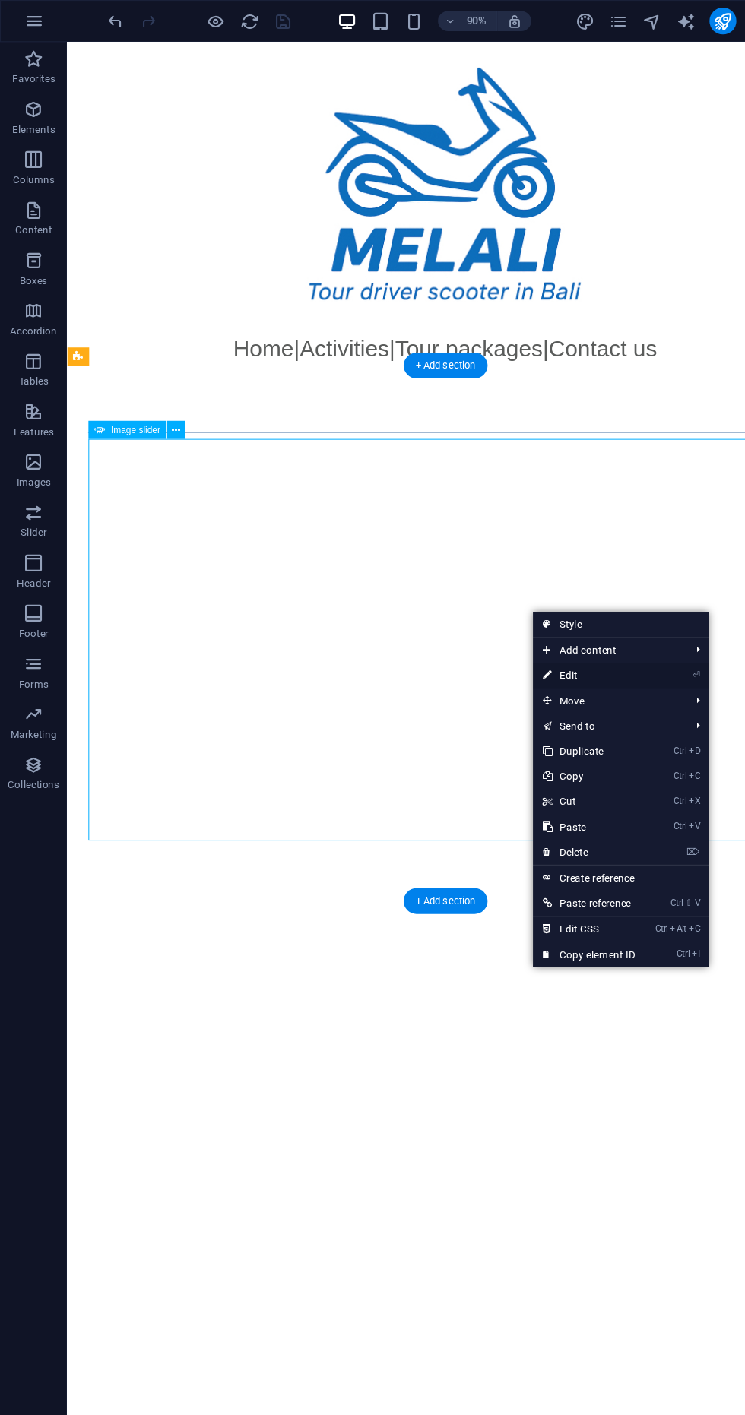
click at [553, 620] on link "⏎ Edit" at bounding box center [533, 610] width 102 height 23
select select "ms"
select select "s"
select select "progressive"
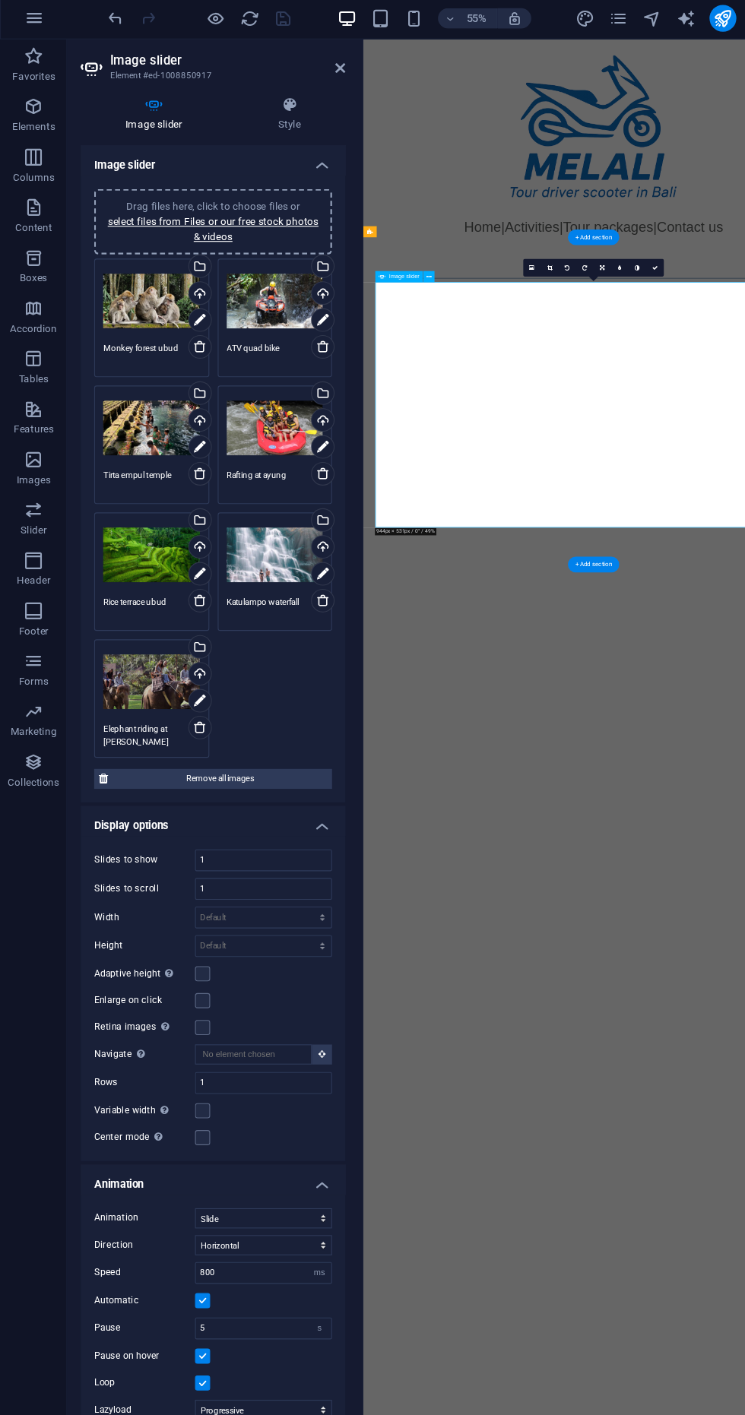
click at [744, 40] on div at bounding box center [740, 184] width 757 height 291
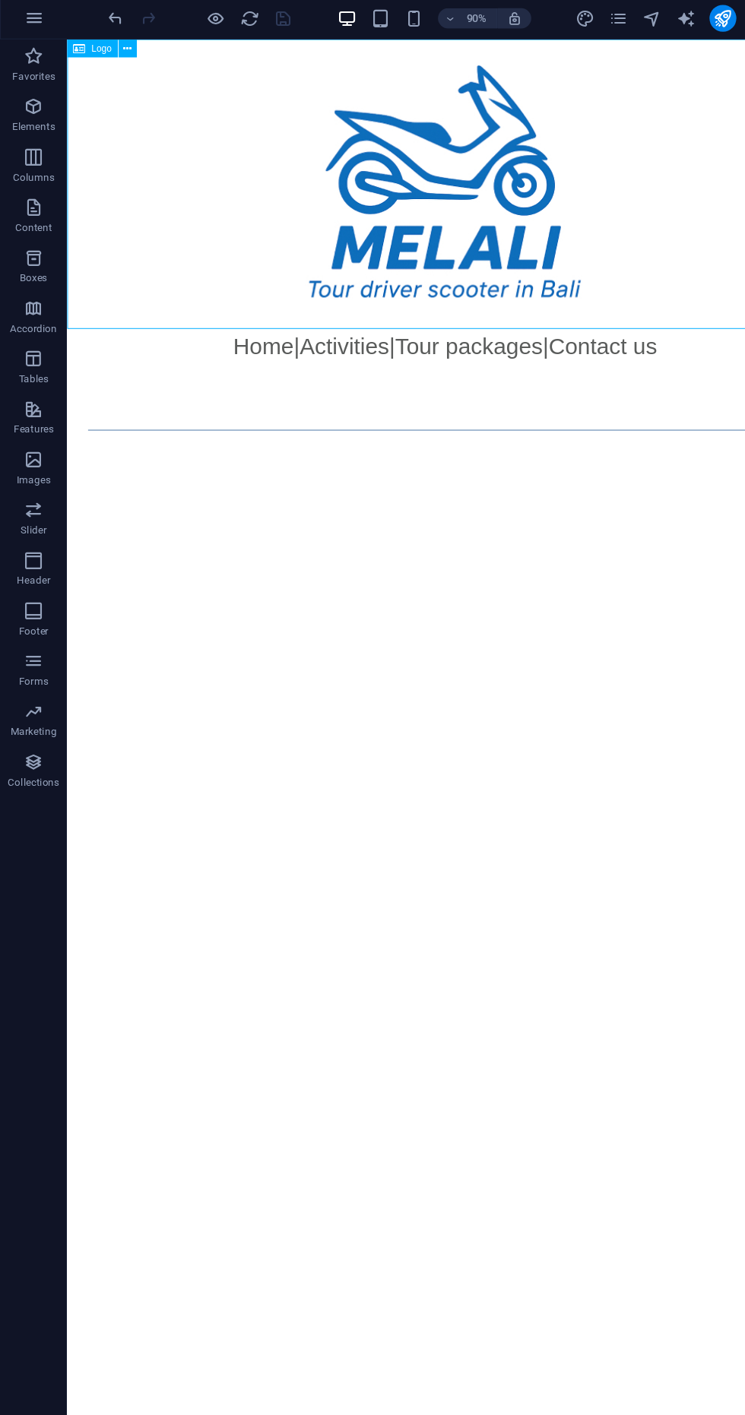
click at [729, 39] on div at bounding box center [447, 184] width 760 height 291
click at [656, 18] on icon "publish" at bounding box center [652, 19] width 17 height 17
